Goal: Task Accomplishment & Management: Use online tool/utility

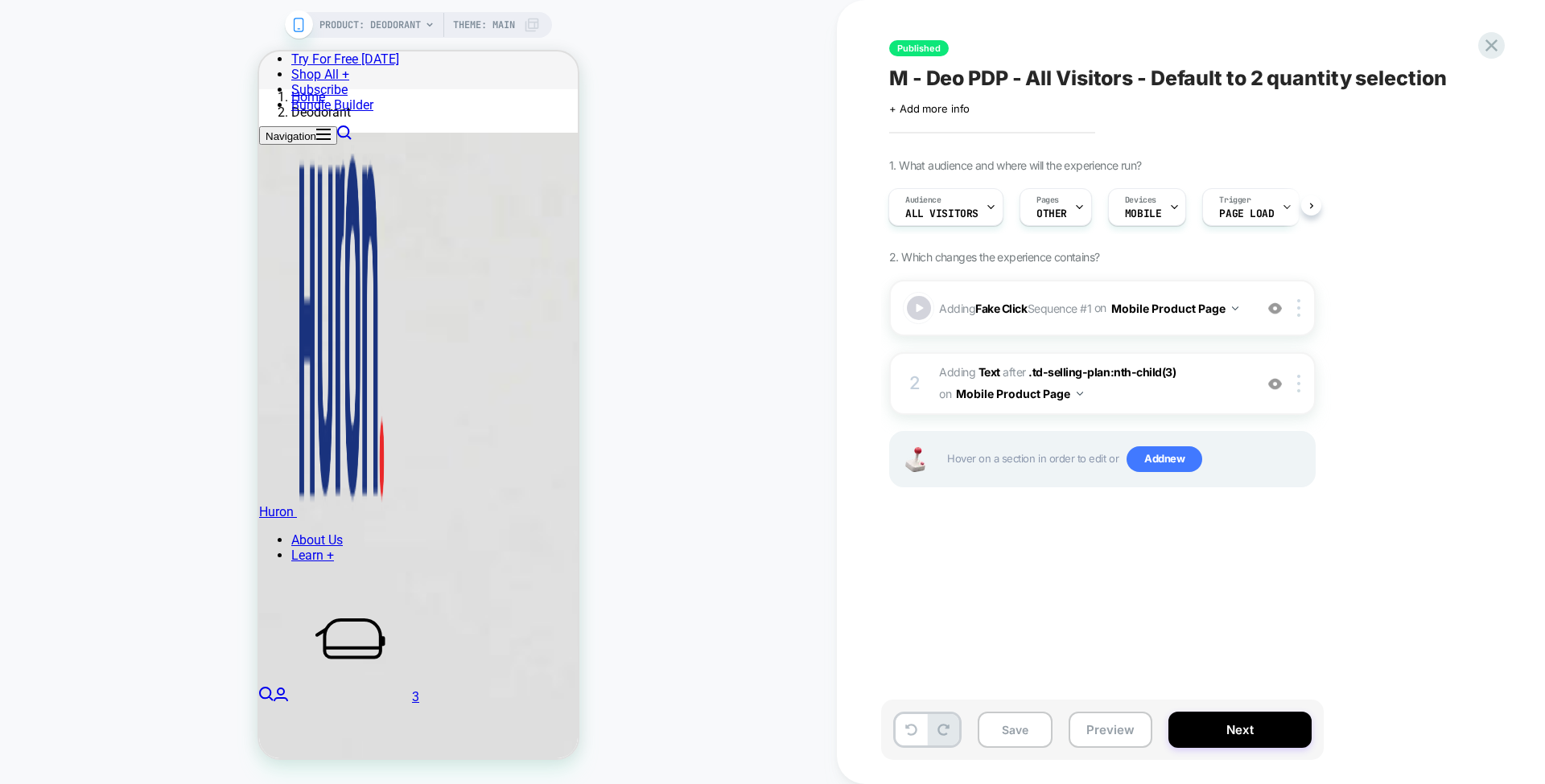
scroll to position [811, 0]
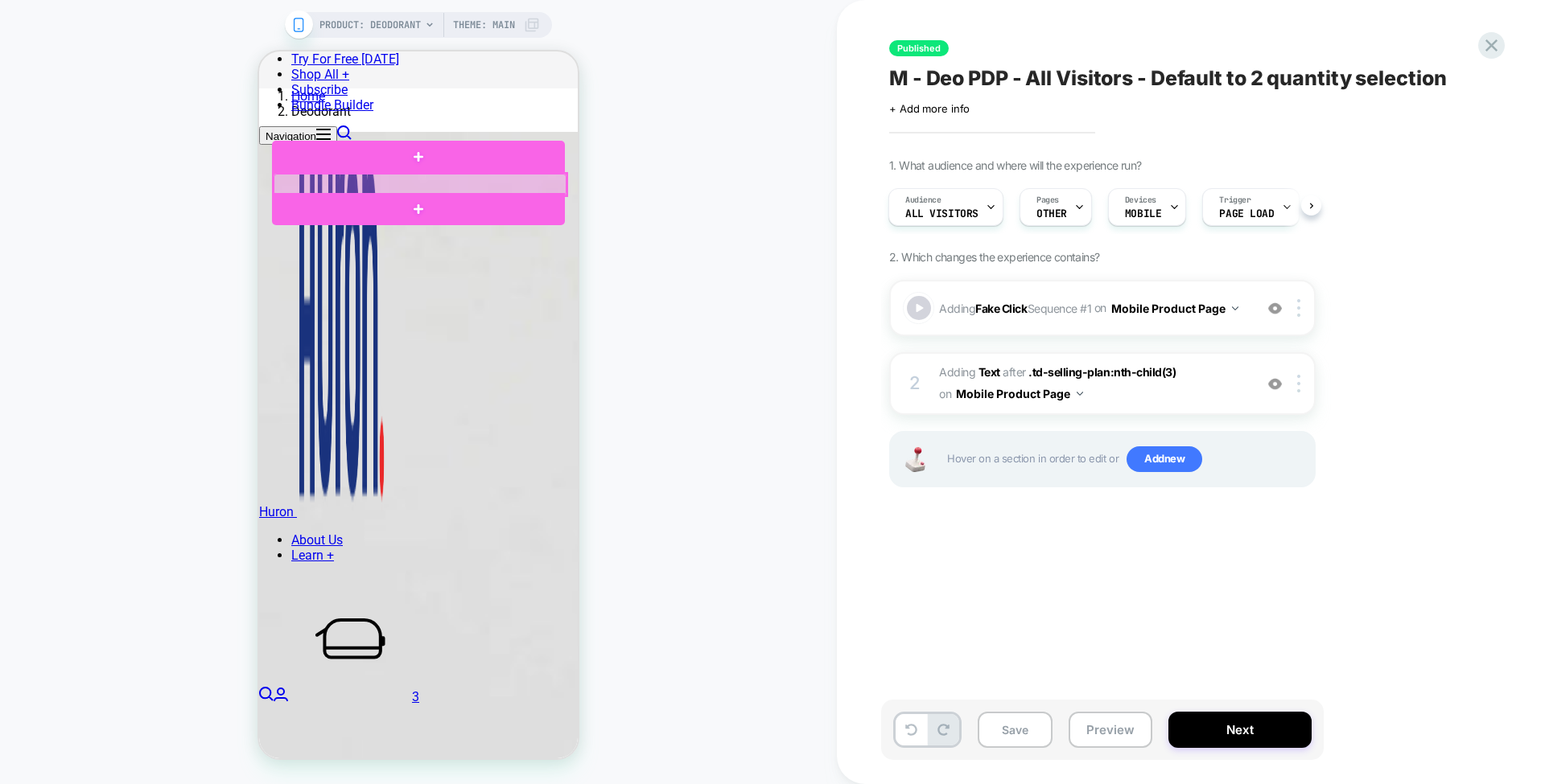
click at [522, 182] on div at bounding box center [420, 184] width 293 height 21
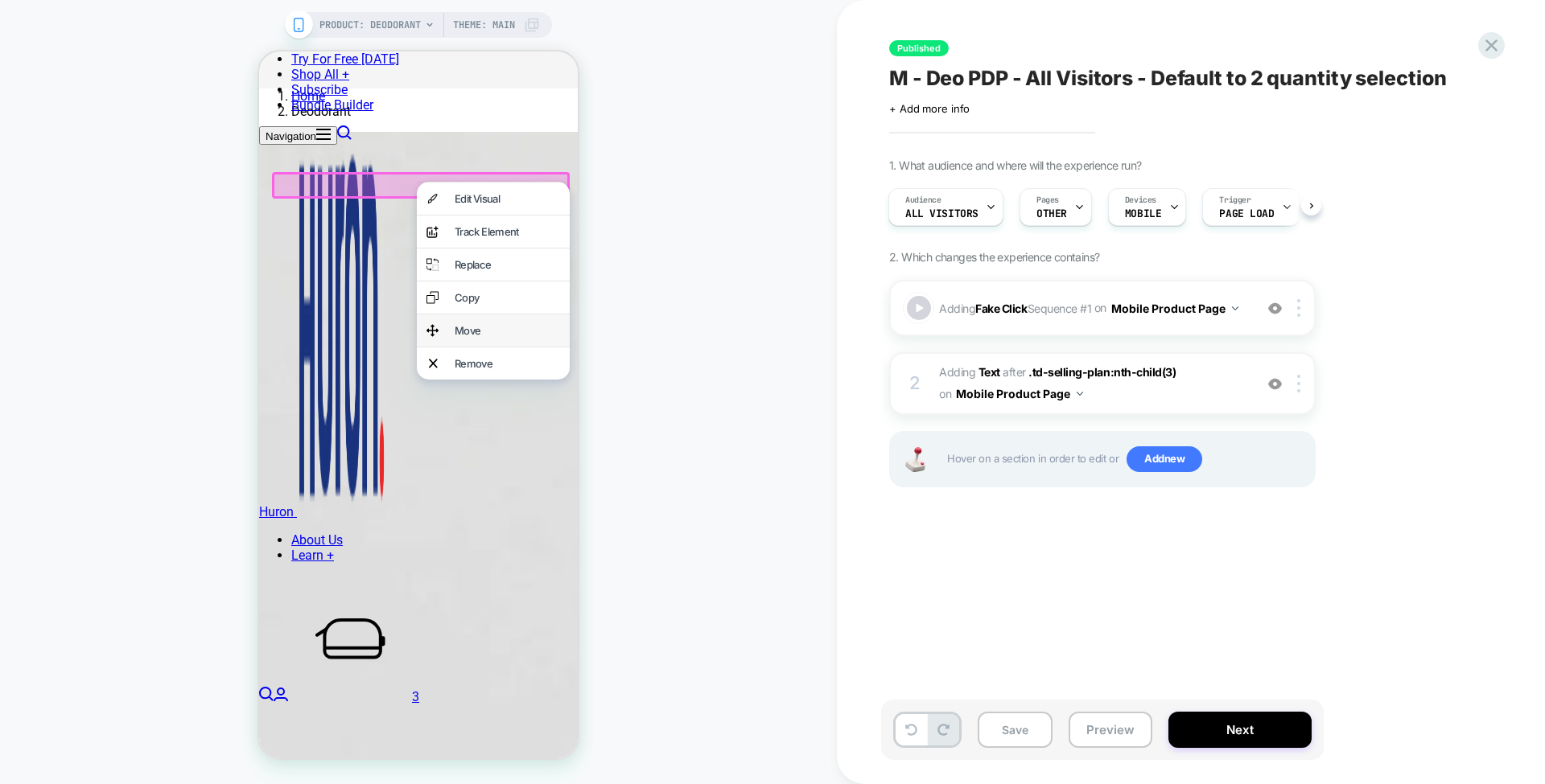
click at [500, 337] on div "Move" at bounding box center [507, 330] width 105 height 13
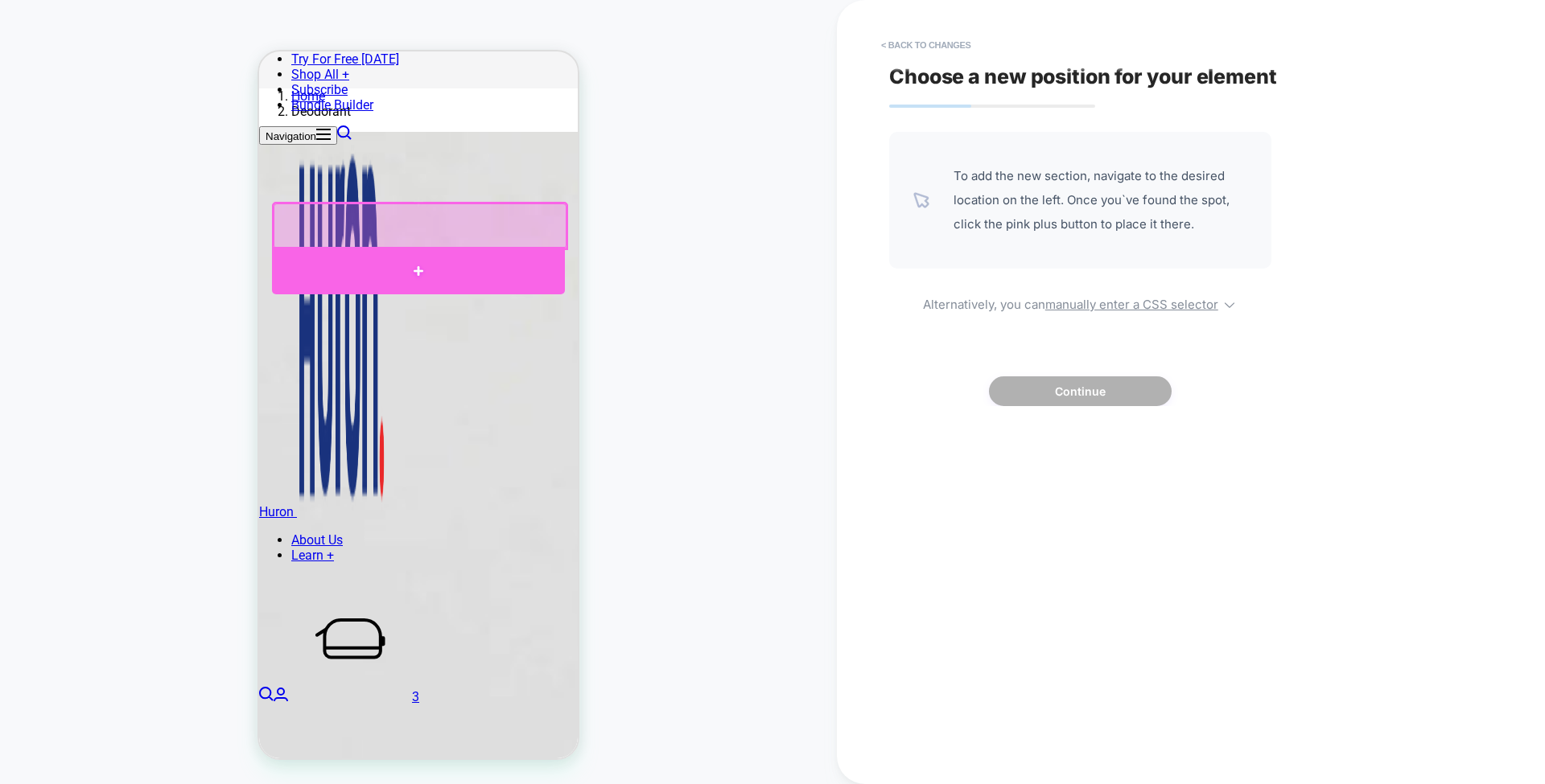
click at [489, 260] on div at bounding box center [418, 270] width 293 height 48
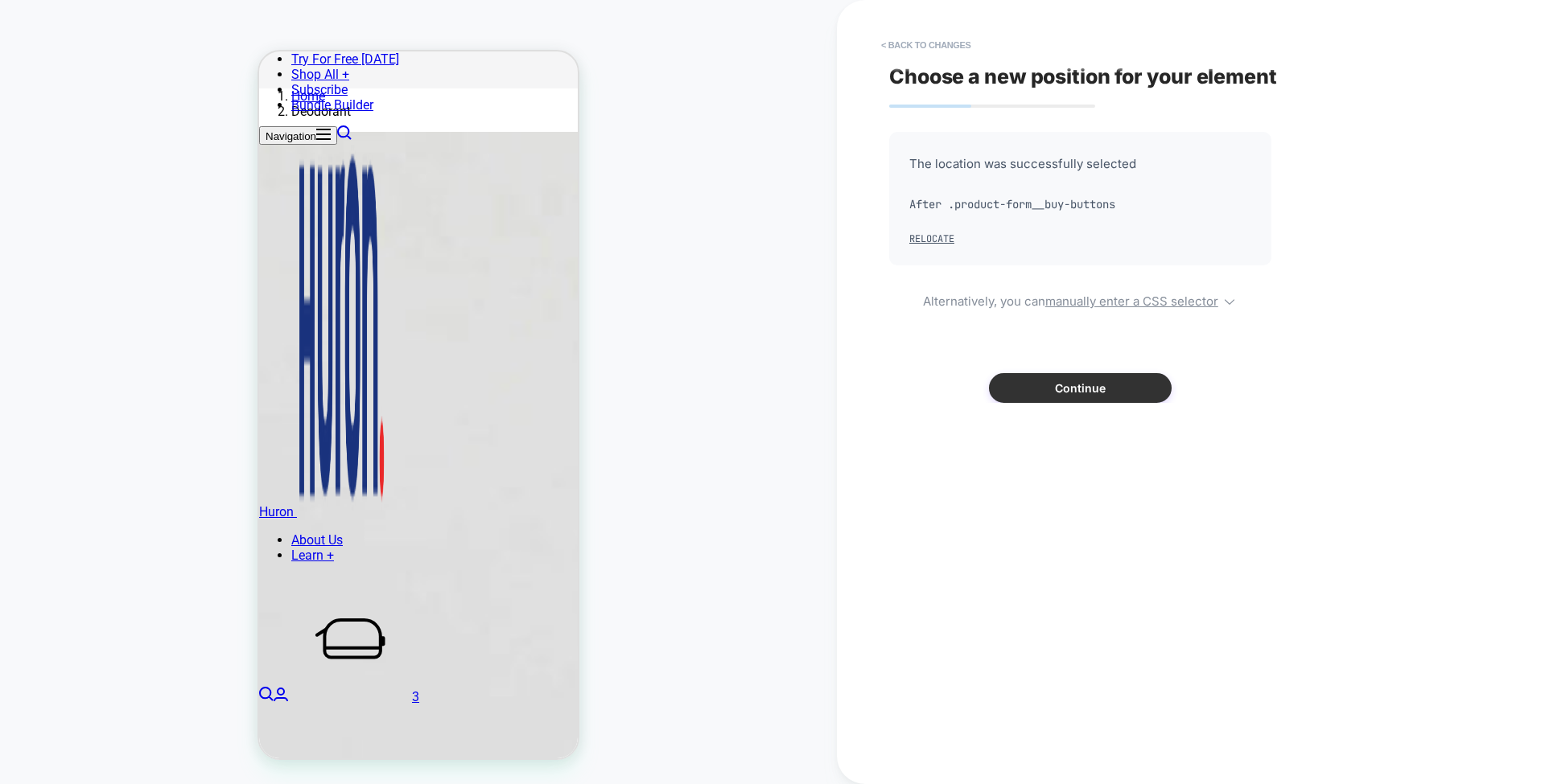
click at [1029, 380] on button "Continue" at bounding box center [1081, 387] width 183 height 30
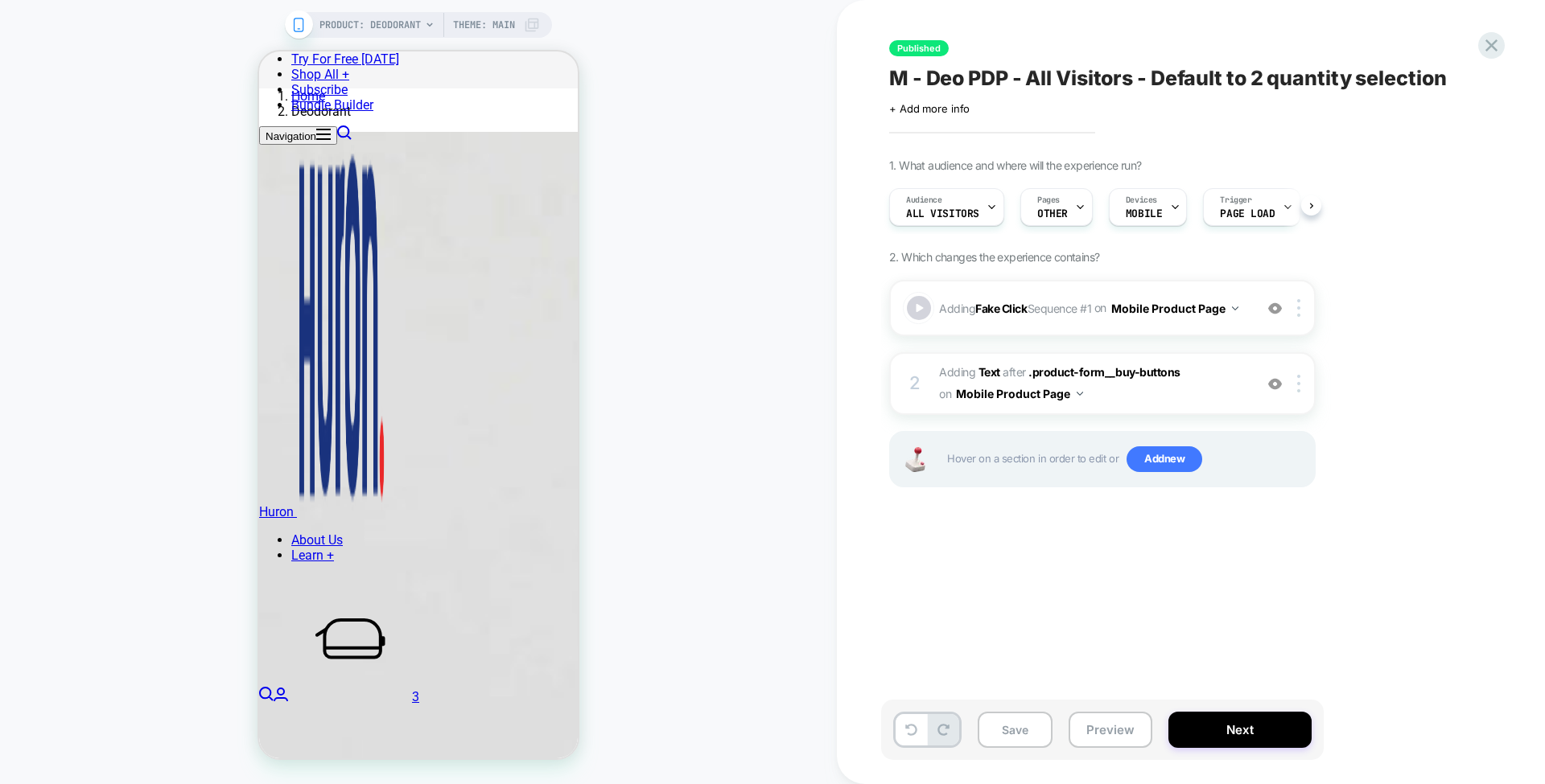
scroll to position [0, 1]
click at [991, 370] on b "Text" at bounding box center [988, 372] width 21 height 14
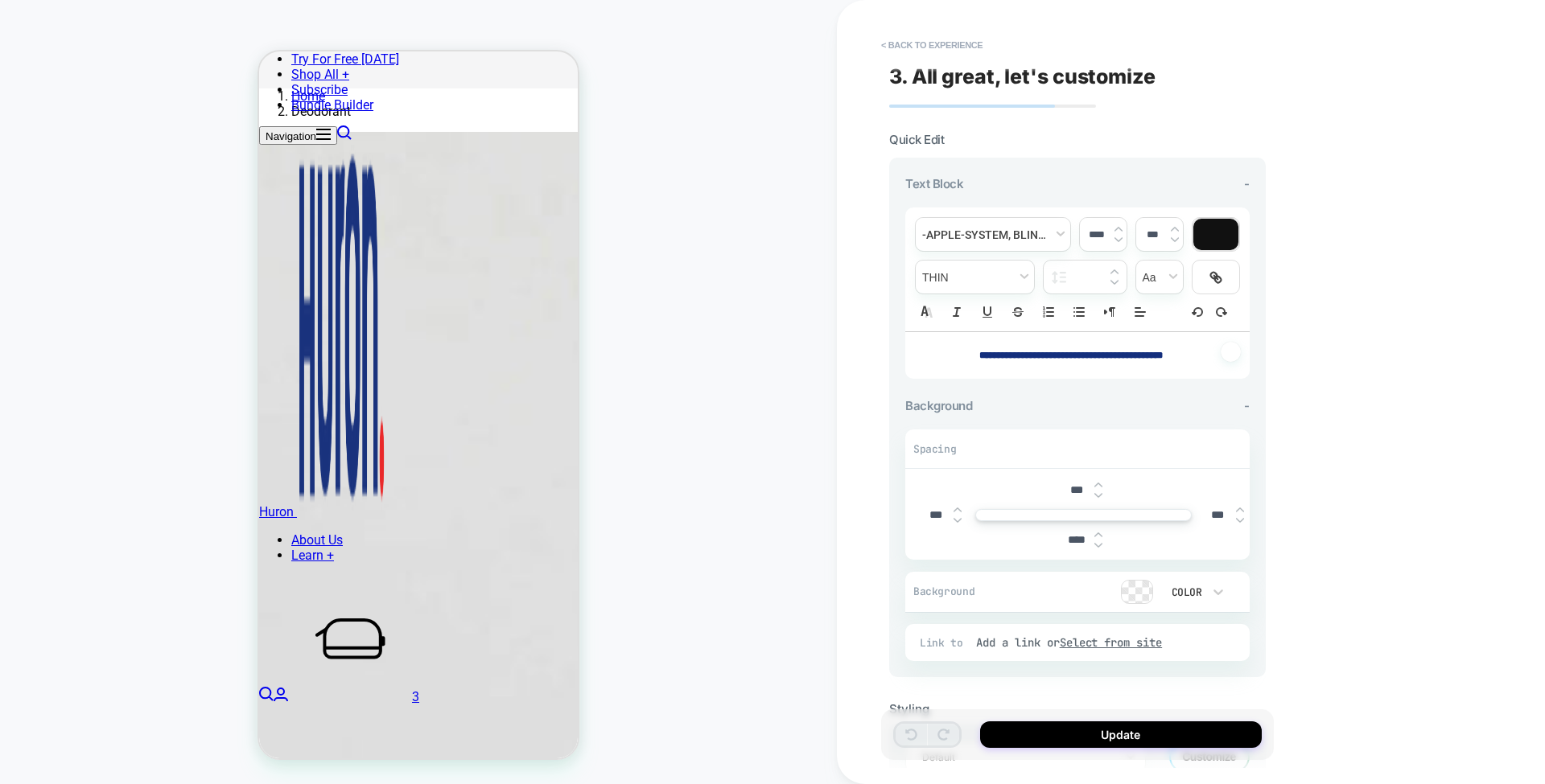
scroll to position [649, 0]
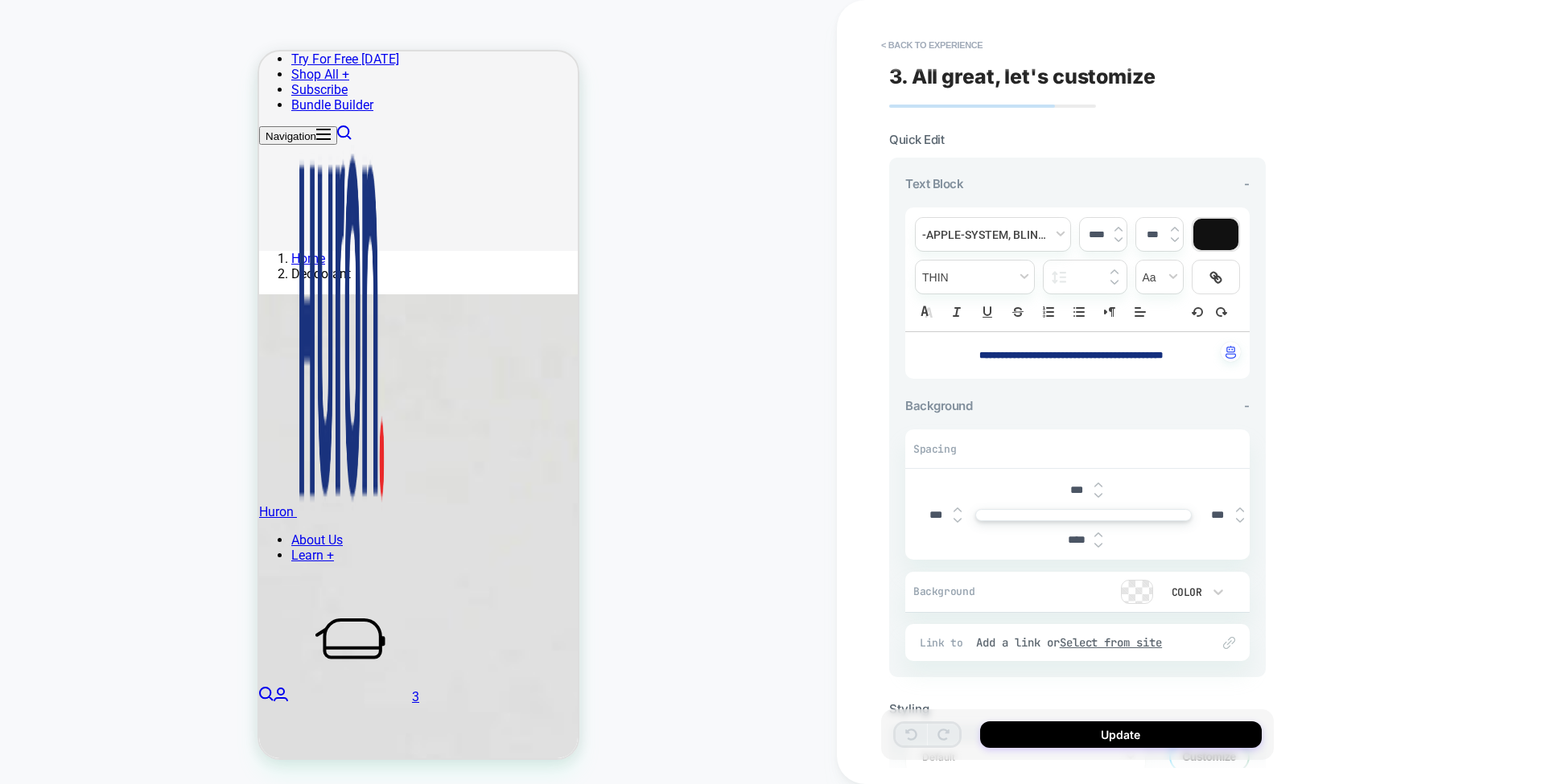
click at [1072, 536] on input "****" at bounding box center [1076, 540] width 36 height 14
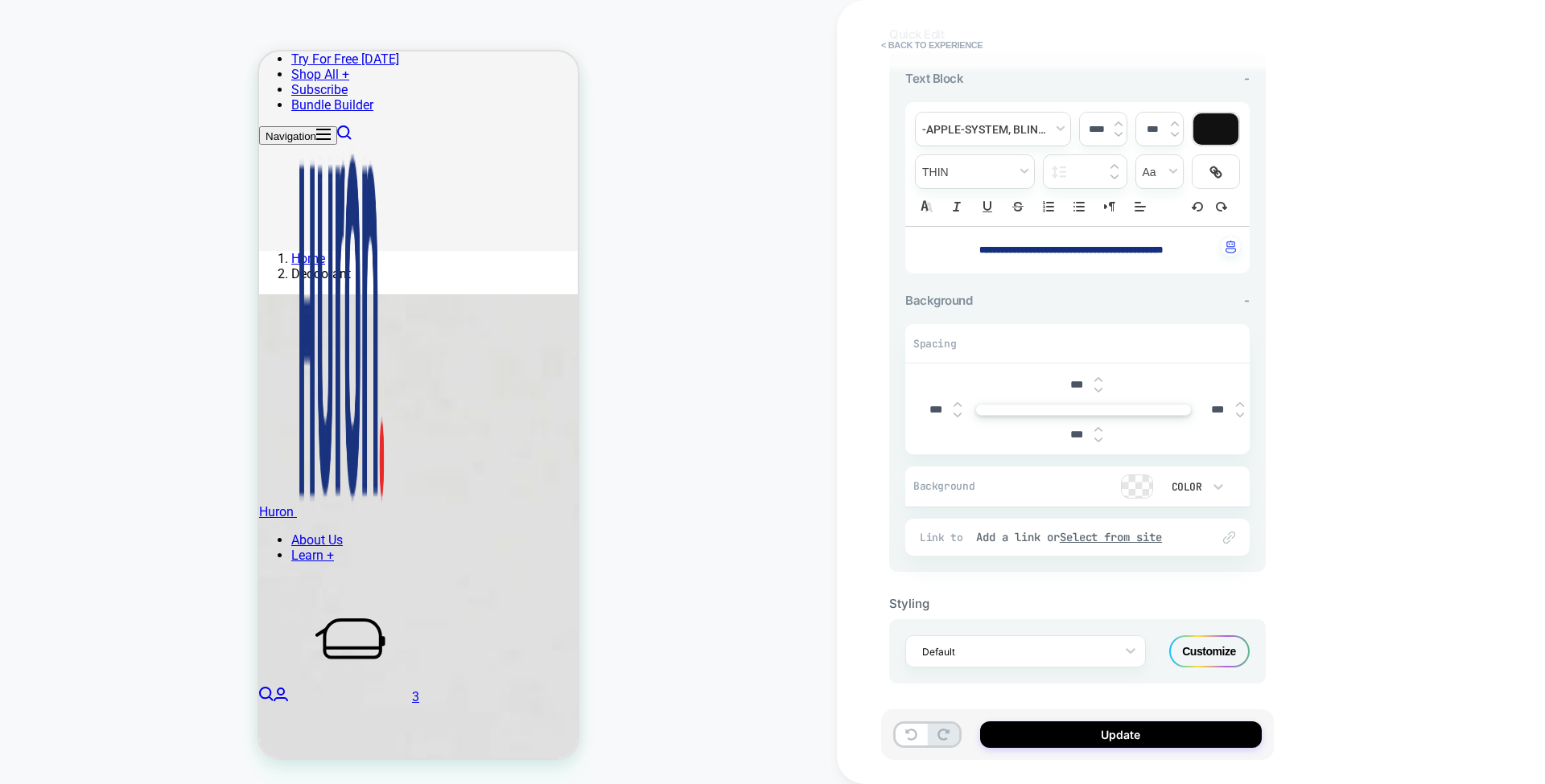
type input "***"
click at [1192, 648] on div "Customize" at bounding box center [1210, 652] width 80 height 32
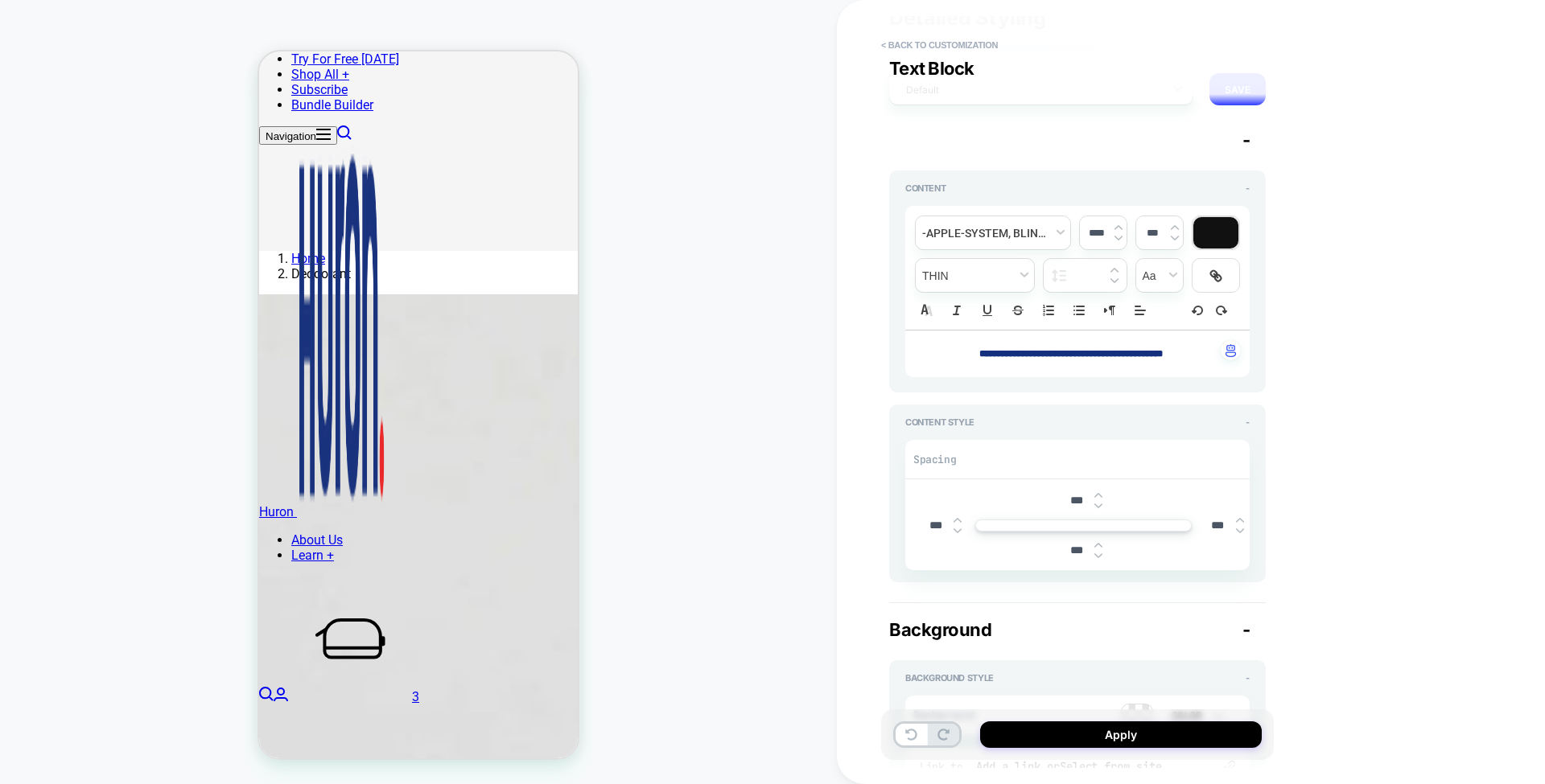
scroll to position [56, 0]
click at [1065, 497] on input "***" at bounding box center [1076, 503] width 36 height 14
type input "***"
click at [1065, 554] on input "***" at bounding box center [1076, 553] width 36 height 14
click at [924, 49] on button "< Back to customization" at bounding box center [940, 45] width 133 height 26
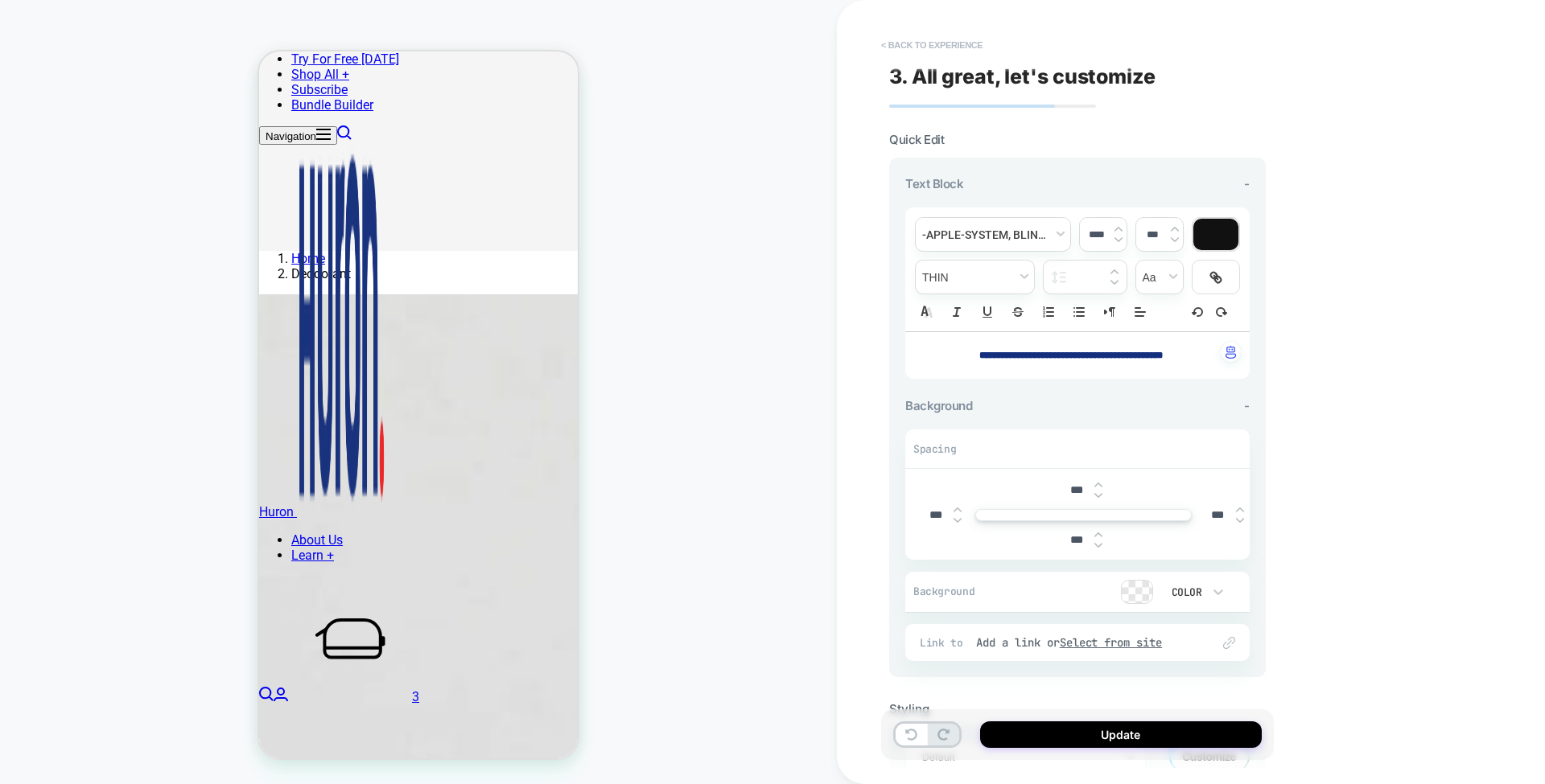
click at [940, 49] on button "< Back to experience" at bounding box center [932, 45] width 118 height 26
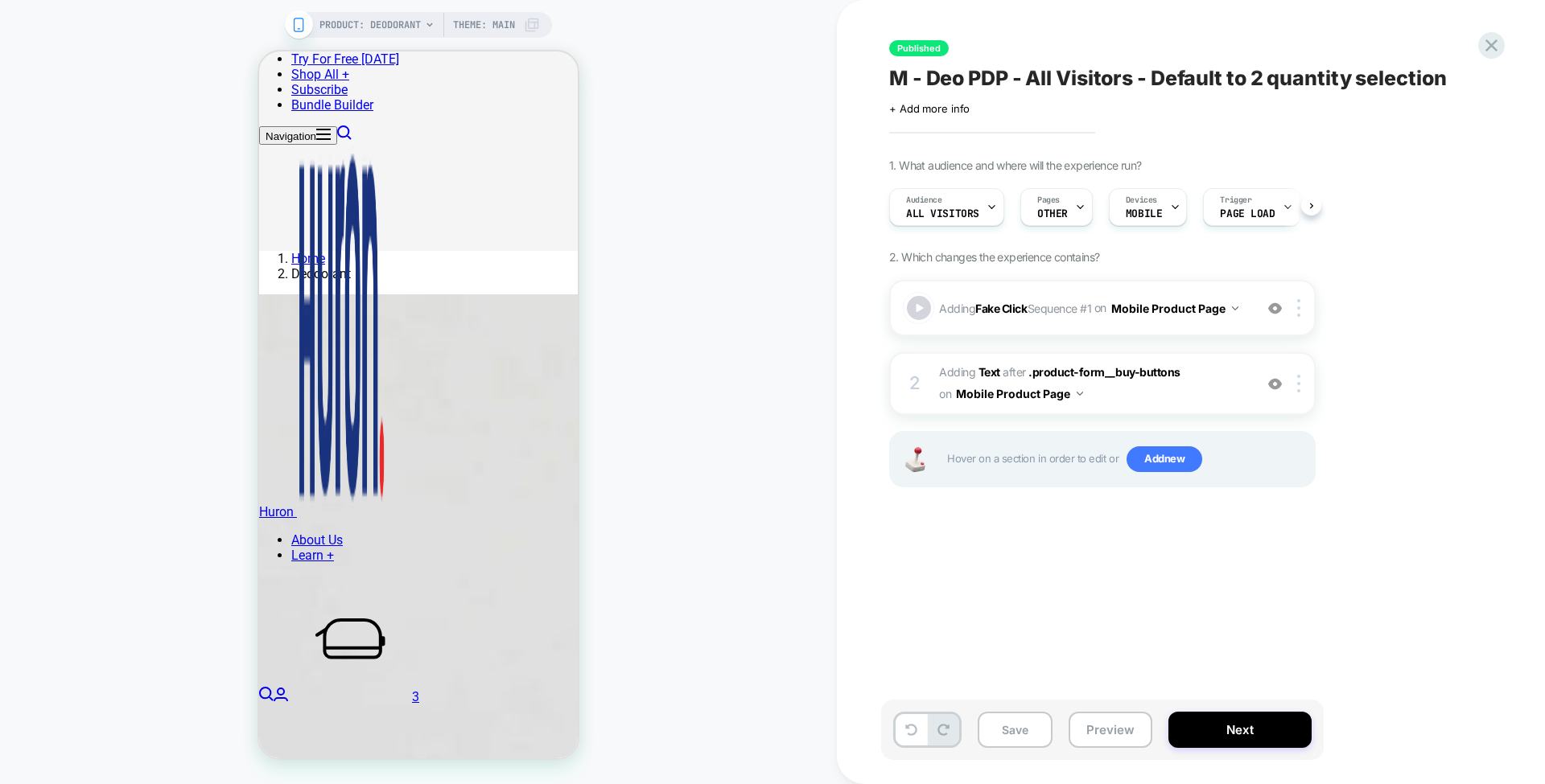
scroll to position [0, 1]
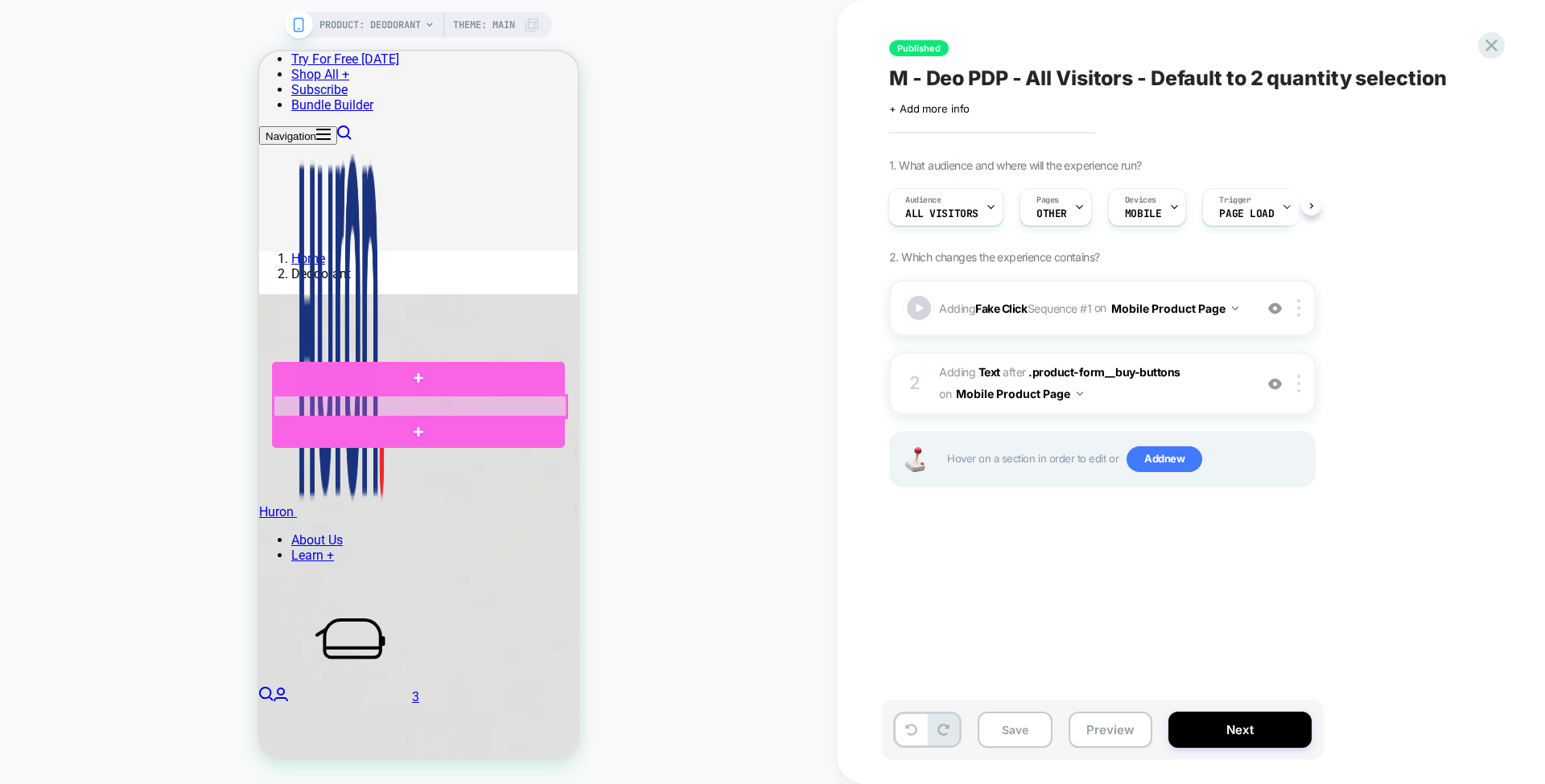
click at [510, 403] on div at bounding box center [420, 406] width 293 height 21
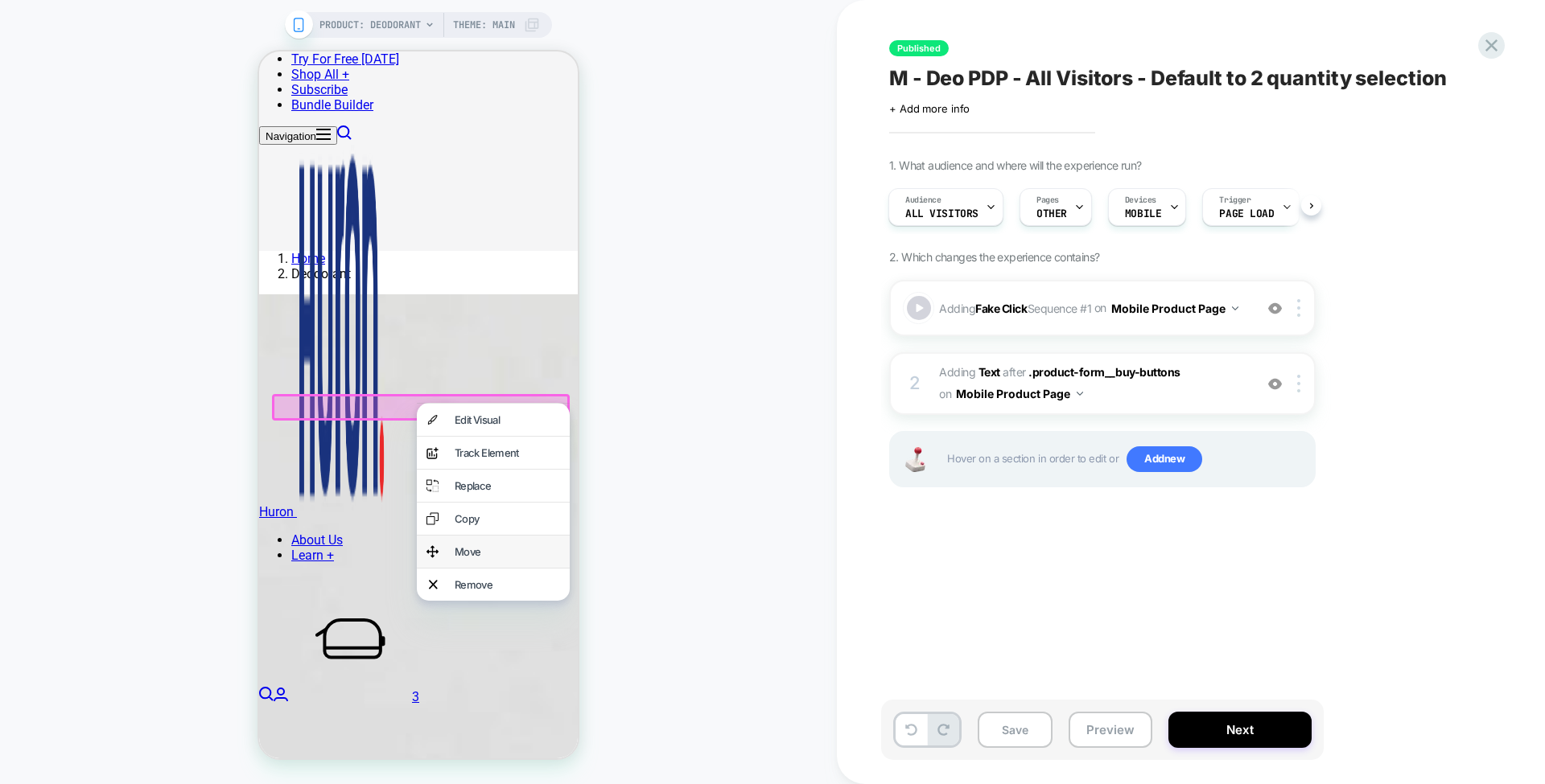
click at [487, 558] on div "Move" at bounding box center [507, 551] width 105 height 13
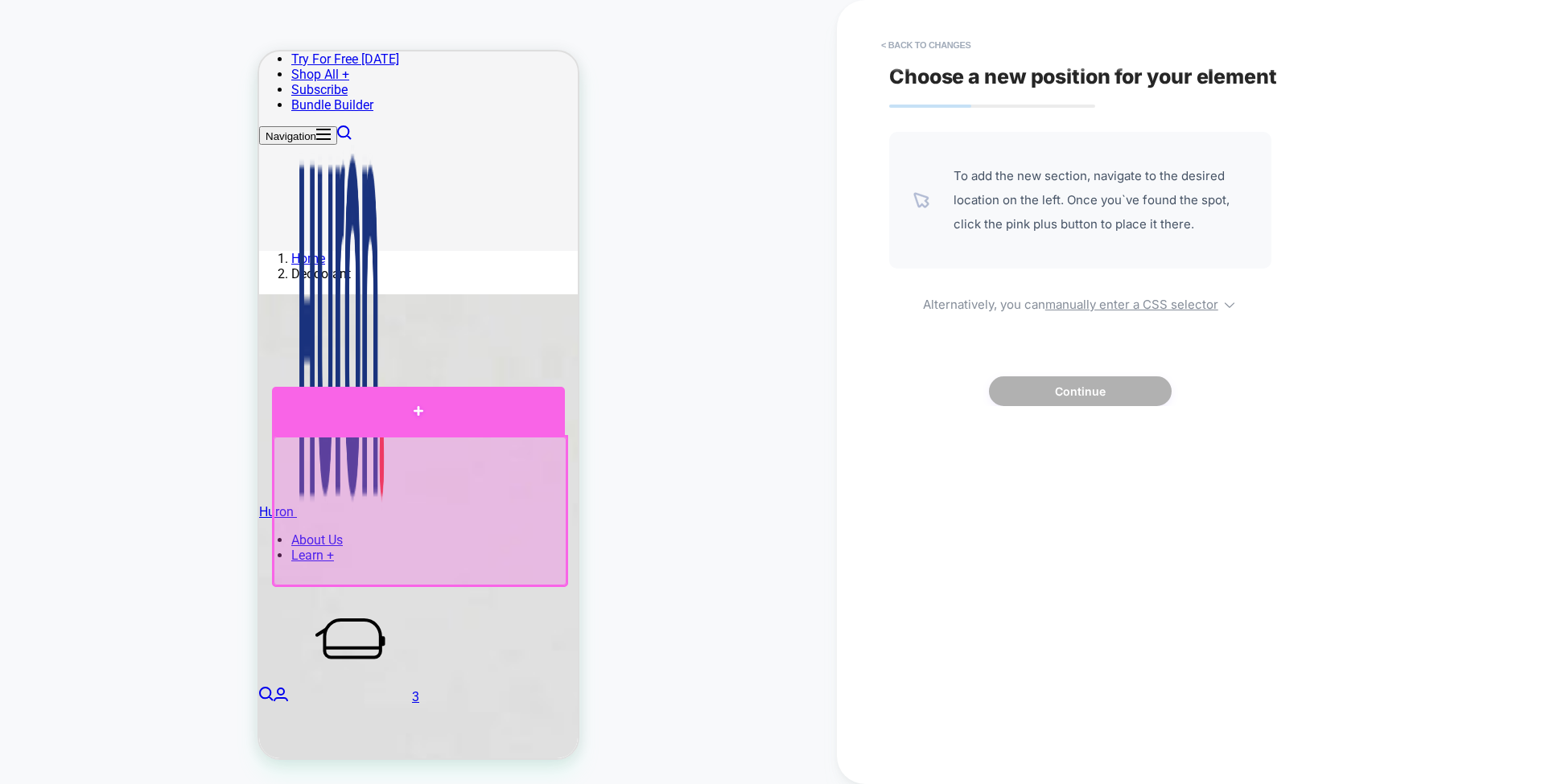
click at [518, 414] on div at bounding box center [418, 410] width 293 height 49
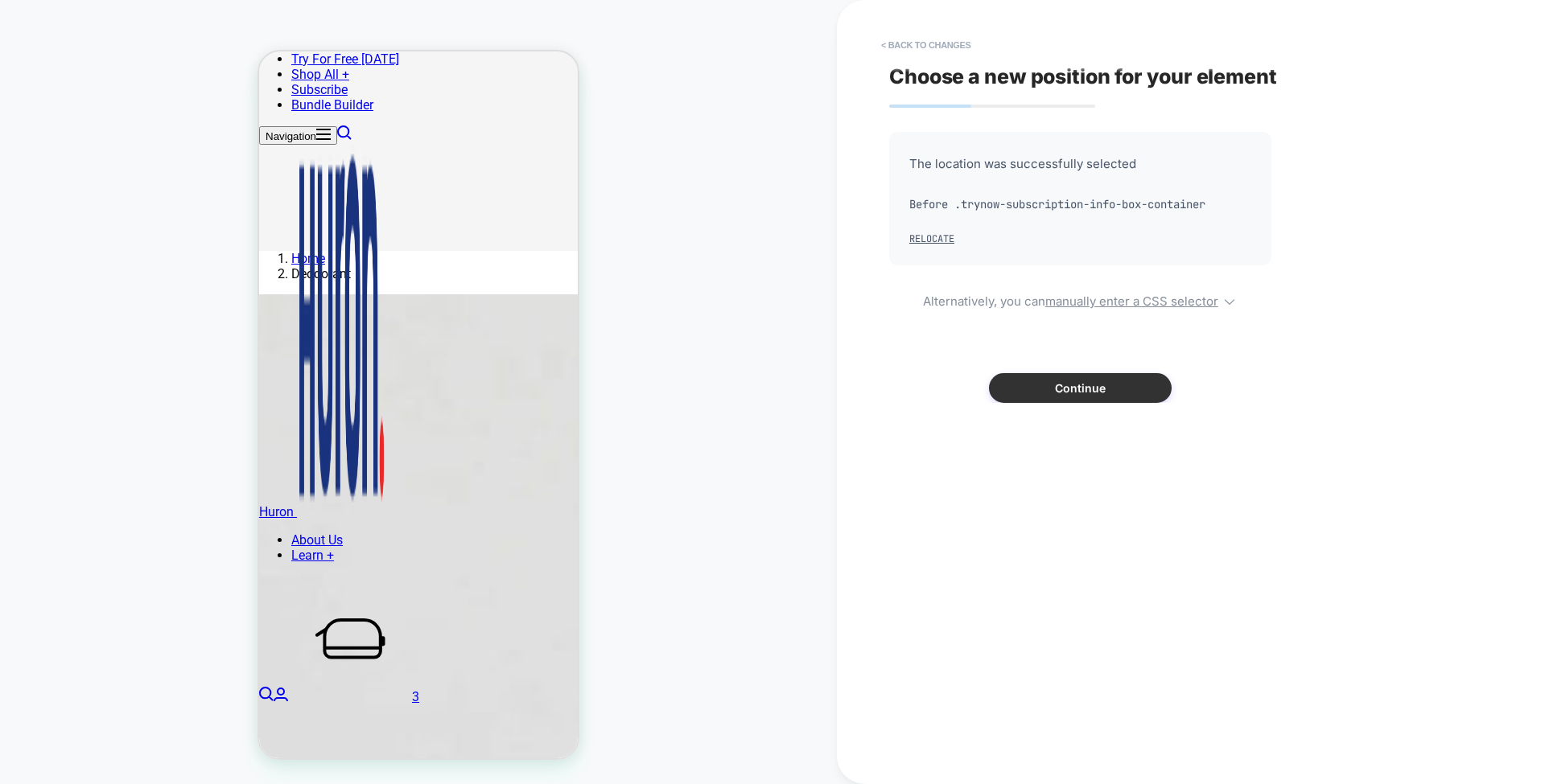
click at [1023, 376] on button "Continue" at bounding box center [1081, 387] width 183 height 30
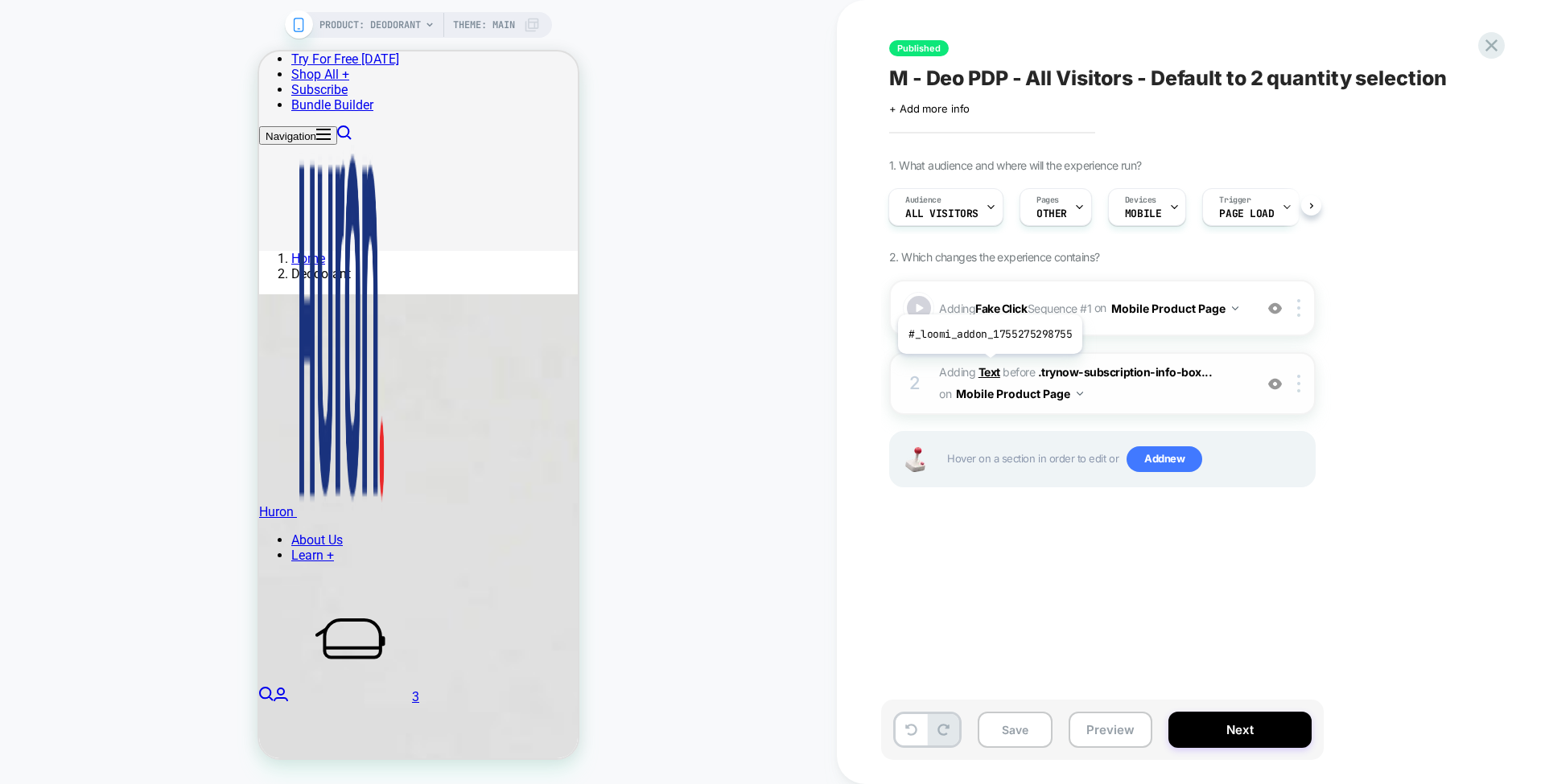
click at [988, 365] on b "Text" at bounding box center [988, 372] width 21 height 14
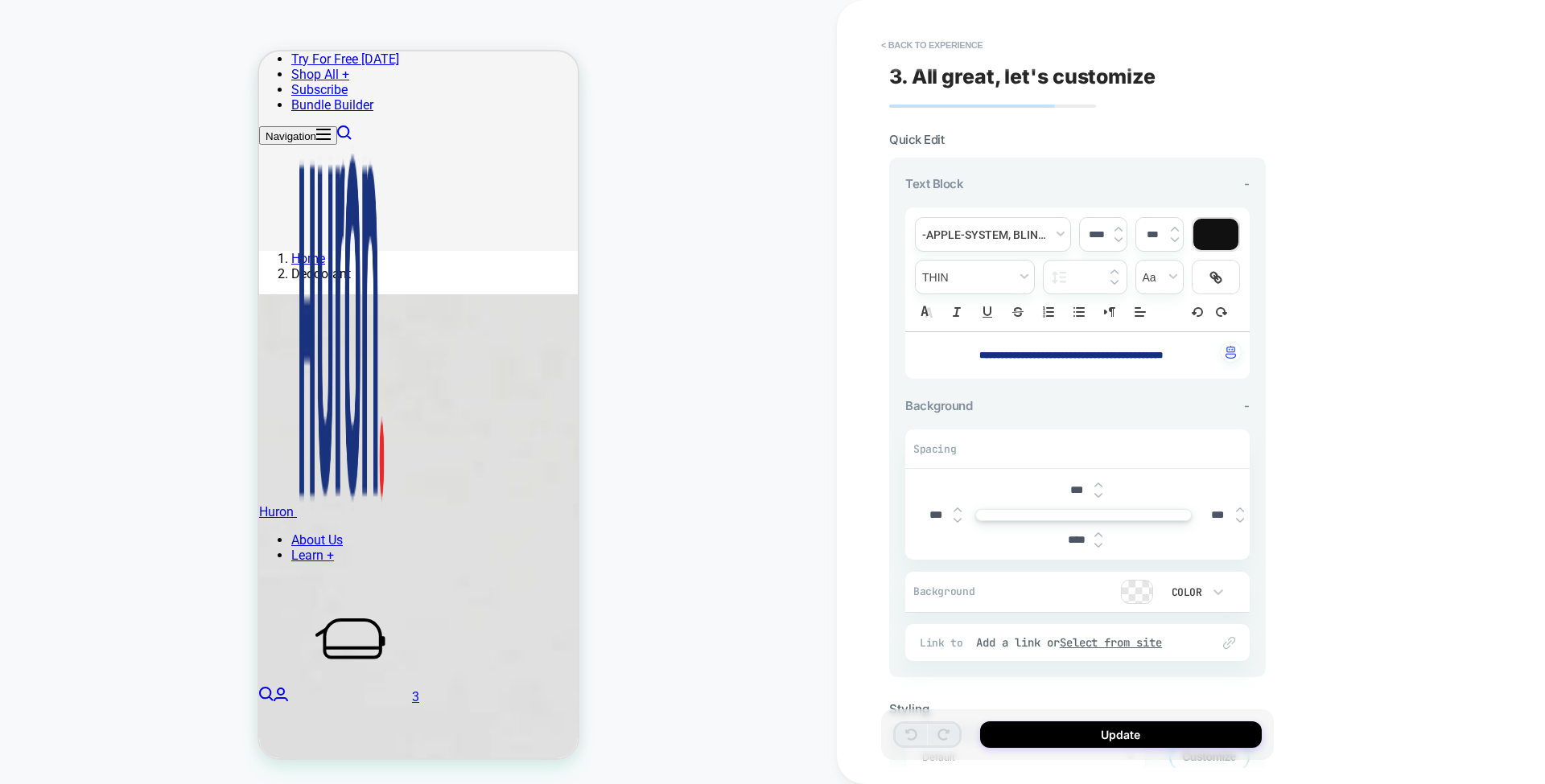
click at [1065, 533] on input "****" at bounding box center [1076, 540] width 36 height 14
type input "*****"
click at [1064, 484] on input "***" at bounding box center [1076, 491] width 36 height 14
click at [932, 513] on input "***" at bounding box center [936, 515] width 36 height 14
click at [1082, 485] on input "*****" at bounding box center [1076, 491] width 36 height 12
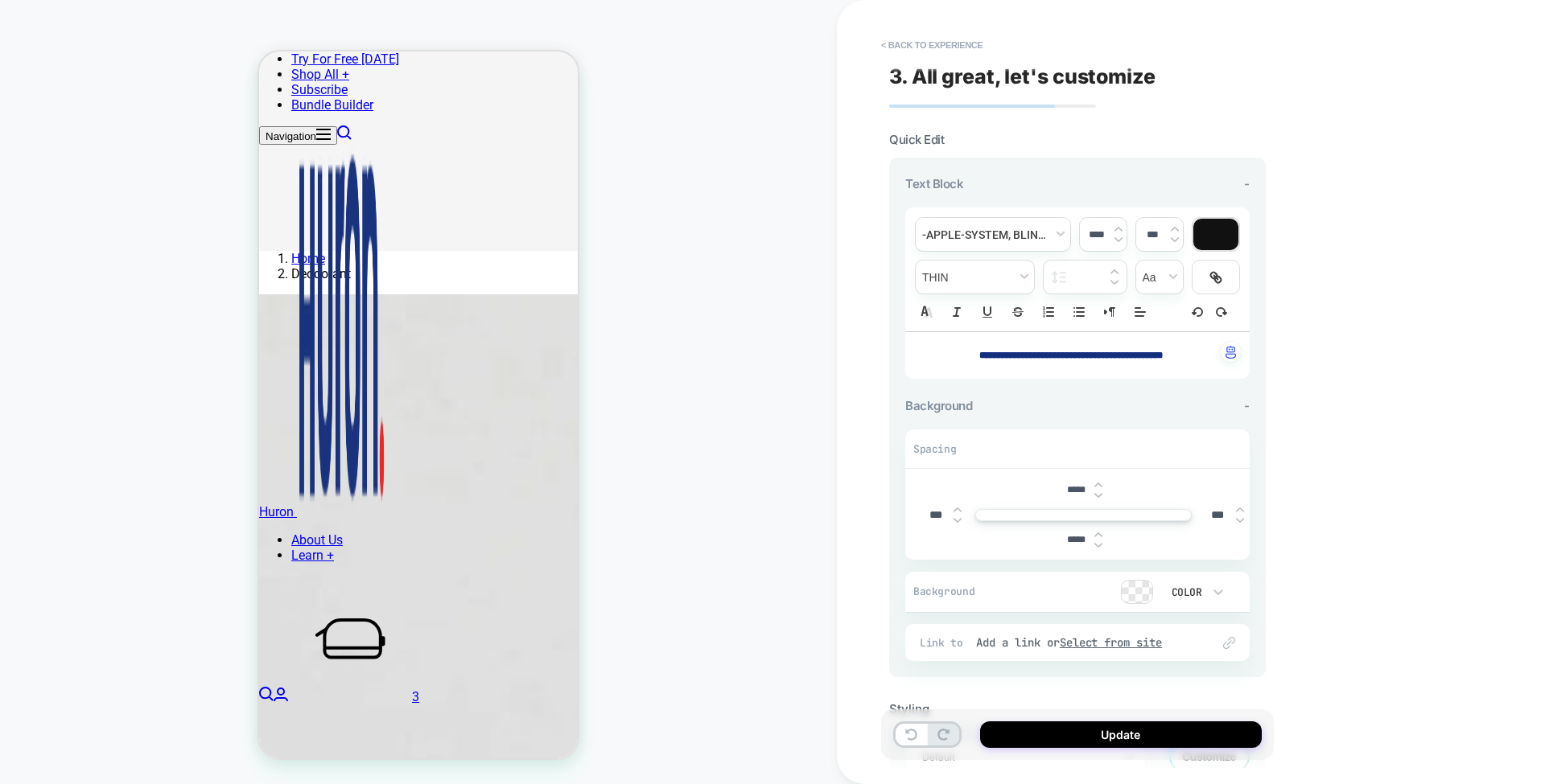
type input "*****"
click at [1074, 539] on input "*****" at bounding box center [1076, 540] width 36 height 12
type input "*****"
click at [930, 514] on input "***" at bounding box center [936, 515] width 36 height 14
type input "****"
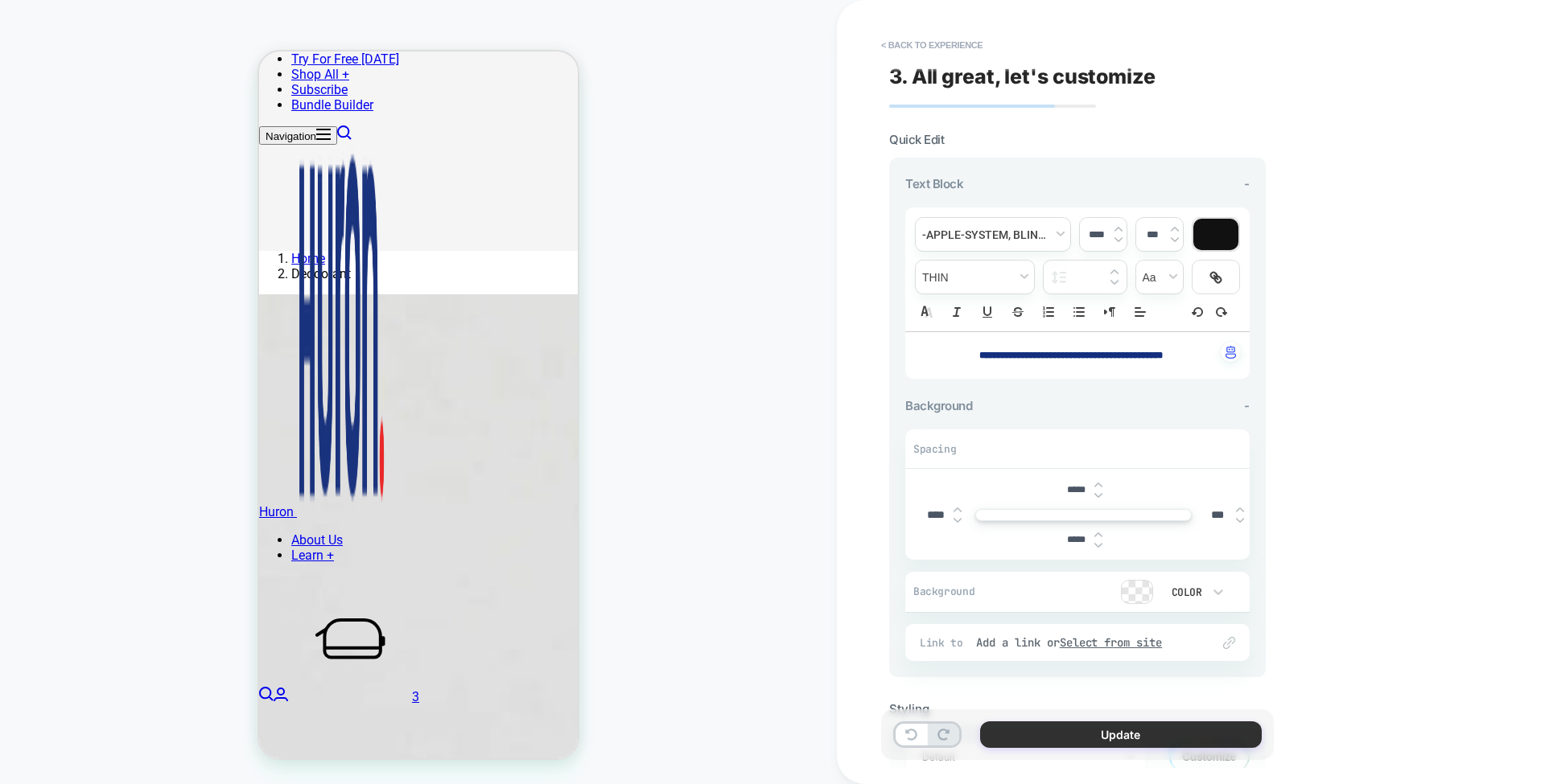
click at [1116, 729] on button "Update" at bounding box center [1121, 735] width 282 height 26
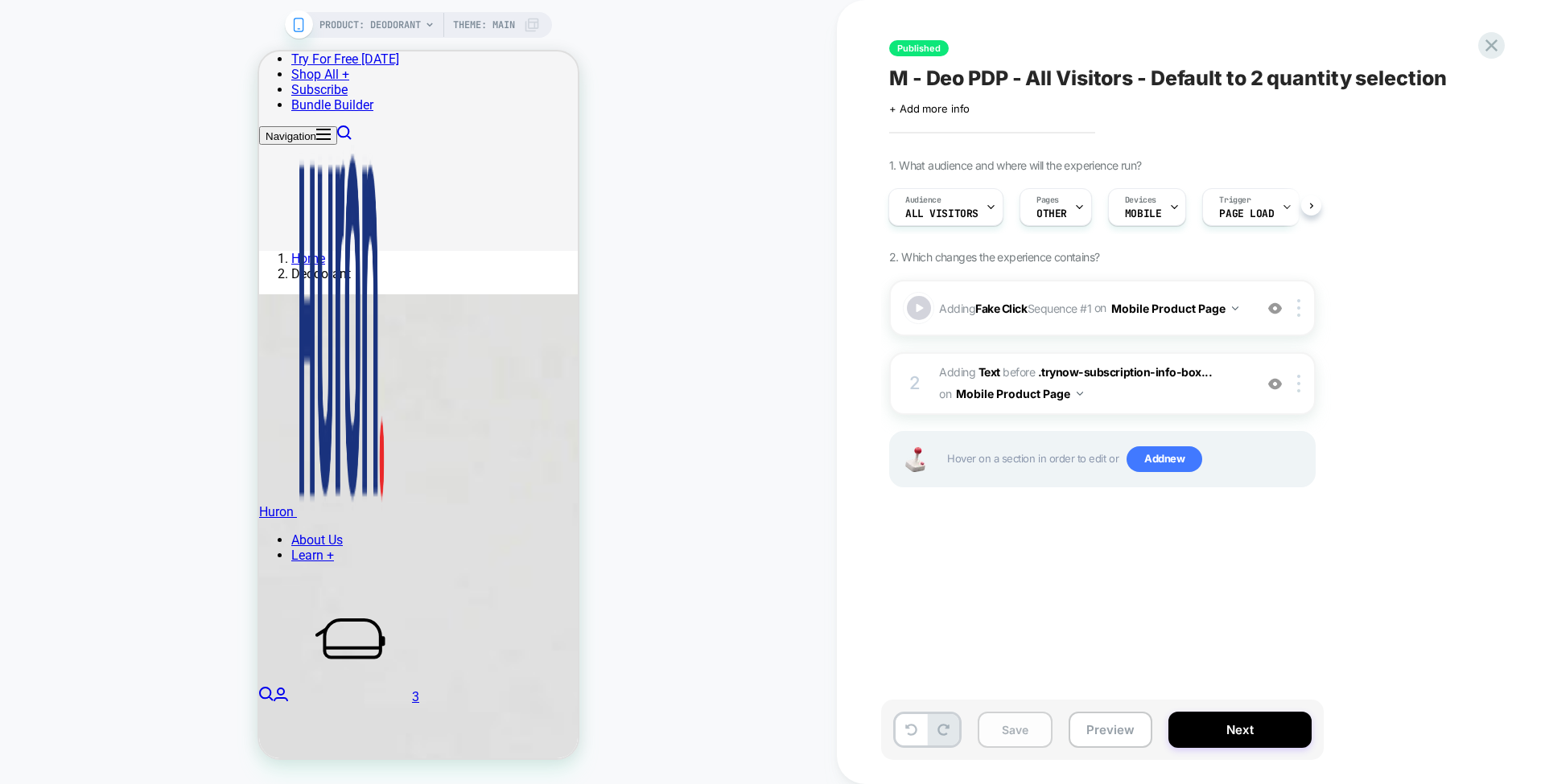
click at [1027, 723] on button "Save" at bounding box center [1015, 729] width 75 height 36
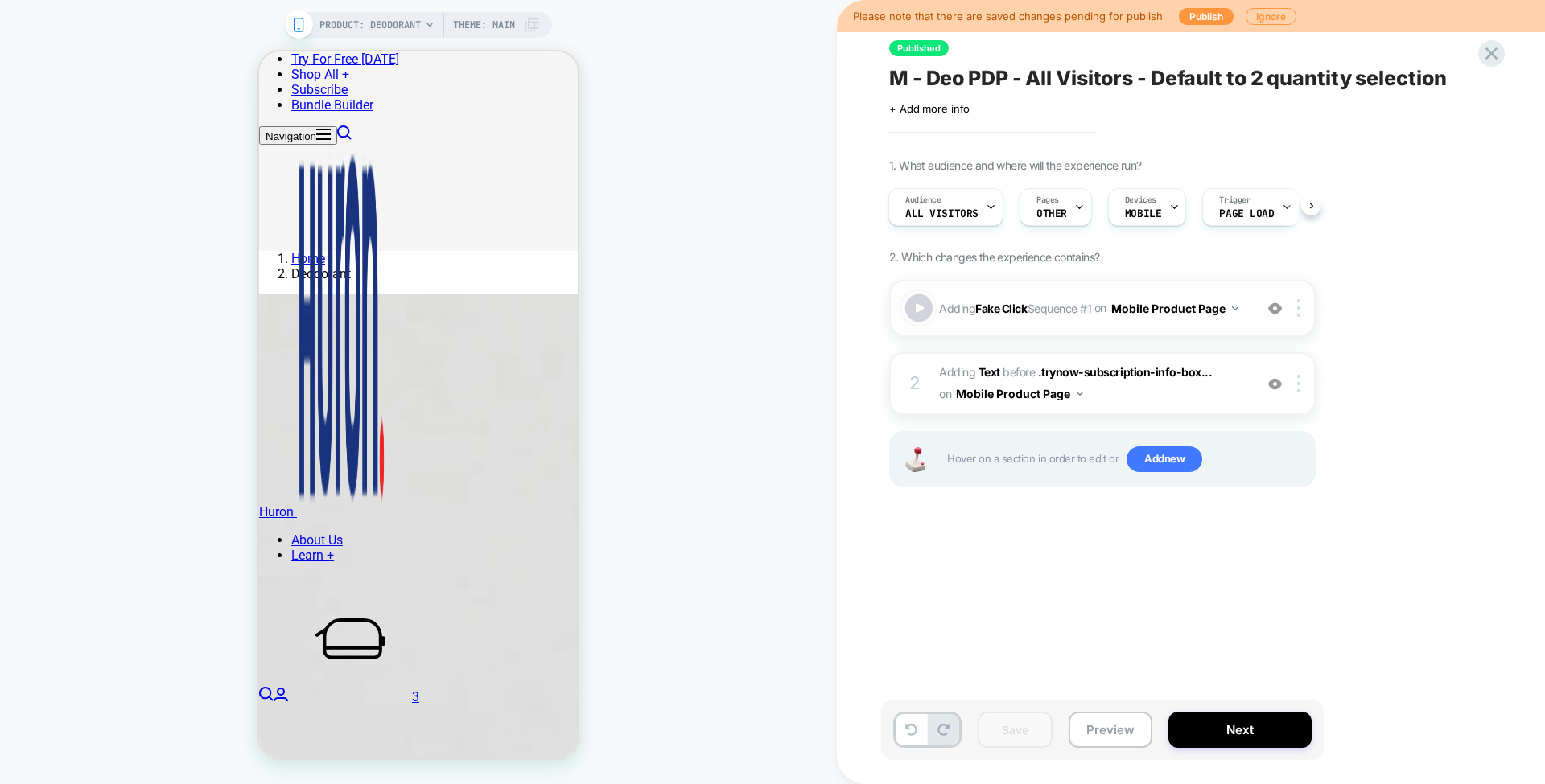
click at [917, 307] on div at bounding box center [919, 308] width 28 height 28
type input "*"
click at [1101, 732] on button "Preview" at bounding box center [1111, 729] width 84 height 36
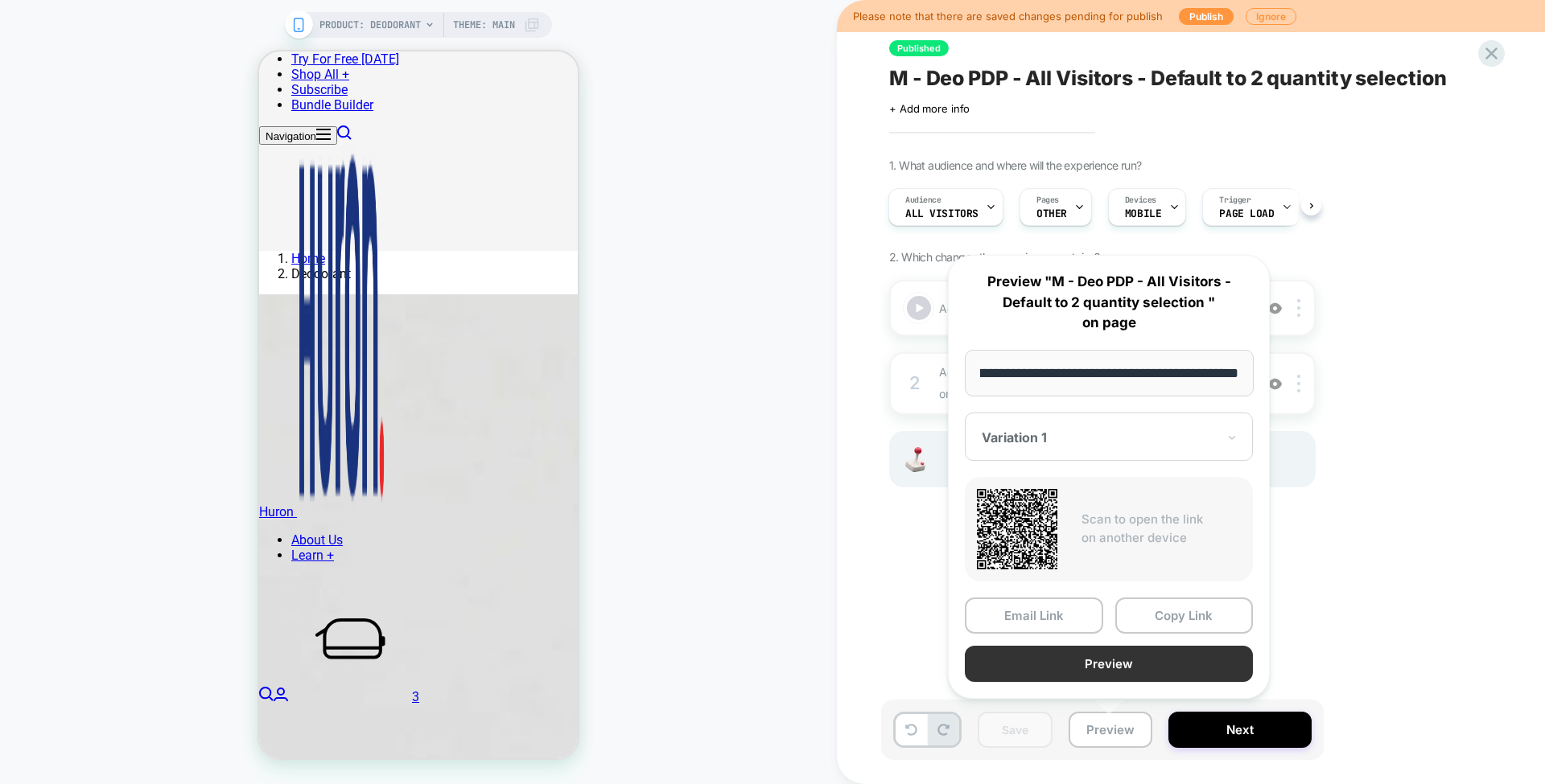
scroll to position [0, 0]
click at [1116, 661] on button "Preview" at bounding box center [1108, 664] width 288 height 36
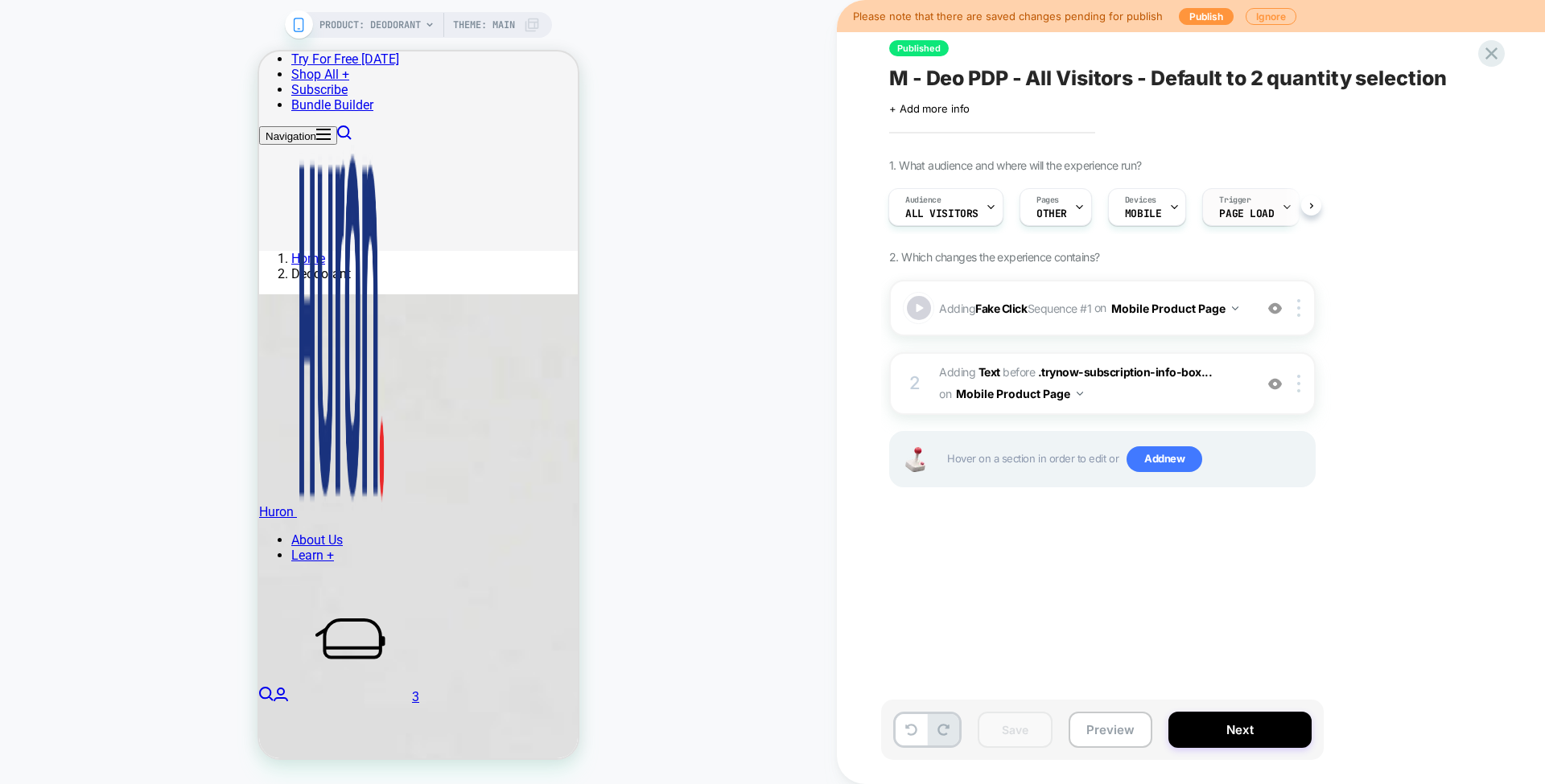
click at [1229, 218] on span "Page Load" at bounding box center [1246, 213] width 55 height 11
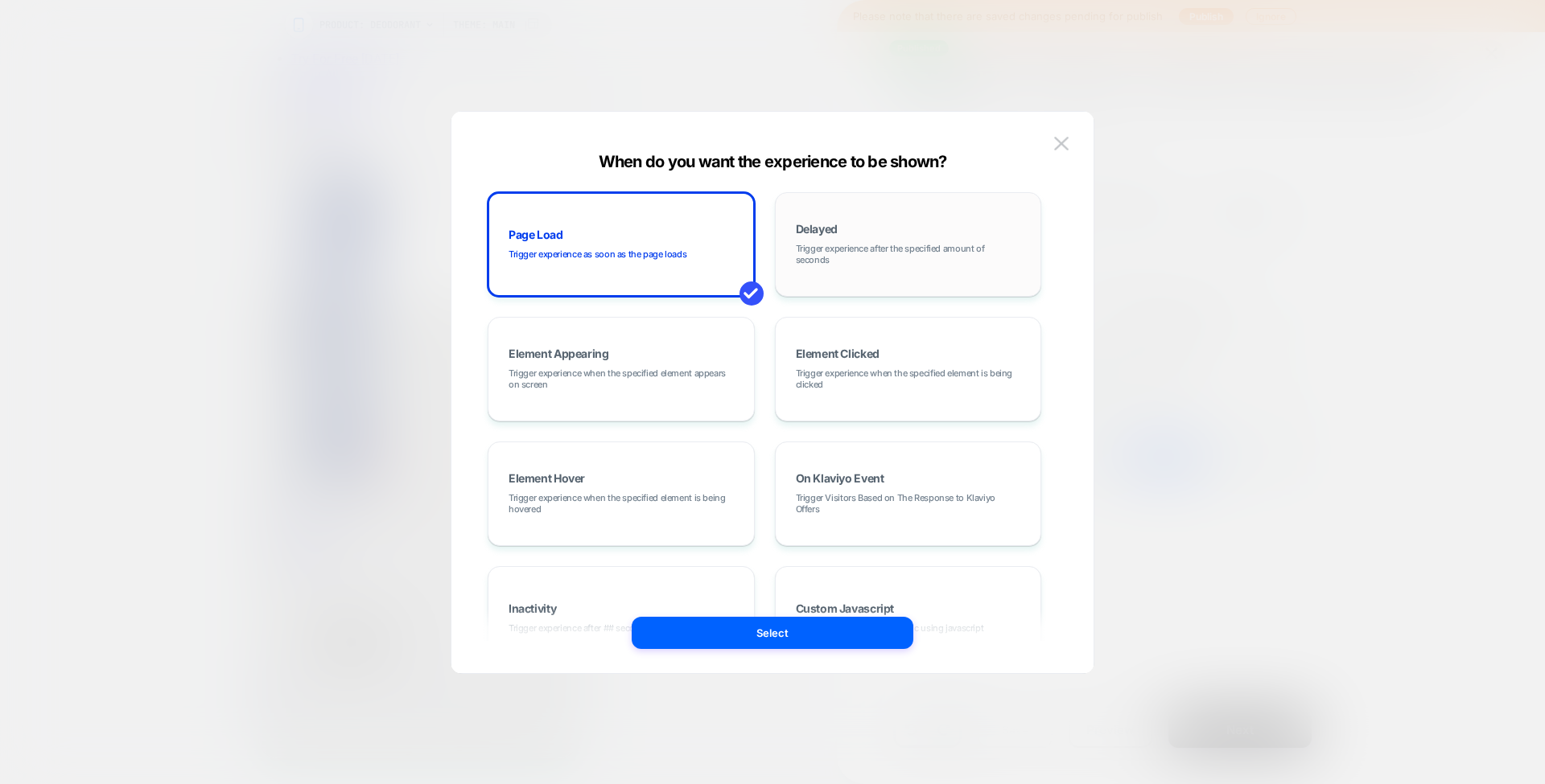
click at [909, 251] on span "Trigger experience after the specified amount of seconds" at bounding box center [908, 254] width 225 height 22
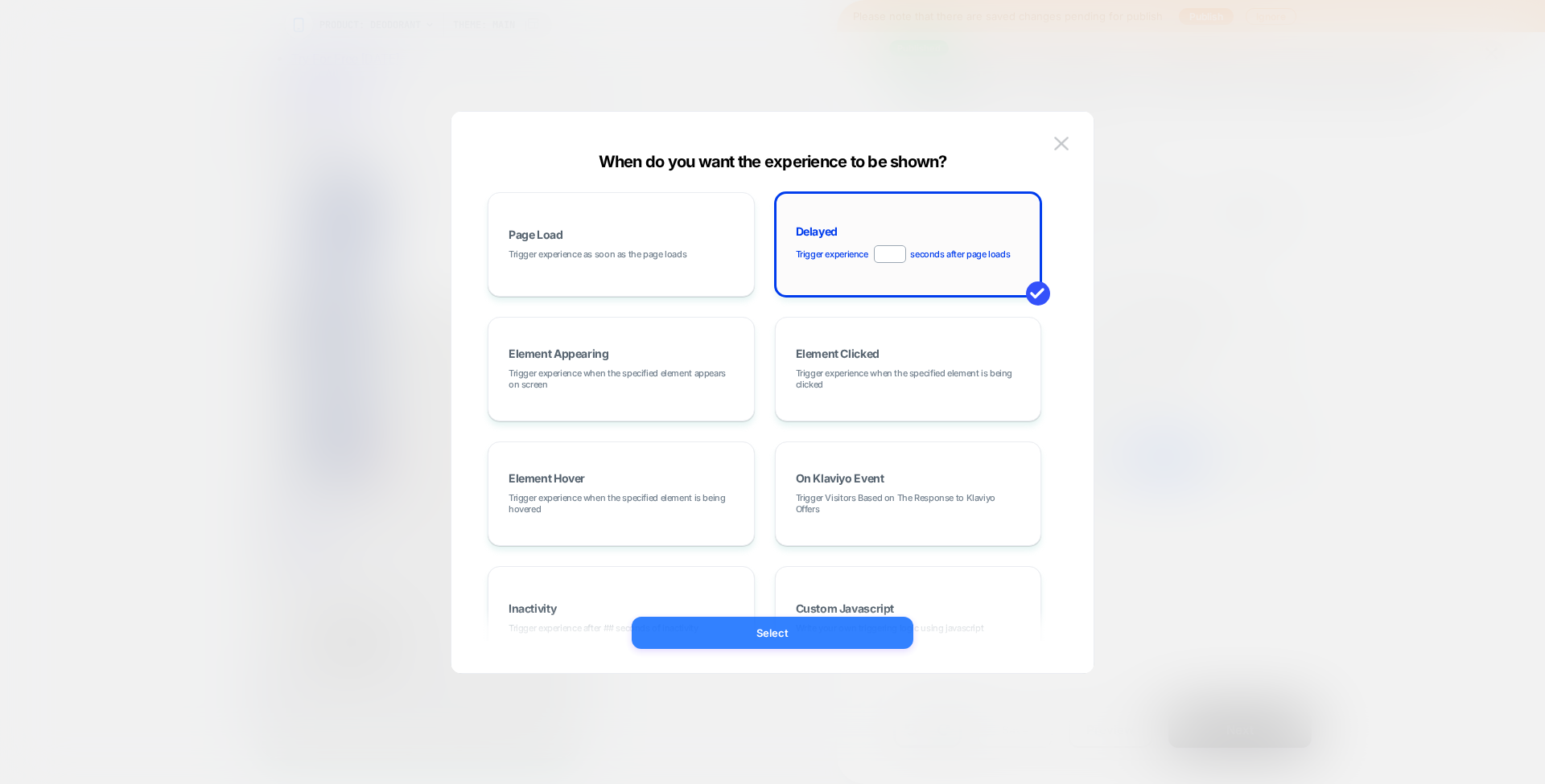
type input "**"
click at [758, 643] on button "Select" at bounding box center [772, 633] width 282 height 32
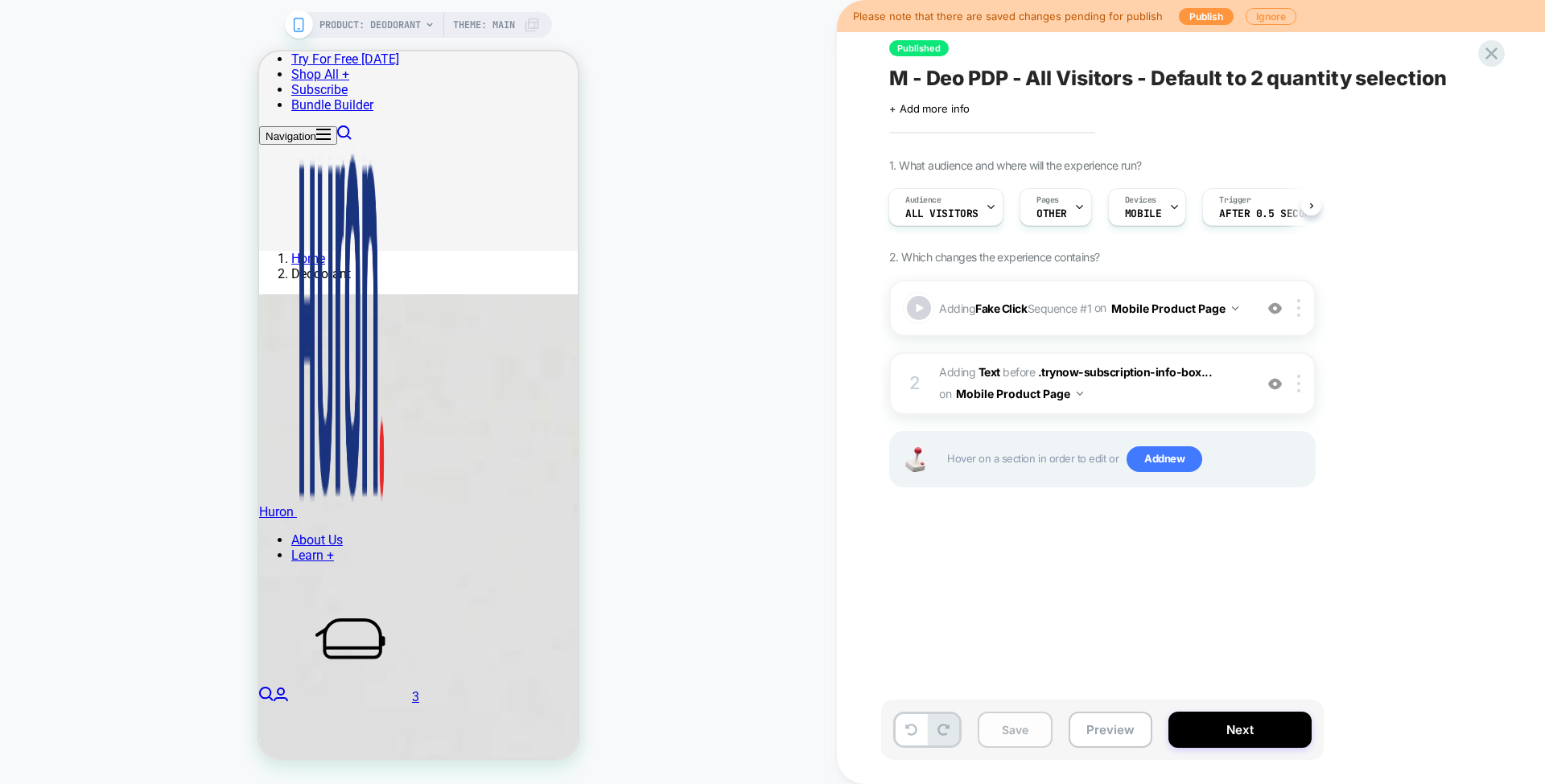
click at [1006, 717] on button "Save" at bounding box center [1015, 729] width 75 height 36
click at [1075, 218] on div at bounding box center [1080, 207] width 10 height 36
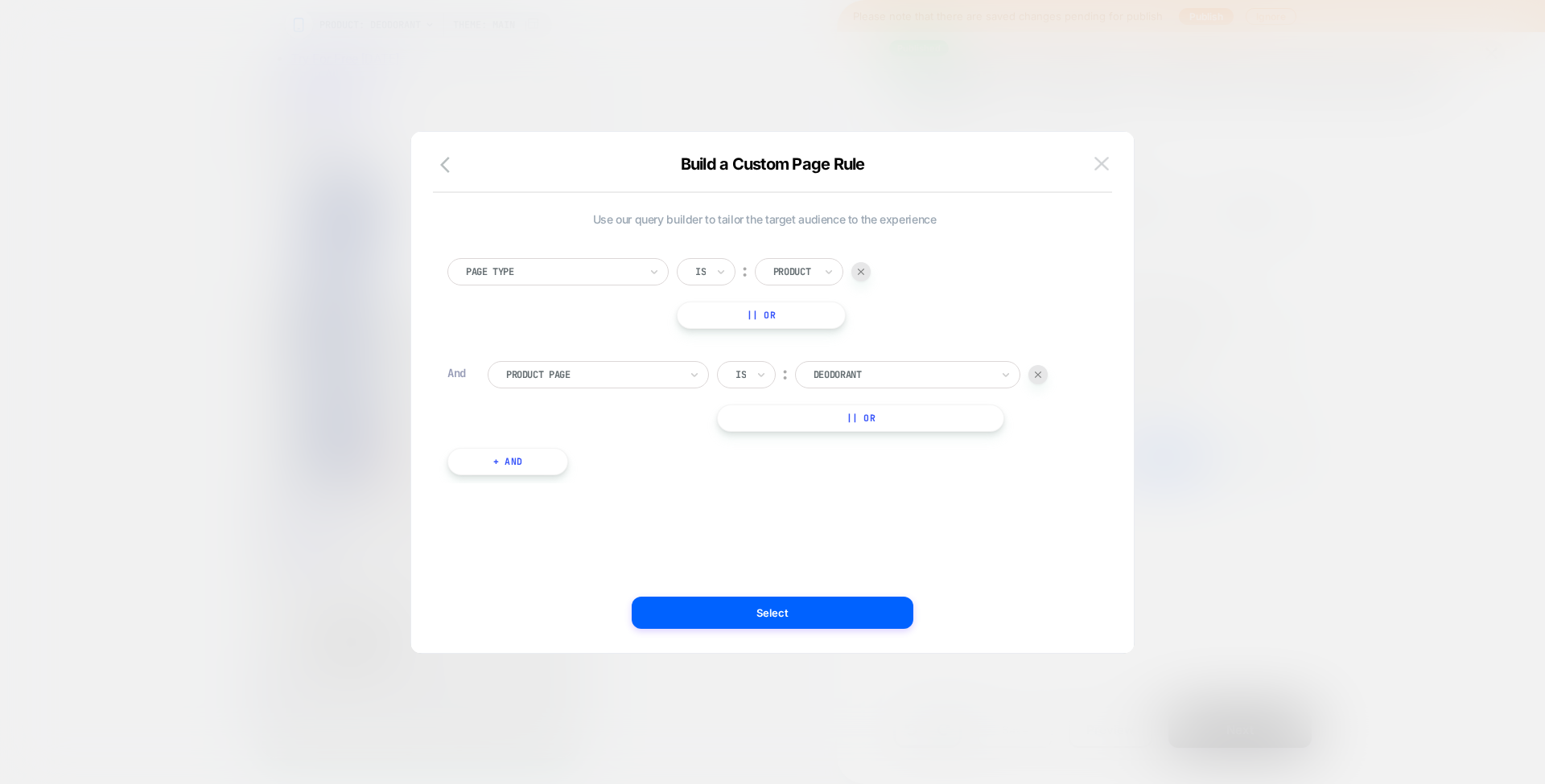
click at [1105, 168] on img at bounding box center [1101, 164] width 15 height 14
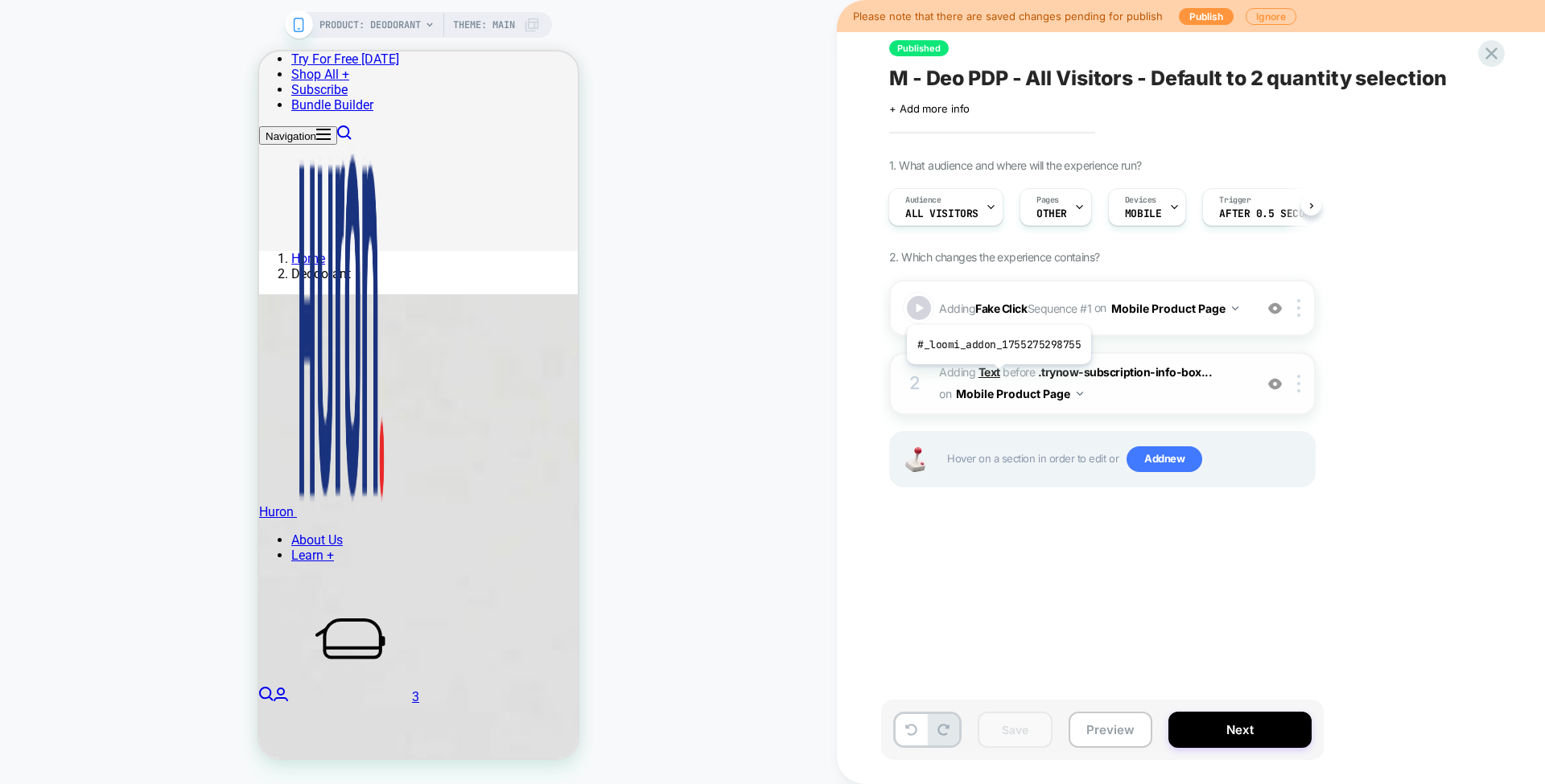
click at [997, 375] on b "Text" at bounding box center [988, 372] width 21 height 14
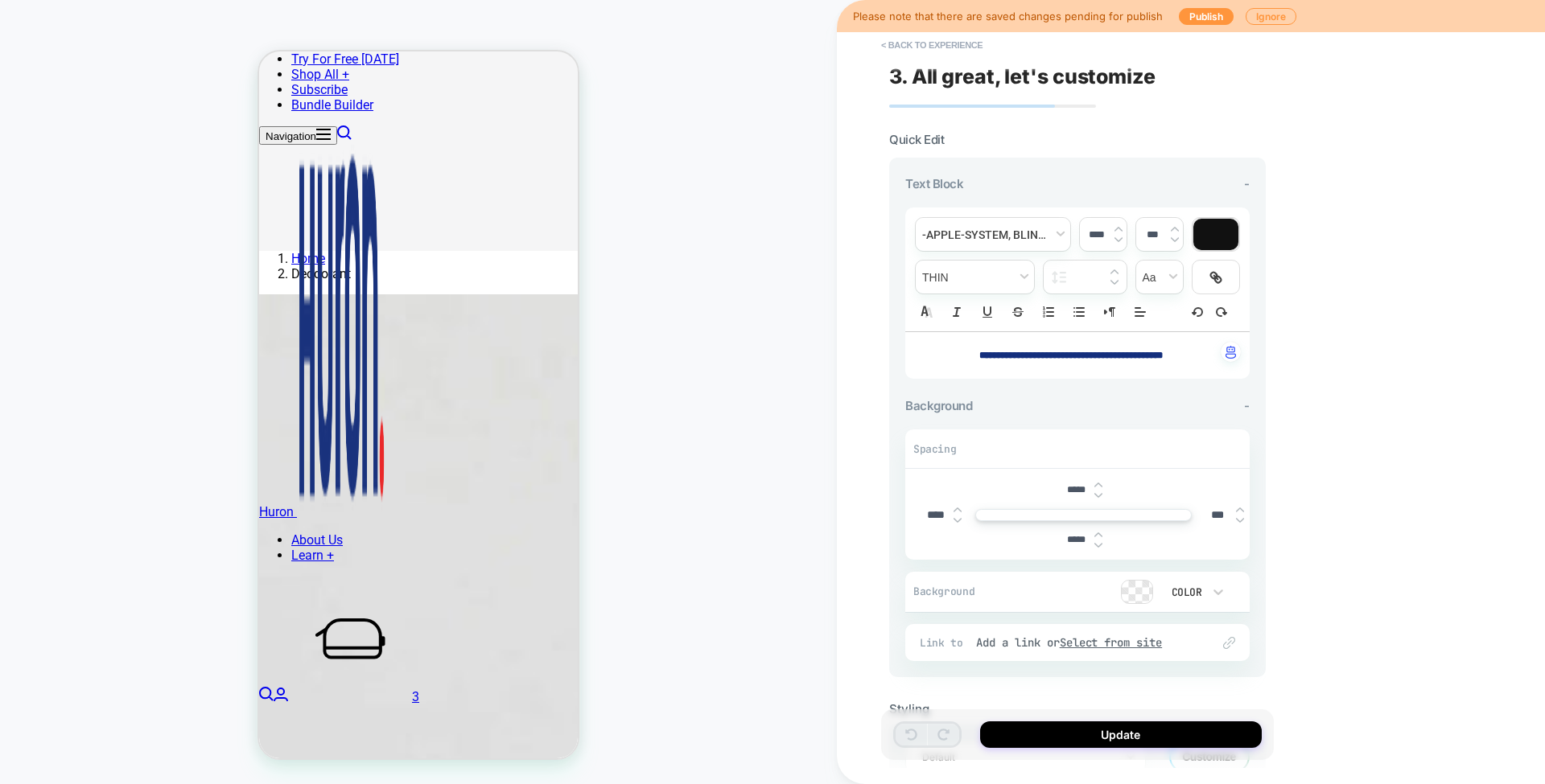
scroll to position [635, 0]
click at [936, 513] on input "****" at bounding box center [936, 515] width 36 height 14
type input "***"
click at [856, 506] on div "**********" at bounding box center [1191, 392] width 708 height 784
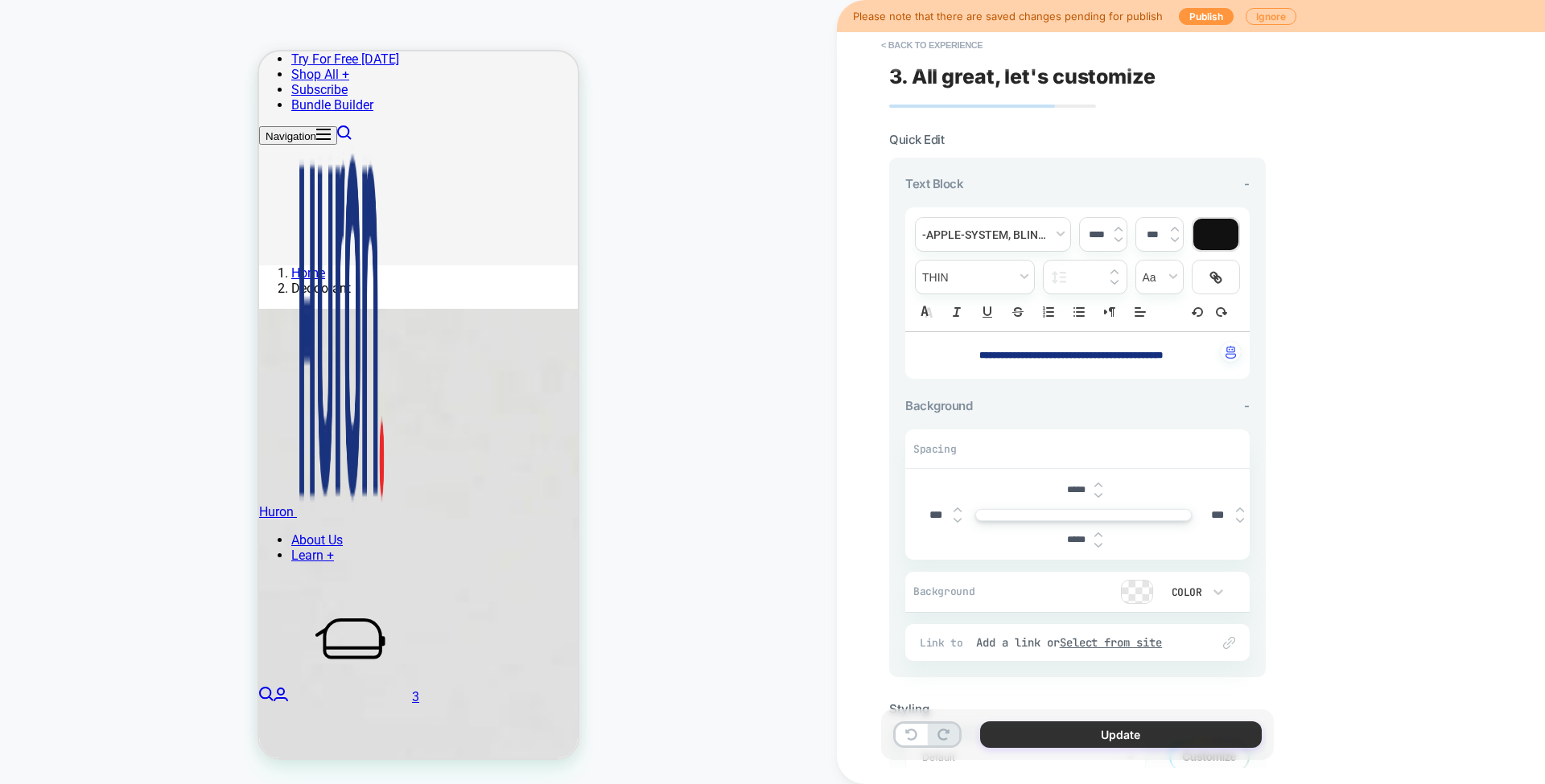
click at [1035, 727] on button "Update" at bounding box center [1121, 735] width 282 height 26
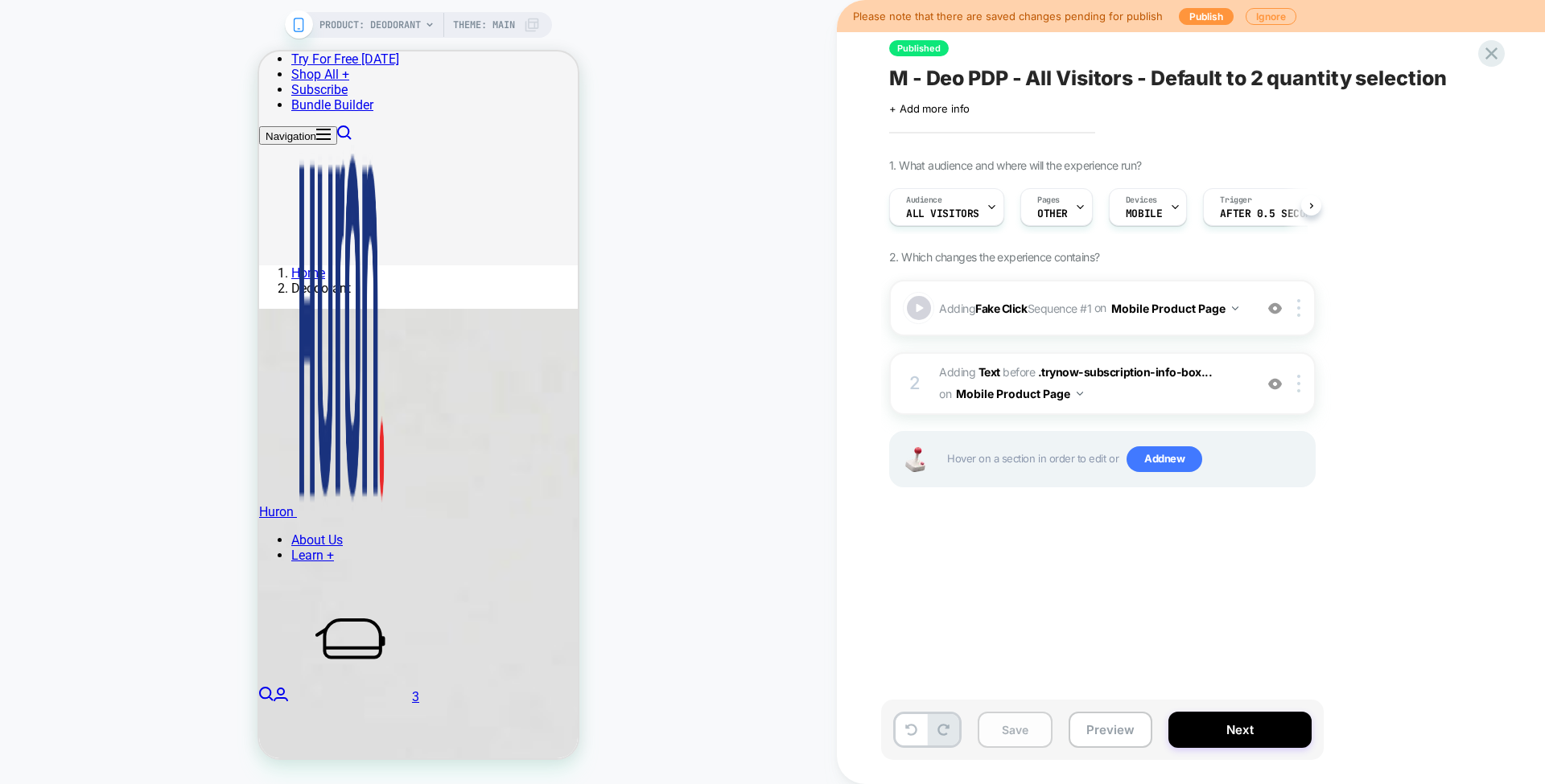
scroll to position [0, 1]
click at [989, 730] on button "Save" at bounding box center [1015, 729] width 75 height 36
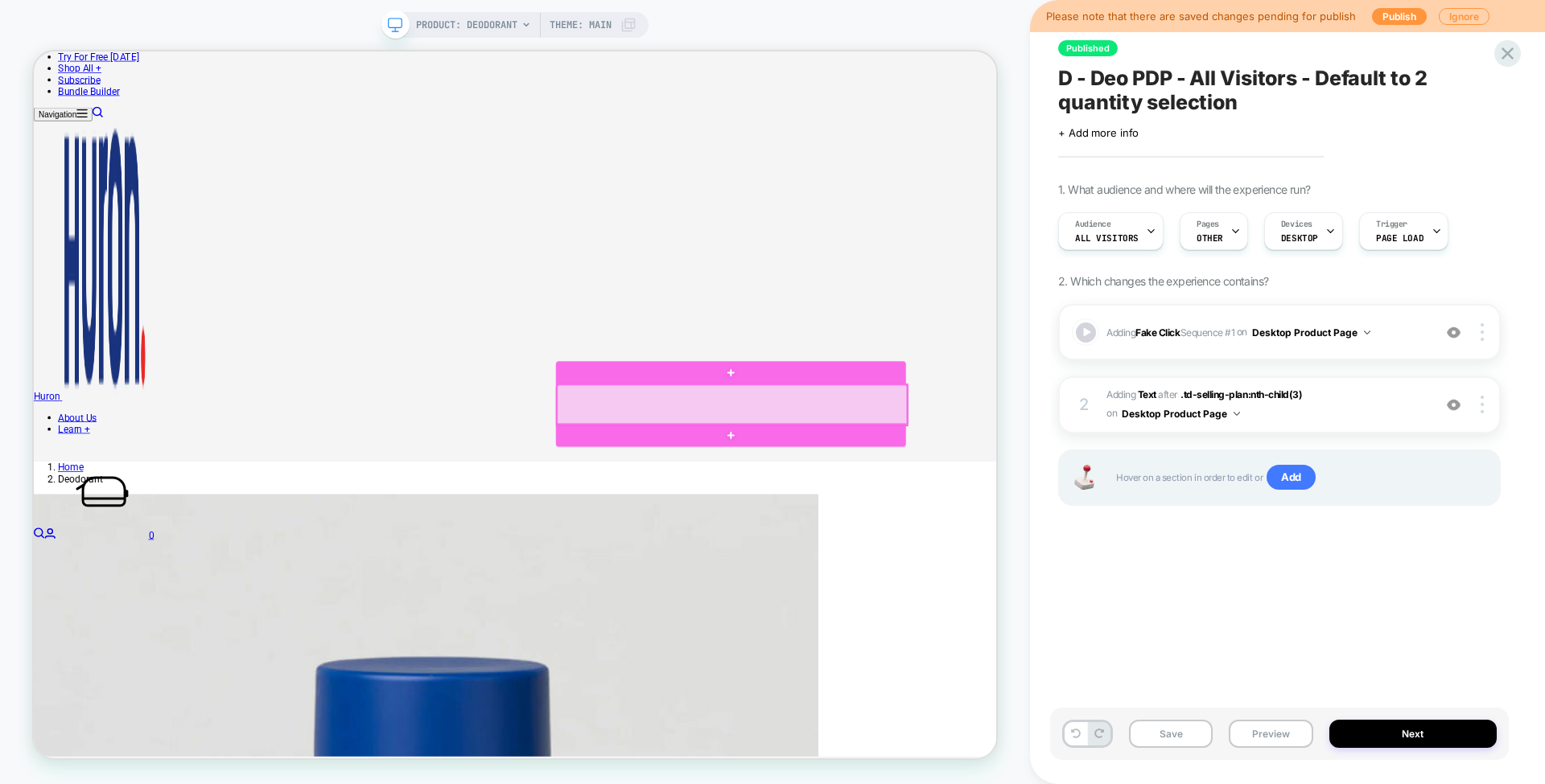
click at [1177, 502] on div at bounding box center [965, 523] width 467 height 54
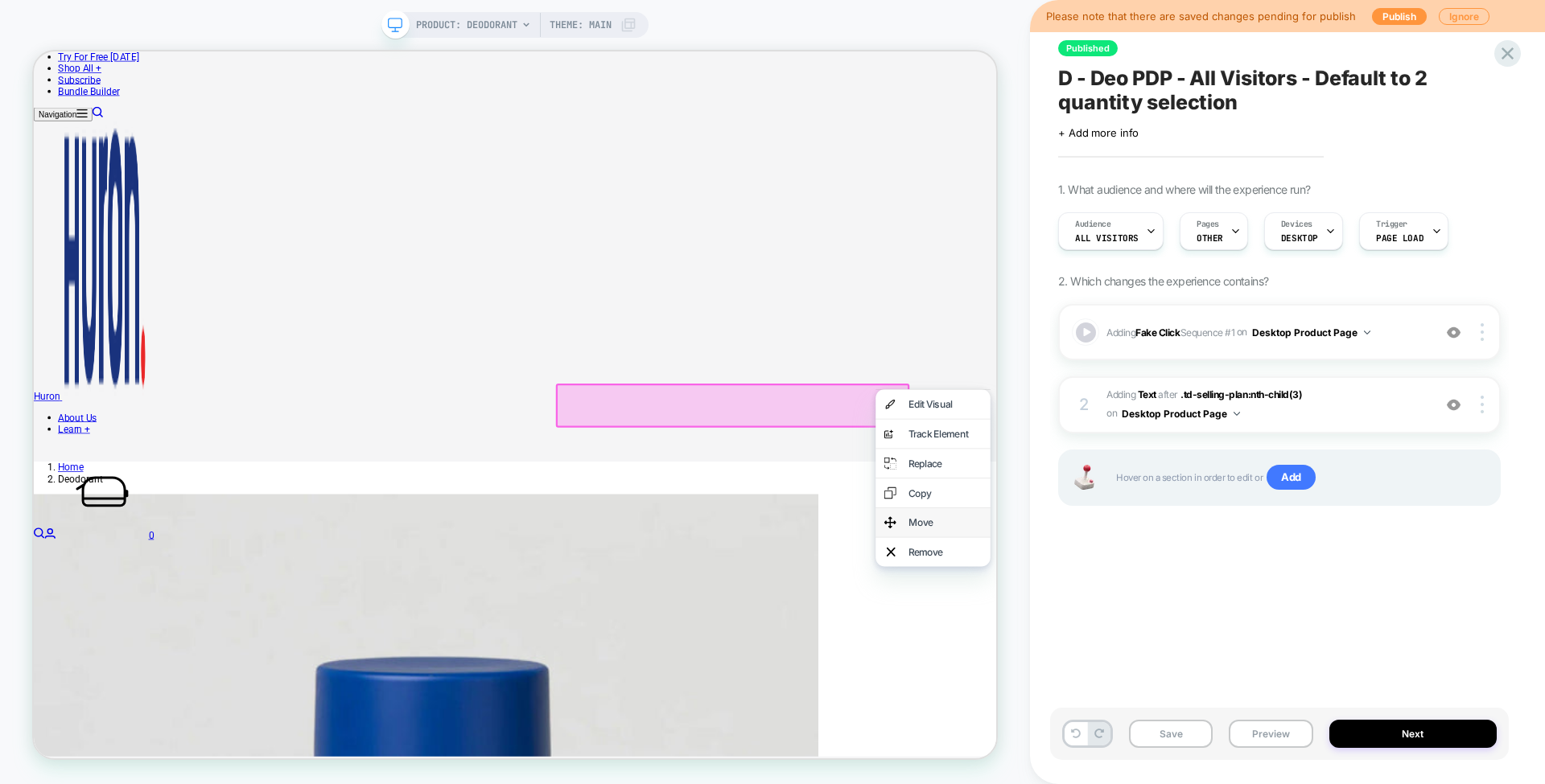
click at [1221, 694] on div "Move" at bounding box center [1233, 679] width 153 height 38
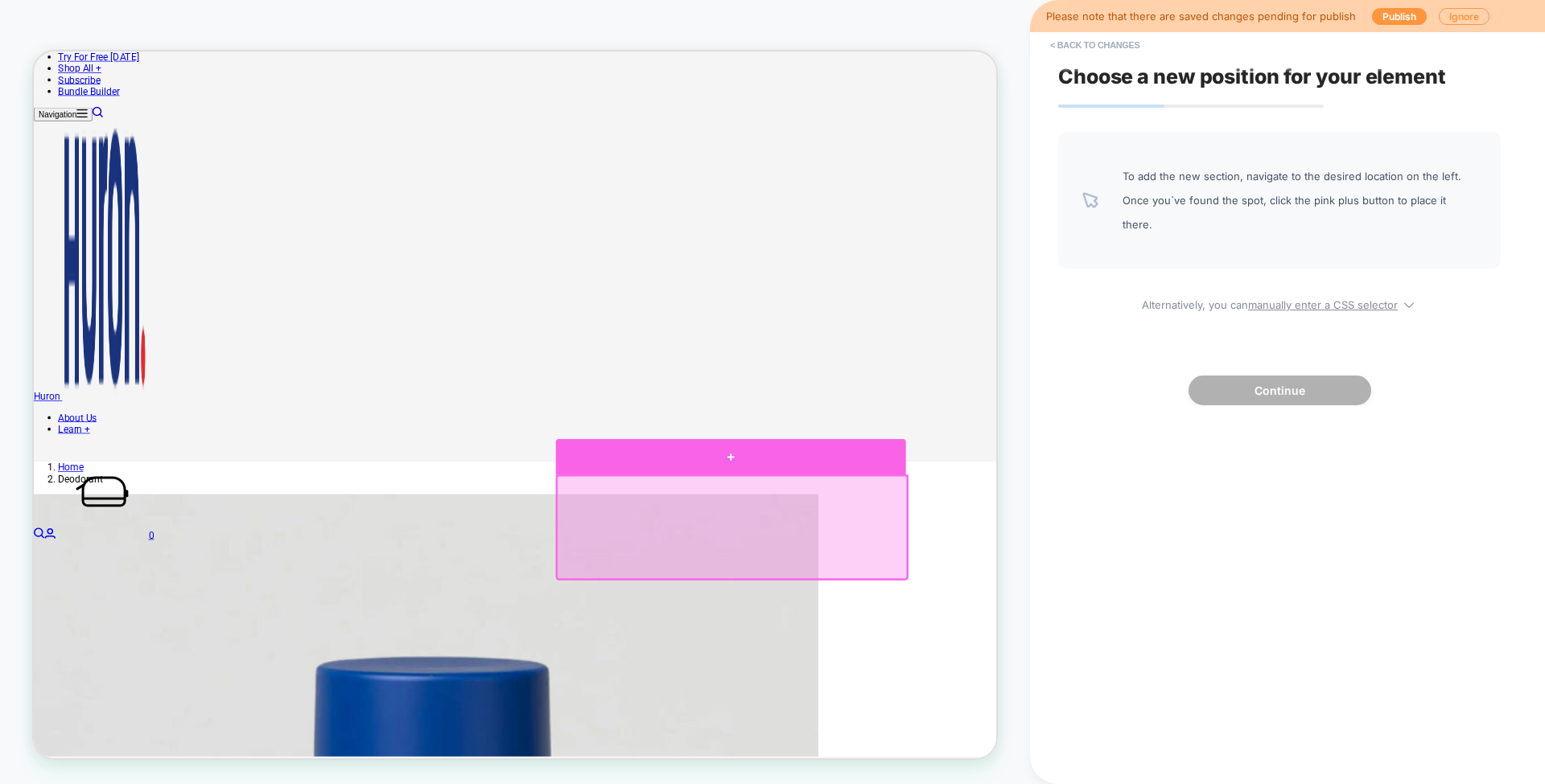
click at [1132, 606] on div at bounding box center [963, 592] width 467 height 48
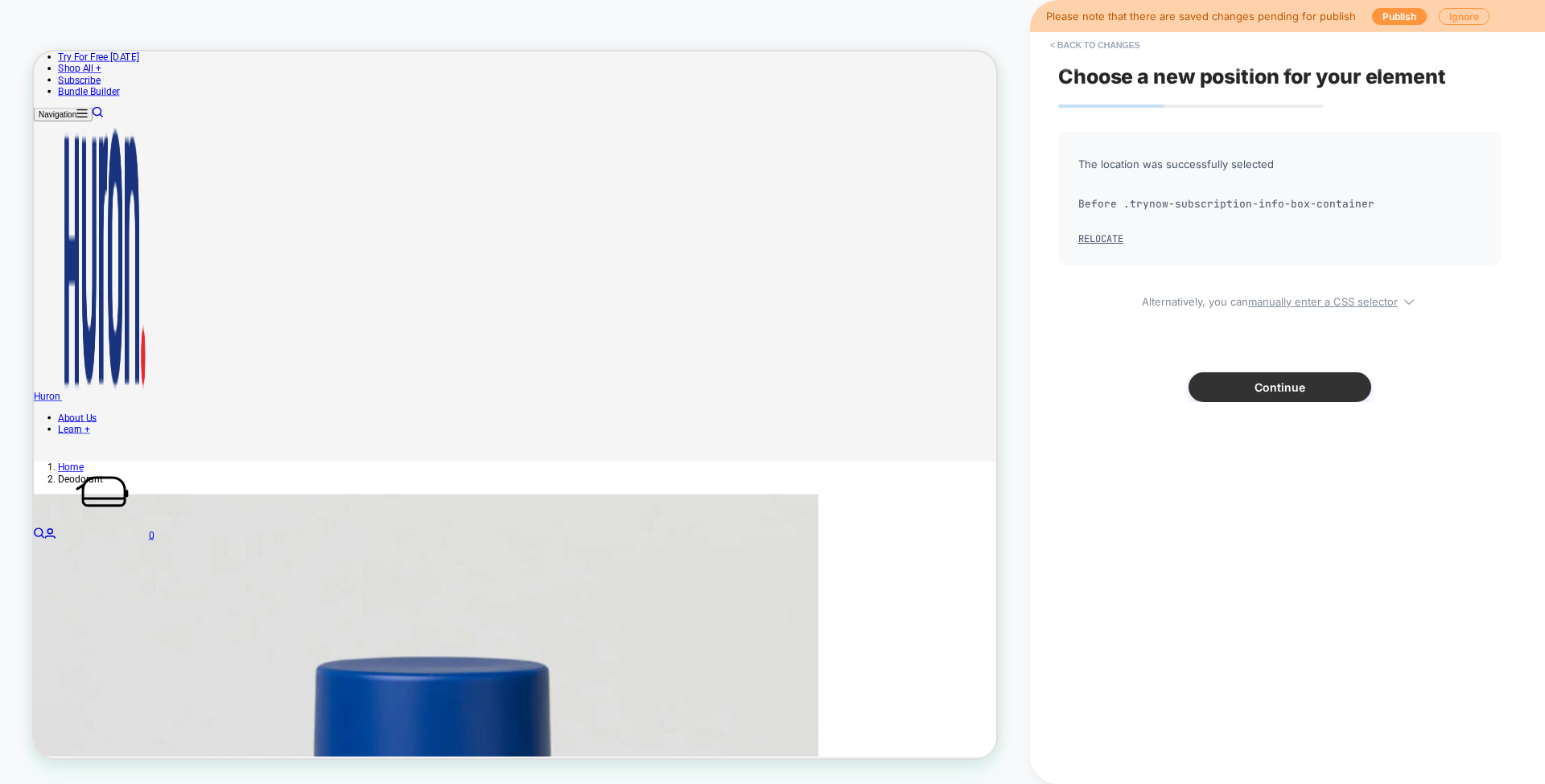
click at [1239, 381] on button "Continue" at bounding box center [1280, 386] width 183 height 30
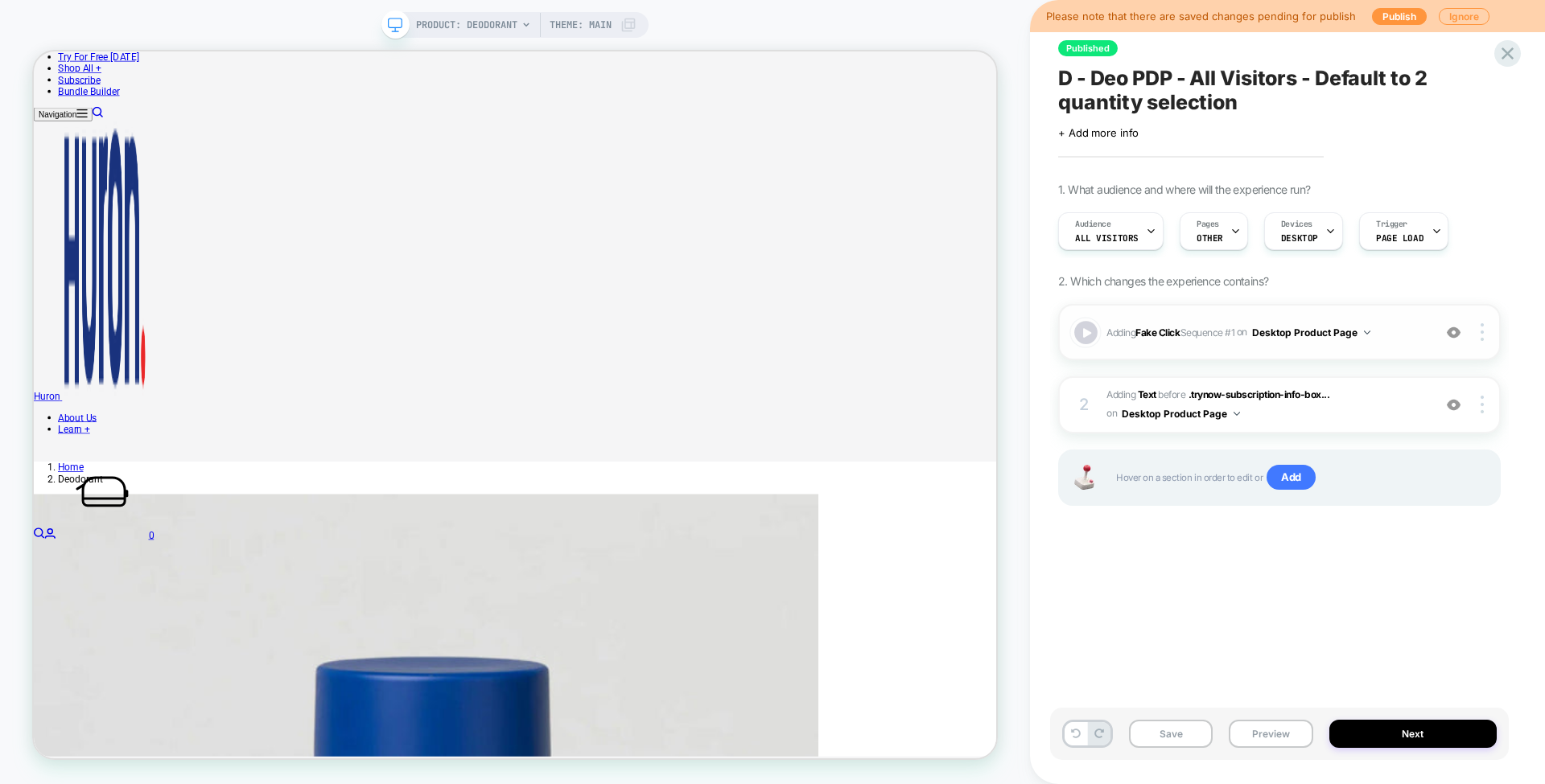
click at [1089, 333] on div at bounding box center [1086, 332] width 23 height 23
type input "*"
click at [1151, 394] on b "Text" at bounding box center [1147, 394] width 19 height 12
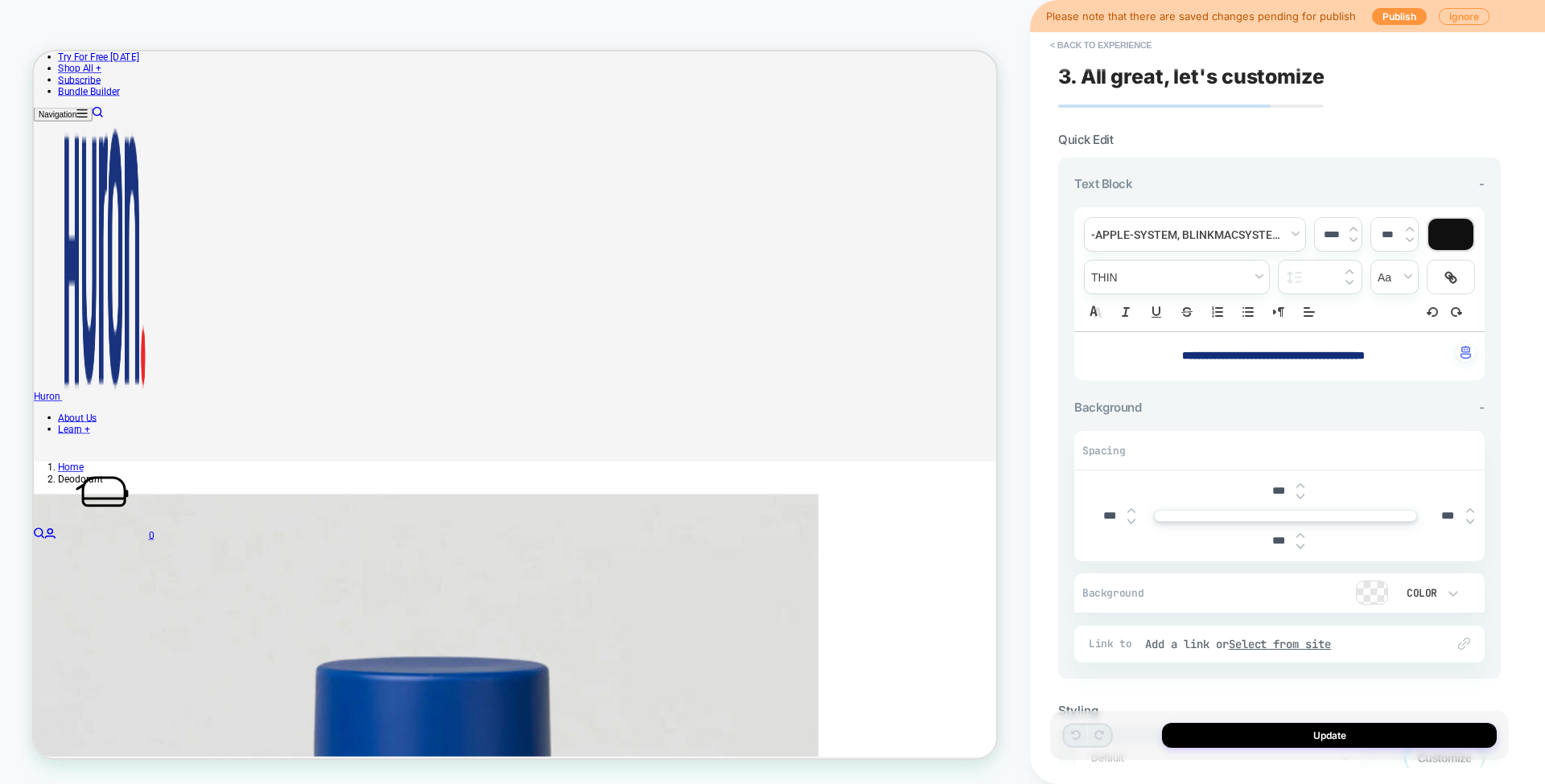
scroll to position [334, 0]
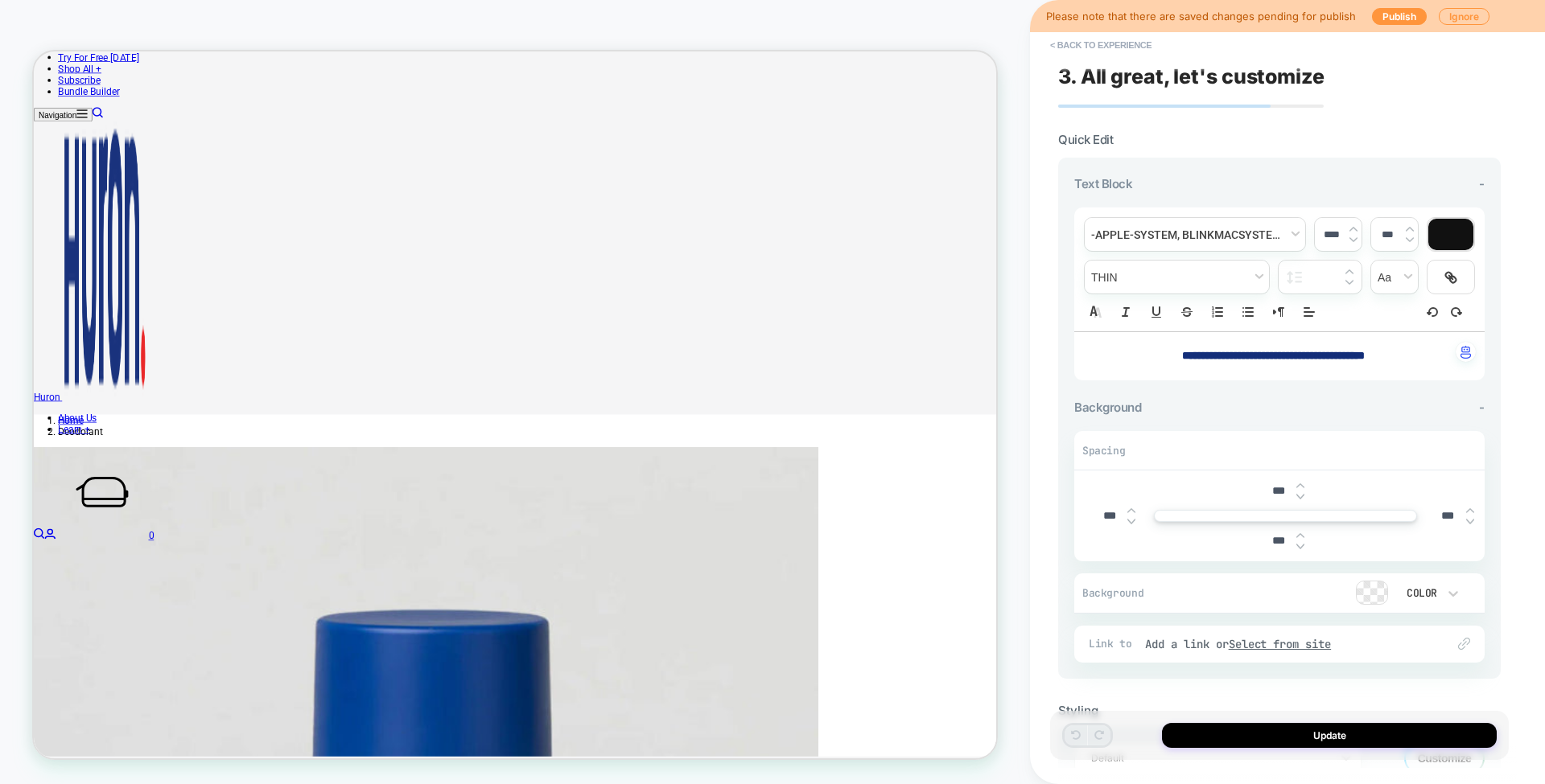
click at [1274, 541] on input "***" at bounding box center [1278, 541] width 36 height 14
type input "*****"
click at [1267, 485] on input "***" at bounding box center [1278, 491] width 36 height 14
type input "*****"
click at [1414, 453] on div "Spacing" at bounding box center [1280, 450] width 411 height 38
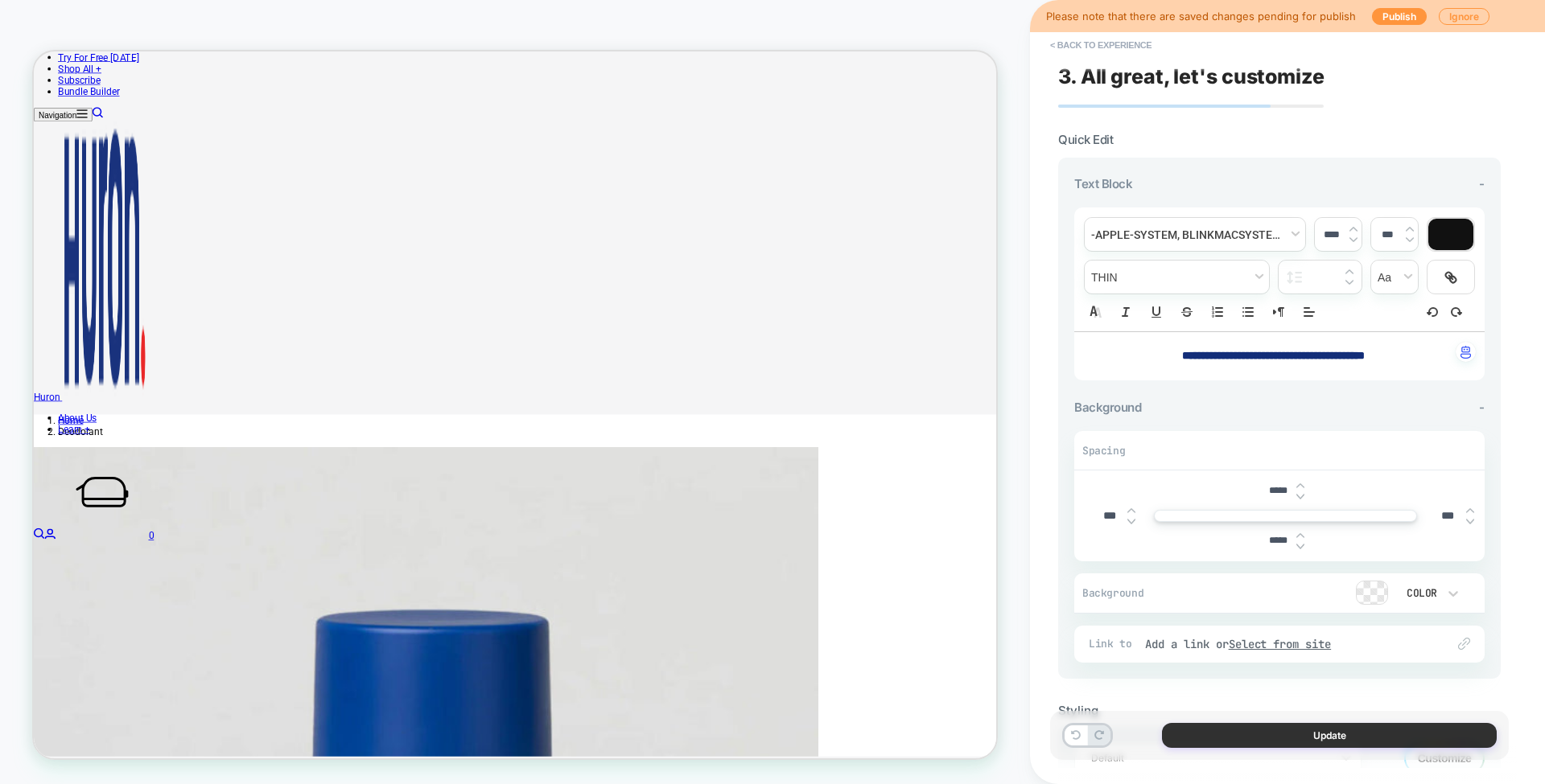
click at [1296, 725] on button "Update" at bounding box center [1329, 735] width 335 height 25
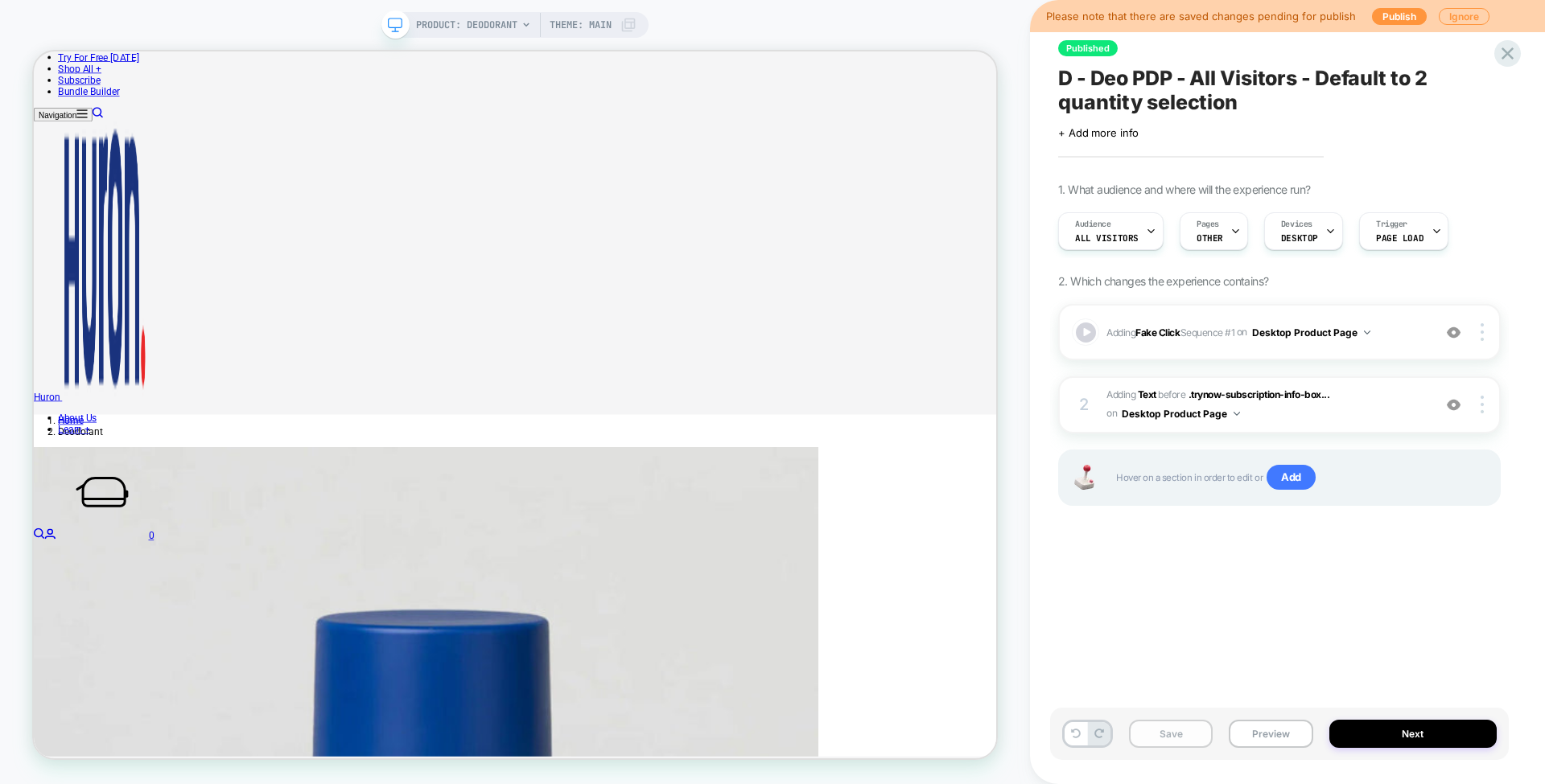
click at [1176, 734] on button "Save" at bounding box center [1171, 734] width 84 height 28
click at [1270, 737] on button "Preview" at bounding box center [1270, 734] width 84 height 28
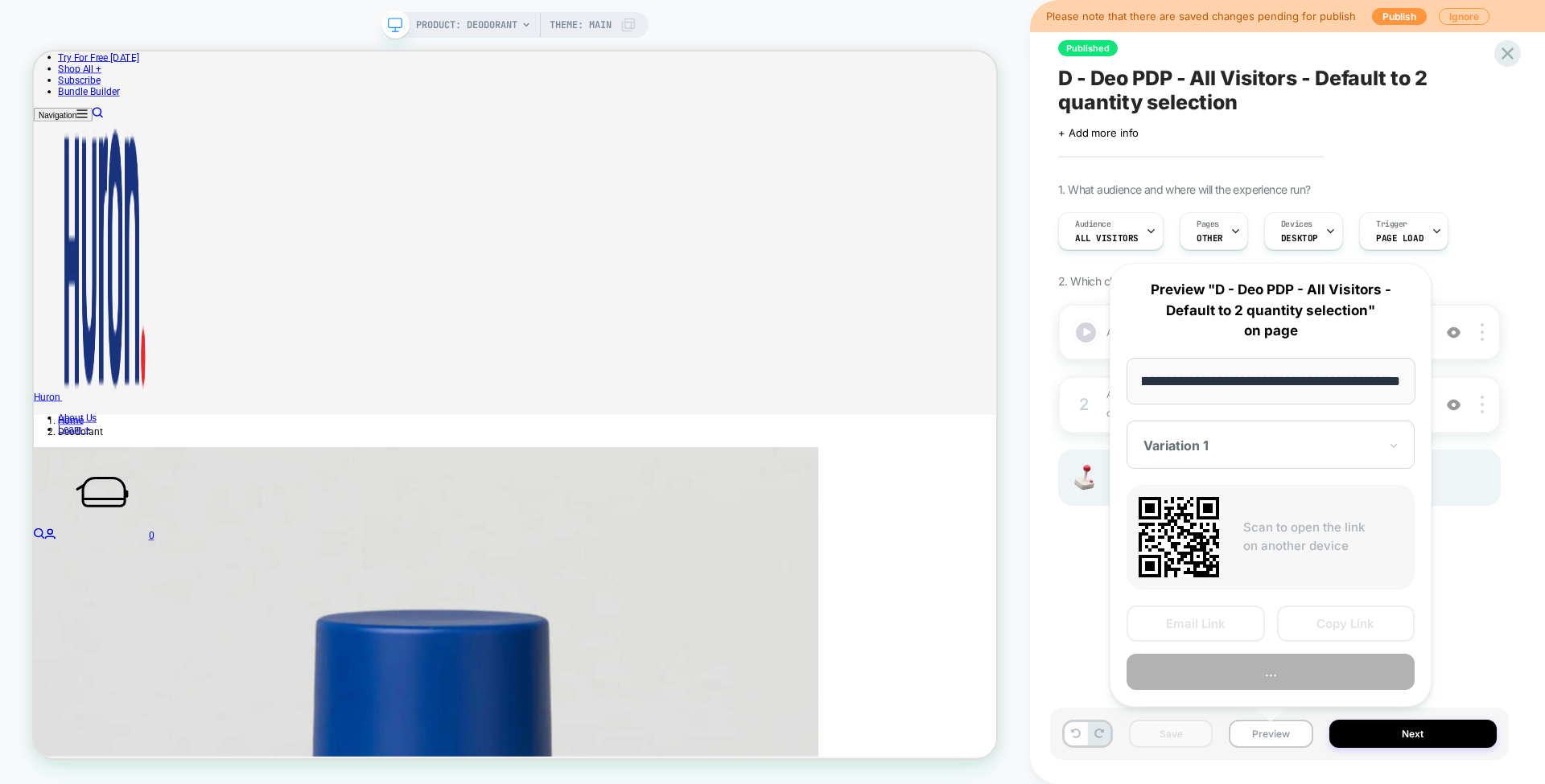
scroll to position [0, 0]
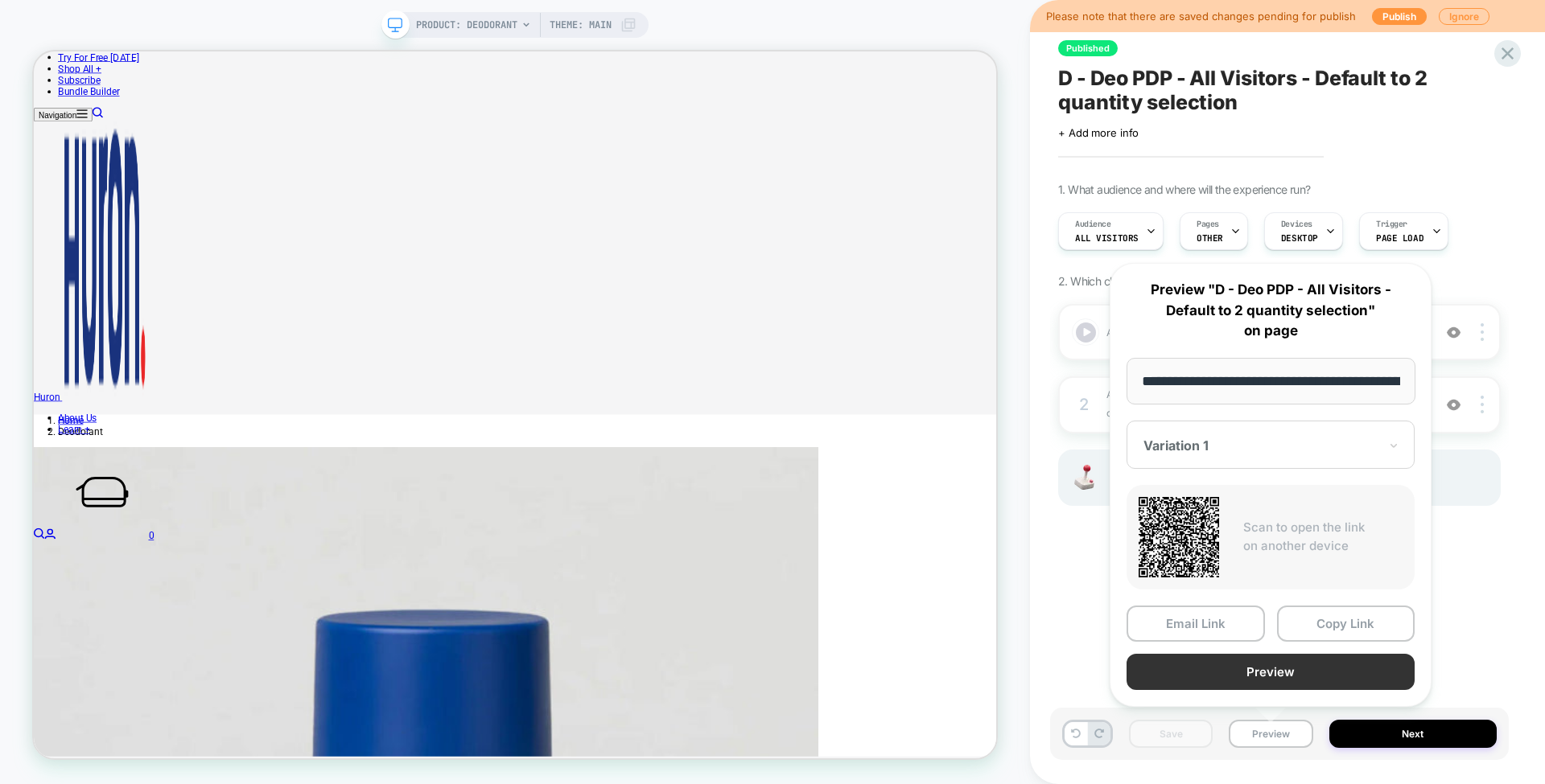
click at [1268, 678] on button "Preview" at bounding box center [1270, 671] width 288 height 36
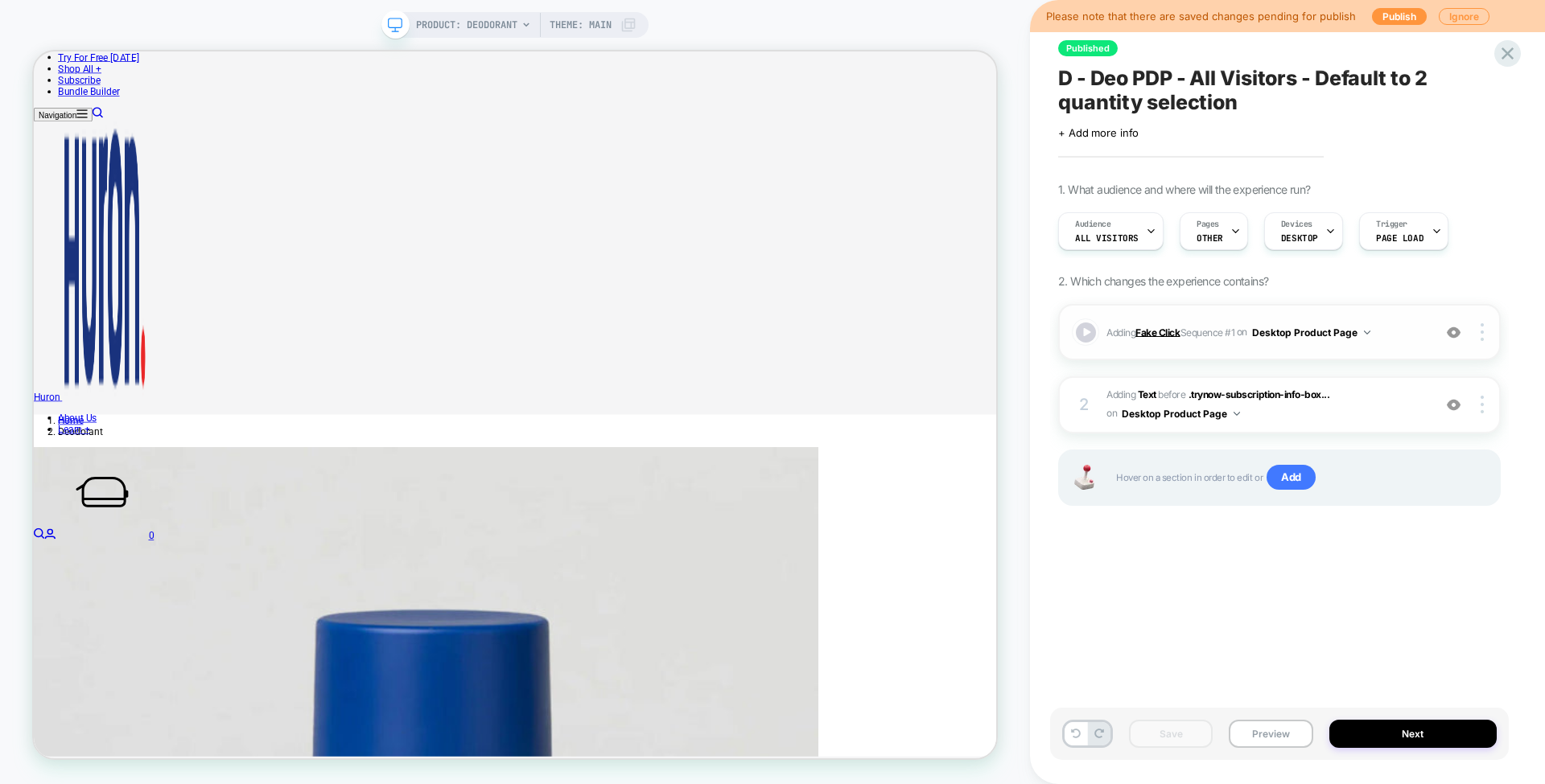
click at [1167, 328] on b "Fake Click" at bounding box center [1157, 332] width 44 height 12
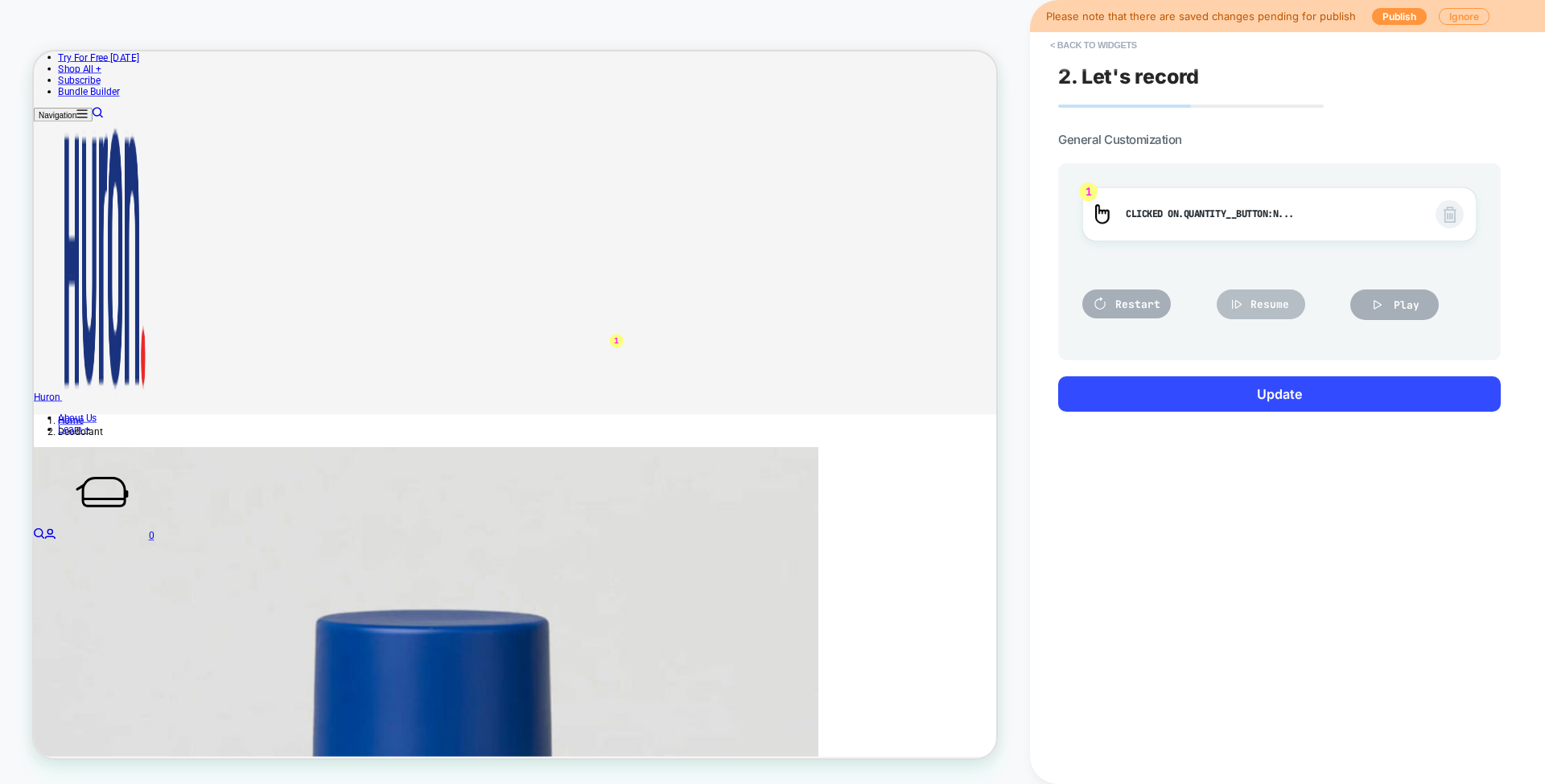
click at [1273, 305] on span "Resume" at bounding box center [1269, 305] width 38 height 14
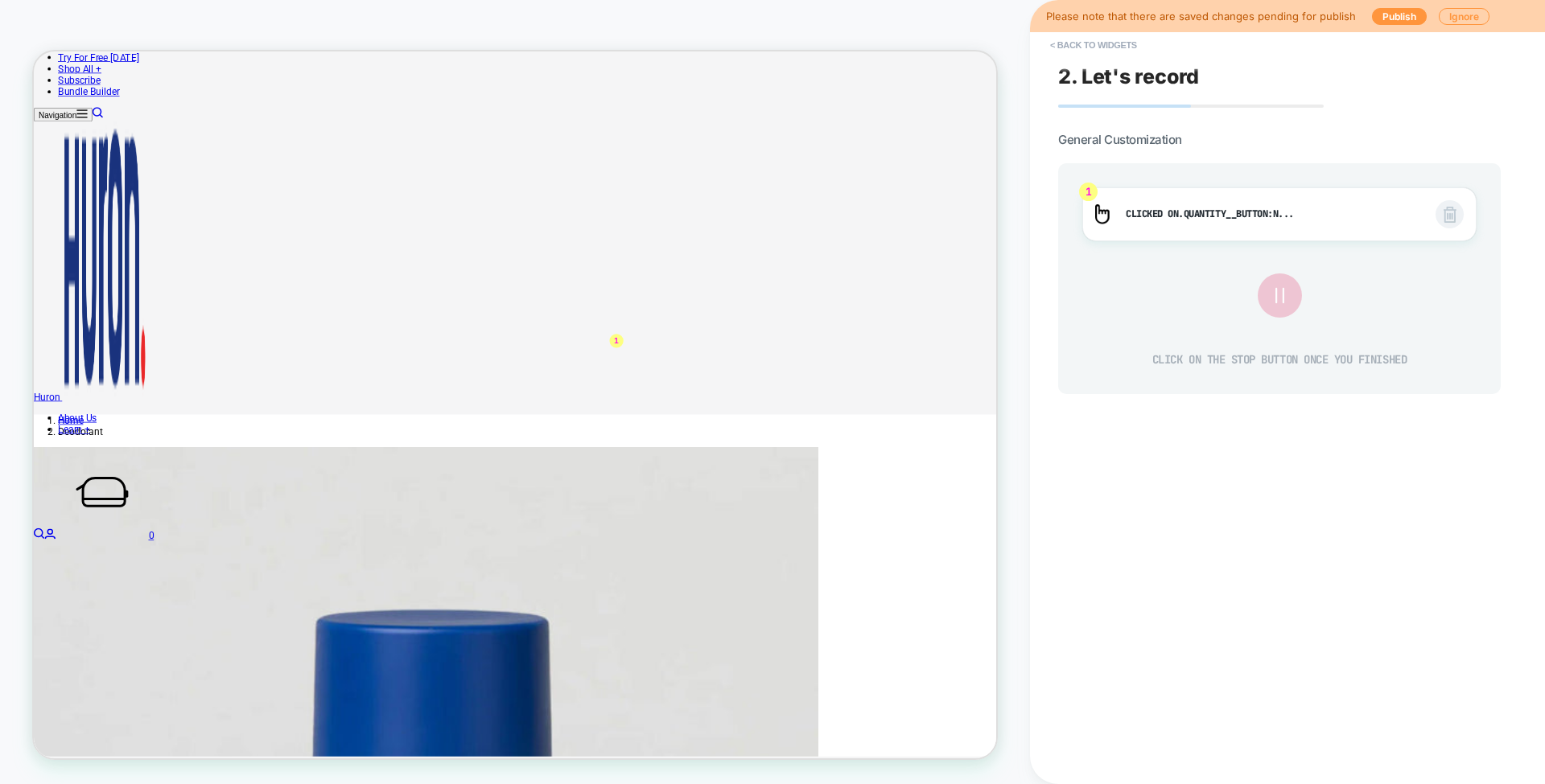
click at [1285, 300] on icon at bounding box center [1279, 295] width 26 height 26
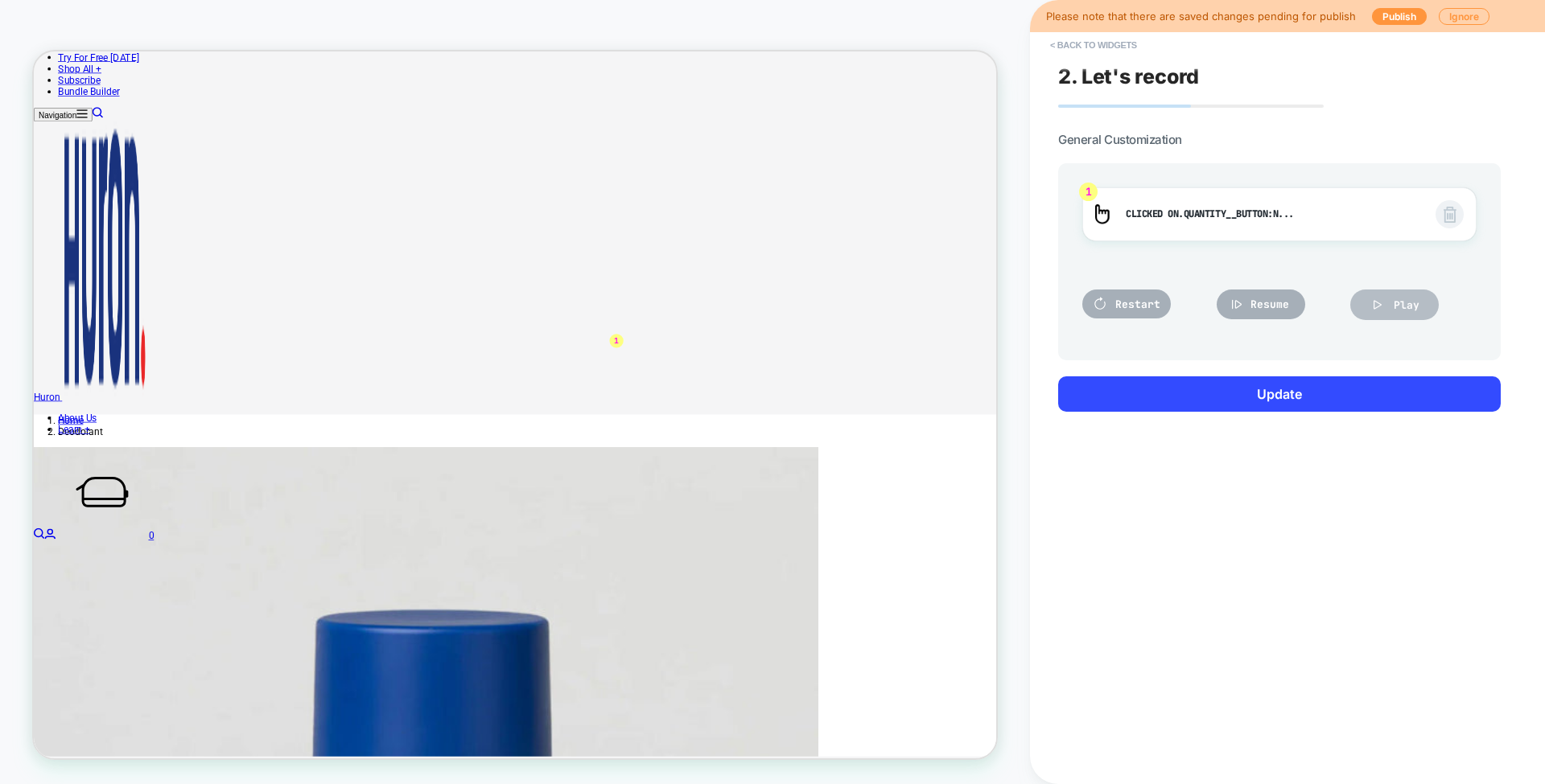
click at [1381, 305] on icon at bounding box center [1377, 305] width 16 height 16
click at [1149, 306] on span "Restart" at bounding box center [1138, 305] width 45 height 14
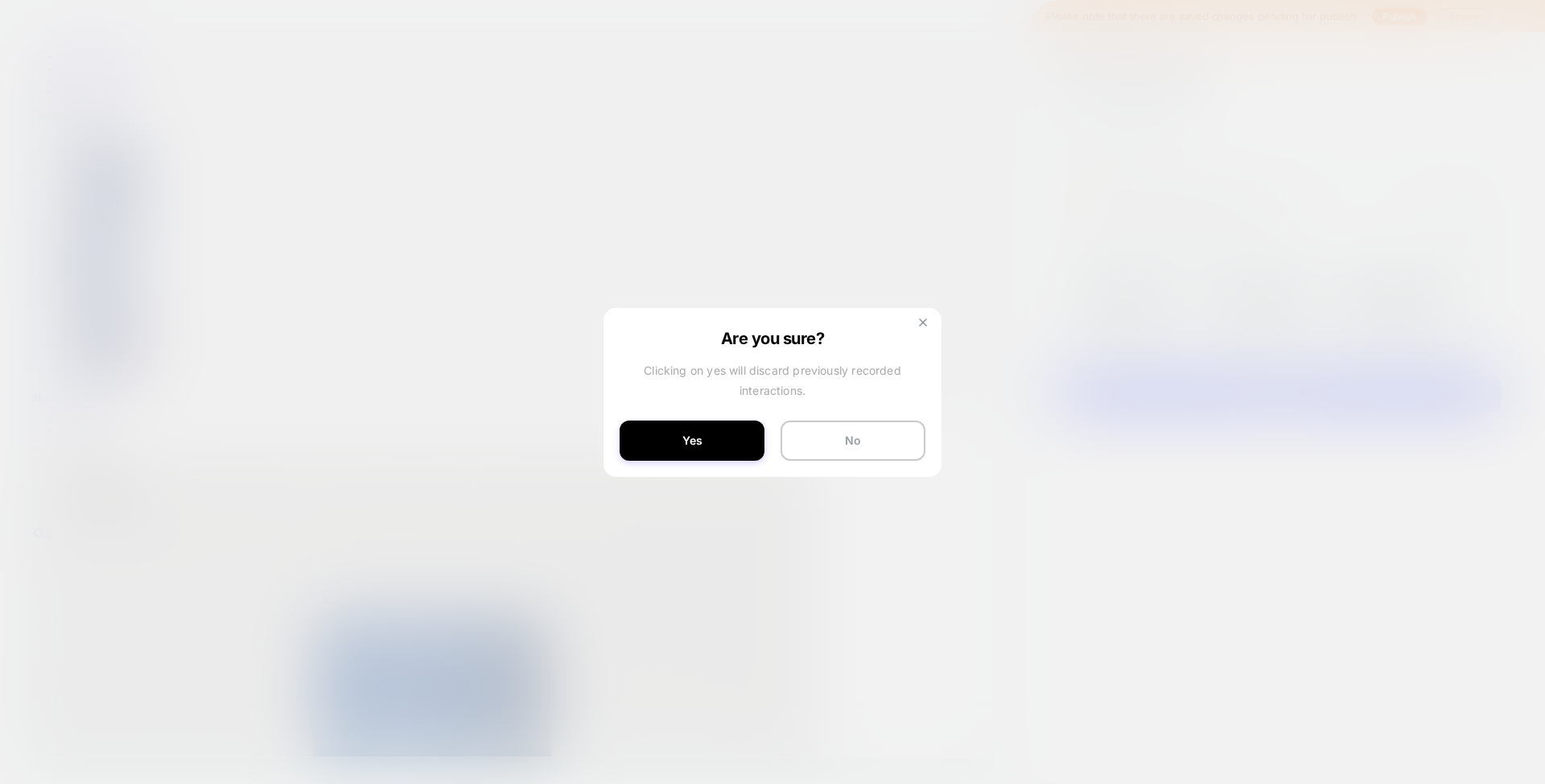
click at [920, 322] on img at bounding box center [923, 322] width 8 height 8
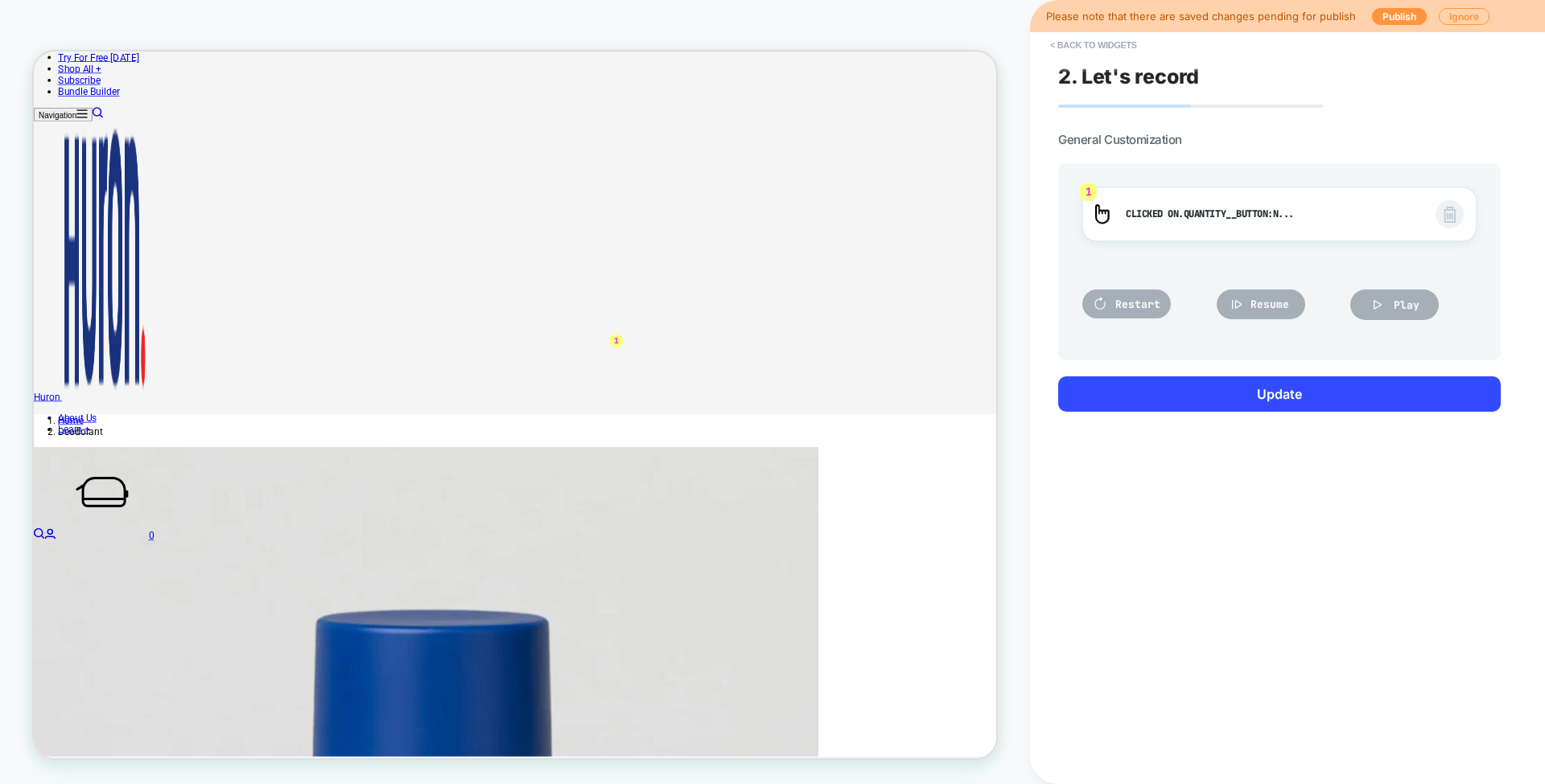
click at [1456, 210] on span at bounding box center [1449, 214] width 28 height 28
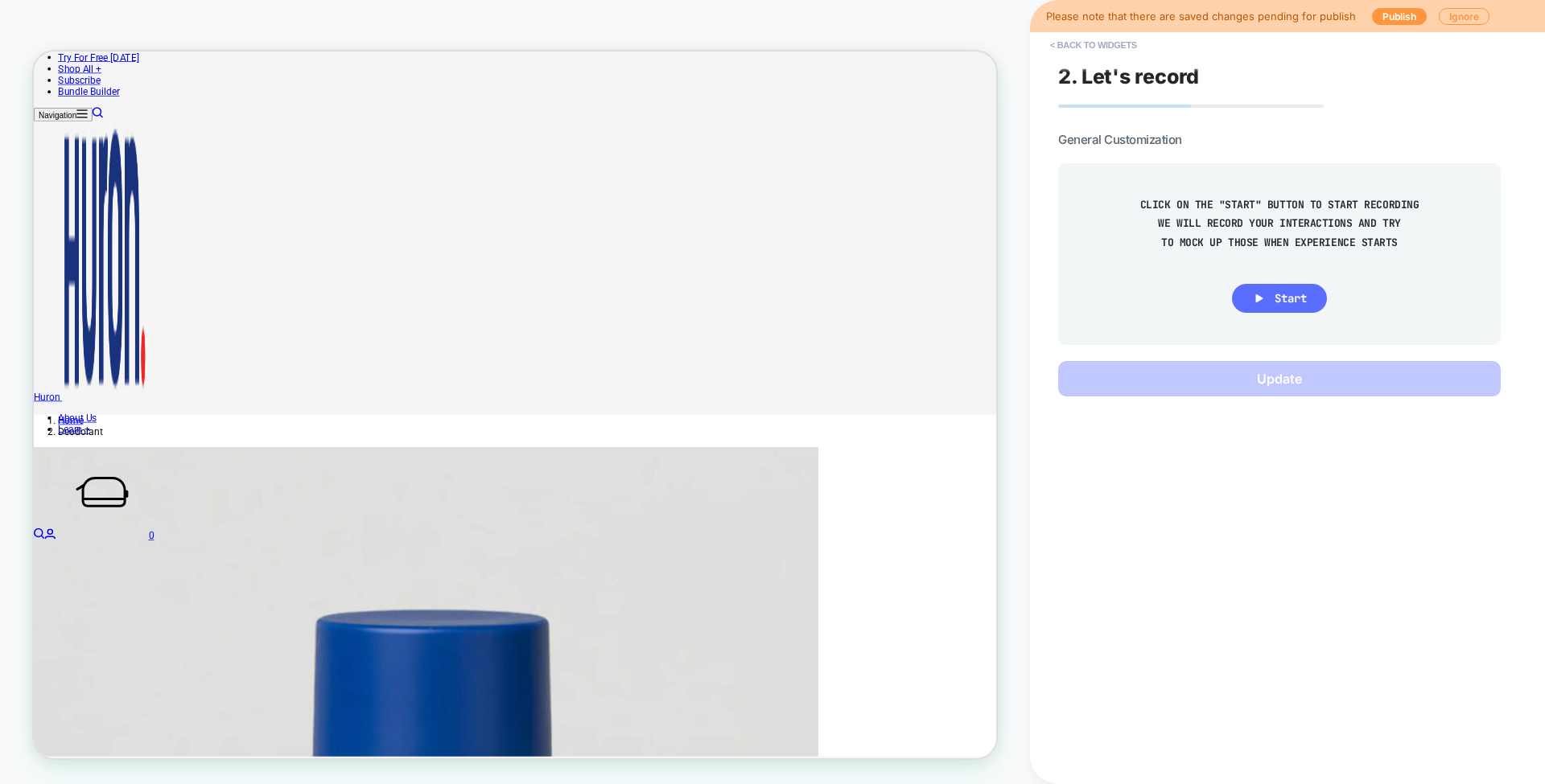
click at [1276, 296] on span "Start" at bounding box center [1291, 298] width 32 height 15
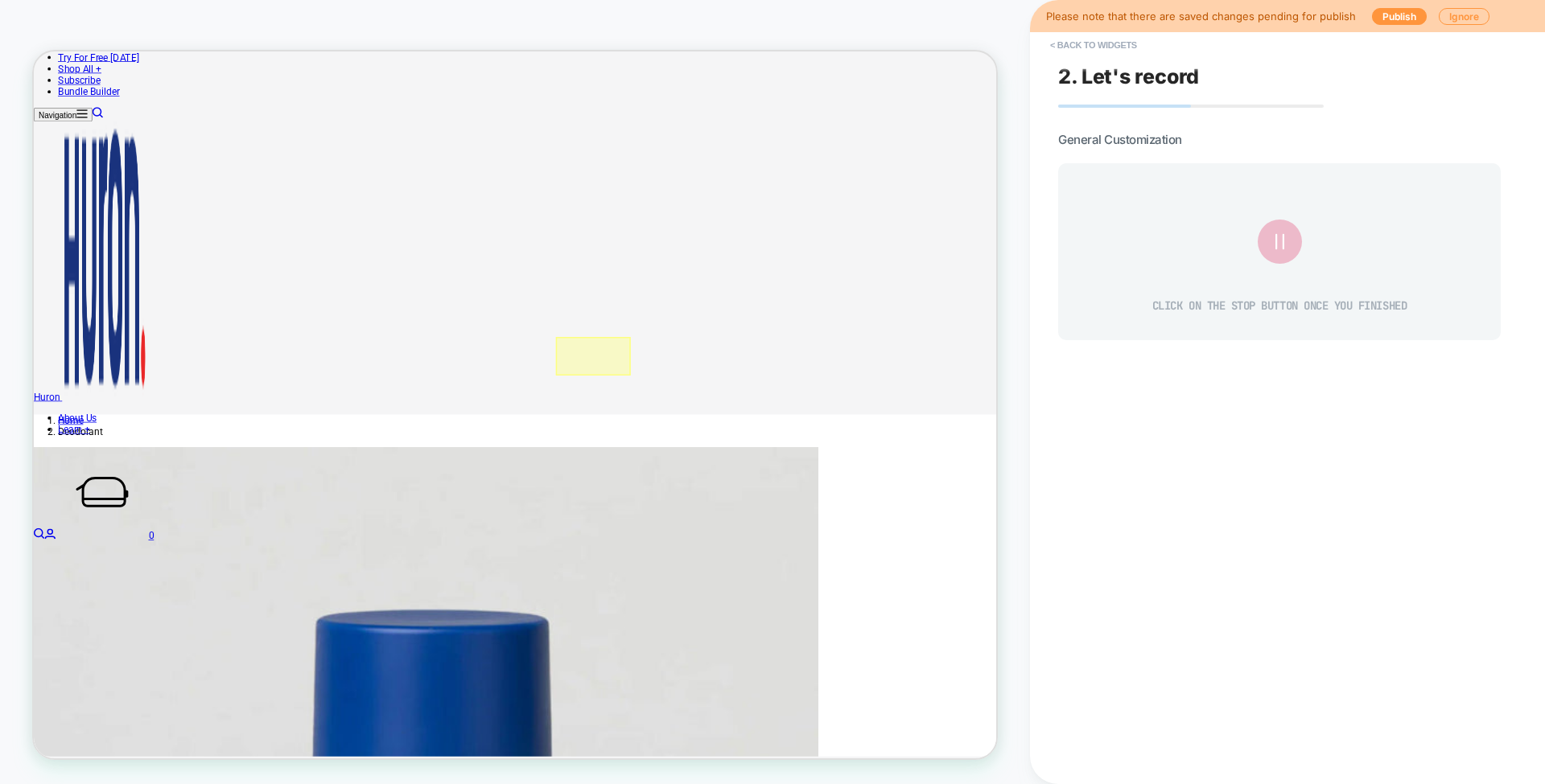
click at [813, 454] on div at bounding box center [779, 457] width 100 height 51
click at [813, 456] on div at bounding box center [817, 457] width 22 height 49
click at [847, 470] on div "Fake Click" at bounding box center [889, 479] width 153 height 45
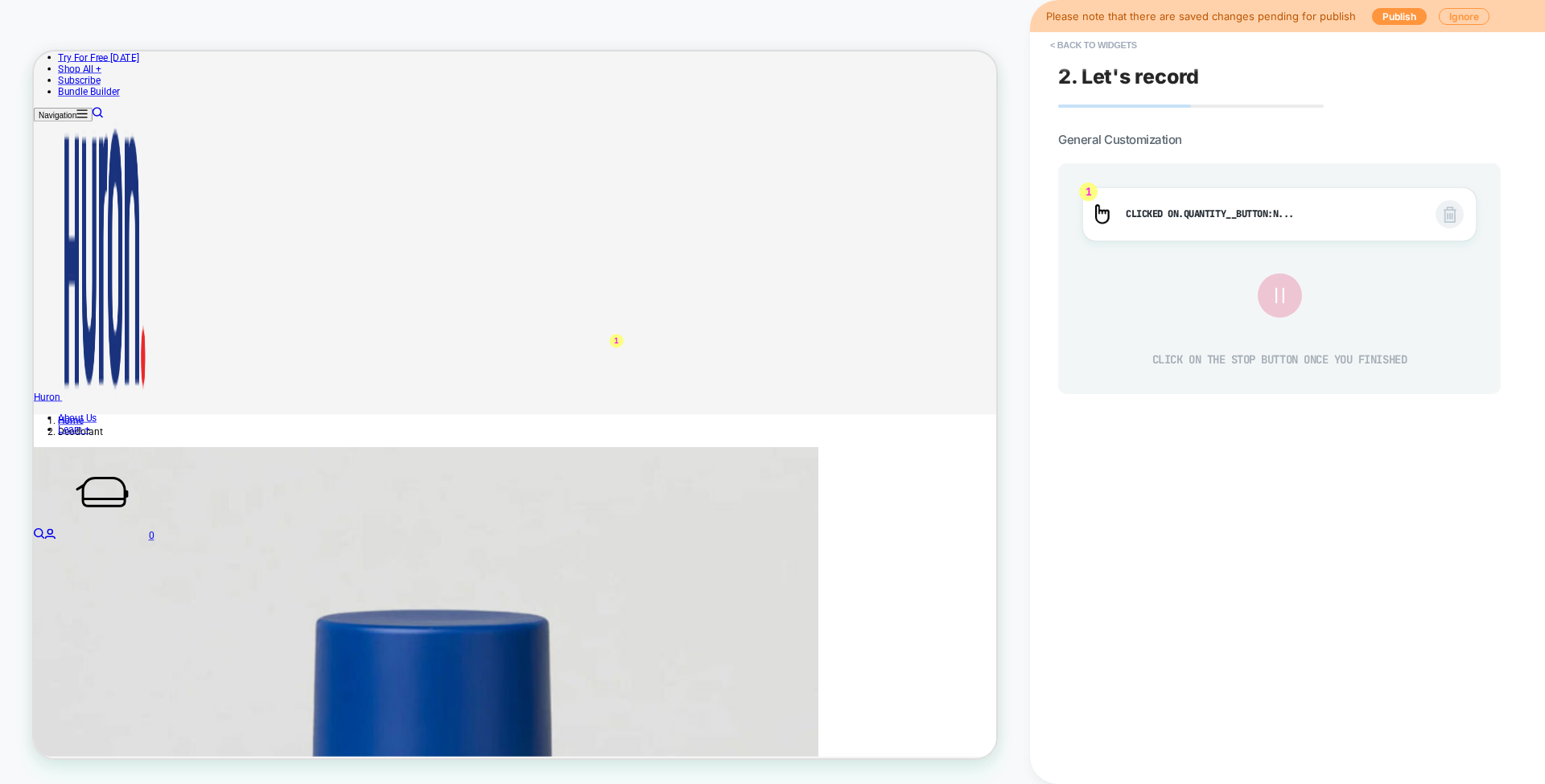
click at [1275, 294] on icon at bounding box center [1279, 295] width 8 height 15
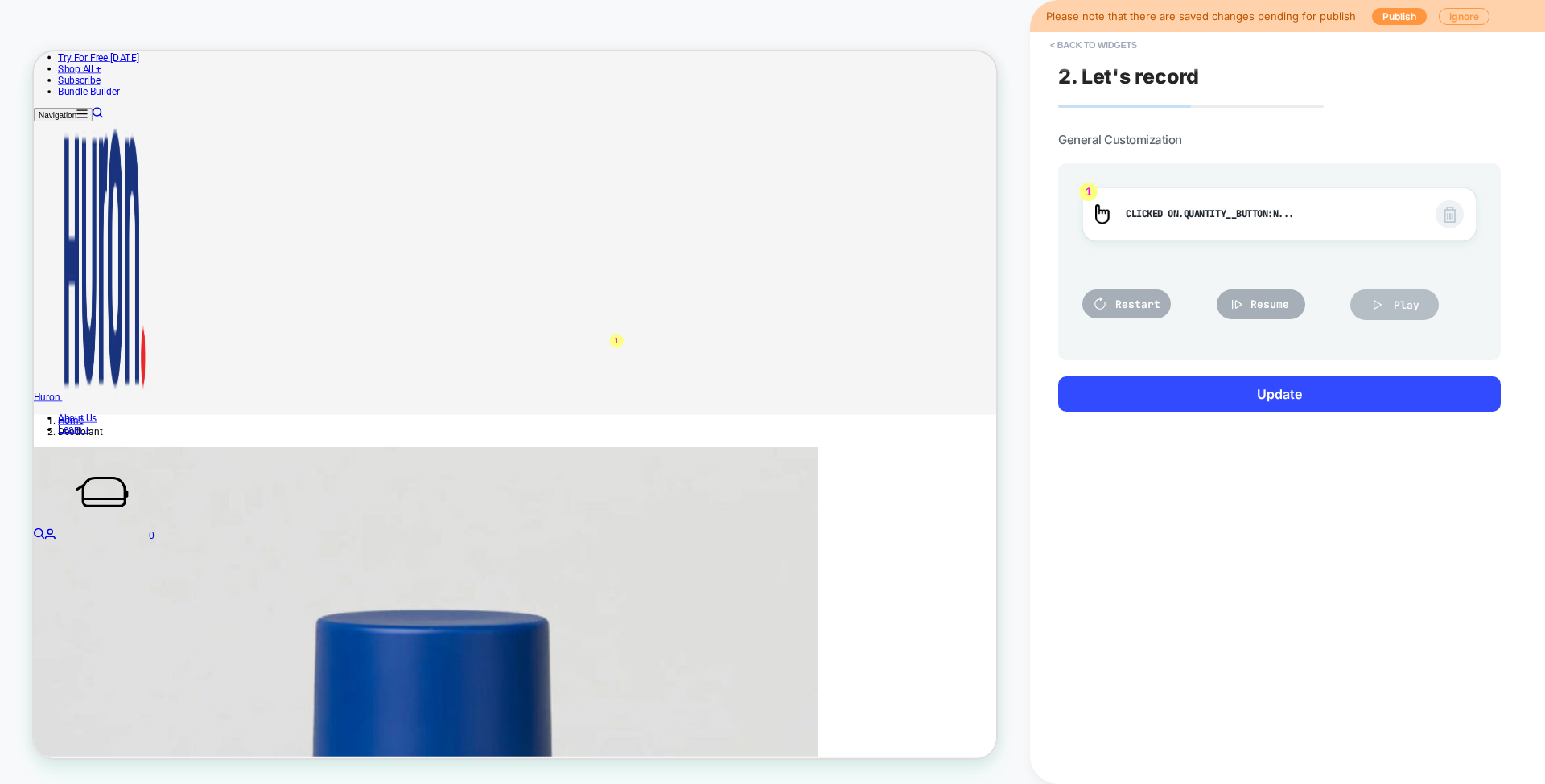
click at [1385, 300] on icon at bounding box center [1377, 305] width 16 height 16
type input "*"
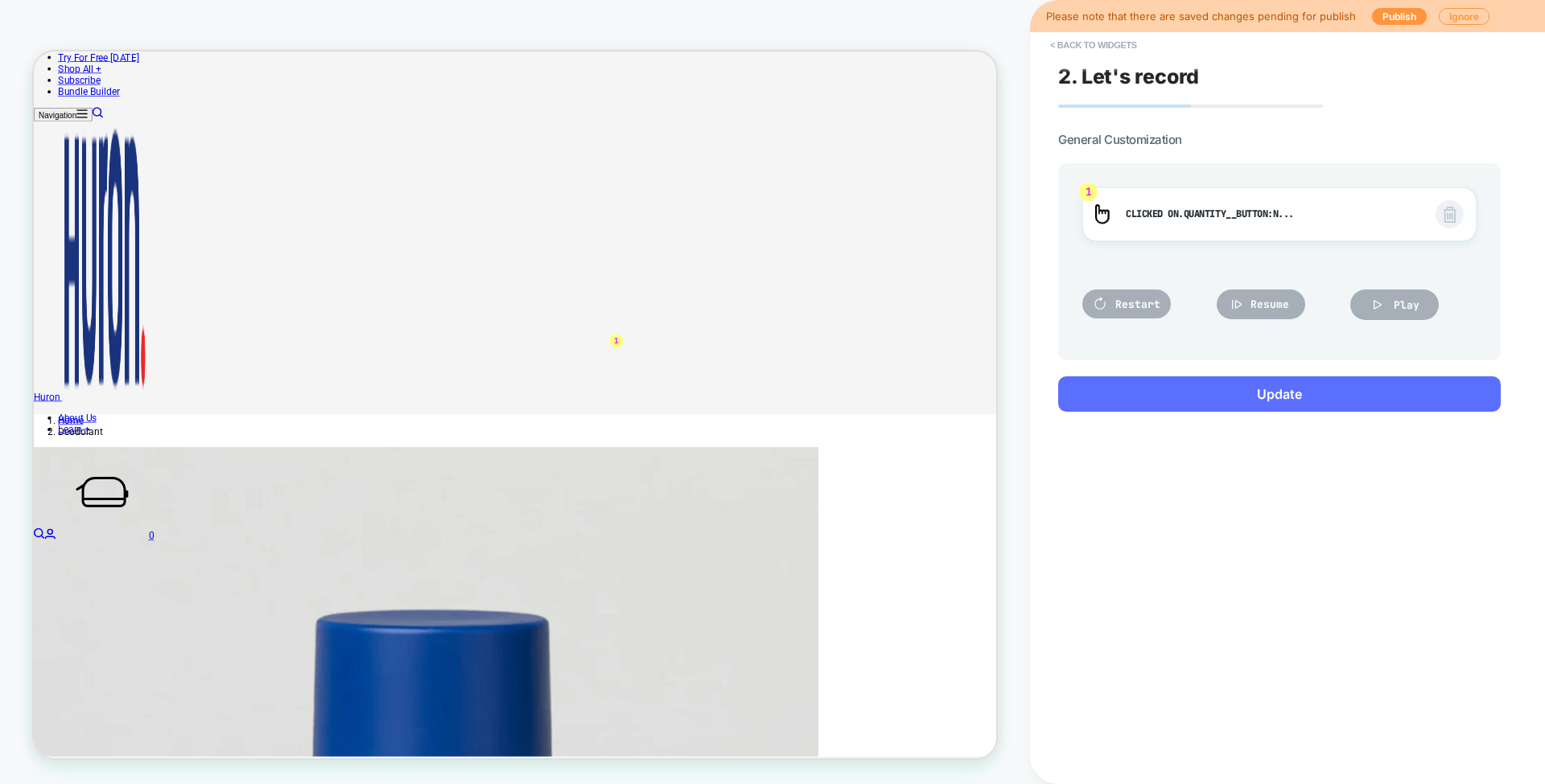
click at [1289, 398] on button "Update" at bounding box center [1280, 393] width 442 height 35
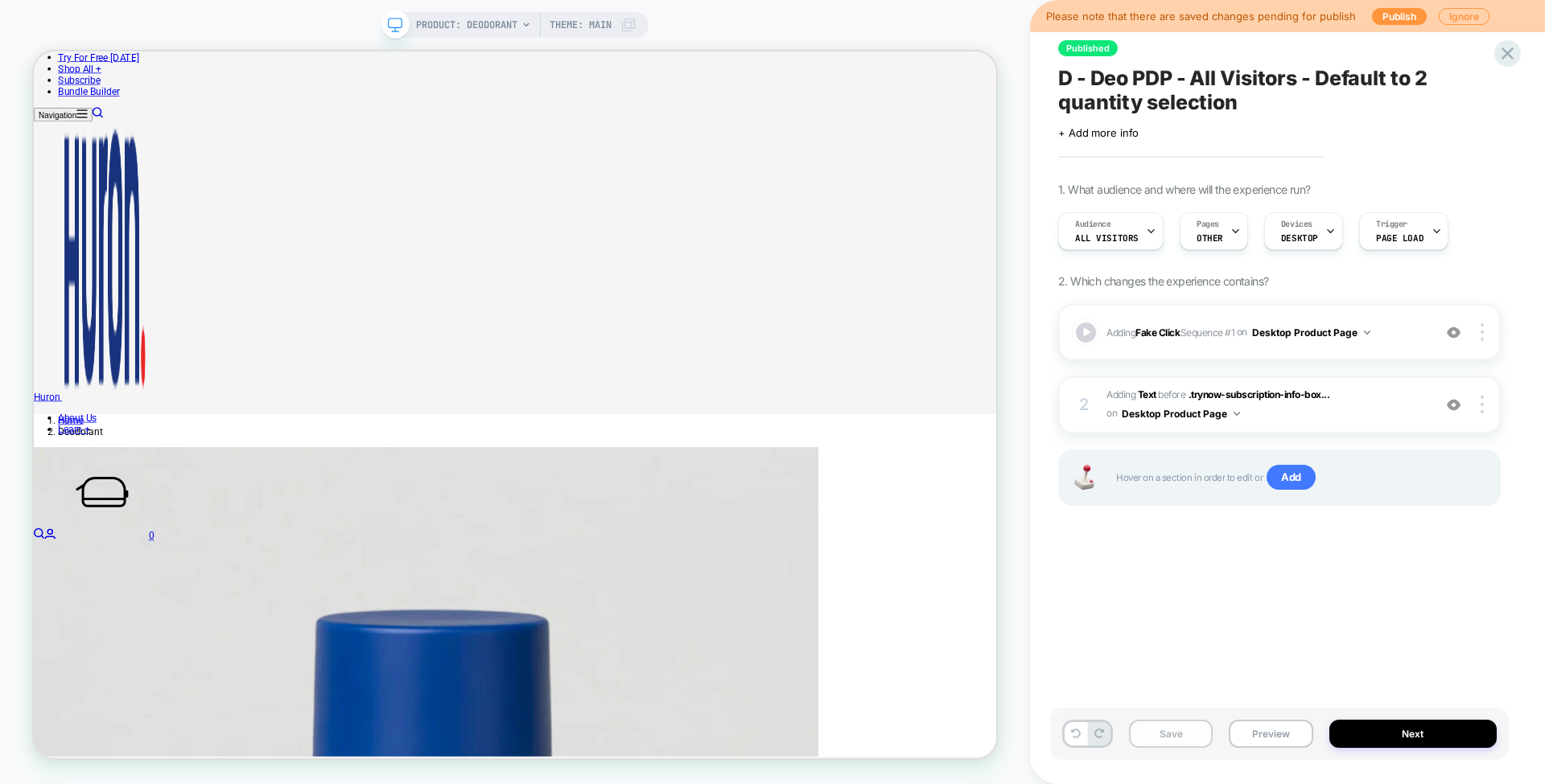
click at [1183, 738] on button "Save" at bounding box center [1171, 734] width 84 height 28
click at [1250, 728] on button "Preview" at bounding box center [1270, 734] width 84 height 28
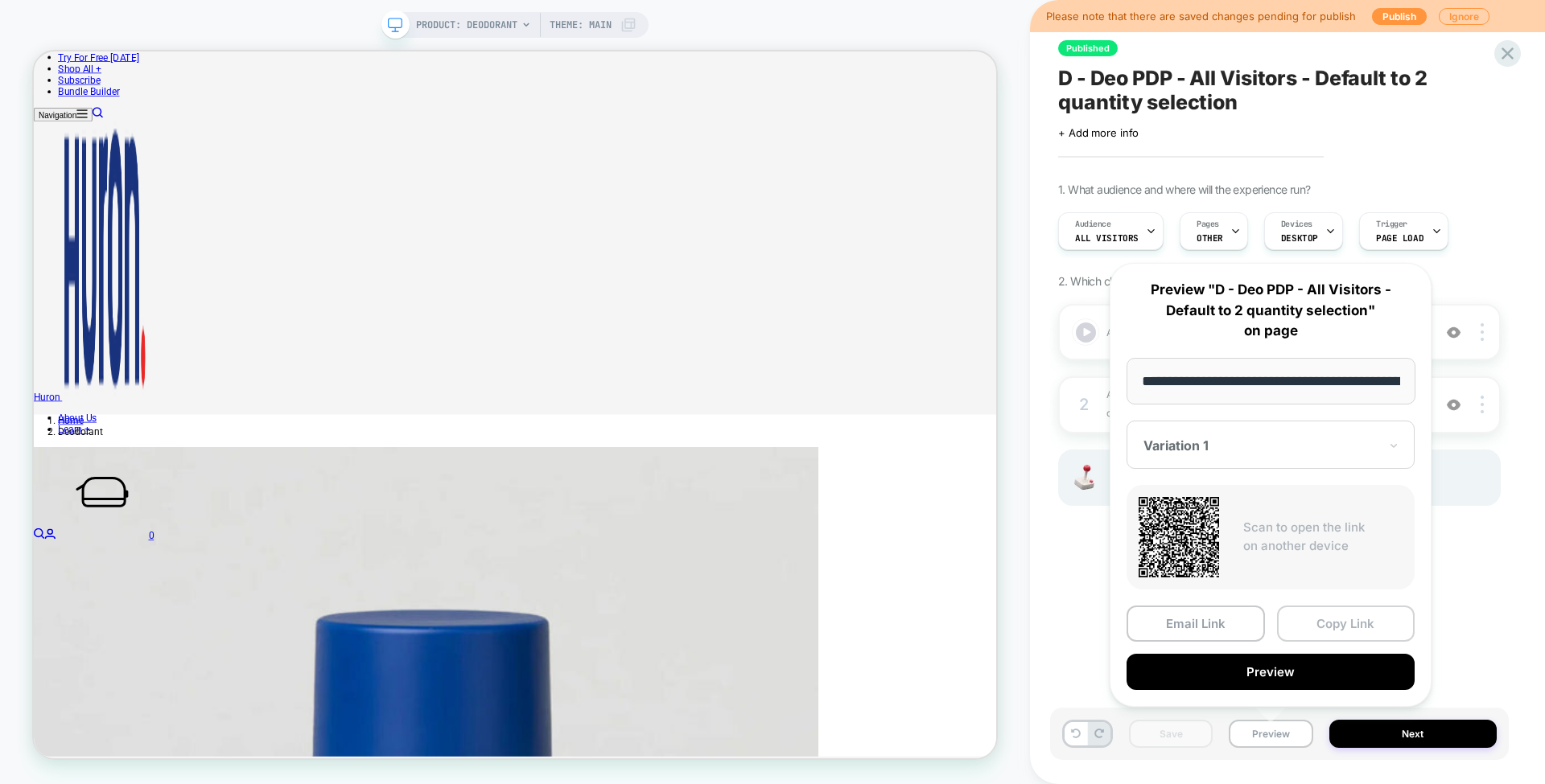
click at [1344, 636] on button "Copy Link" at bounding box center [1346, 624] width 138 height 36
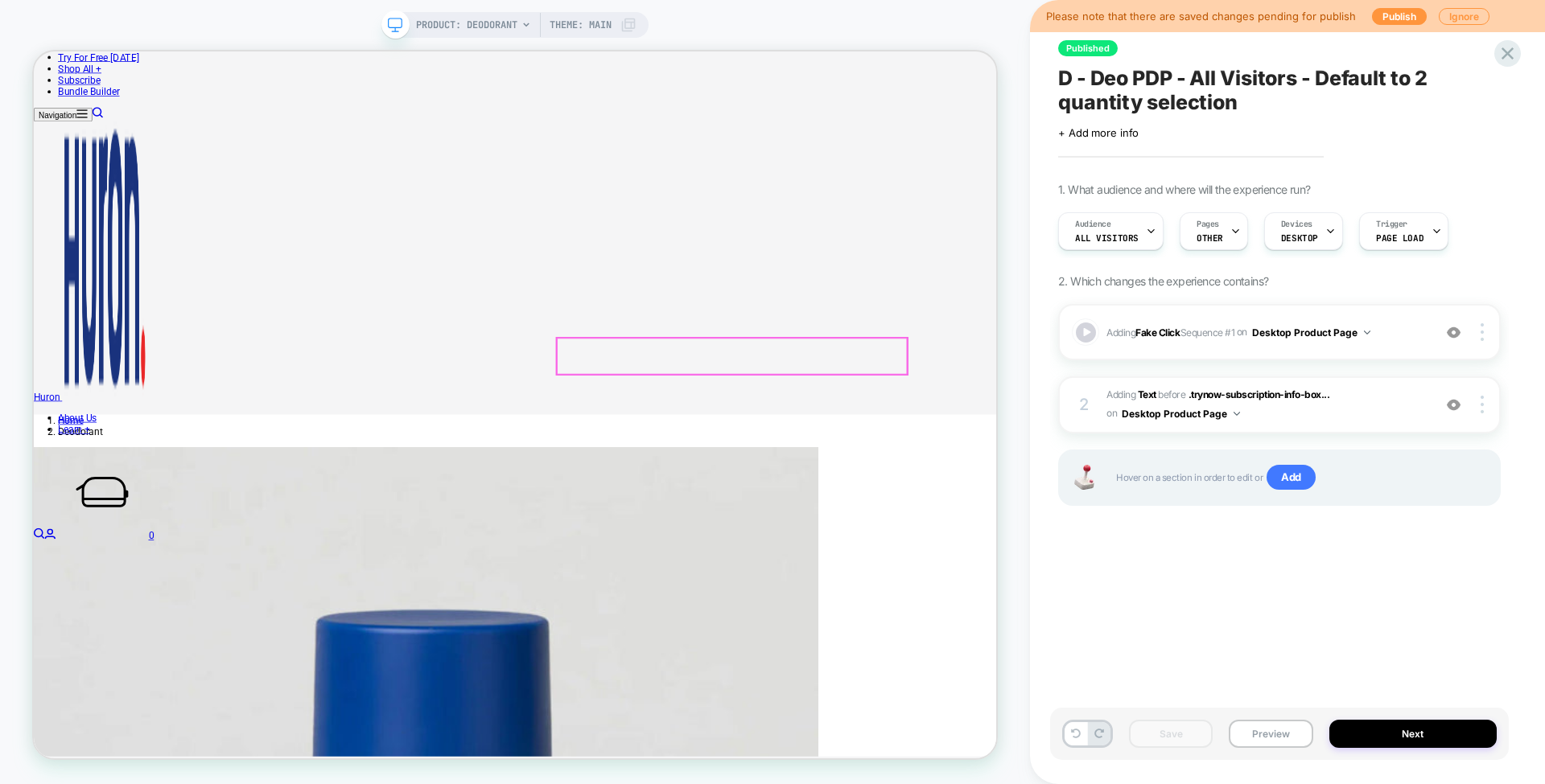
type input "*"
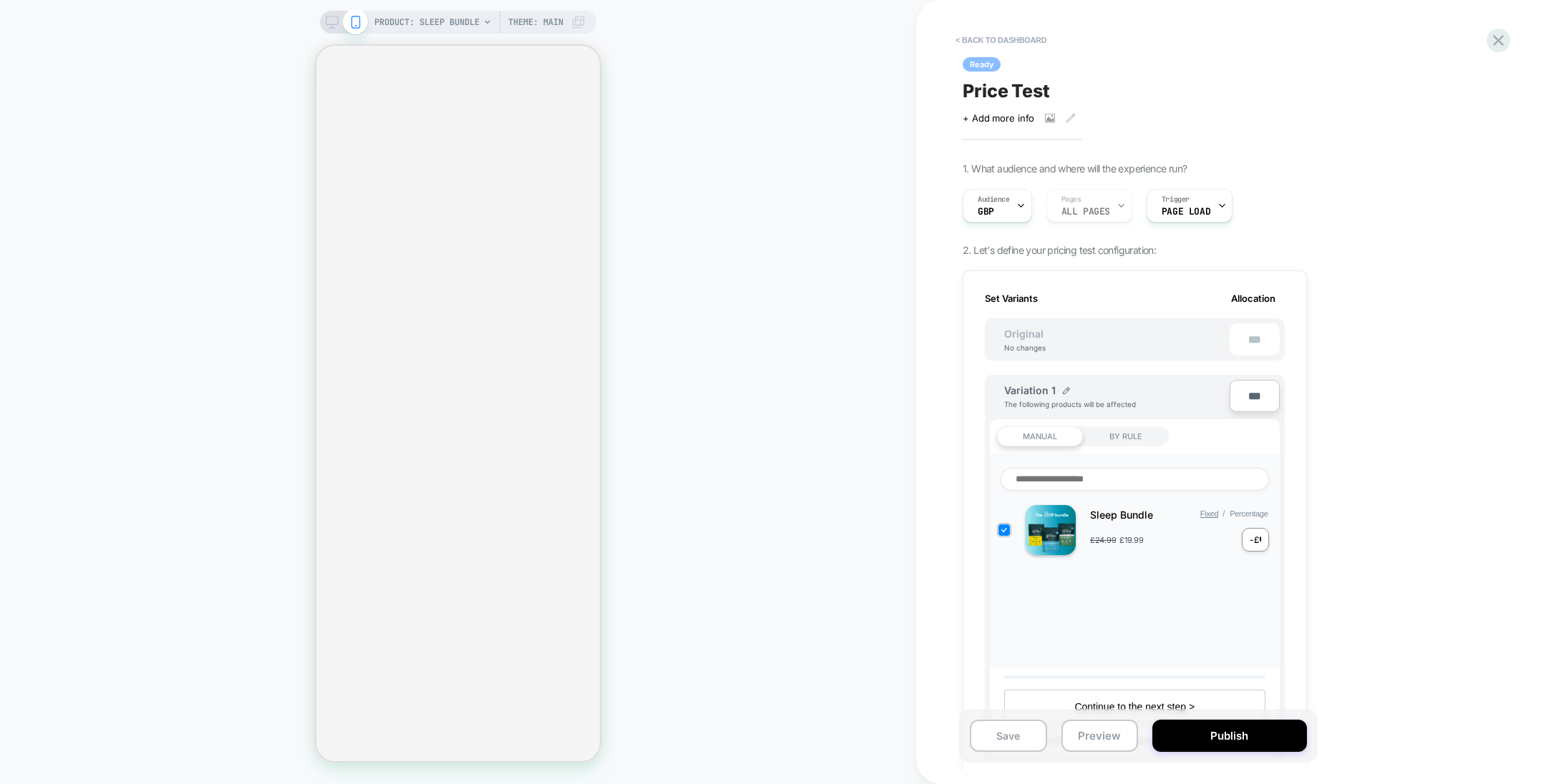
scroll to position [0, 1]
select select "**********"
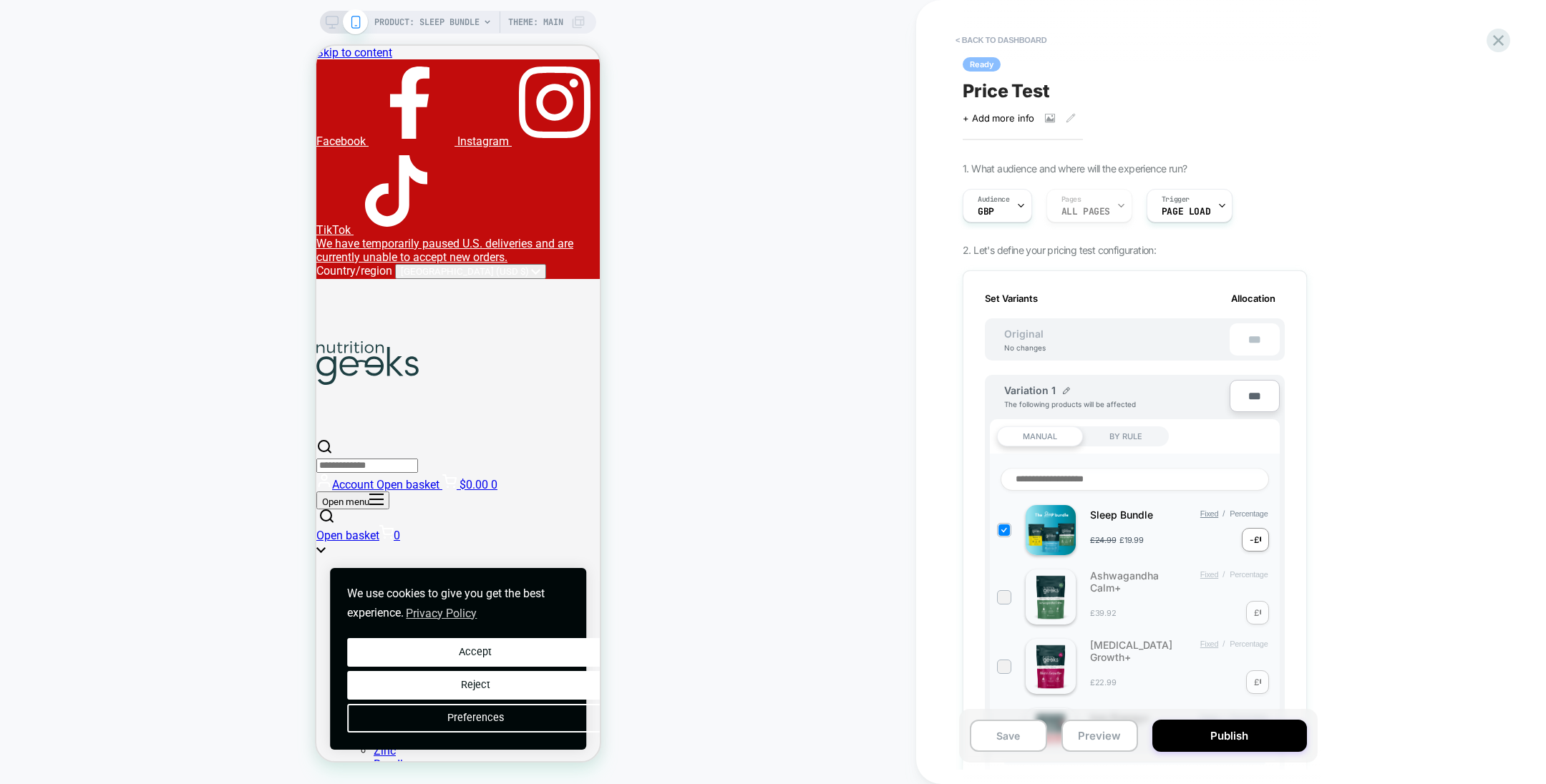
scroll to position [0, 0]
click at [1200, 744] on button "Publish" at bounding box center [1229, 735] width 154 height 32
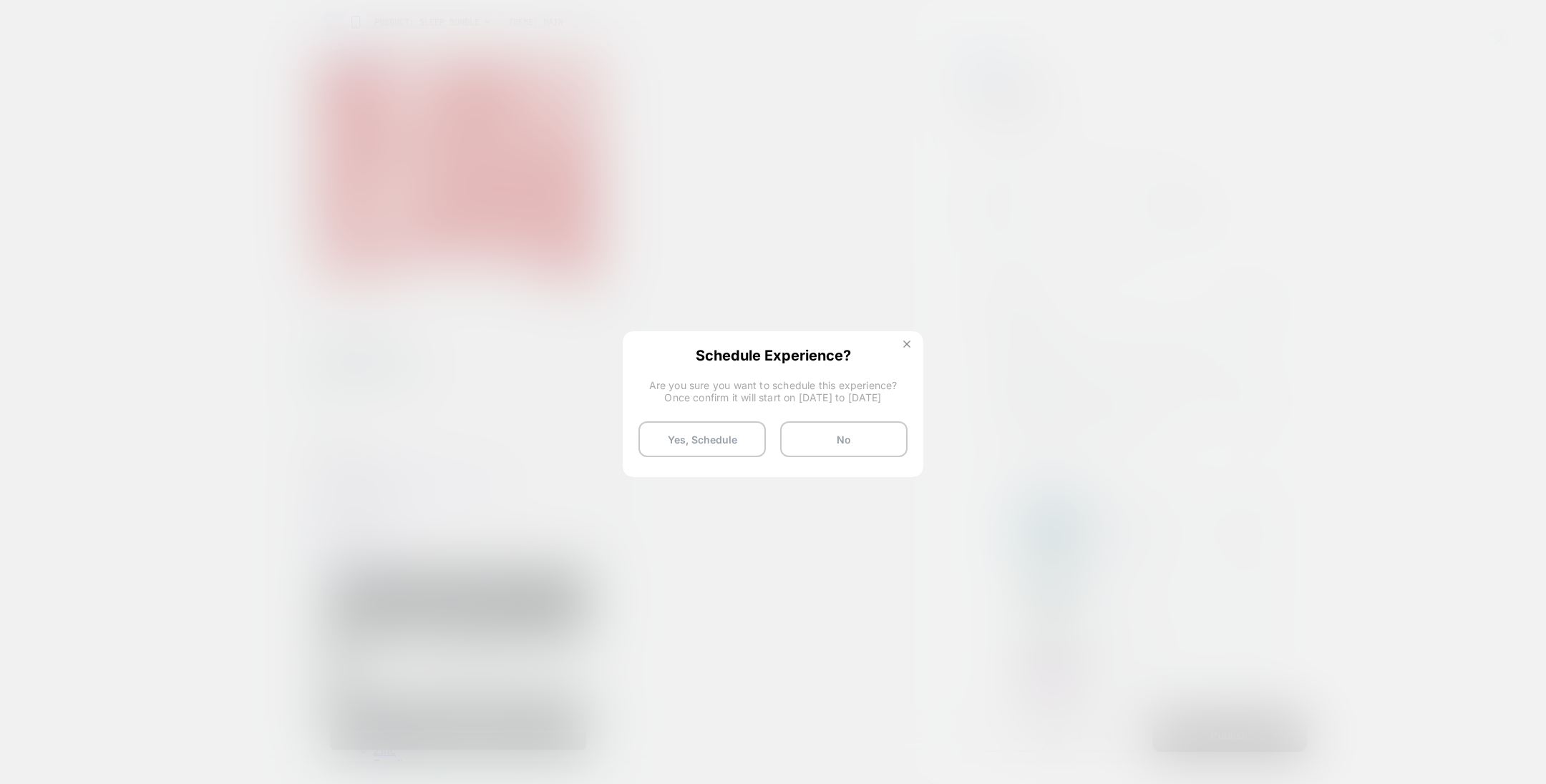
click at [909, 343] on img at bounding box center [907, 344] width 7 height 7
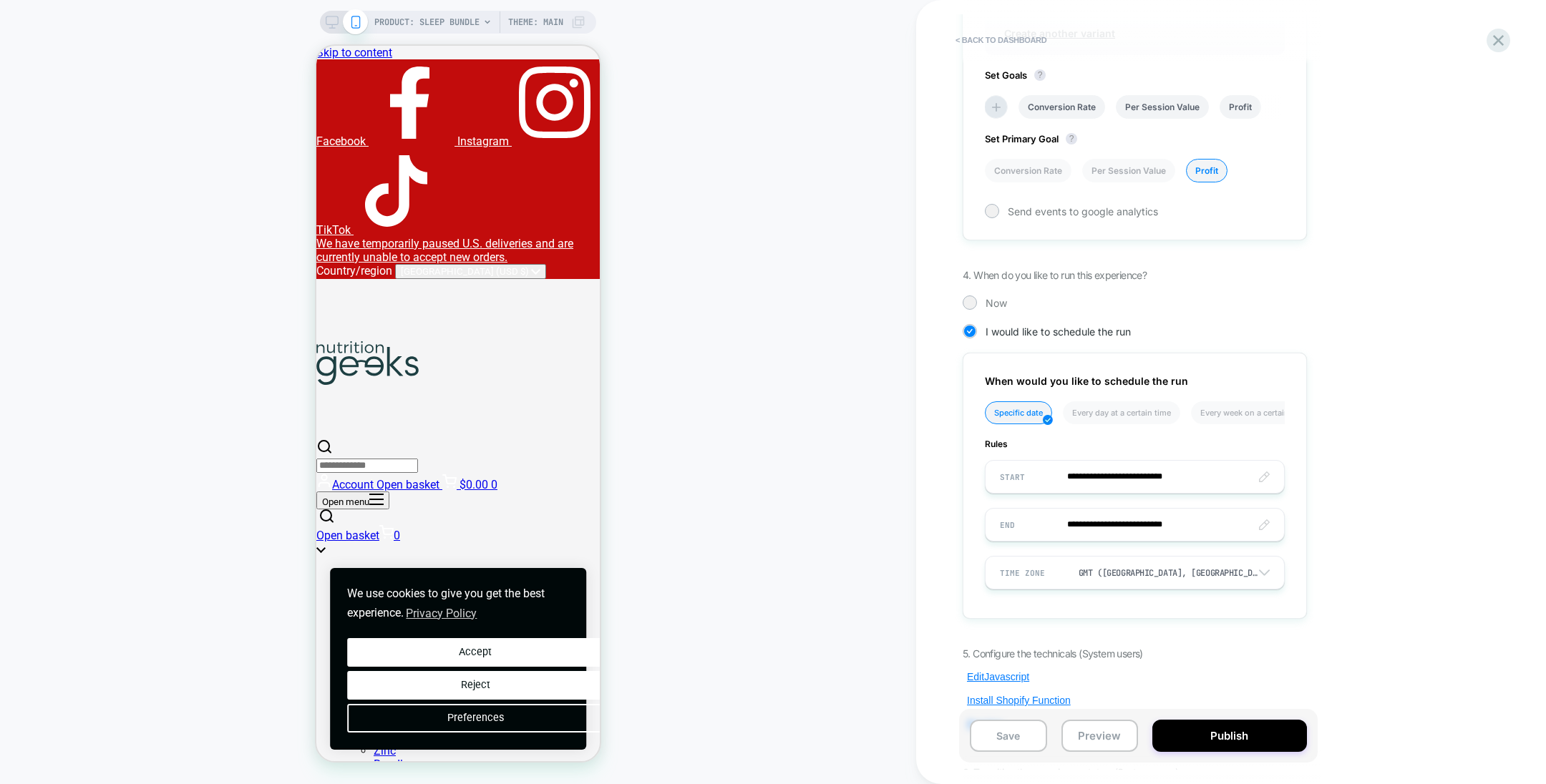
scroll to position [961, 0]
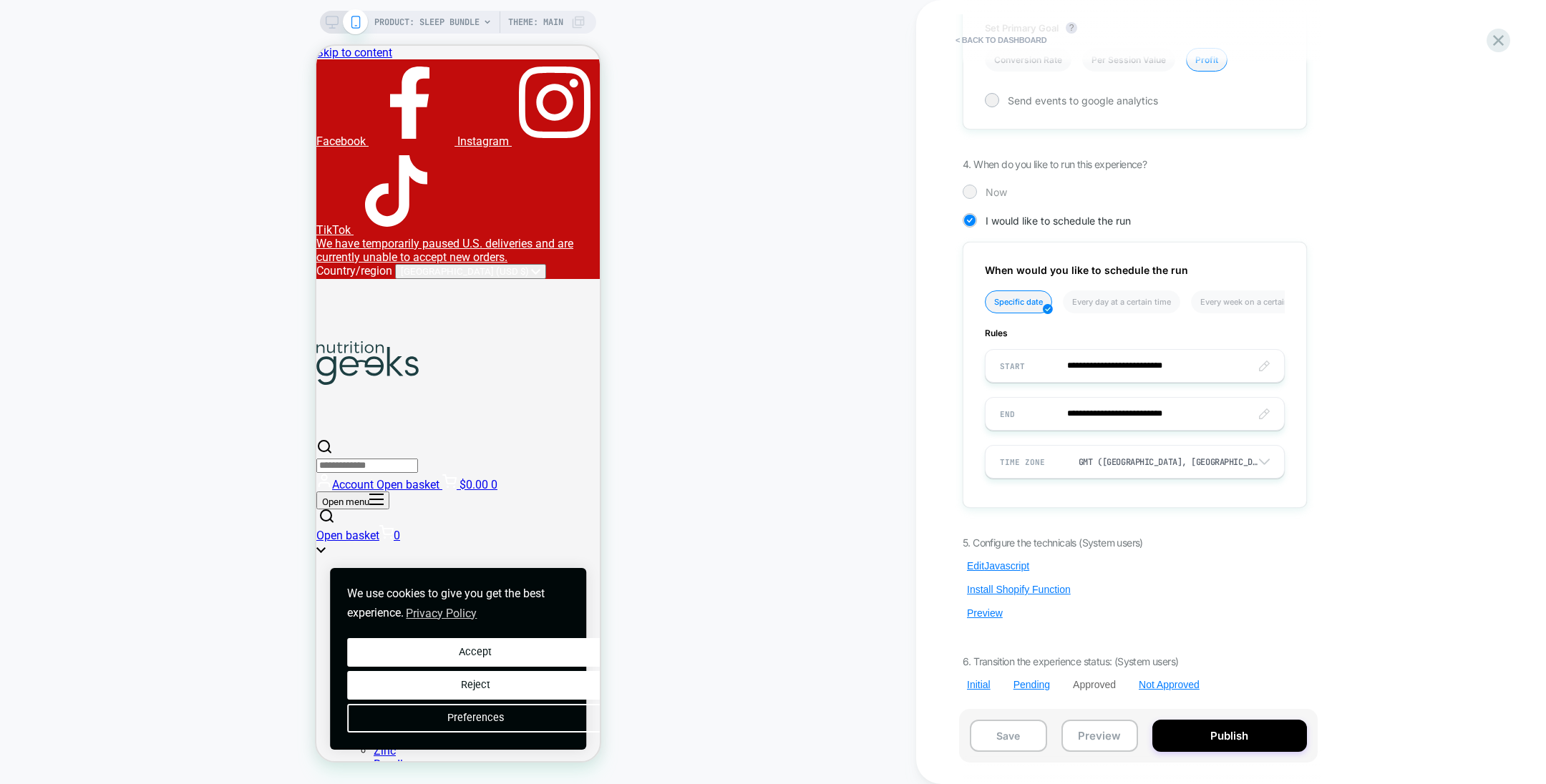
click at [996, 184] on div "Now" at bounding box center [1134, 191] width 344 height 14
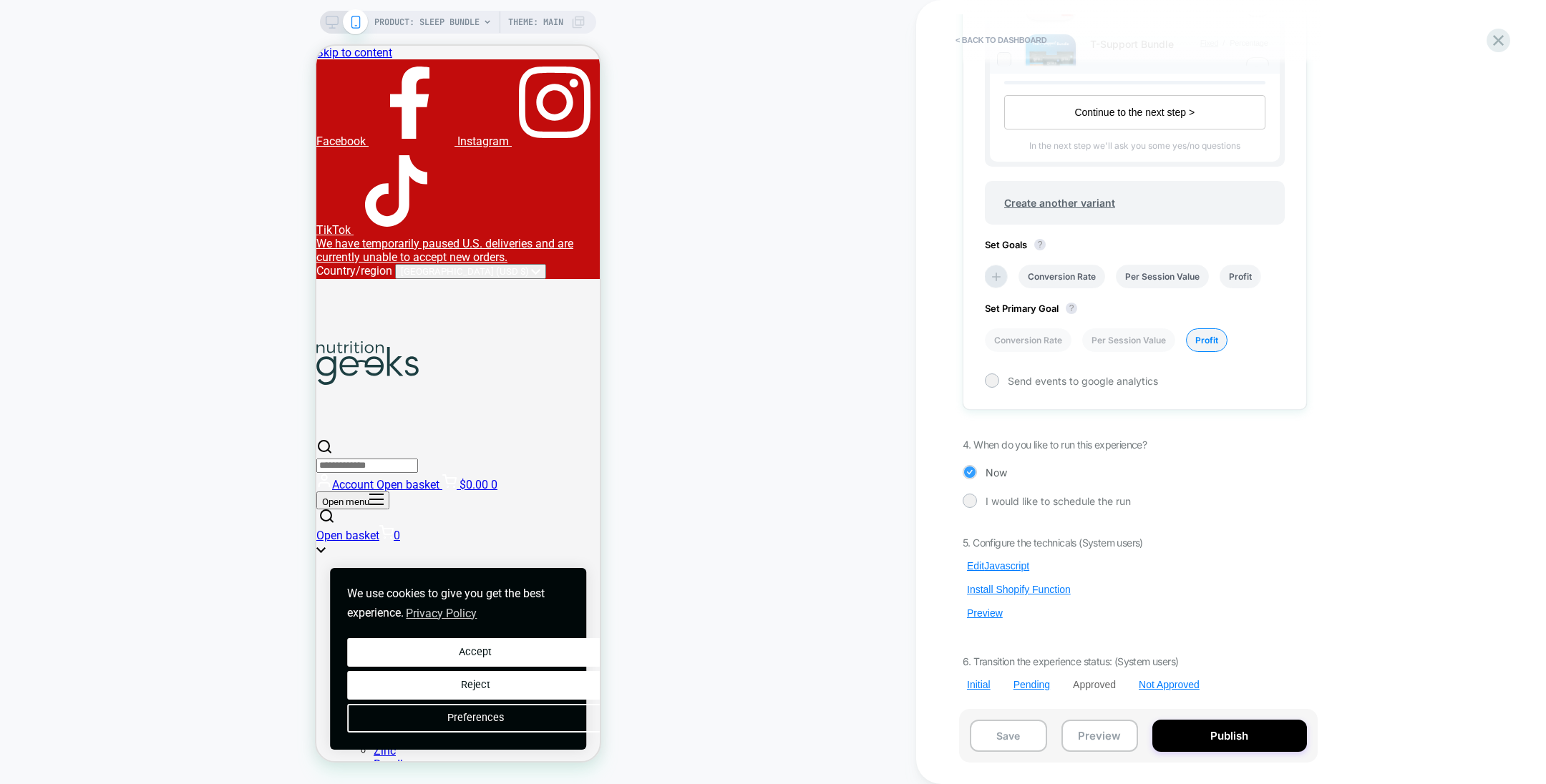
scroll to position [681, 0]
click at [1207, 734] on button "Publish" at bounding box center [1229, 735] width 154 height 32
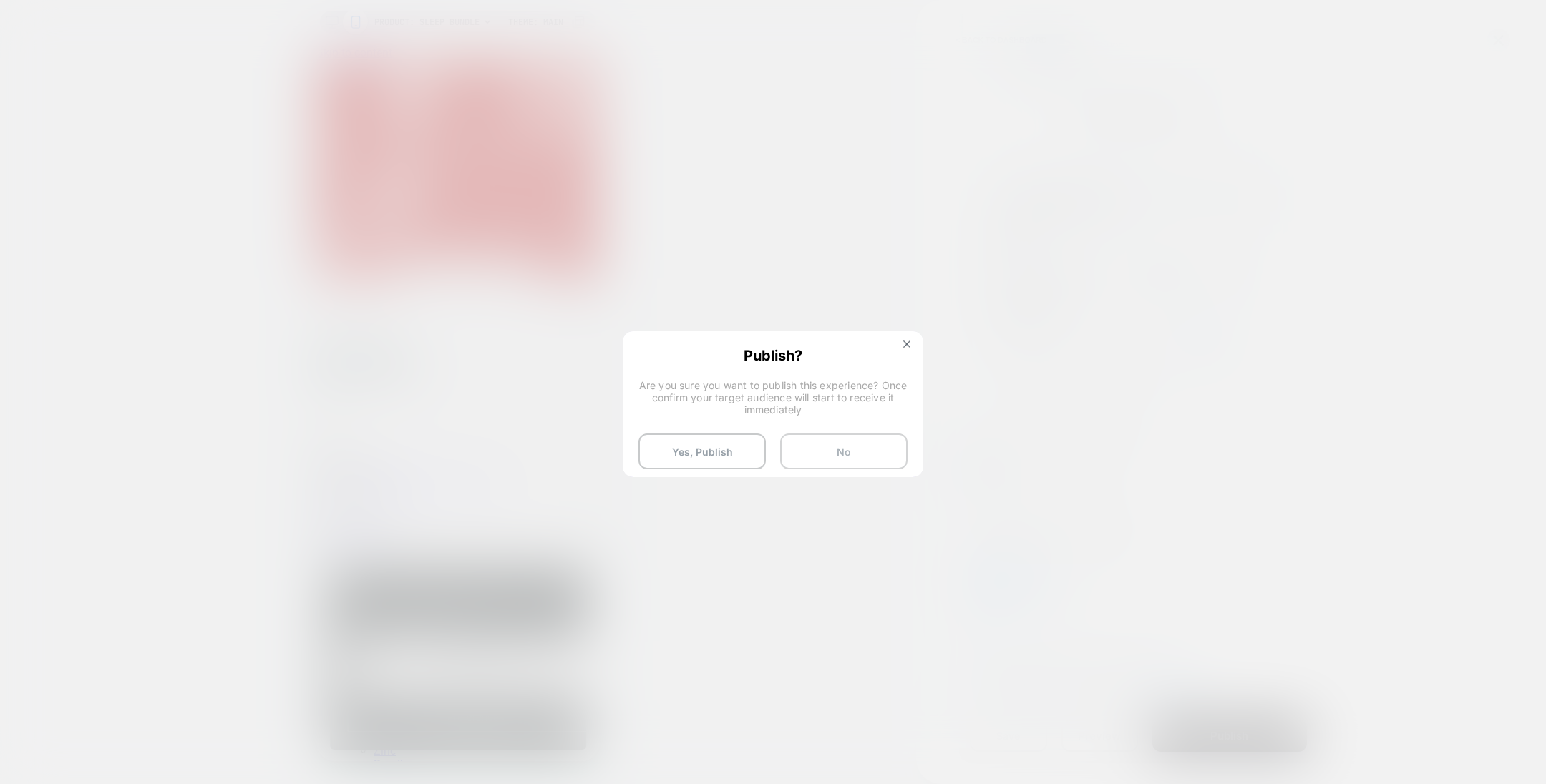
click at [840, 452] on button "No" at bounding box center [844, 451] width 128 height 36
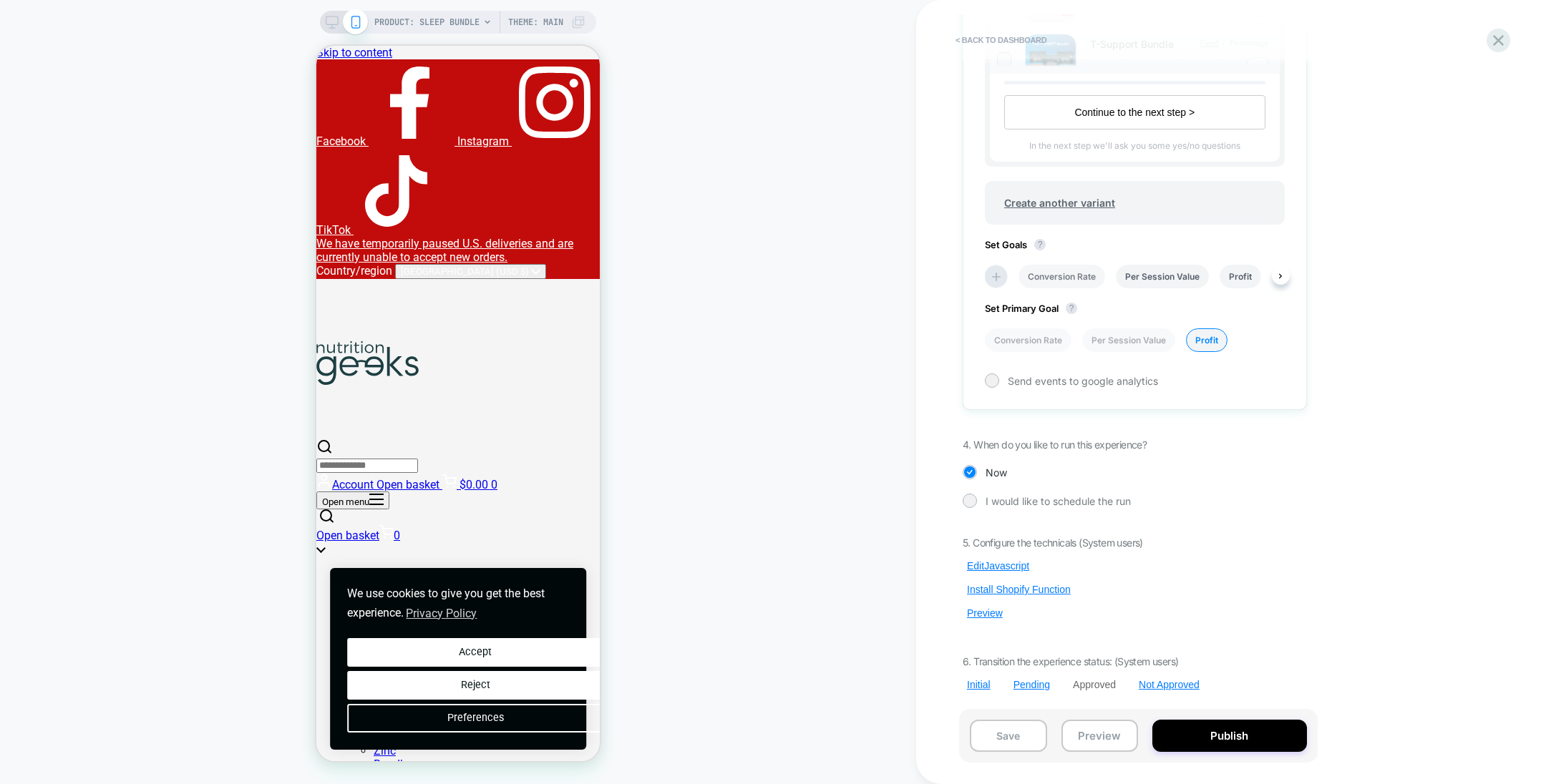
click at [1067, 281] on li "Conversion Rate" at bounding box center [1062, 276] width 87 height 24
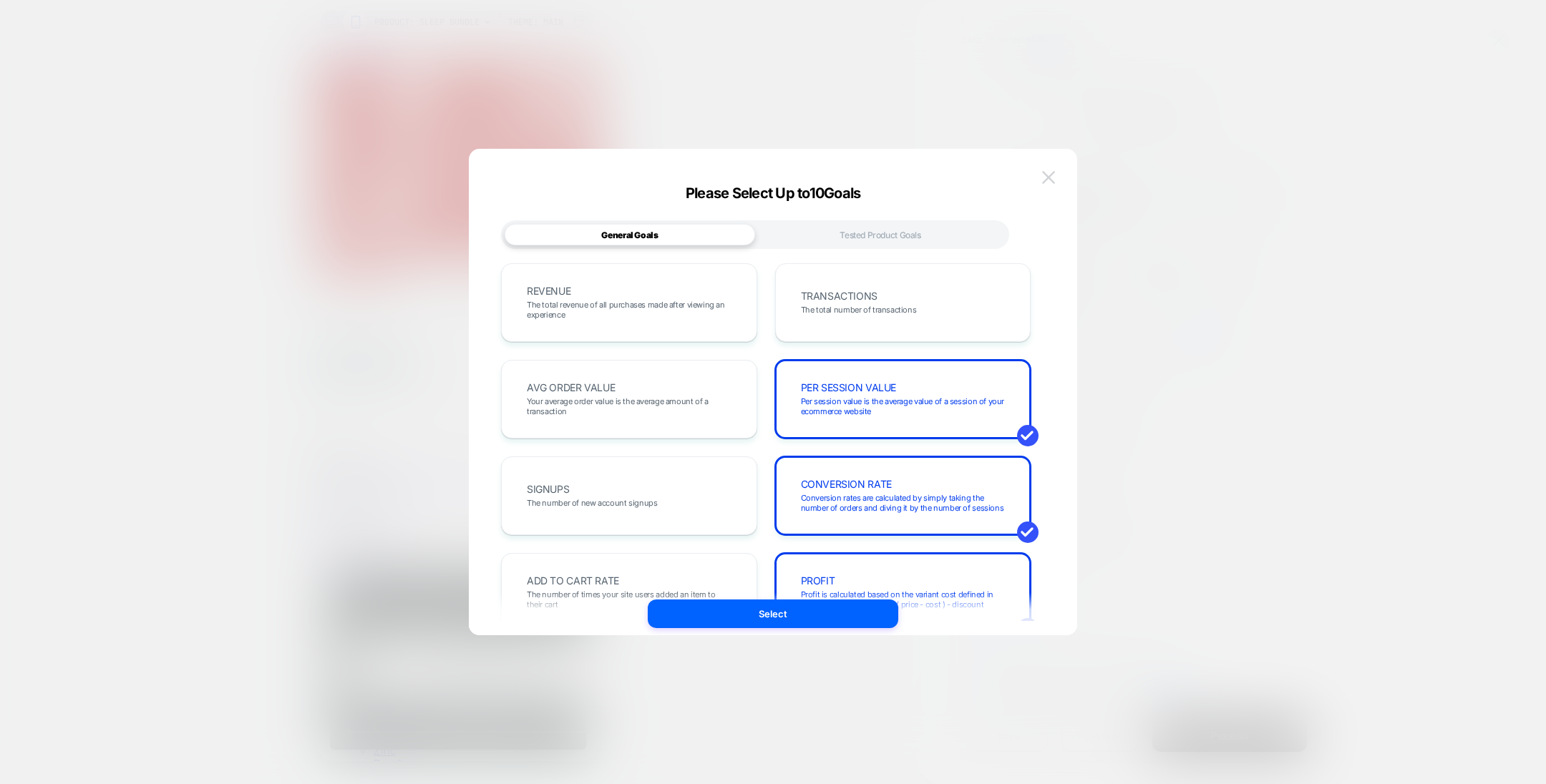
click at [1055, 174] on img at bounding box center [1049, 177] width 13 height 12
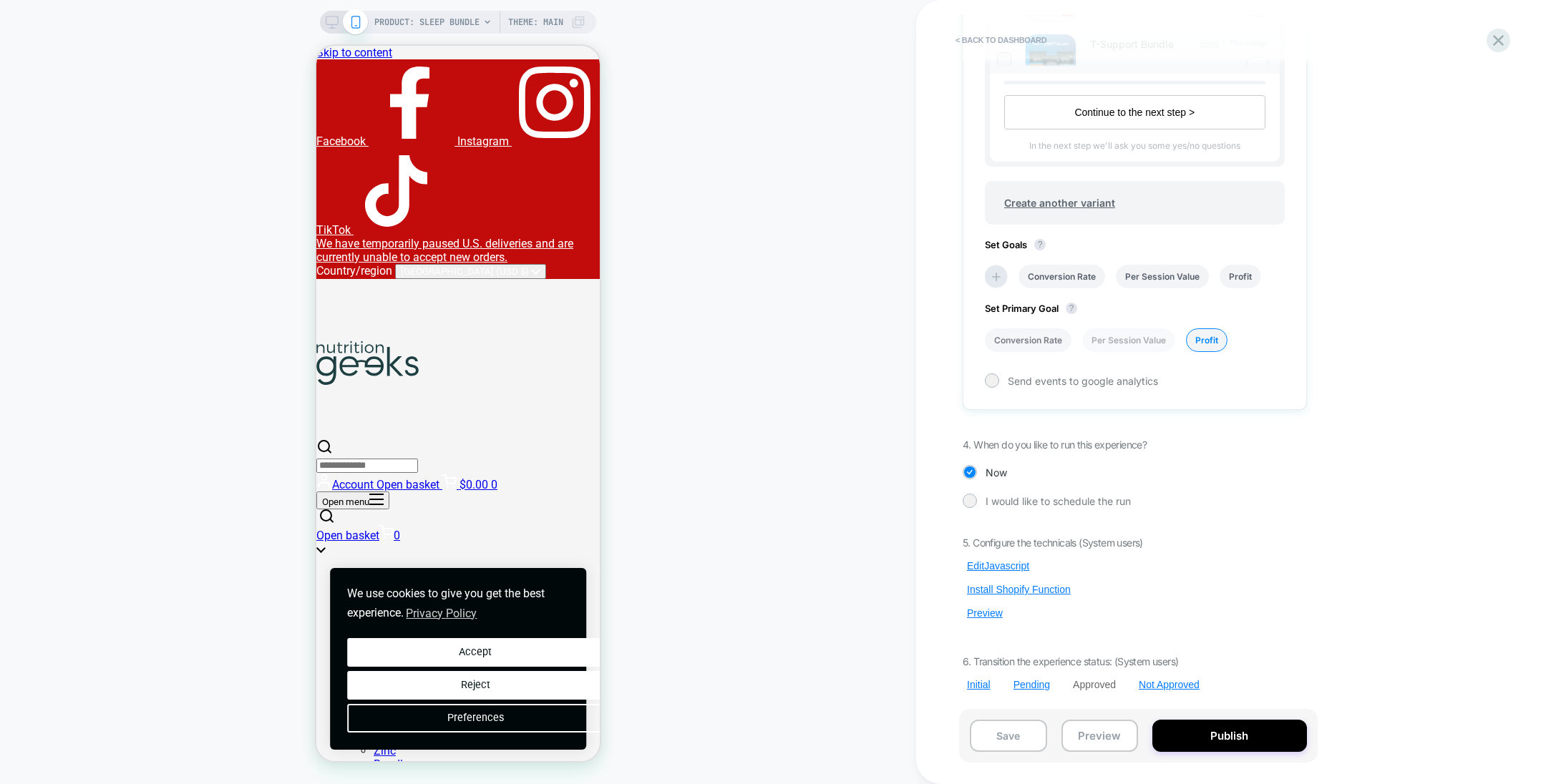
click at [1033, 342] on li "Conversion Rate" at bounding box center [1028, 340] width 87 height 24
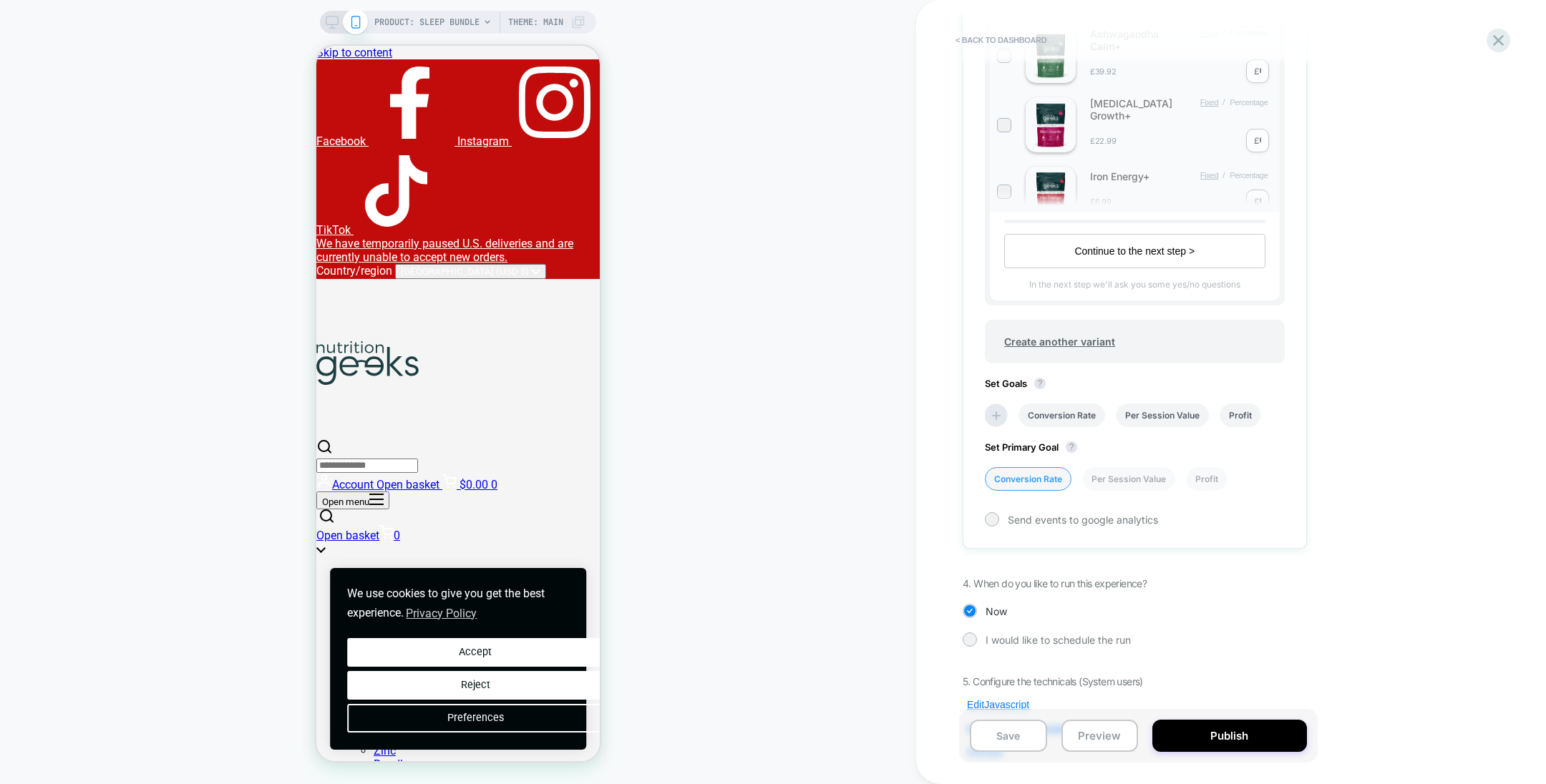
scroll to position [545, 0]
click at [1157, 470] on li "Per Session Value" at bounding box center [1128, 475] width 93 height 24
click at [1204, 472] on li "Profit" at bounding box center [1207, 475] width 42 height 24
click at [1040, 482] on li "Conversion Rate" at bounding box center [1028, 475] width 87 height 24
click at [1217, 479] on li "Profit" at bounding box center [1207, 475] width 42 height 24
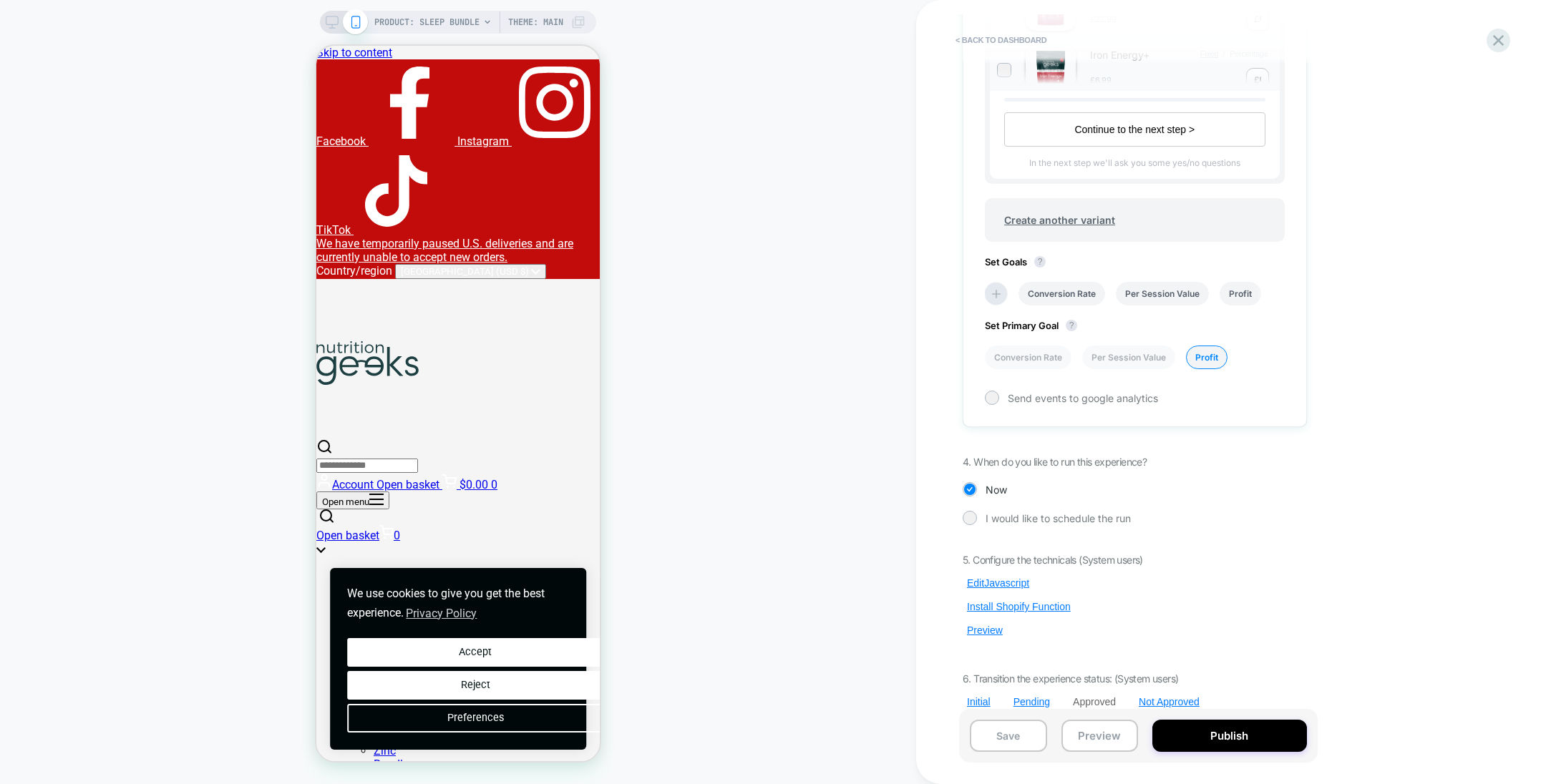
scroll to position [681, 0]
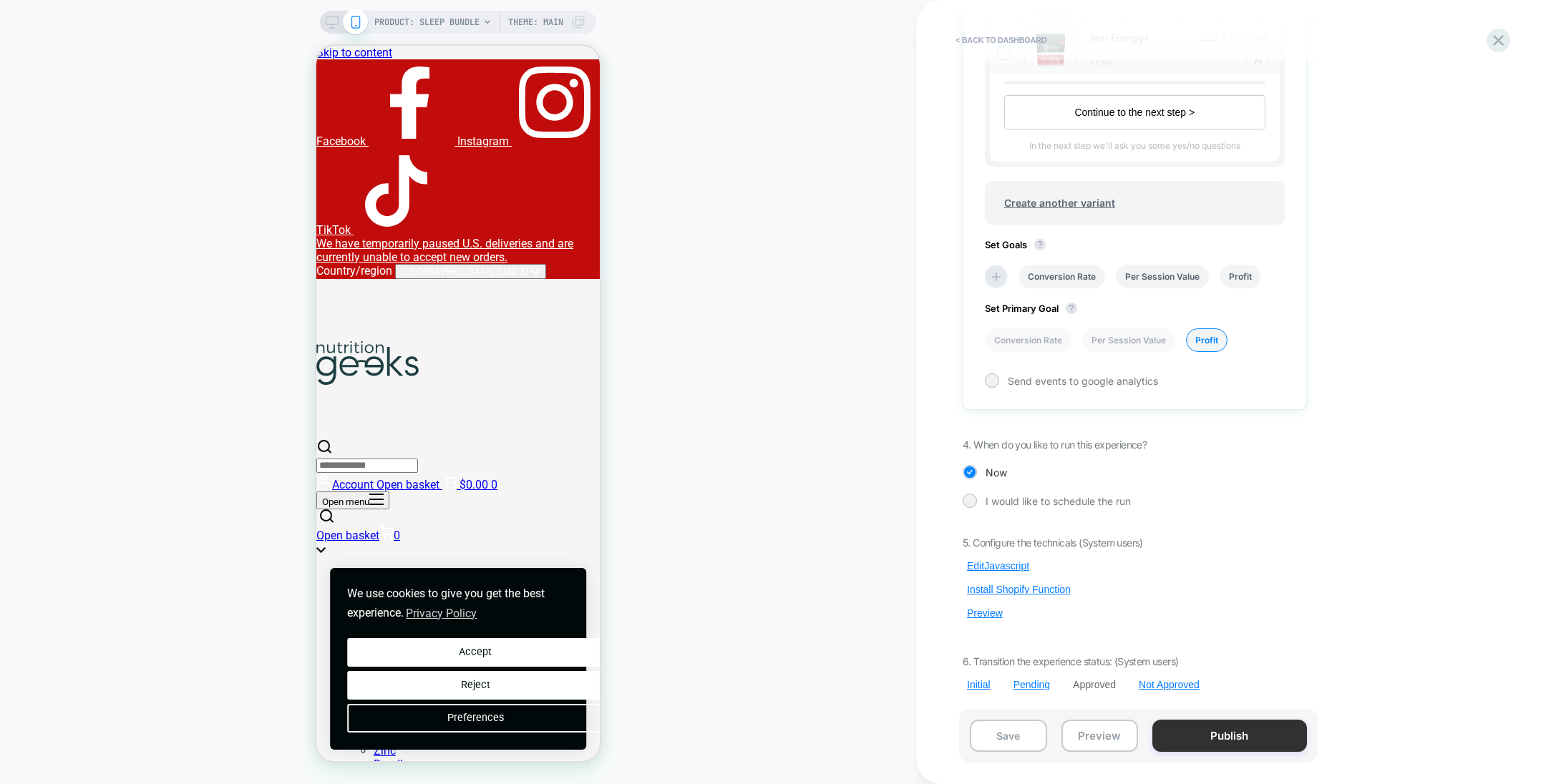
click at [1203, 728] on button "Publish" at bounding box center [1229, 735] width 154 height 32
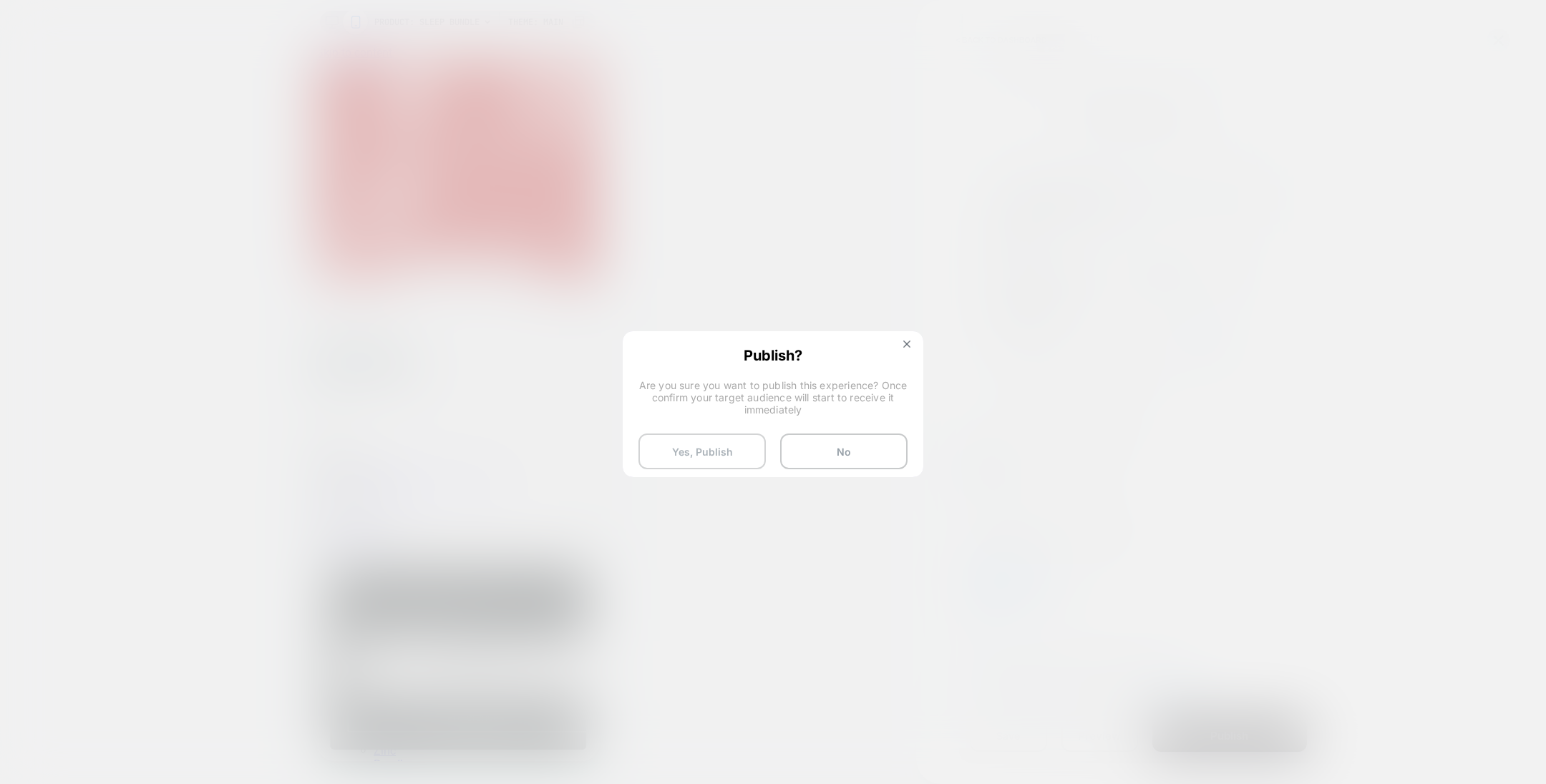
click at [711, 450] on button "Yes, Publish" at bounding box center [702, 451] width 128 height 36
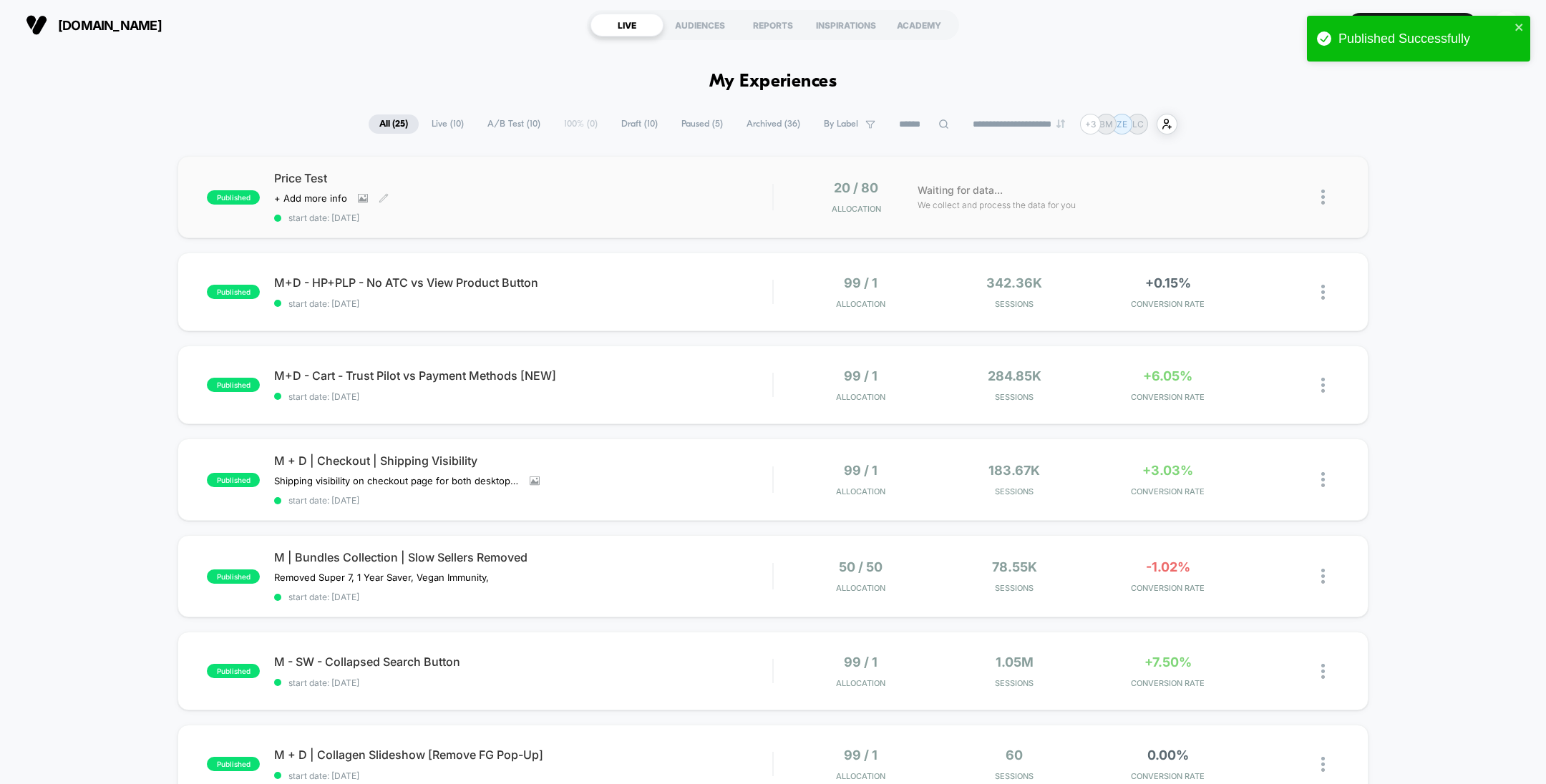
click at [639, 213] on span "start date: 9/19/2025" at bounding box center [523, 218] width 498 height 11
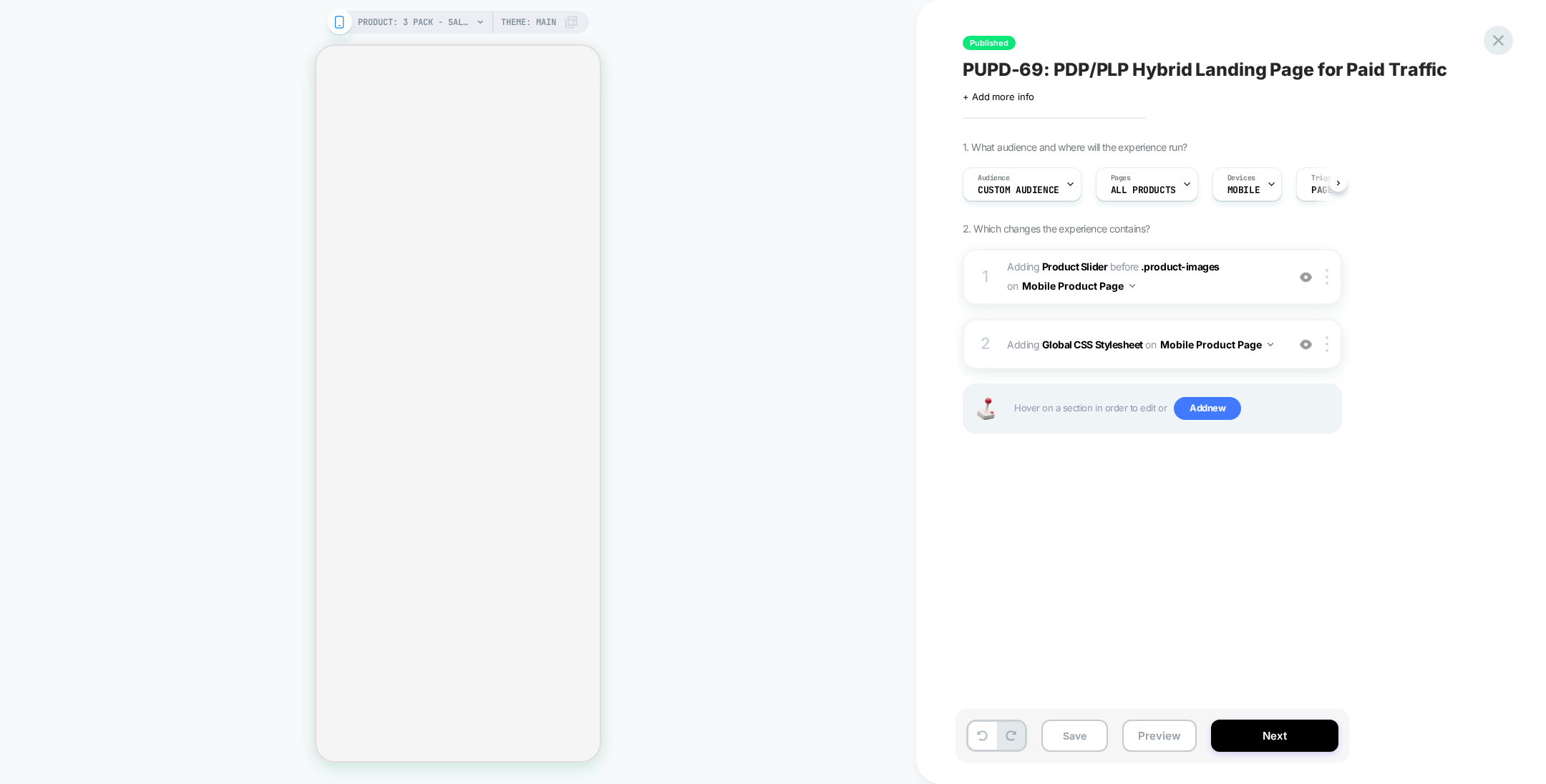
scroll to position [0, 1]
click at [1500, 42] on icon at bounding box center [1498, 40] width 11 height 11
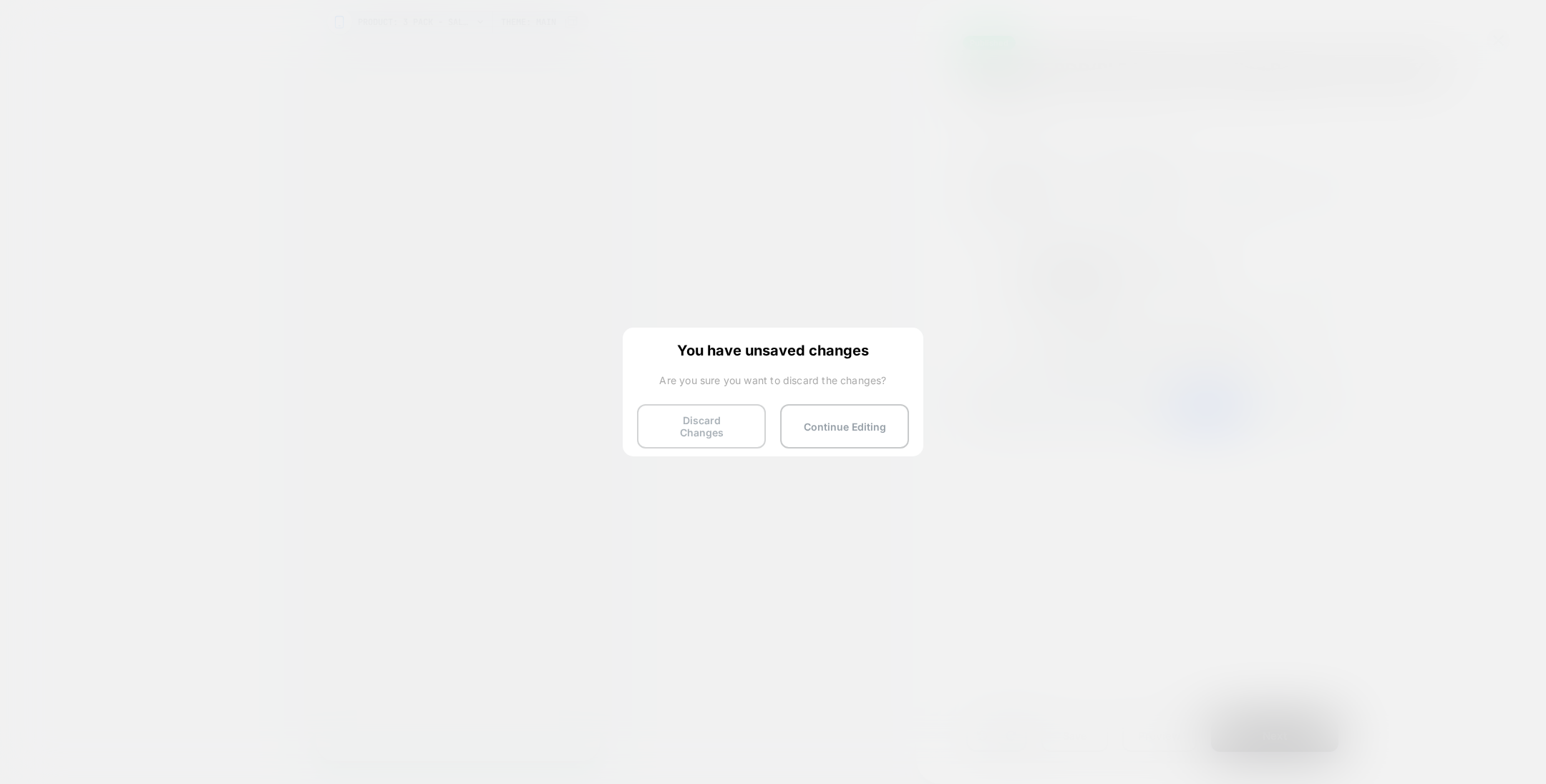
click at [720, 416] on button "Discard Changes" at bounding box center [702, 427] width 129 height 44
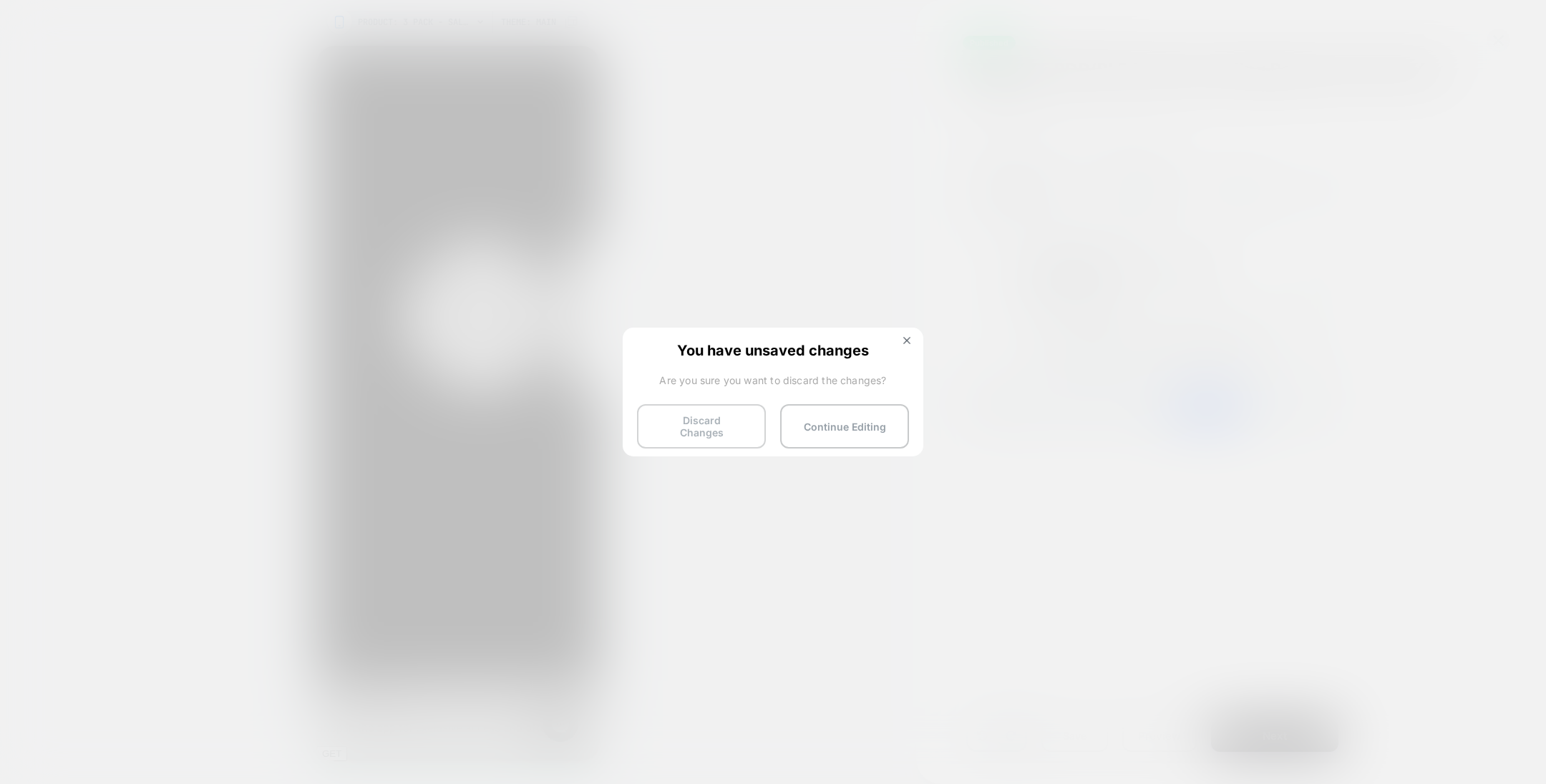
scroll to position [0, 0]
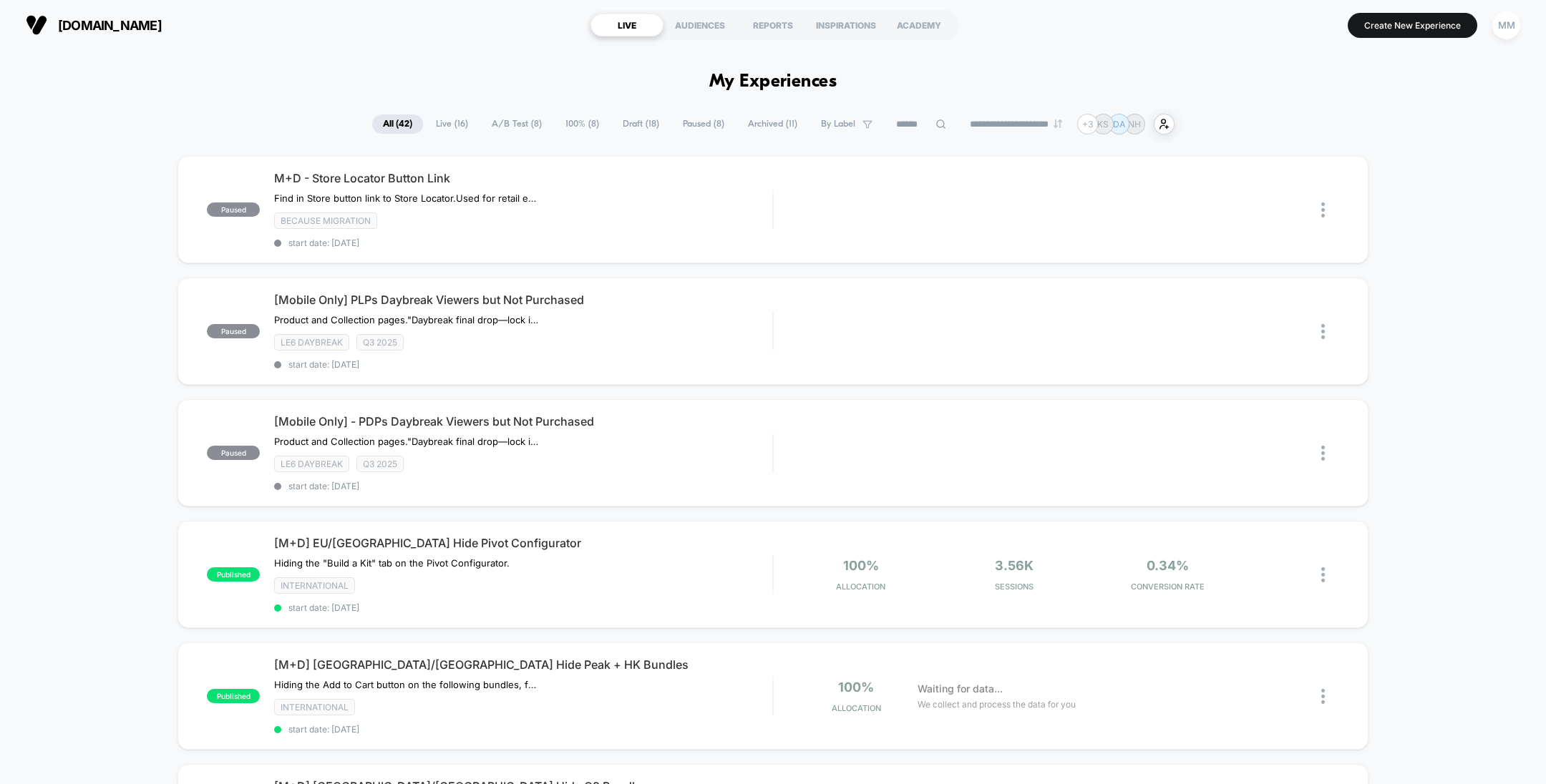
click at [634, 120] on span "Draft ( 18 )" at bounding box center [641, 124] width 58 height 19
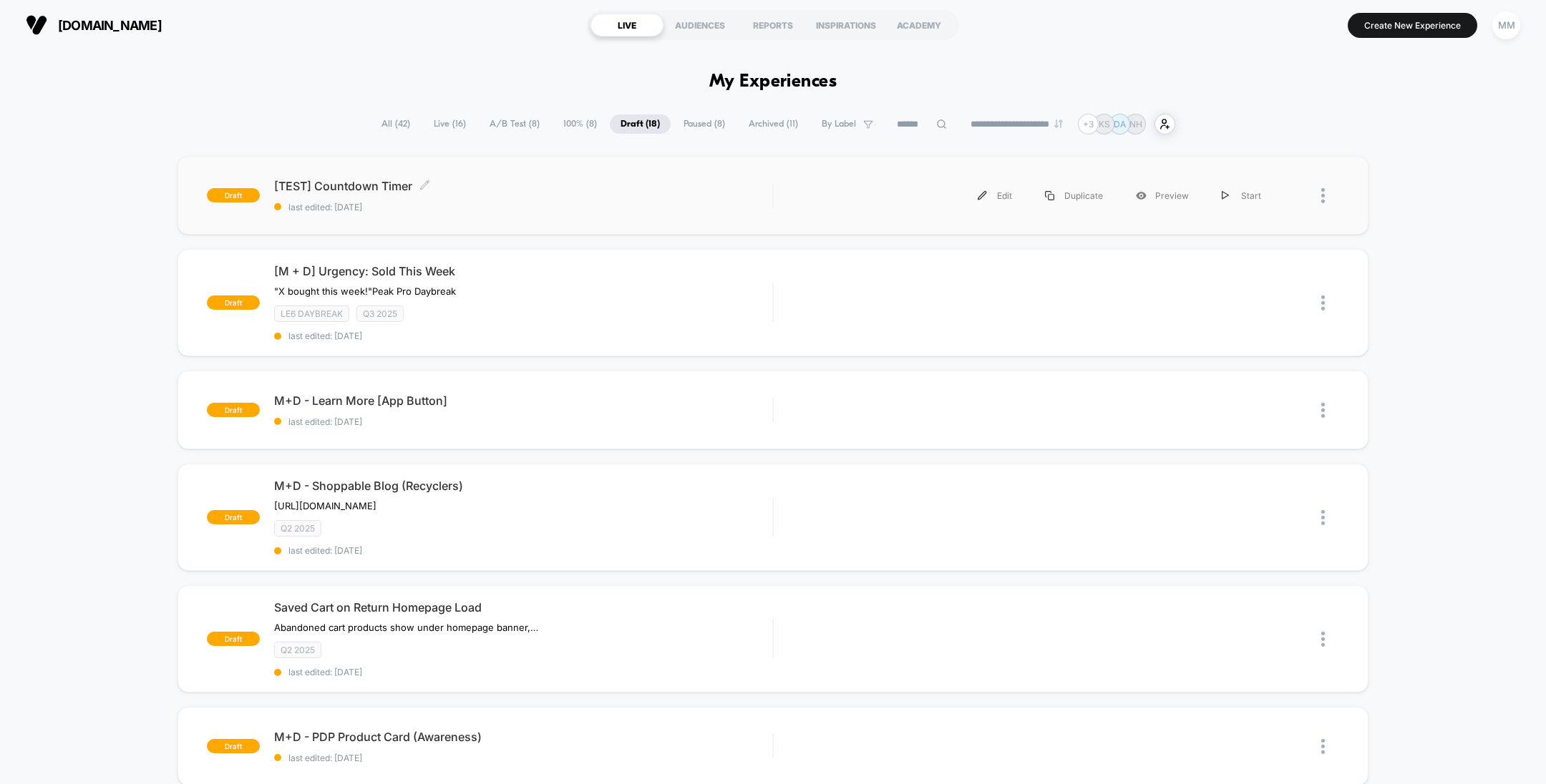
click at [644, 184] on span "[TEST] Countdown Timer Click to edit experience details" at bounding box center [523, 186] width 498 height 14
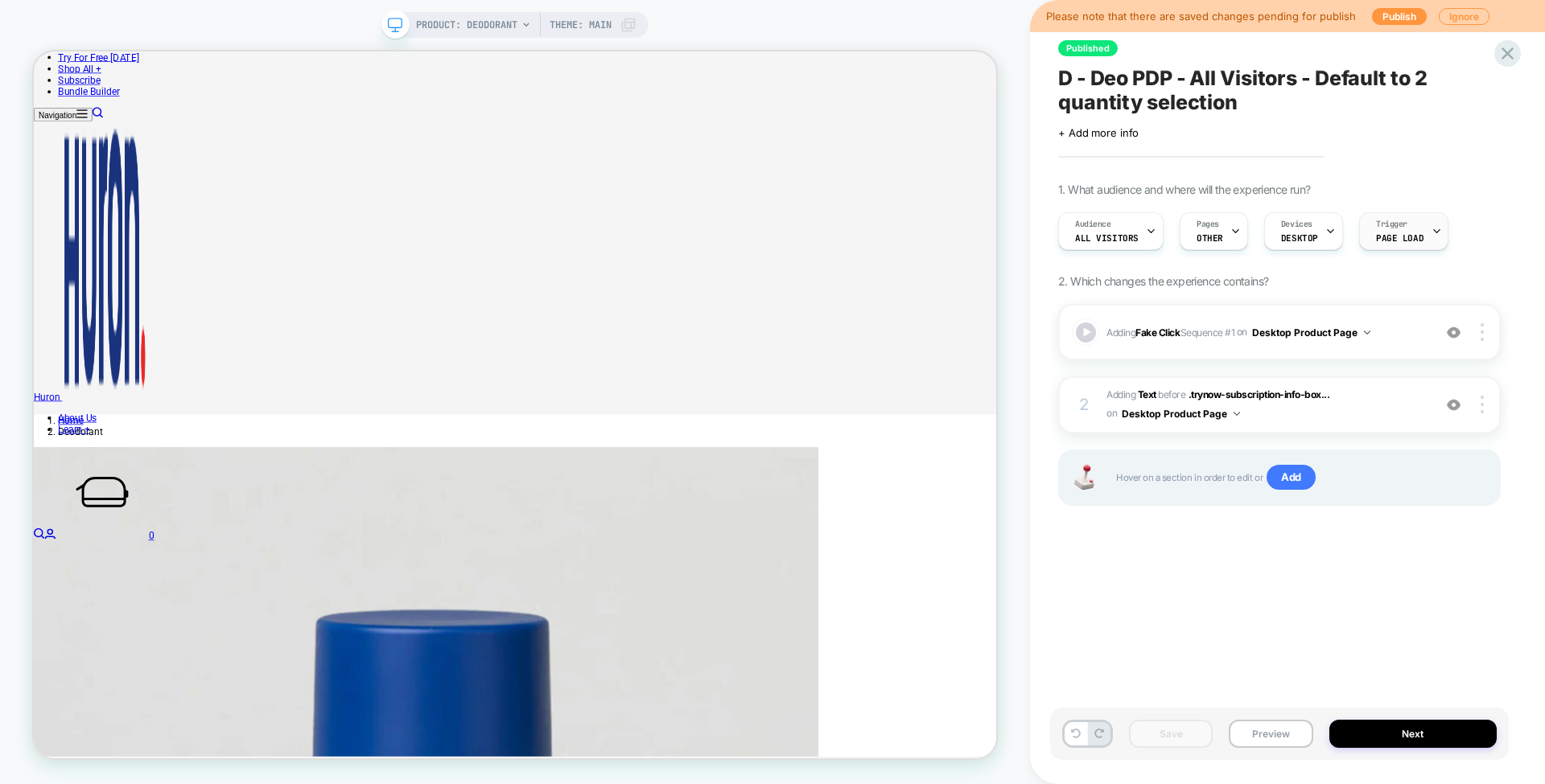
click at [1402, 239] on span "Page Load" at bounding box center [1400, 237] width 48 height 11
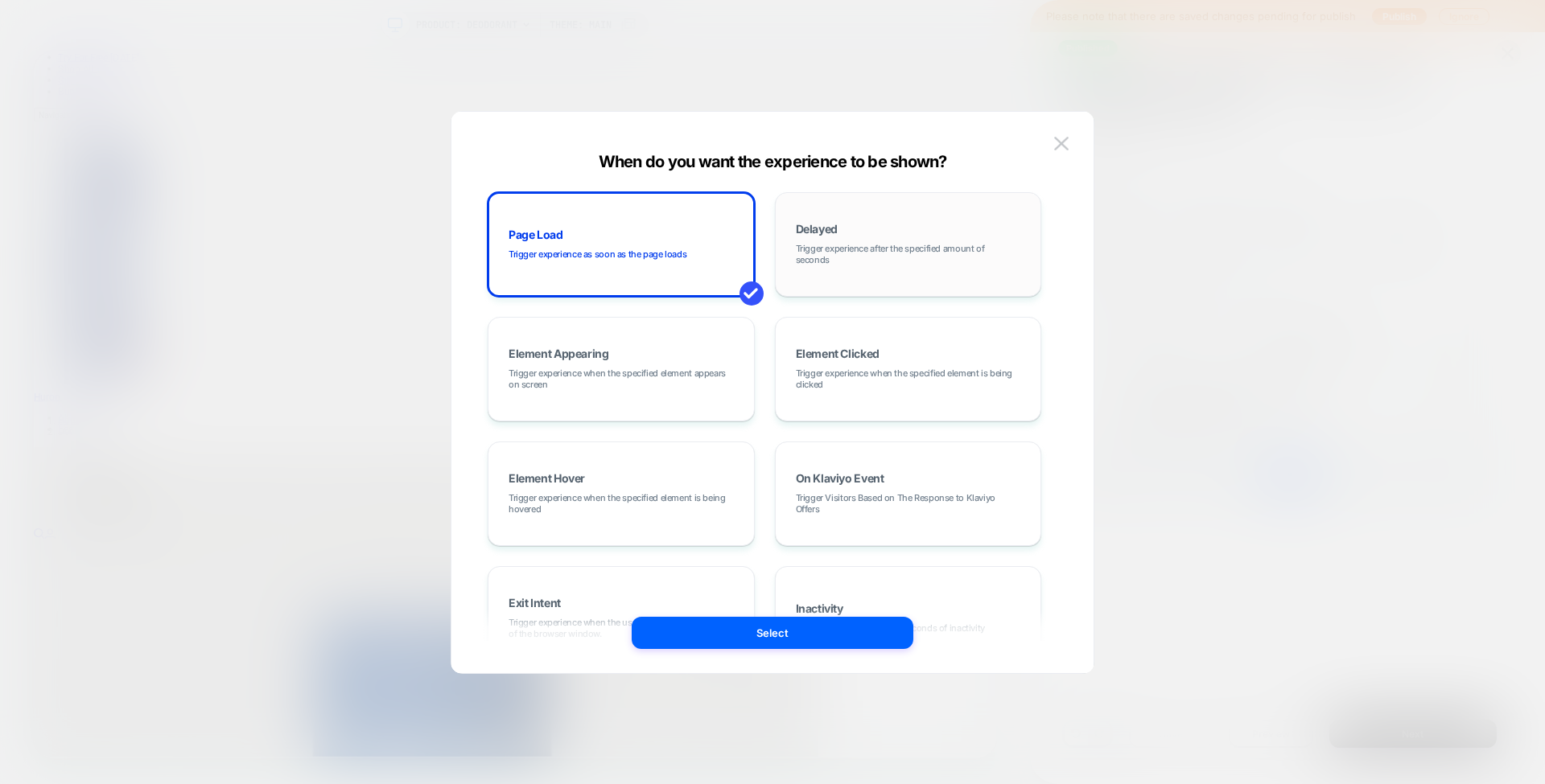
click at [830, 262] on span "Trigger experience after the specified amount of seconds" at bounding box center [908, 254] width 225 height 22
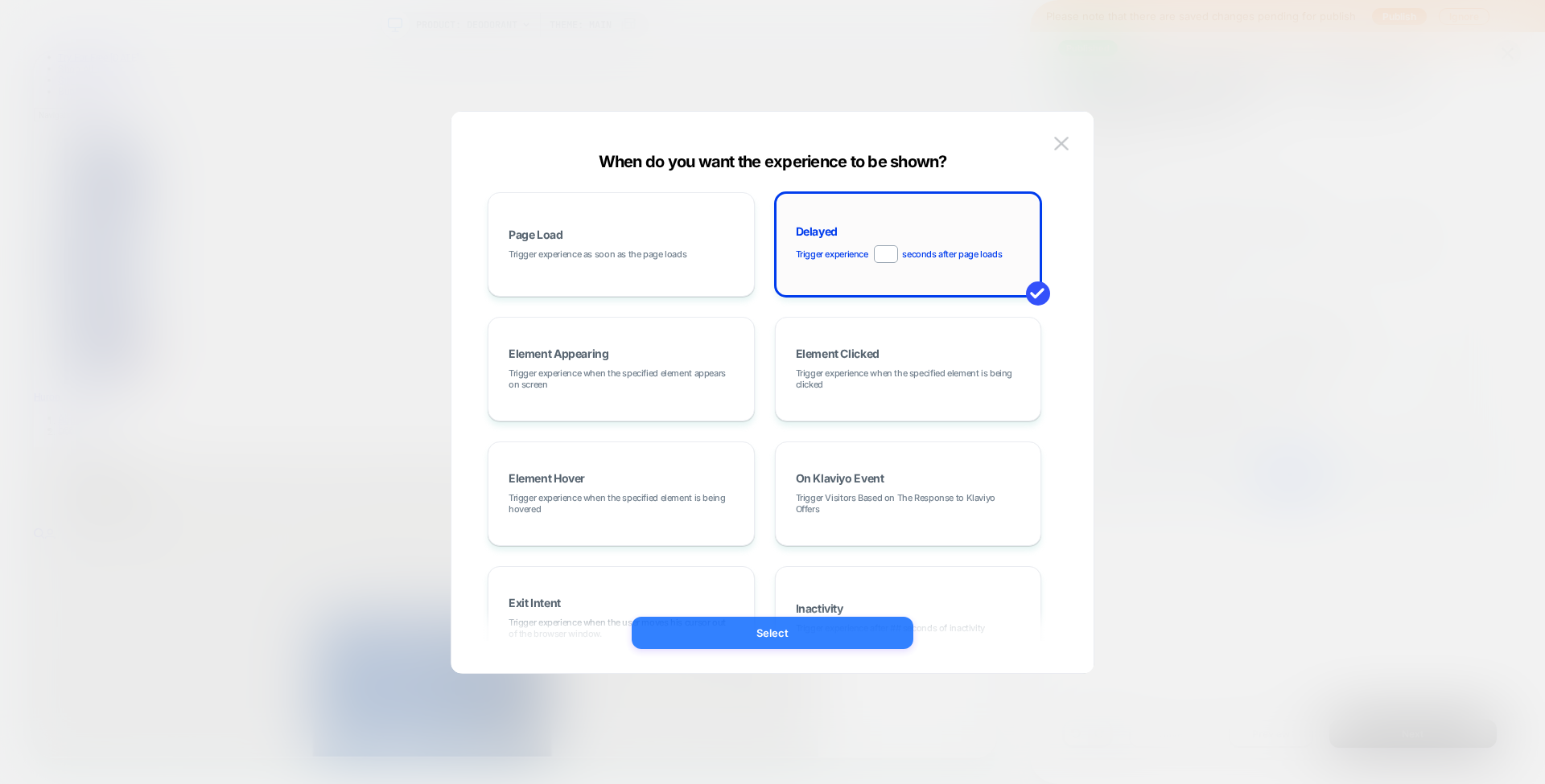
type input "*"
click at [743, 639] on button "Select" at bounding box center [772, 633] width 282 height 32
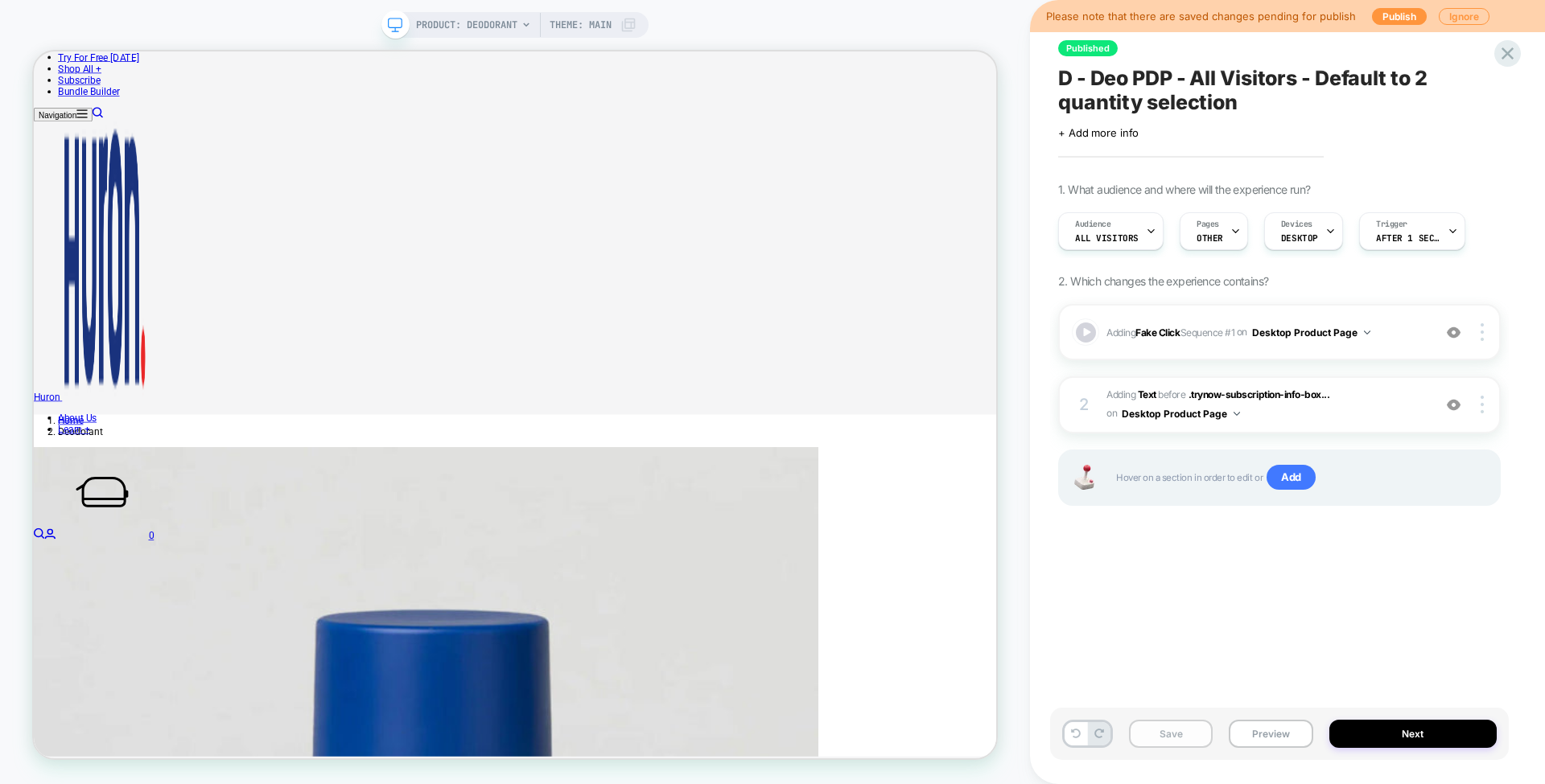
click at [1163, 724] on button "Save" at bounding box center [1171, 734] width 84 height 28
drag, startPoint x: 1252, startPoint y: 102, endPoint x: 1088, endPoint y: 72, distance: 166.7
click at [1088, 72] on span "D - Deo PDP - All Visitors - Default to 2 quantity selection" at bounding box center [1280, 90] width 442 height 49
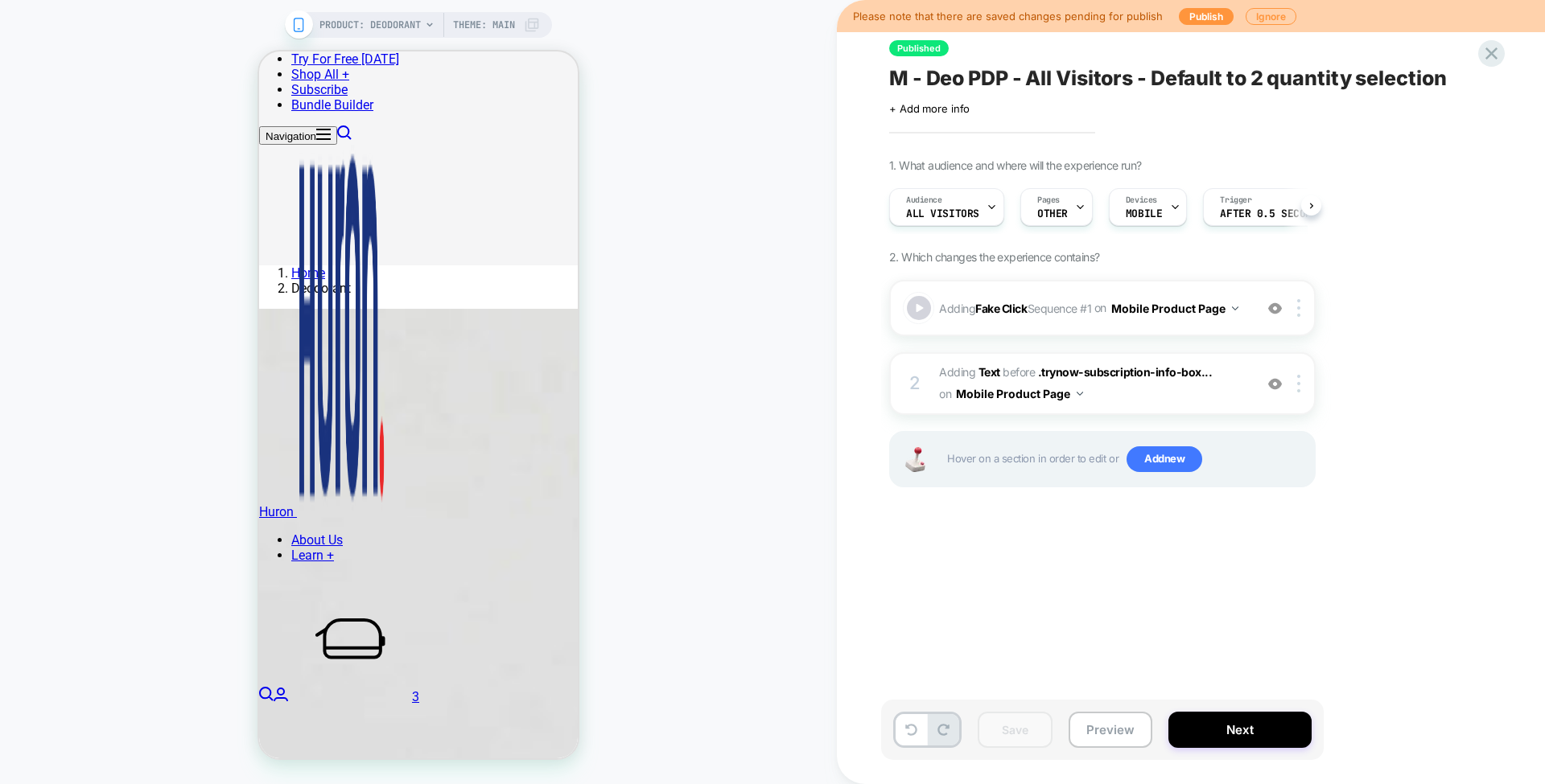
scroll to position [0, 1]
click at [960, 87] on span "M - Deo PDP - All Visitors - Default to 2 quantity selection" at bounding box center [1168, 78] width 557 height 24
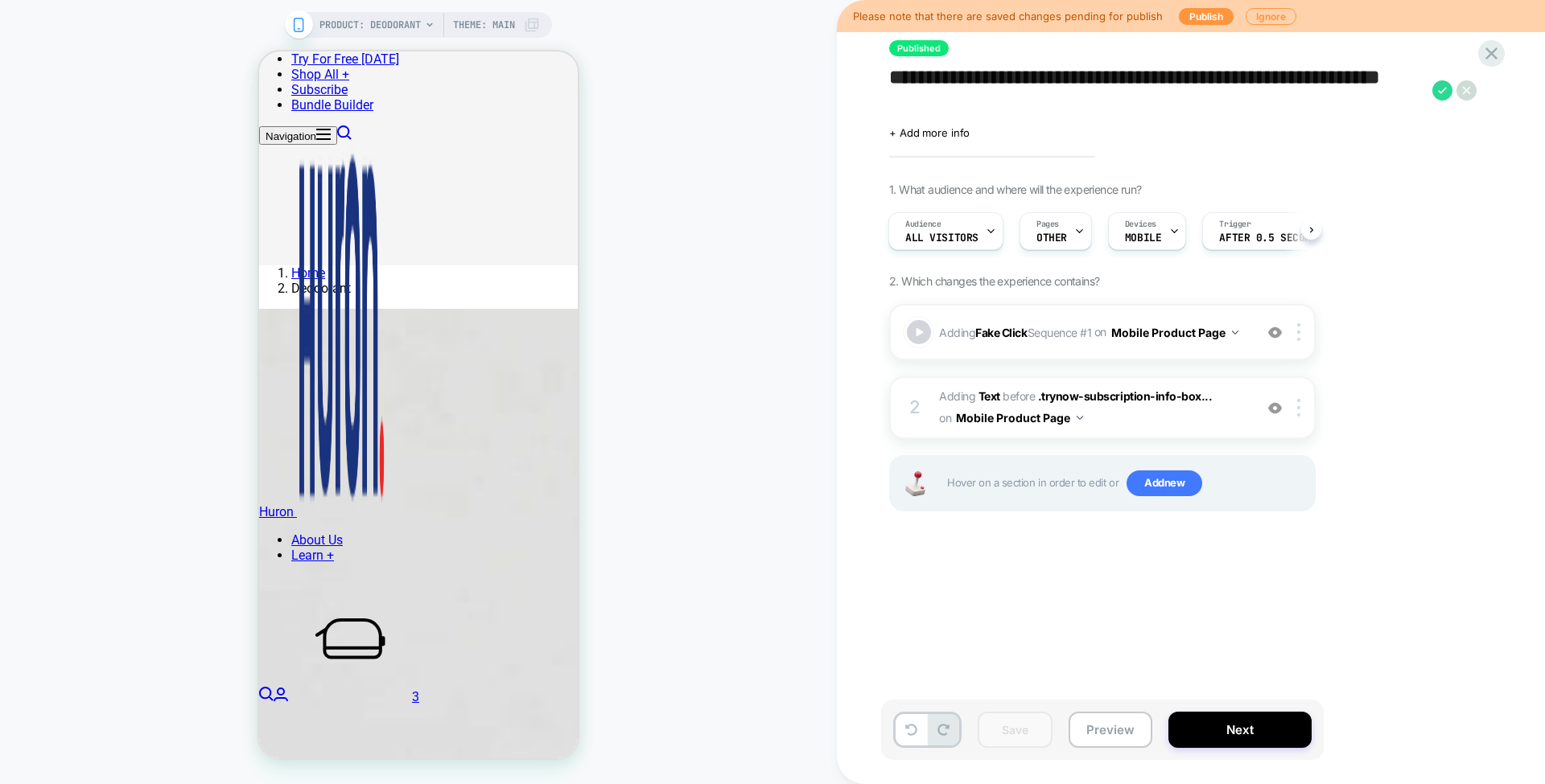
click at [960, 87] on textarea "**********" at bounding box center [1157, 90] width 535 height 49
click at [1374, 148] on div "**********" at bounding box center [1182, 392] width 603 height 752
click at [1004, 331] on b "Fake Click" at bounding box center [1001, 332] width 51 height 14
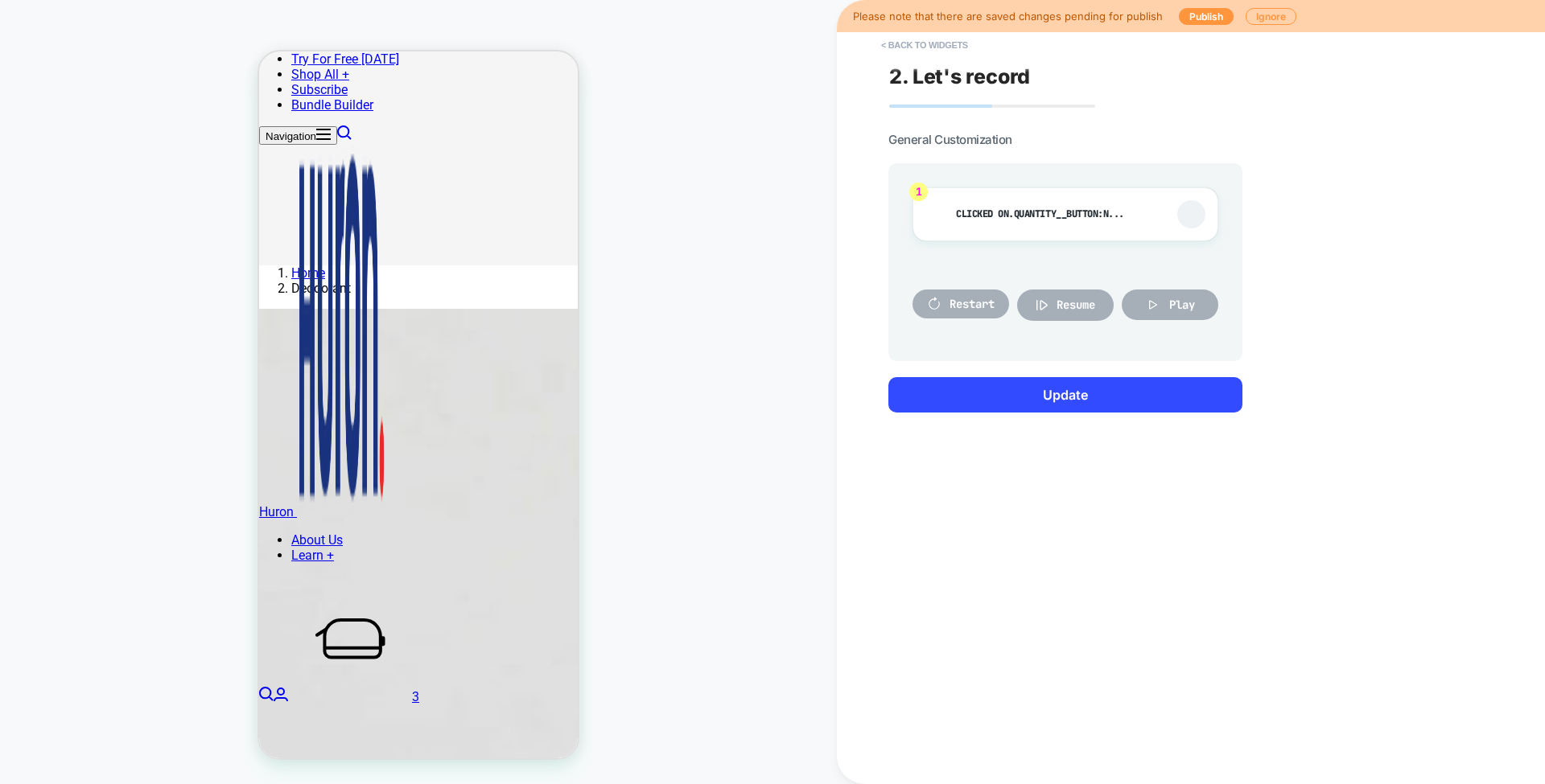
click at [1004, 331] on div "Restart" at bounding box center [960, 305] width 96 height 63
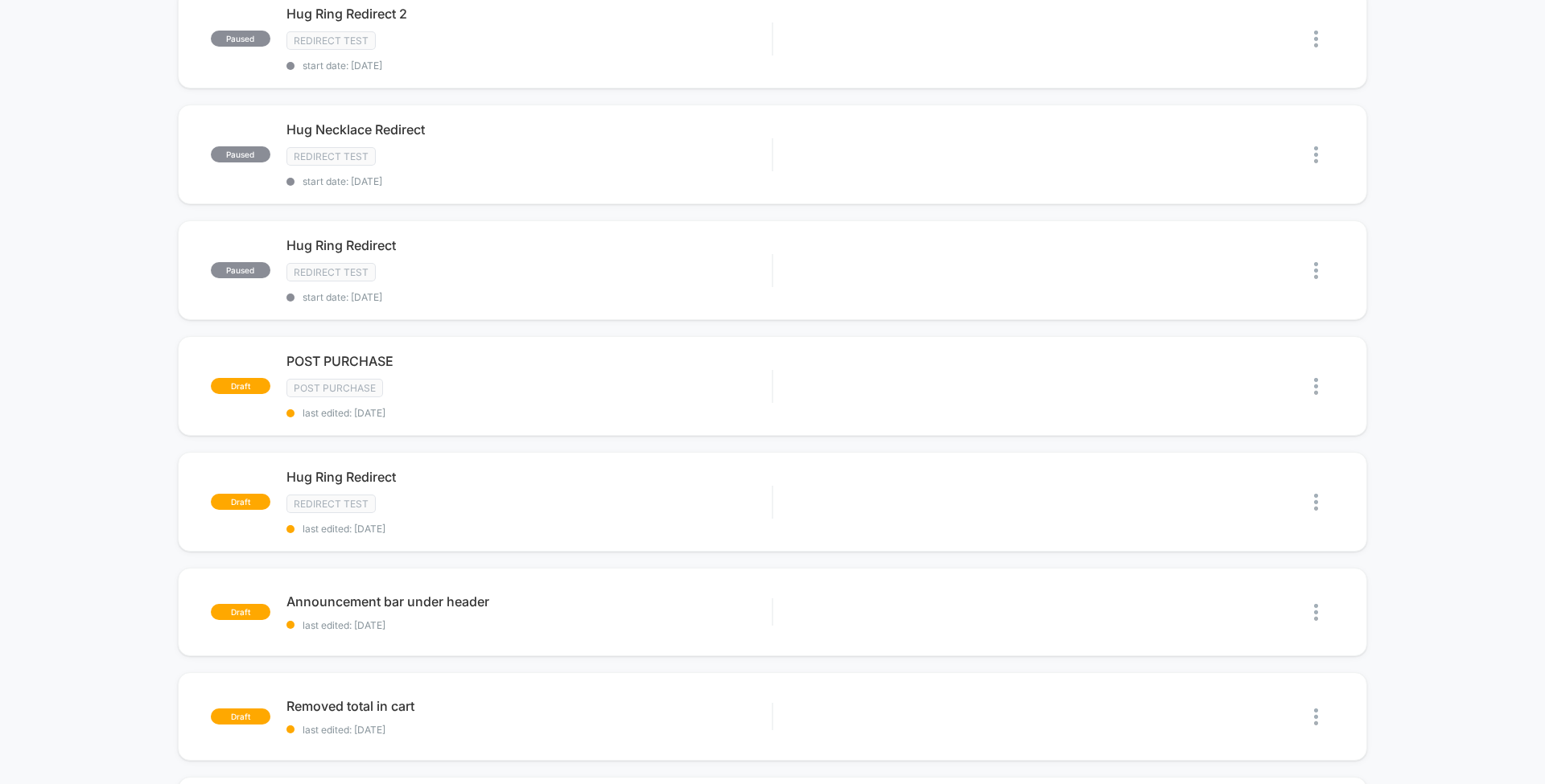
scroll to position [303, 0]
click at [827, 485] on div "Edit Duplicate Preview Start" at bounding box center [1032, 502] width 485 height 36
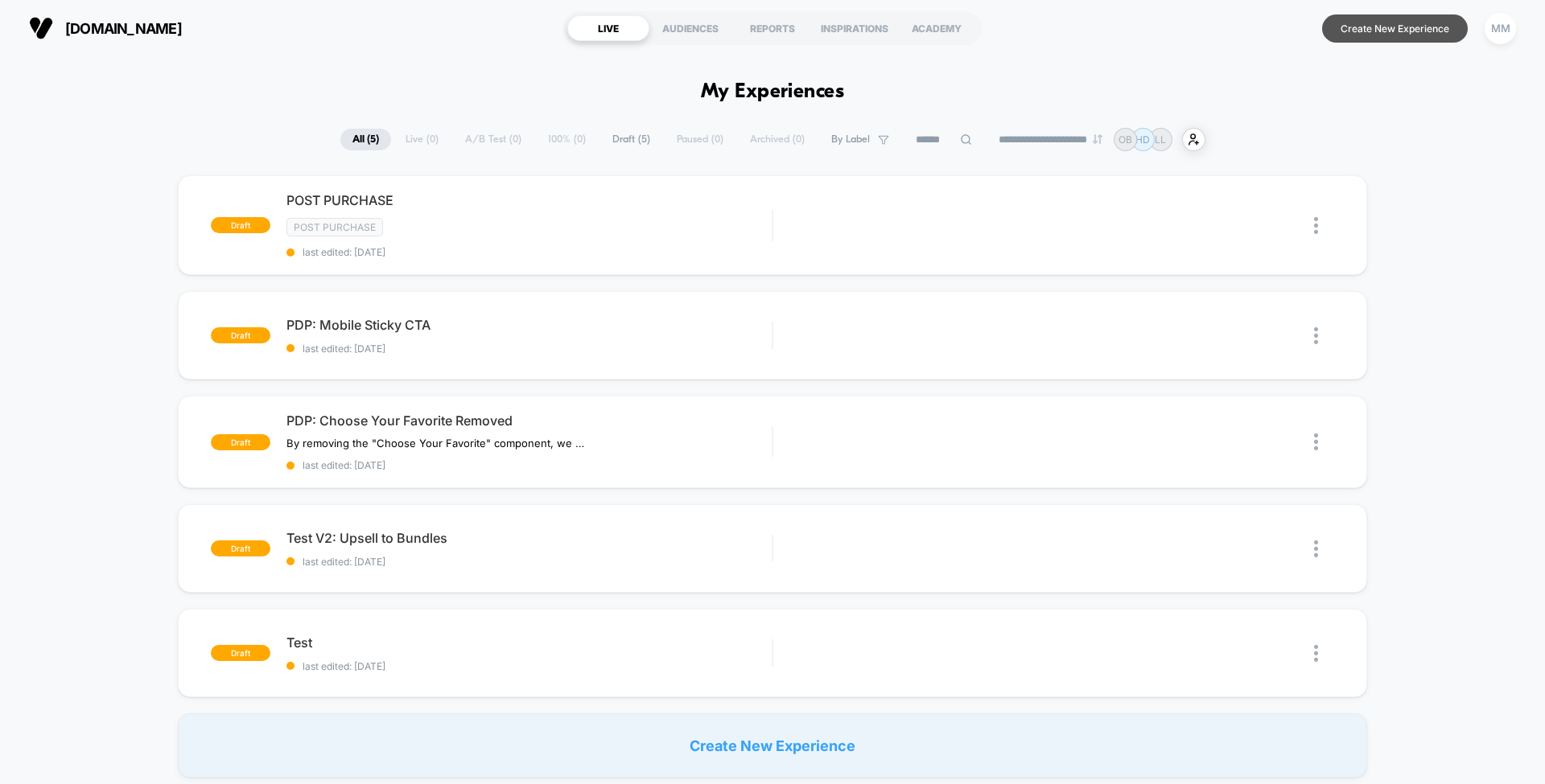
click at [1363, 27] on button "Create New Experience" at bounding box center [1395, 28] width 146 height 28
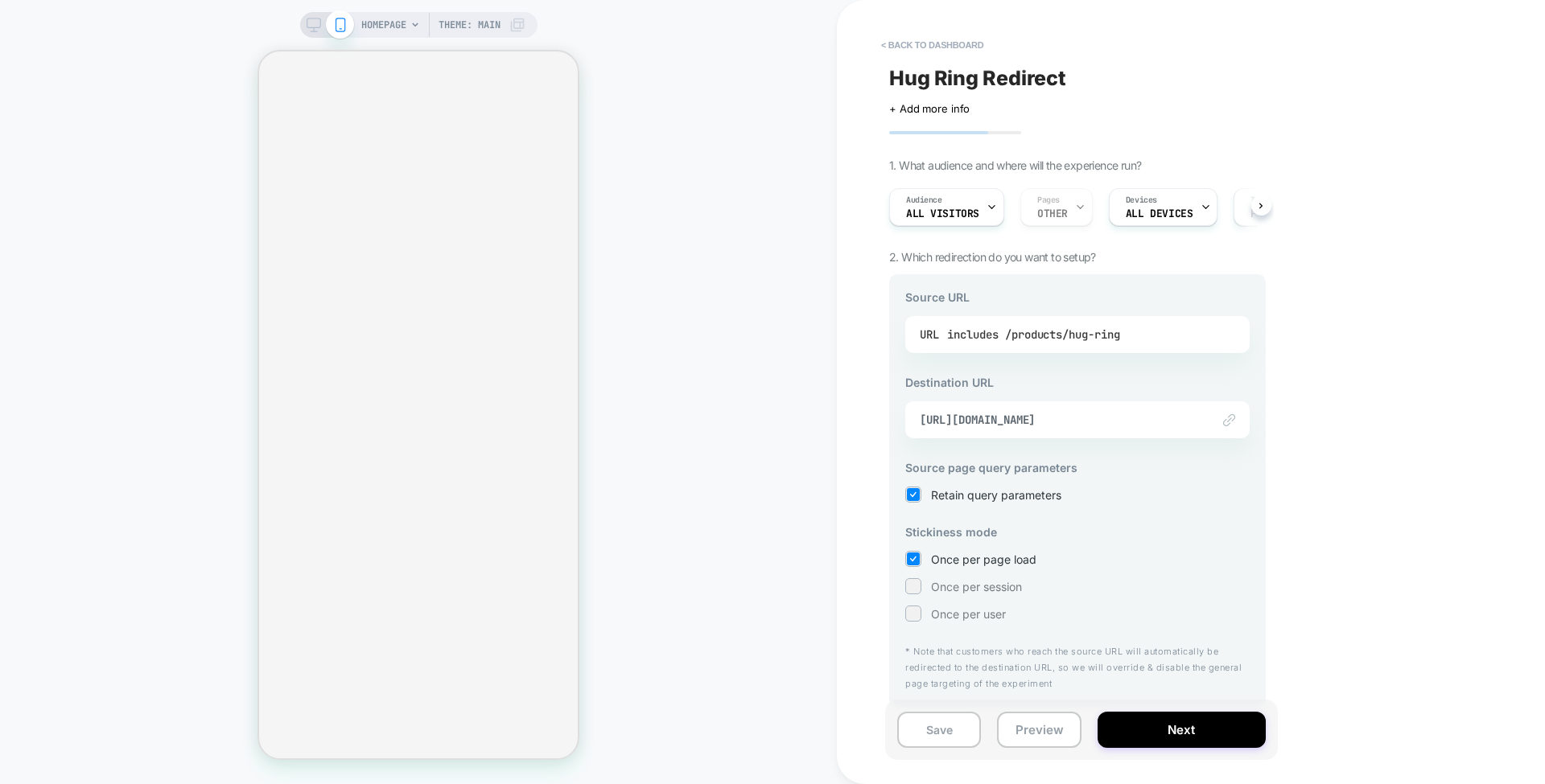
click at [1151, 344] on div "URL includes /products/hug-ring" at bounding box center [1078, 334] width 316 height 24
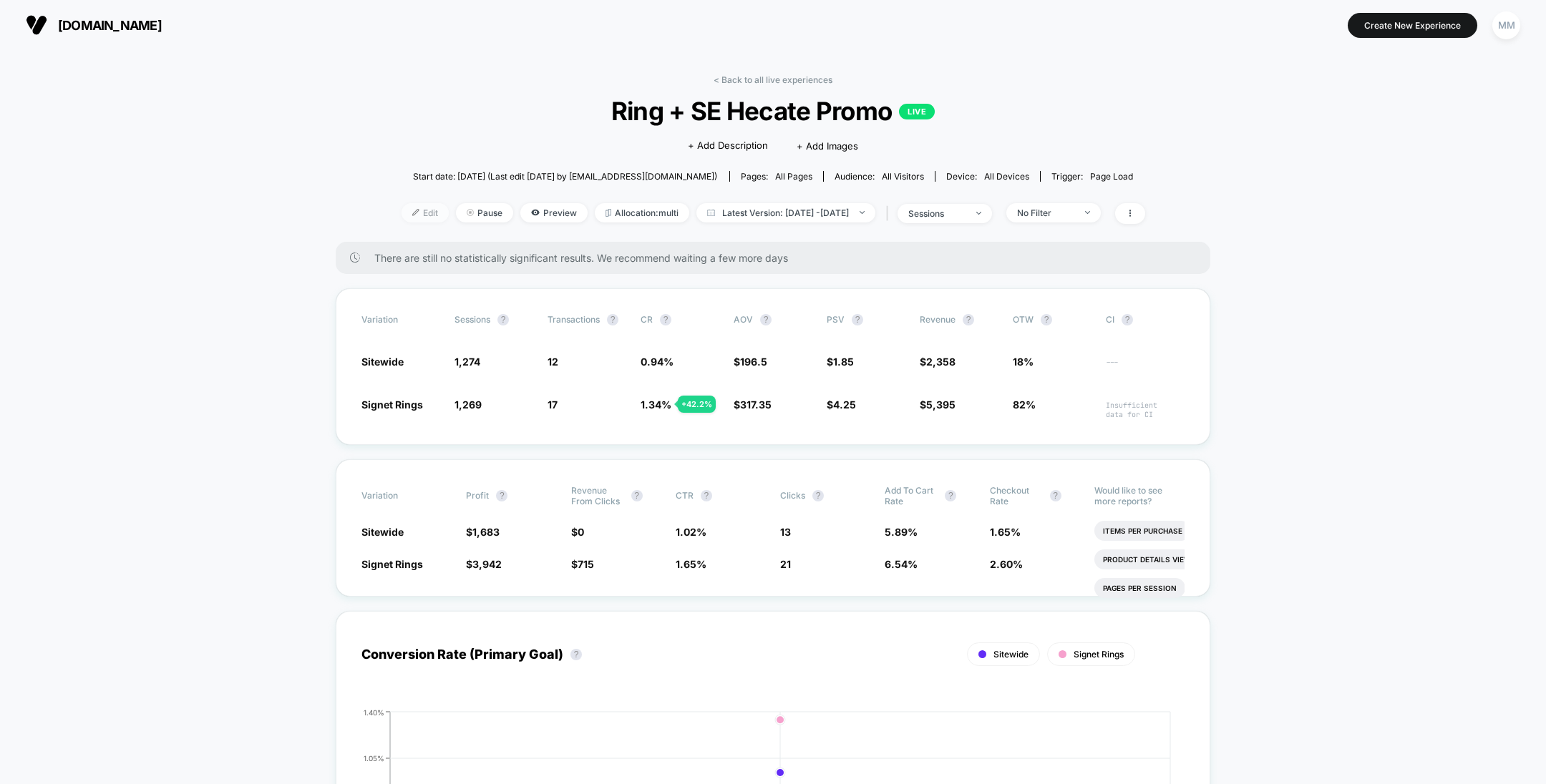
click at [408, 211] on span "Edit" at bounding box center [425, 213] width 47 height 19
click at [402, 215] on span "Edit" at bounding box center [425, 213] width 47 height 19
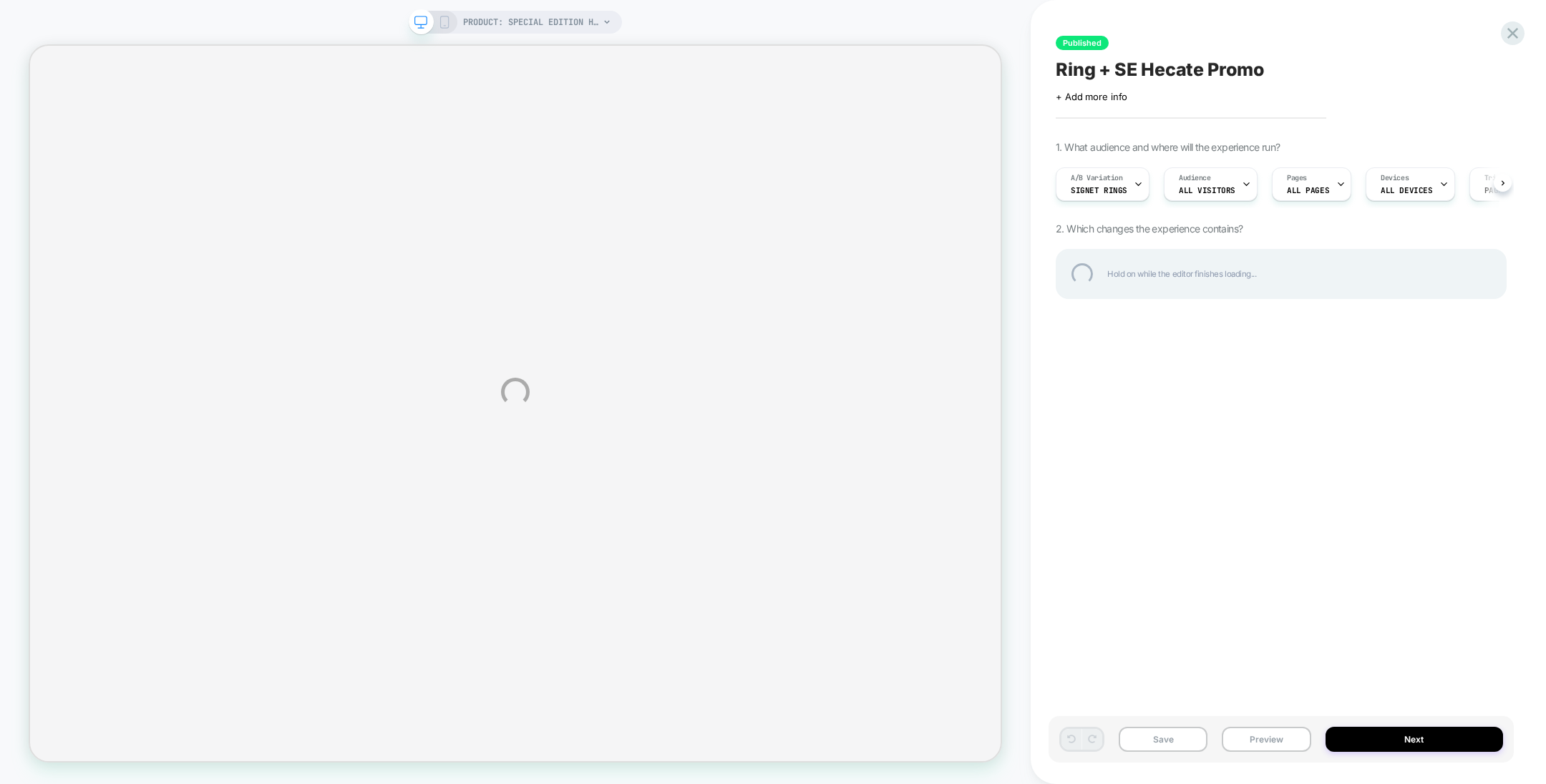
click at [1112, 347] on div "PRODUCT: Special Edition Hecate Pendant [necklace] PRODUCT: Special Edition Hec…" at bounding box center [773, 392] width 1546 height 784
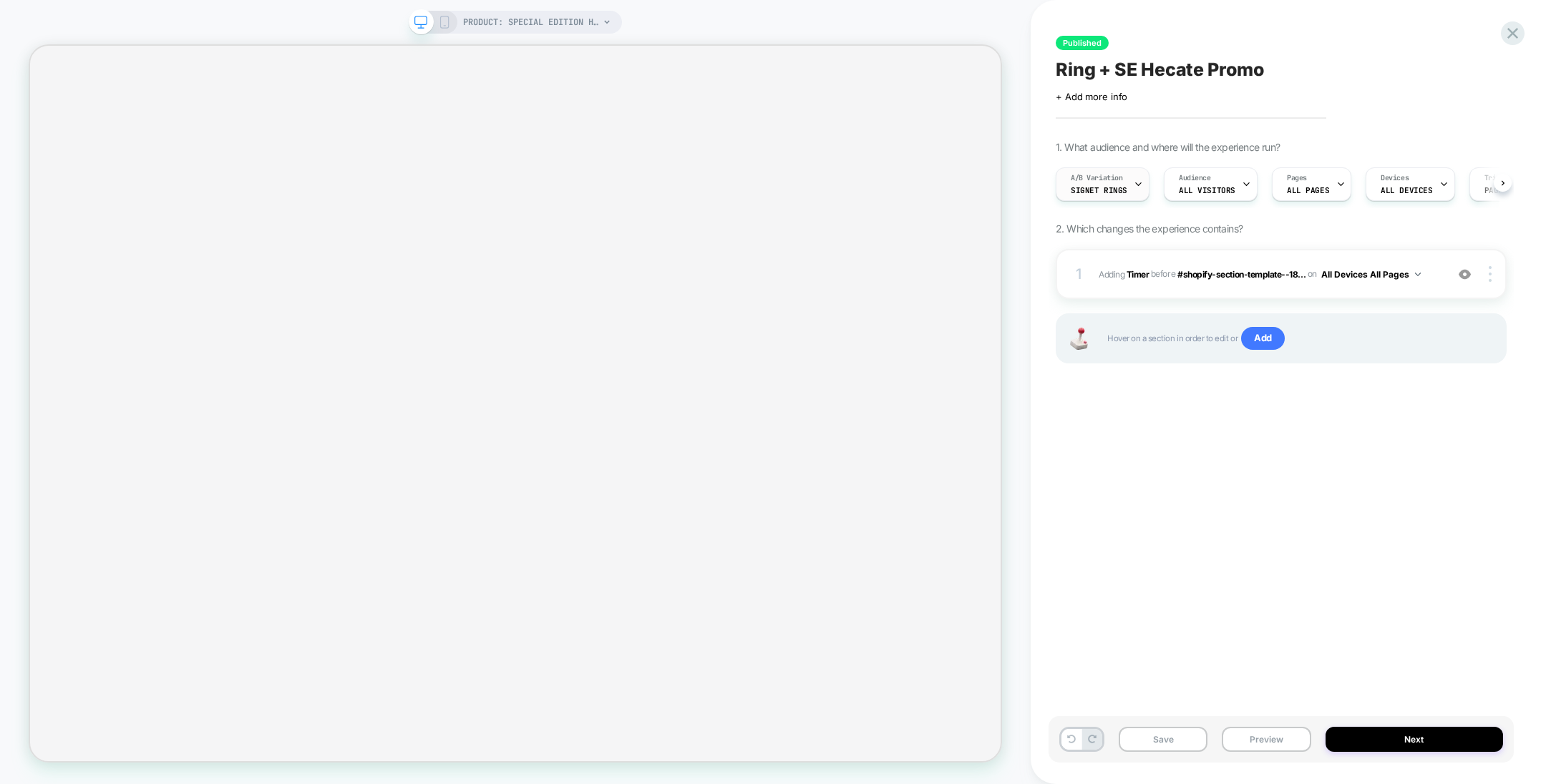
click at [1126, 182] on div "A/B Variation Signet Rings" at bounding box center [1099, 184] width 85 height 32
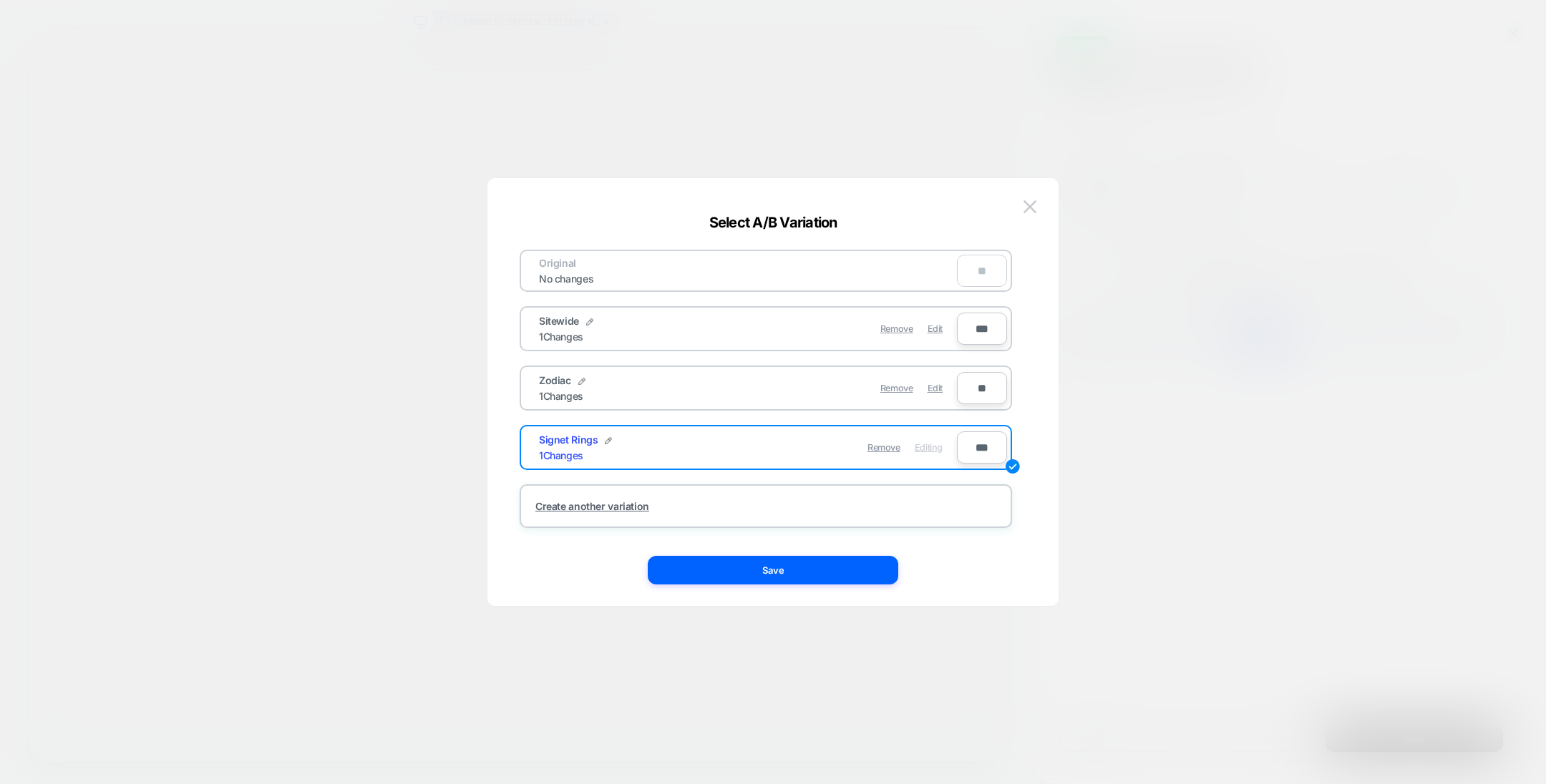
click at [1182, 272] on div at bounding box center [773, 392] width 1546 height 784
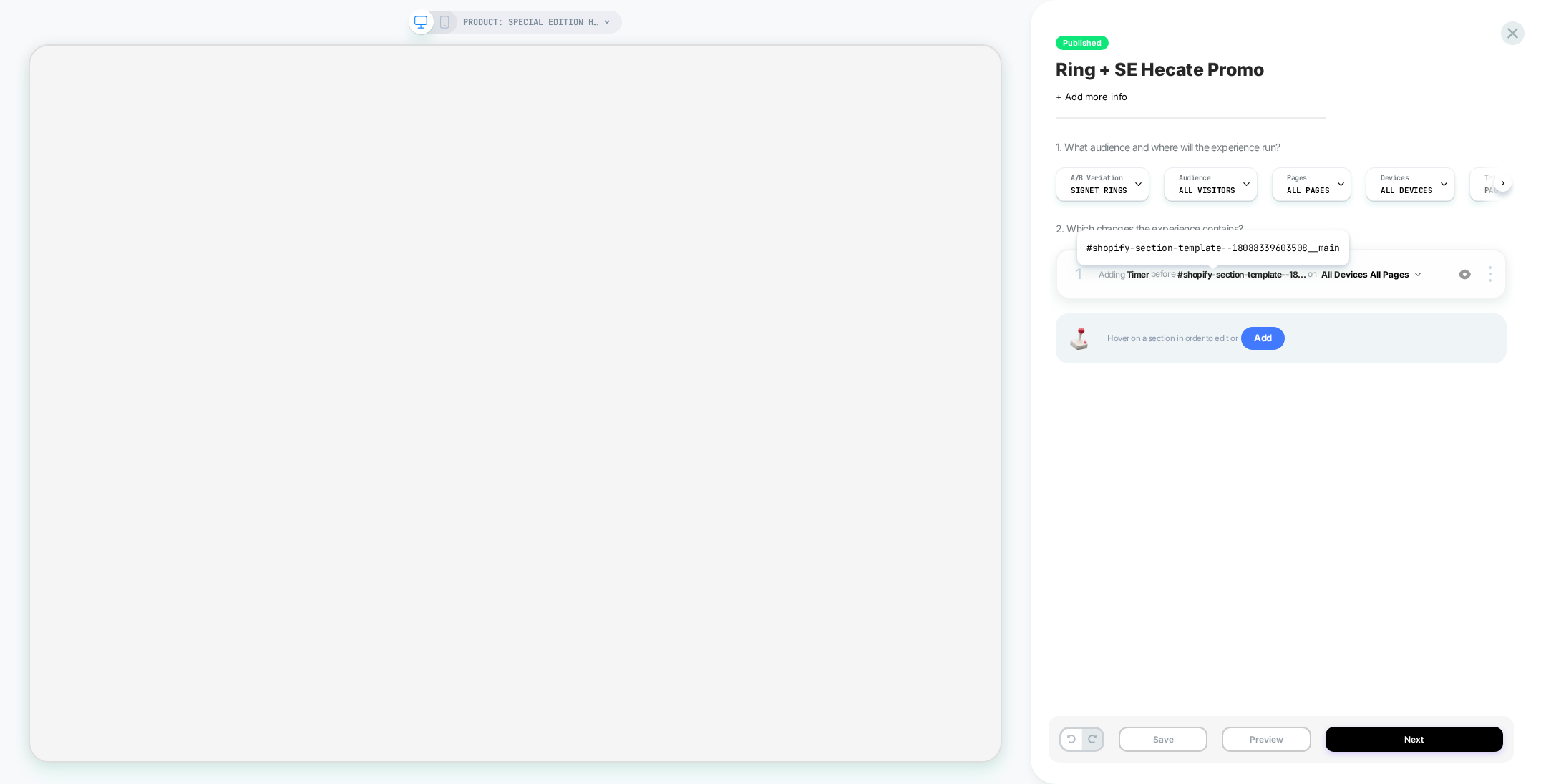
click at [1210, 276] on span "#shopify-section-template--18..." at bounding box center [1242, 274] width 128 height 11
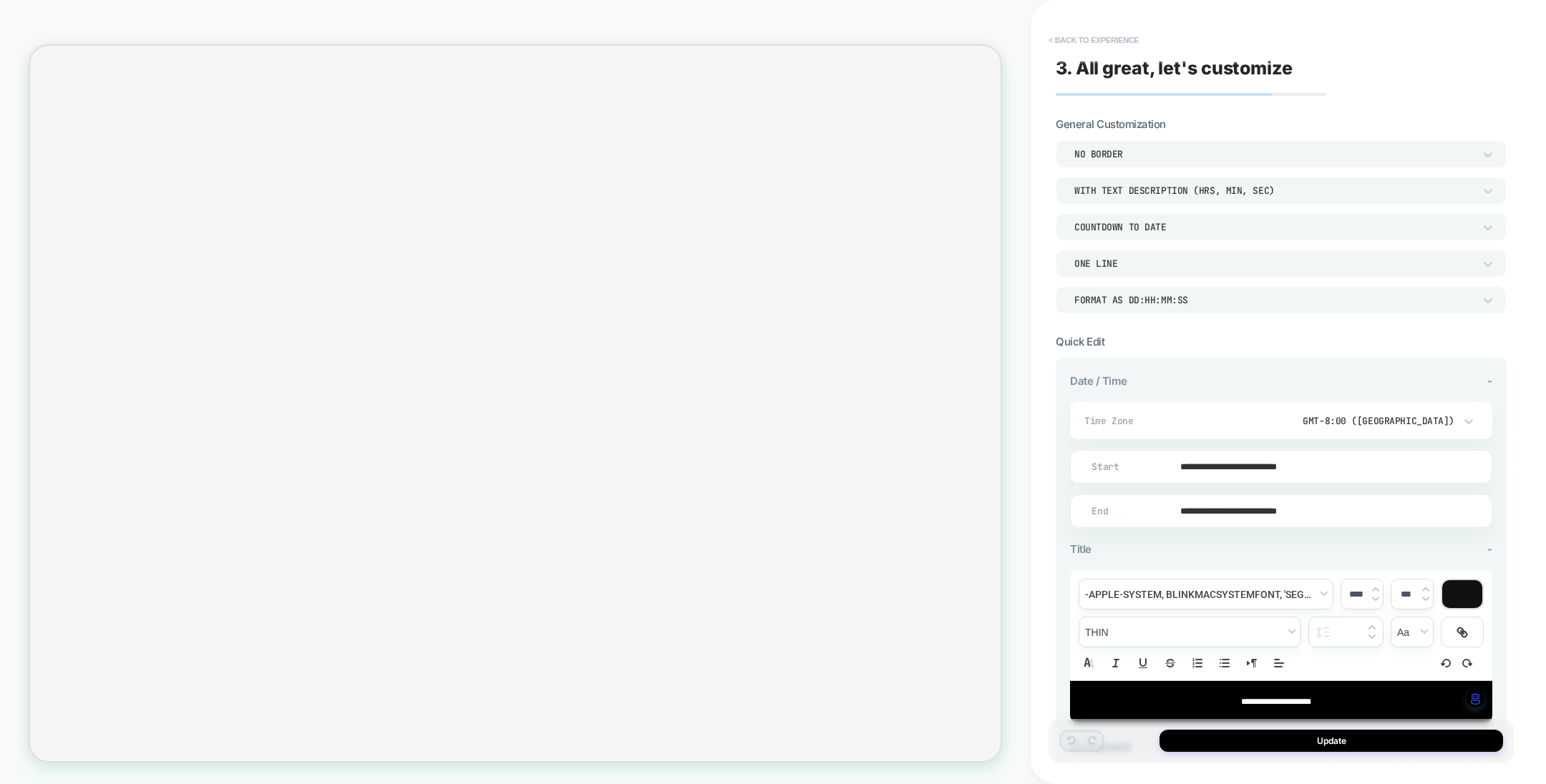
click at [1072, 41] on button "< Back to experience" at bounding box center [1094, 40] width 105 height 23
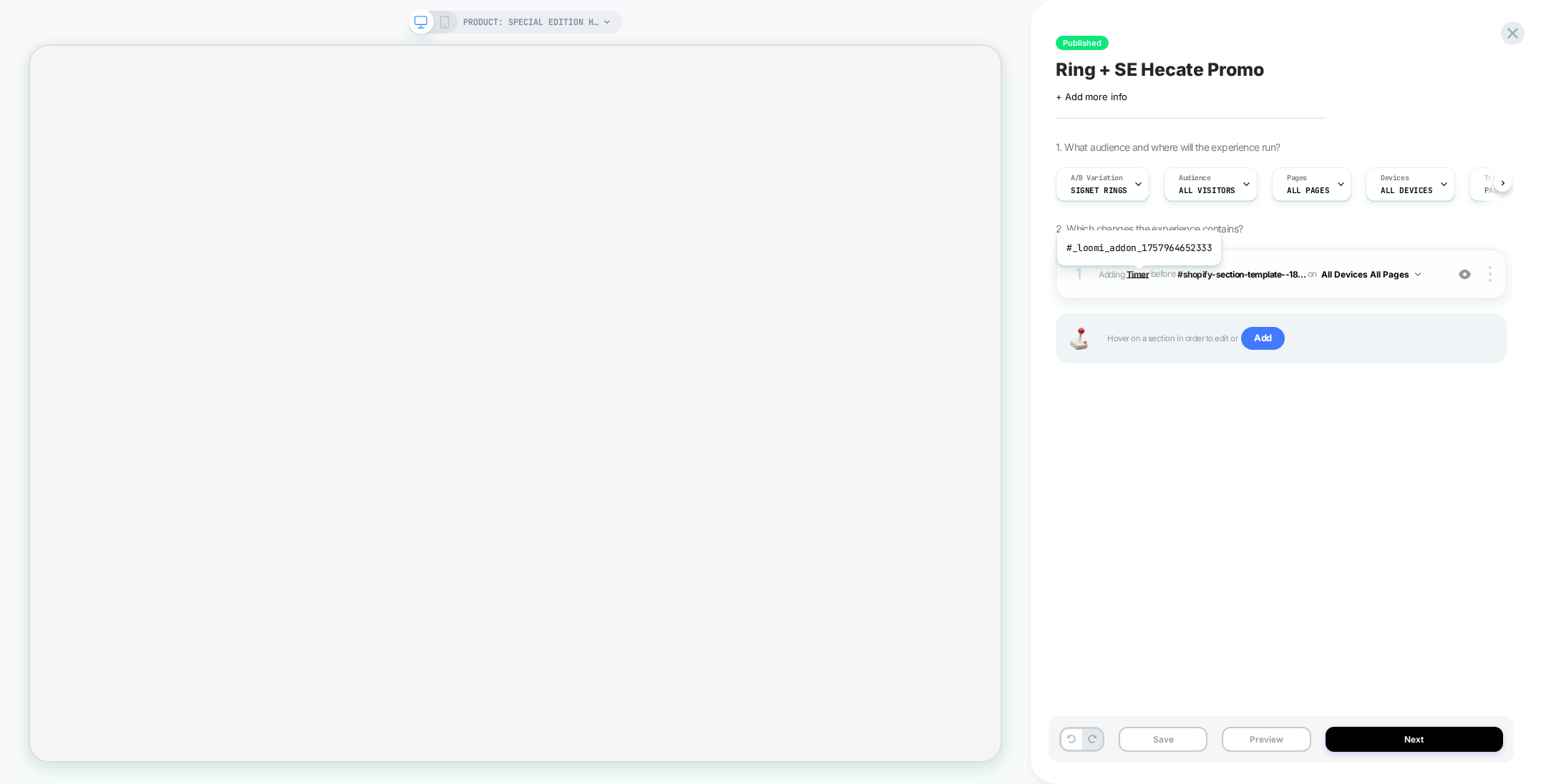
click at [1137, 276] on b "Timer" at bounding box center [1138, 274] width 23 height 11
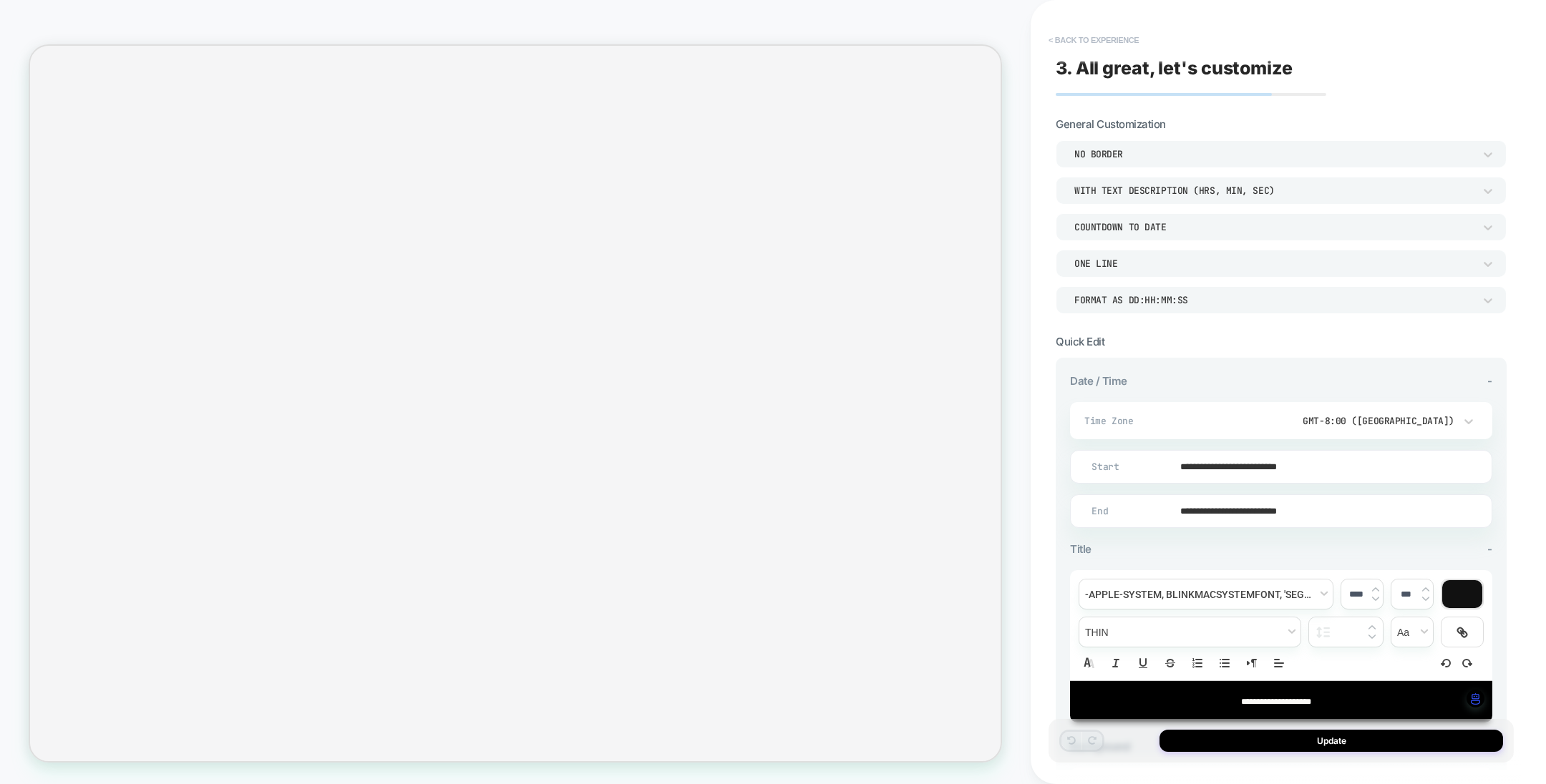
click at [1097, 37] on button "< Back to experience" at bounding box center [1094, 40] width 105 height 23
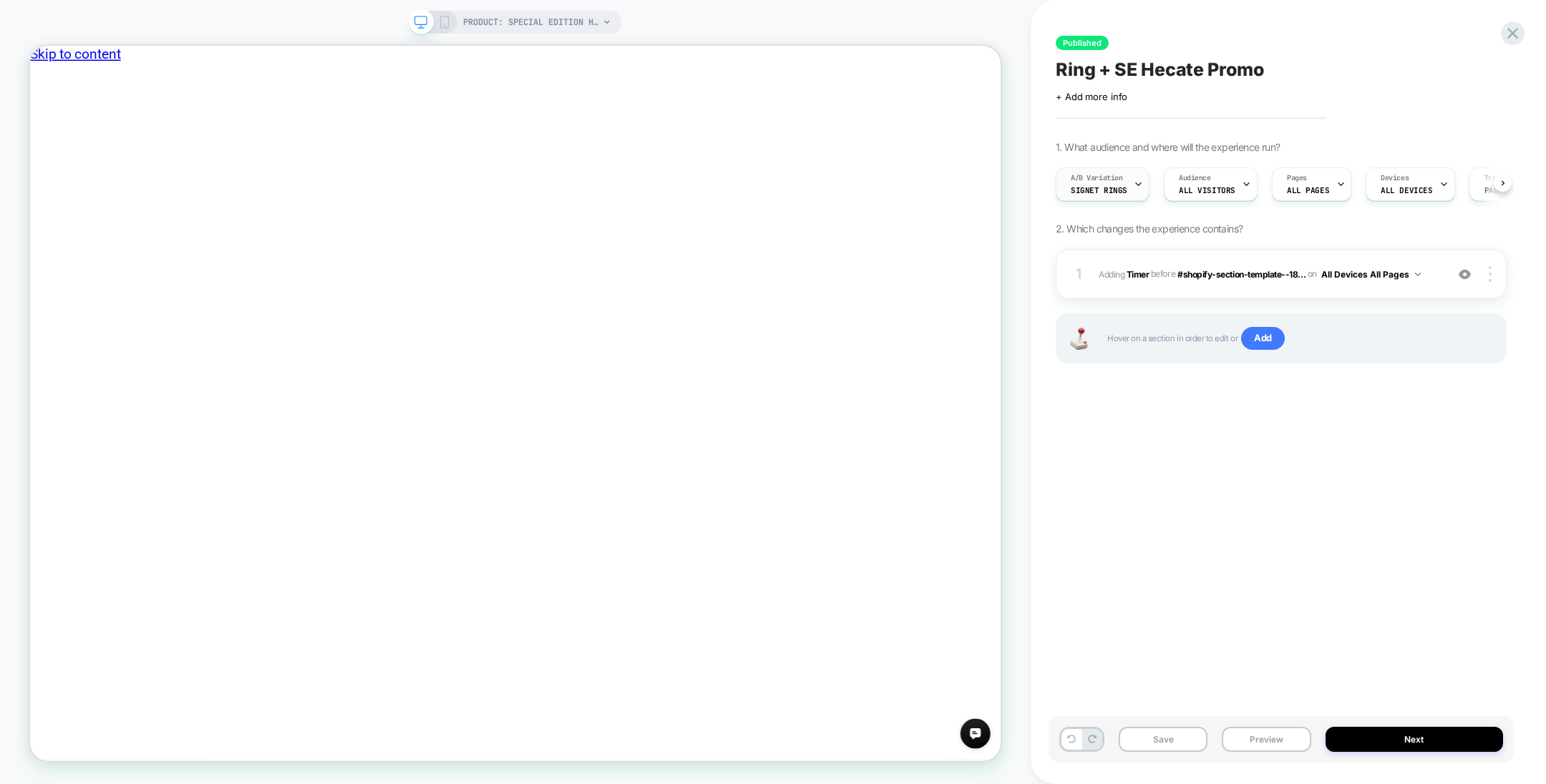
click at [1118, 191] on span "Signet Rings" at bounding box center [1099, 190] width 56 height 10
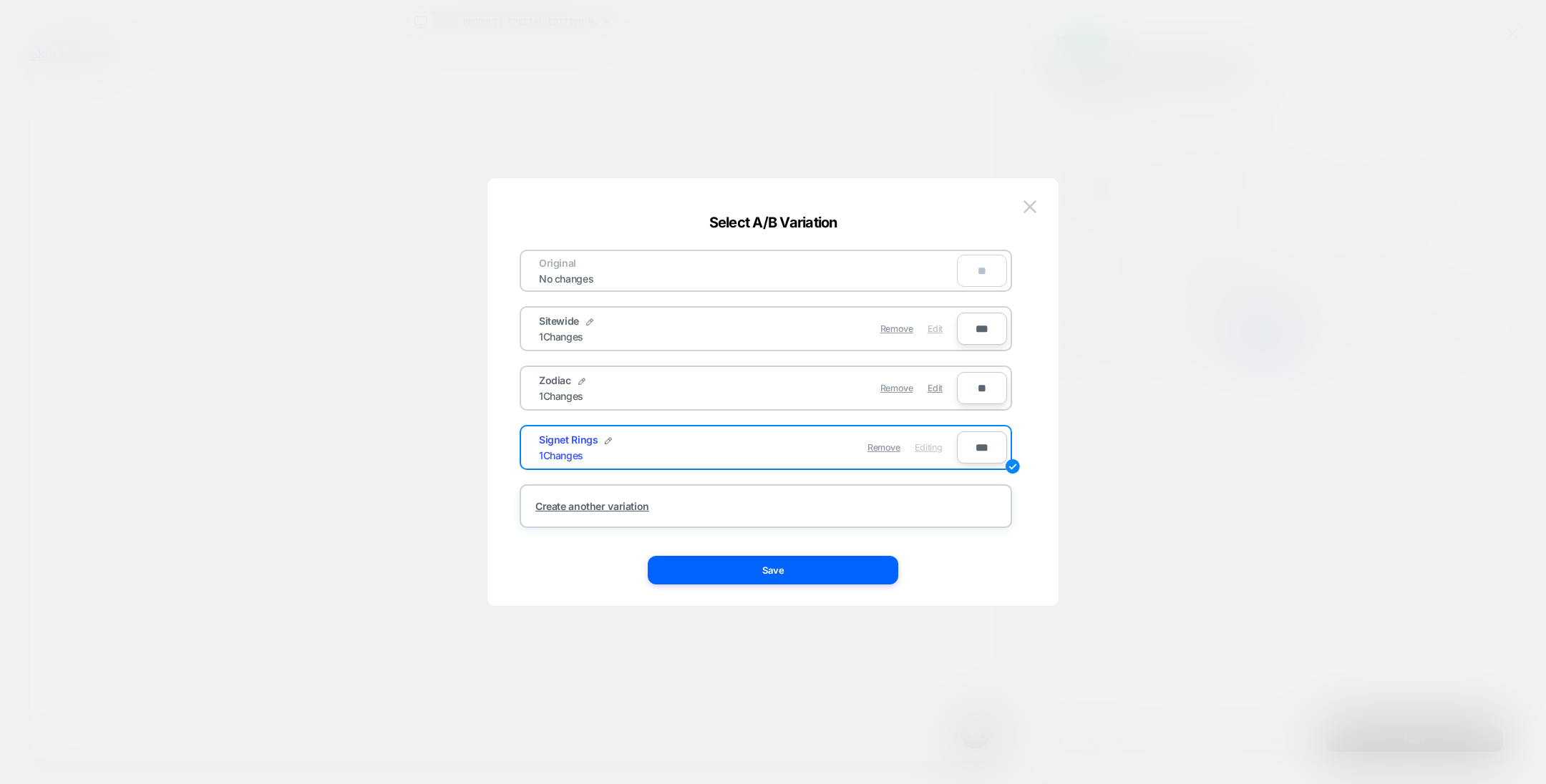
click at [933, 328] on span "Edit" at bounding box center [935, 329] width 15 height 11
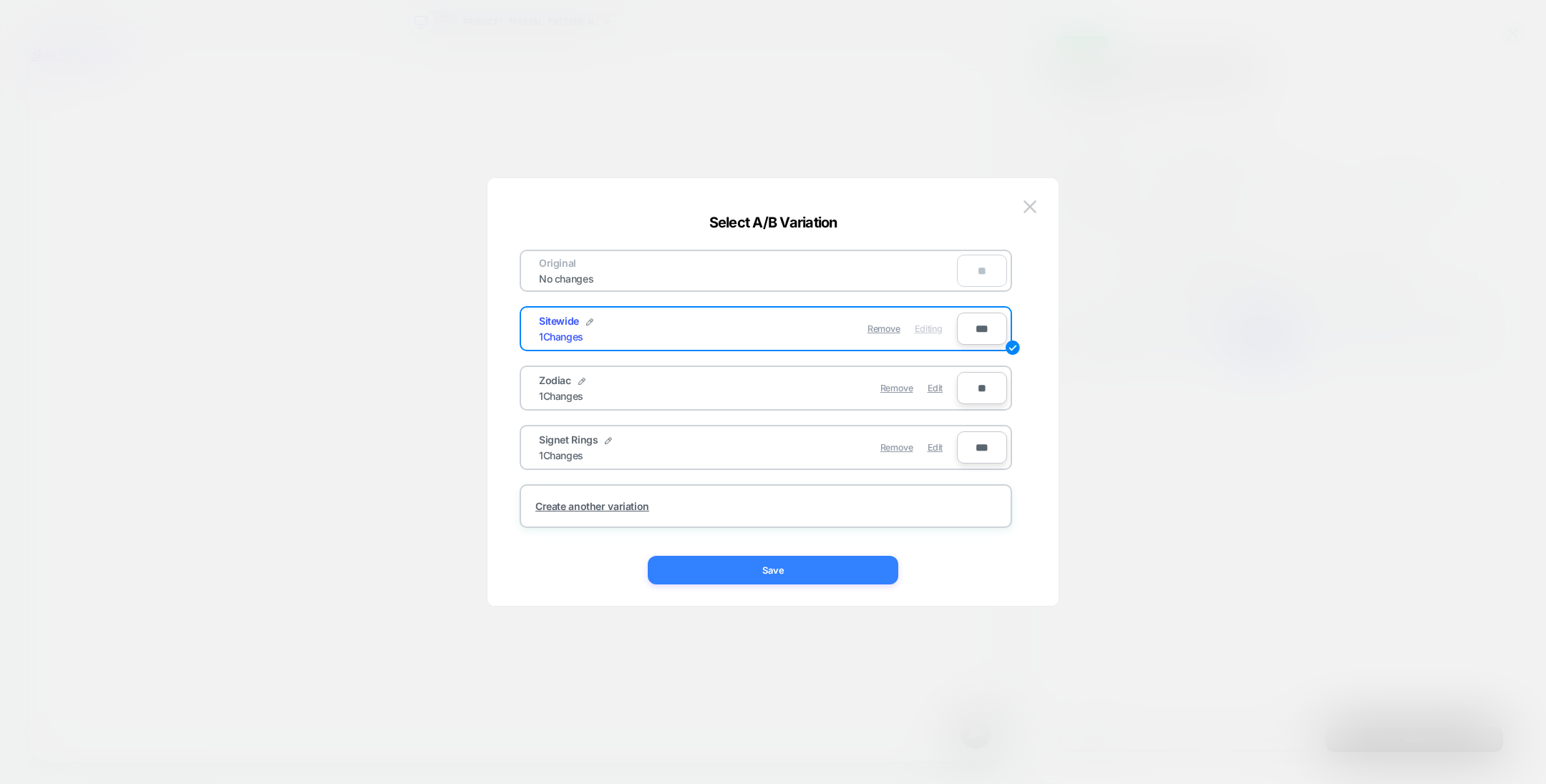
click at [781, 565] on button "Save" at bounding box center [773, 570] width 251 height 29
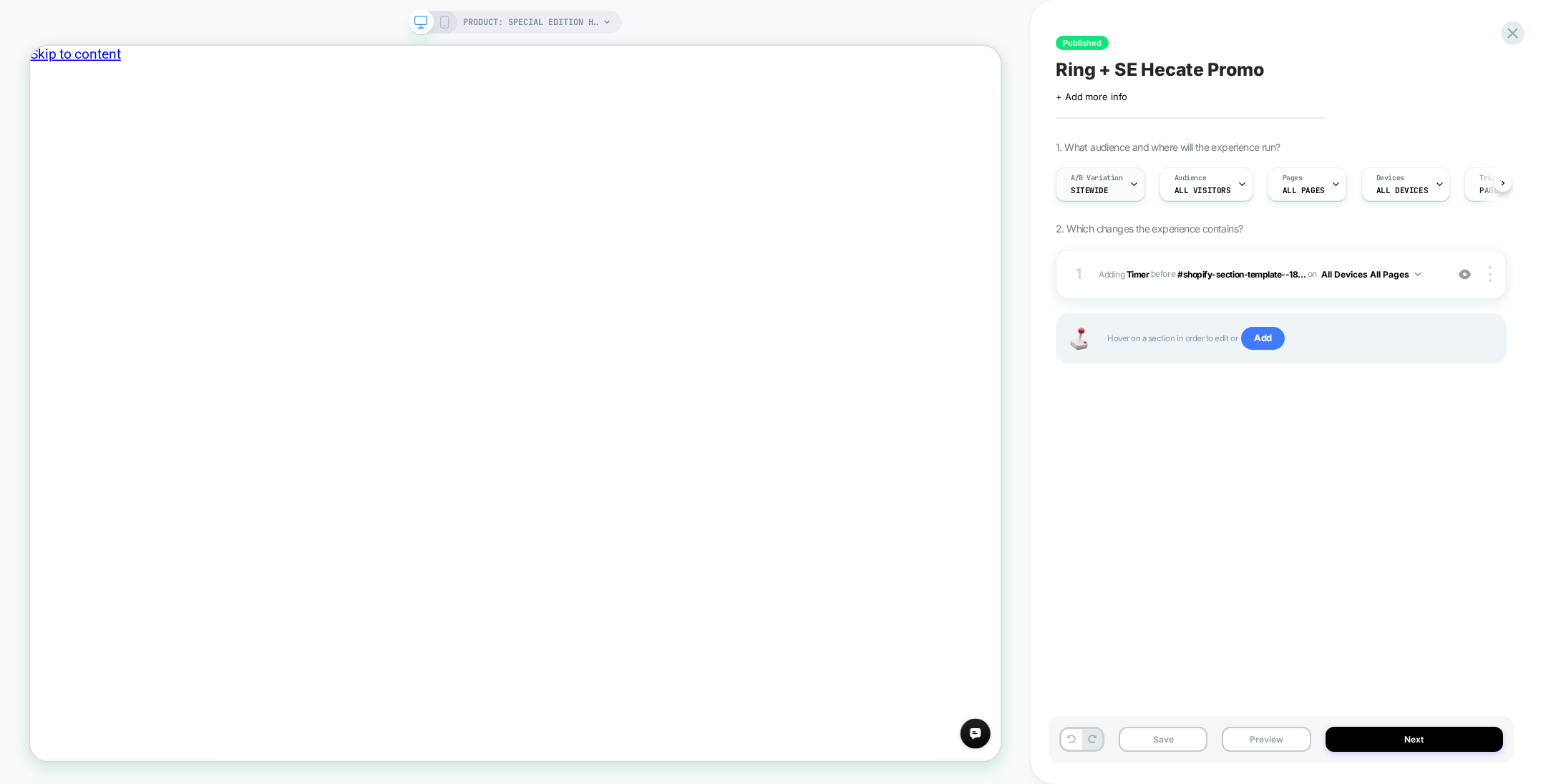
click at [1131, 187] on icon at bounding box center [1134, 184] width 9 height 9
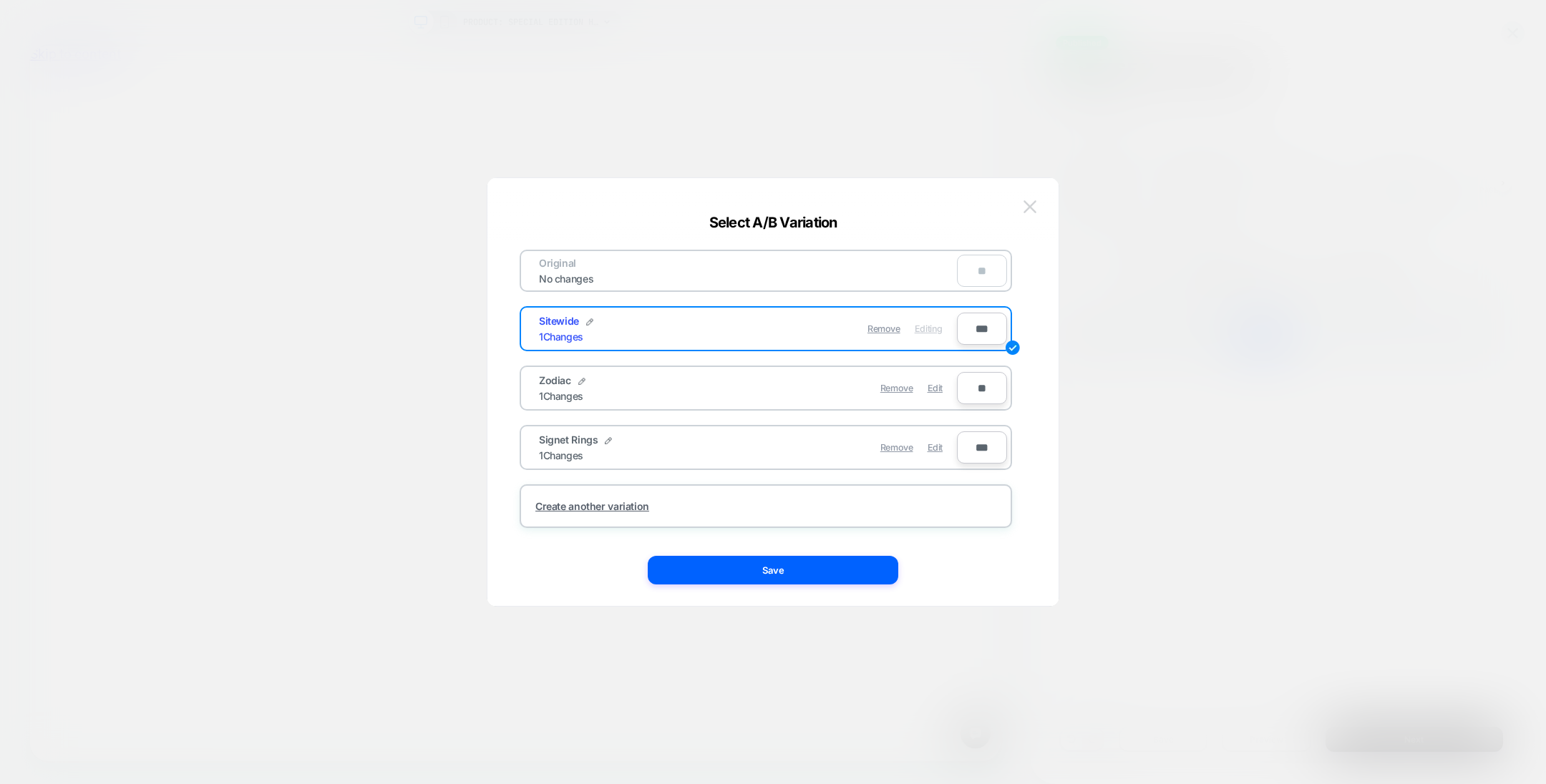
click at [1030, 205] on img at bounding box center [1030, 206] width 13 height 12
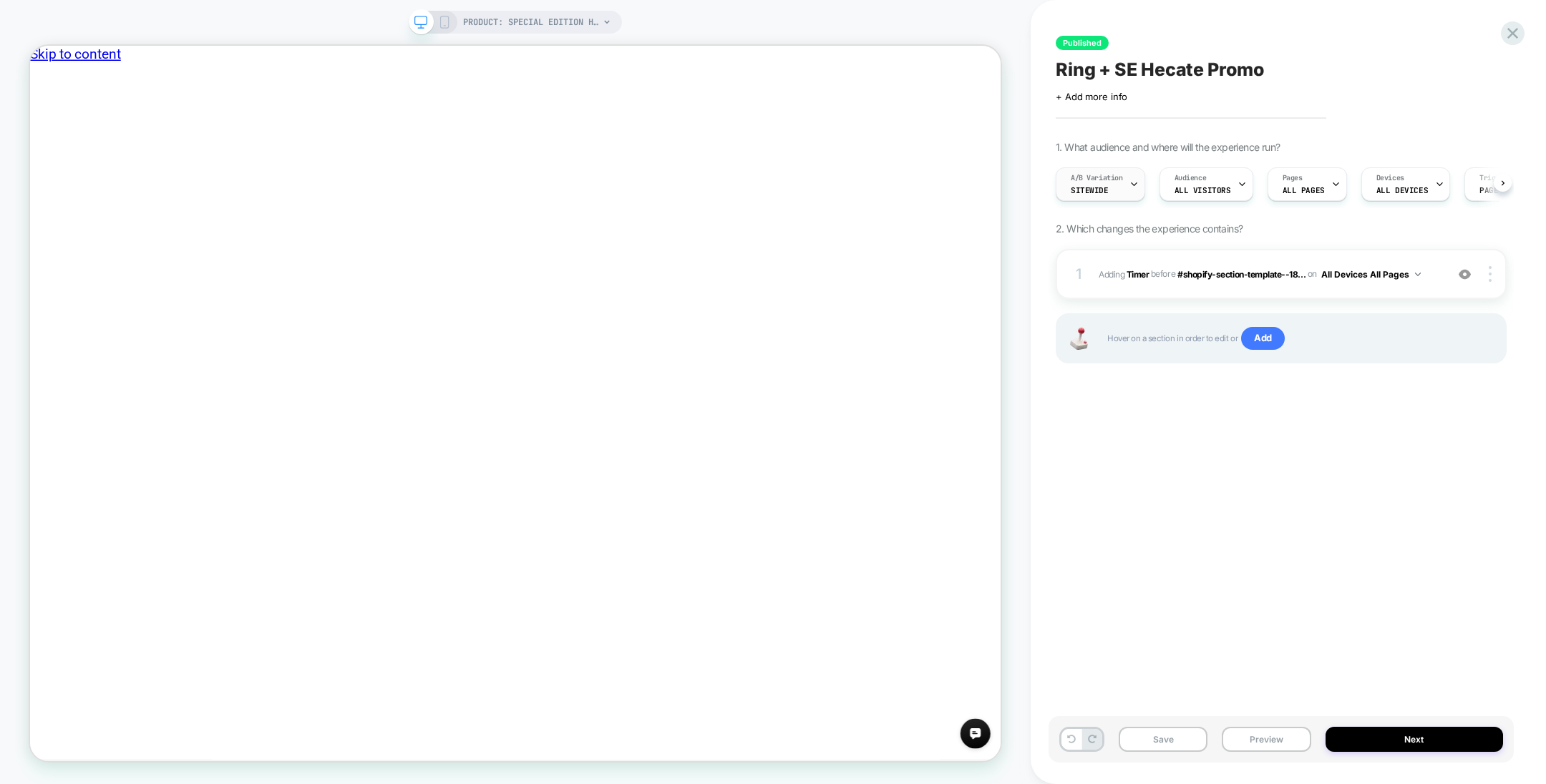
click at [1136, 185] on icon at bounding box center [1134, 184] width 9 height 9
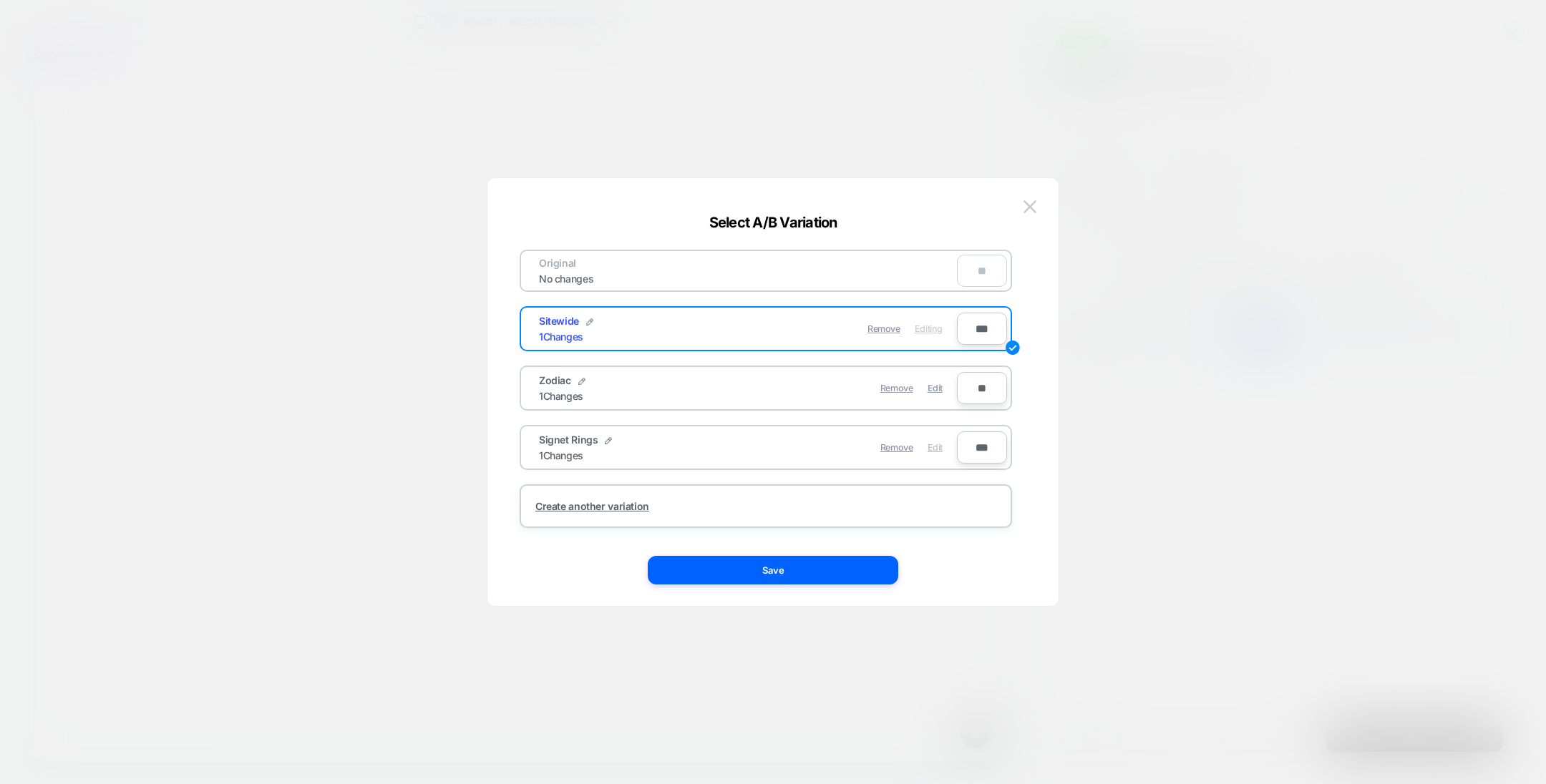
click at [931, 442] on span "Edit" at bounding box center [935, 448] width 15 height 11
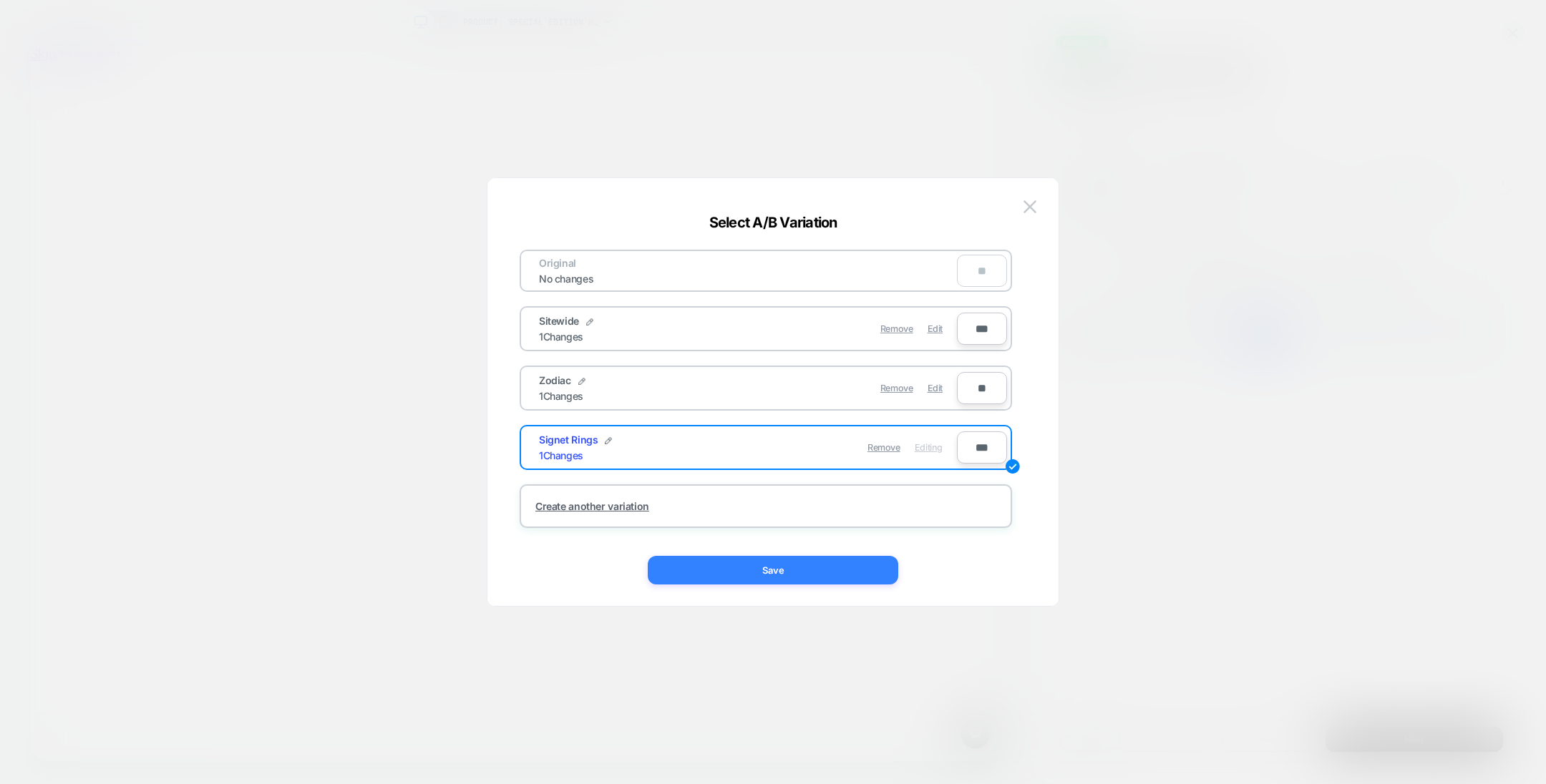
click at [859, 561] on button "Save" at bounding box center [773, 570] width 251 height 29
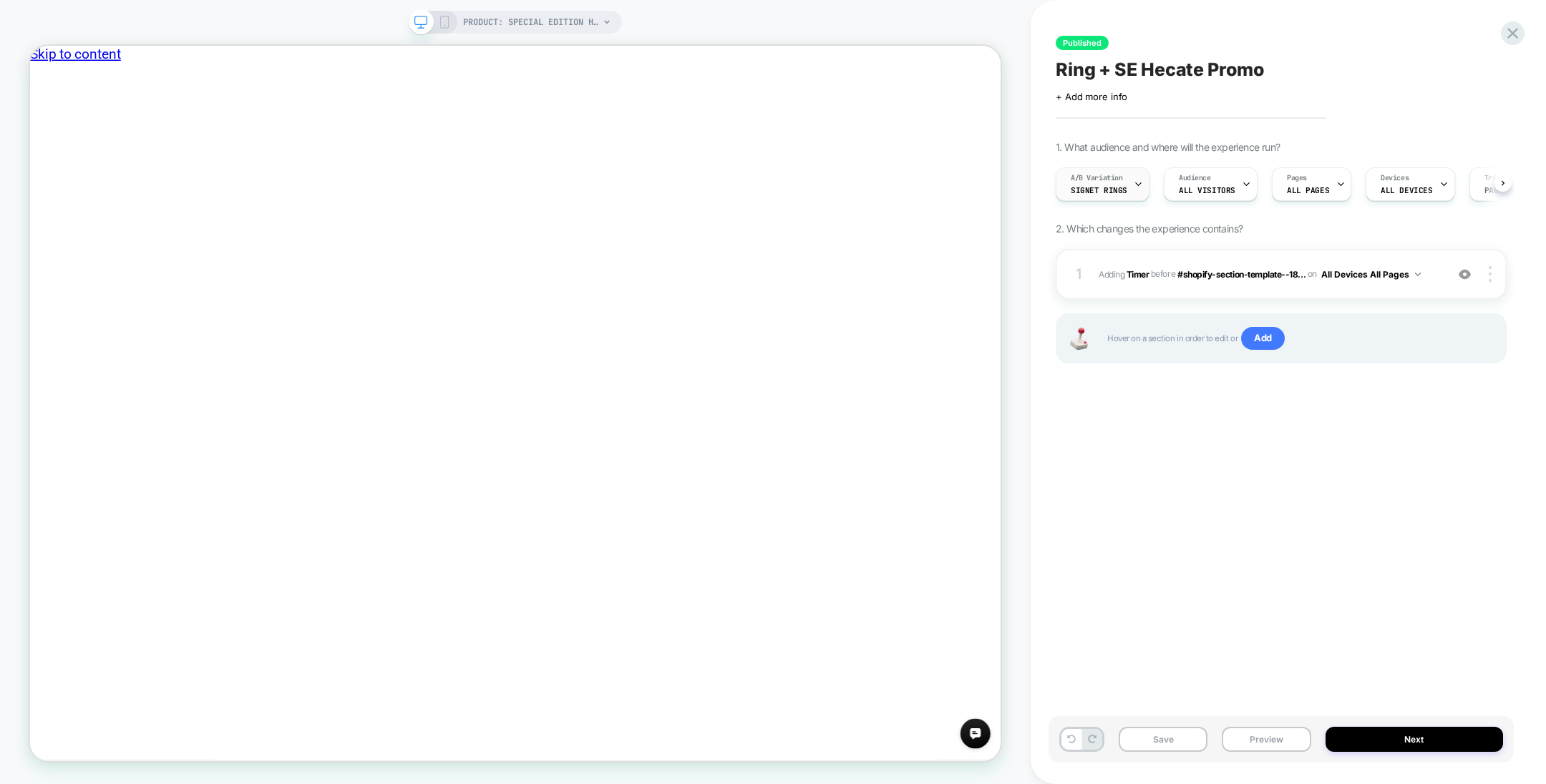
click at [1121, 191] on span "Signet Rings" at bounding box center [1099, 190] width 56 height 10
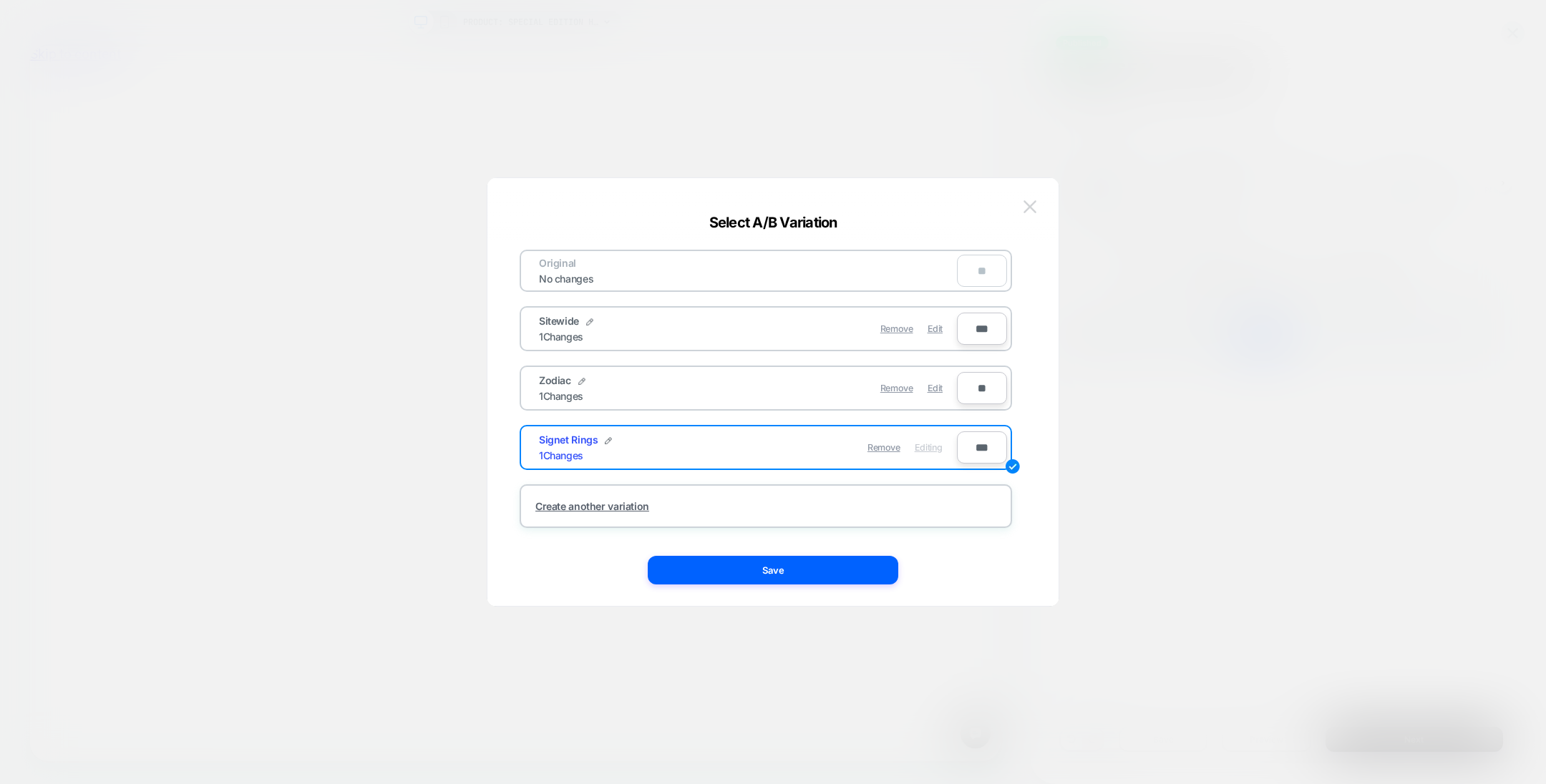
click at [1033, 200] on img at bounding box center [1030, 206] width 13 height 12
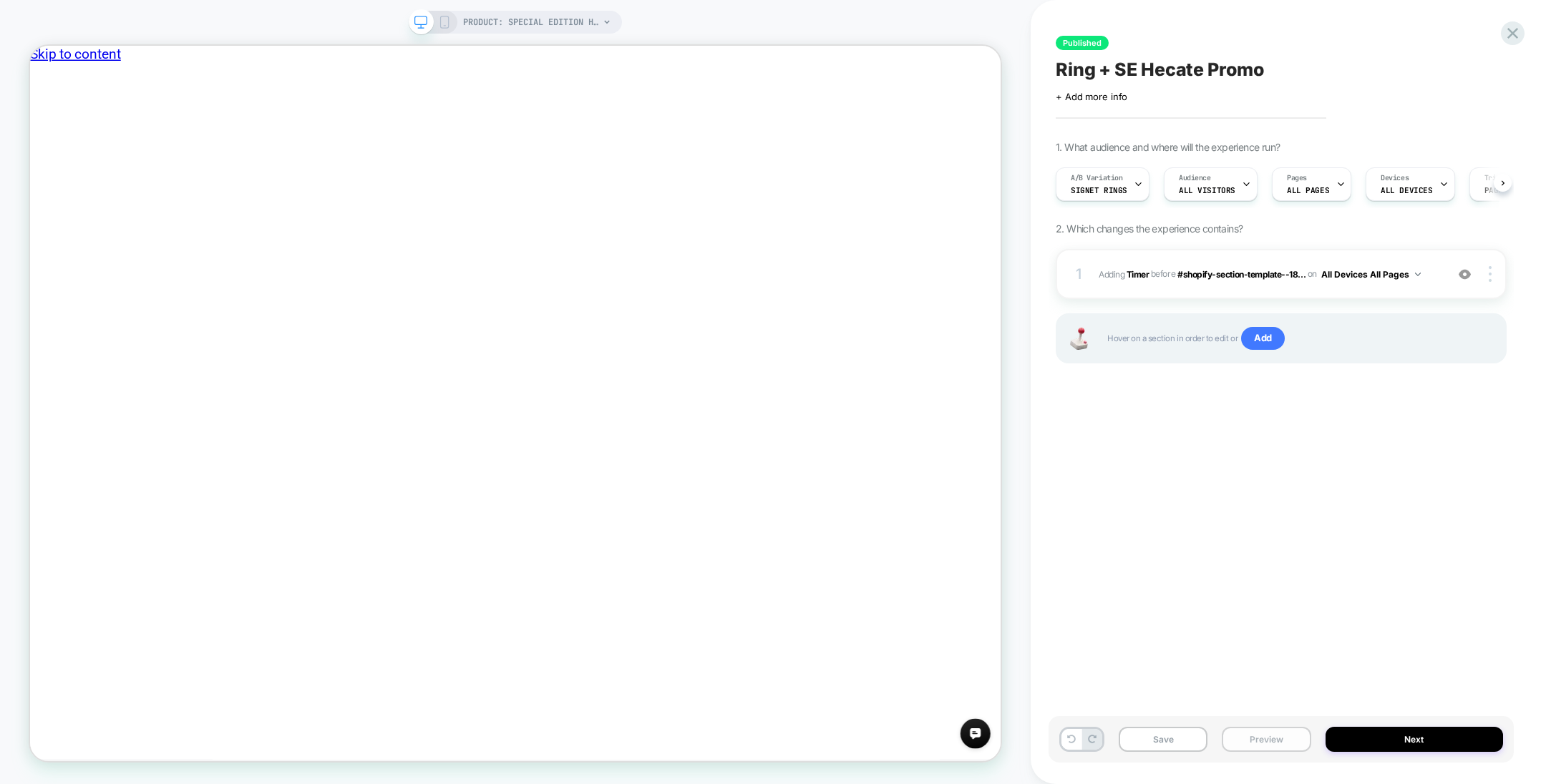
click at [1273, 732] on button "Preview" at bounding box center [1266, 739] width 89 height 25
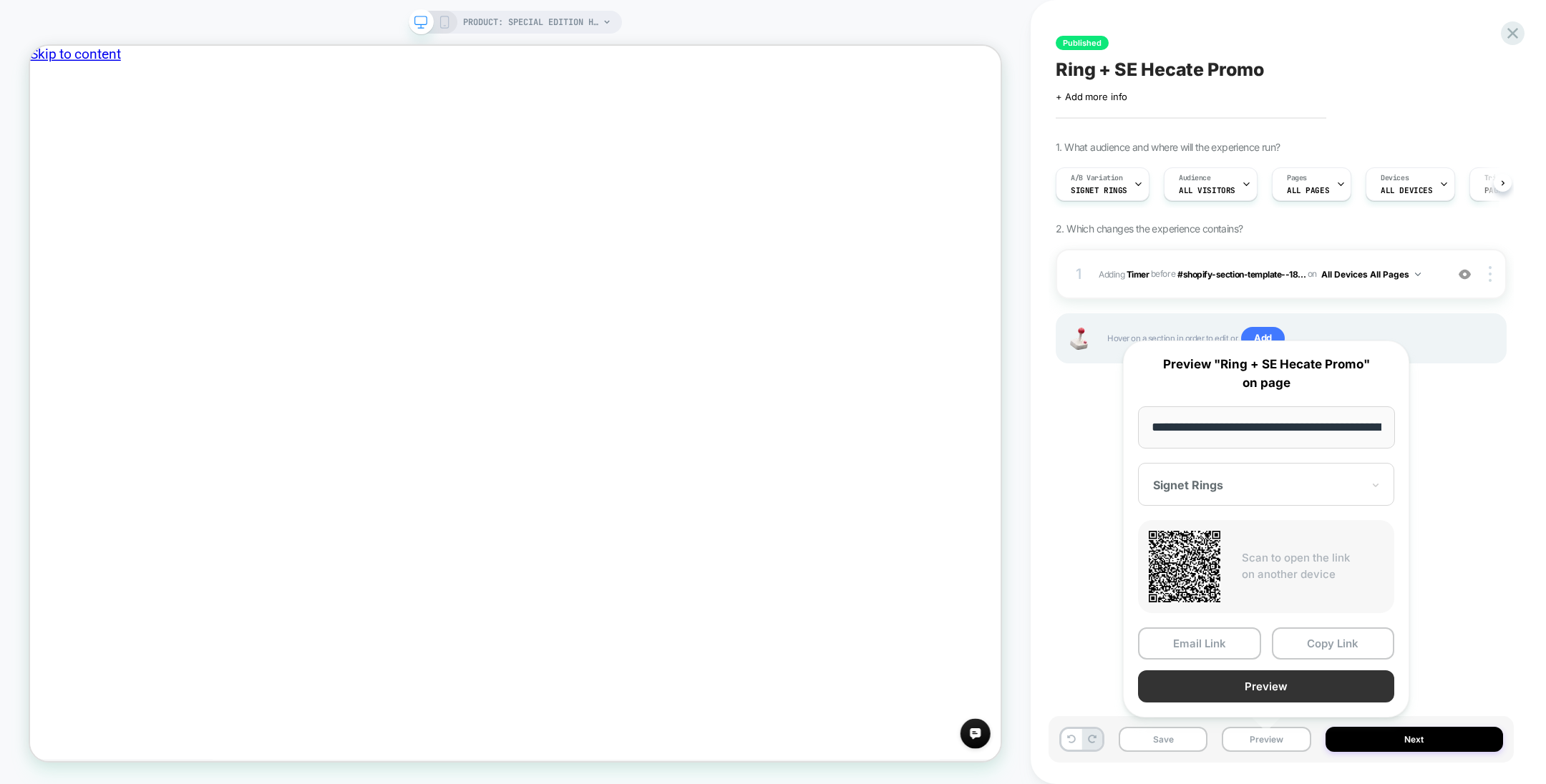
click at [1265, 688] on button "Preview" at bounding box center [1266, 686] width 256 height 32
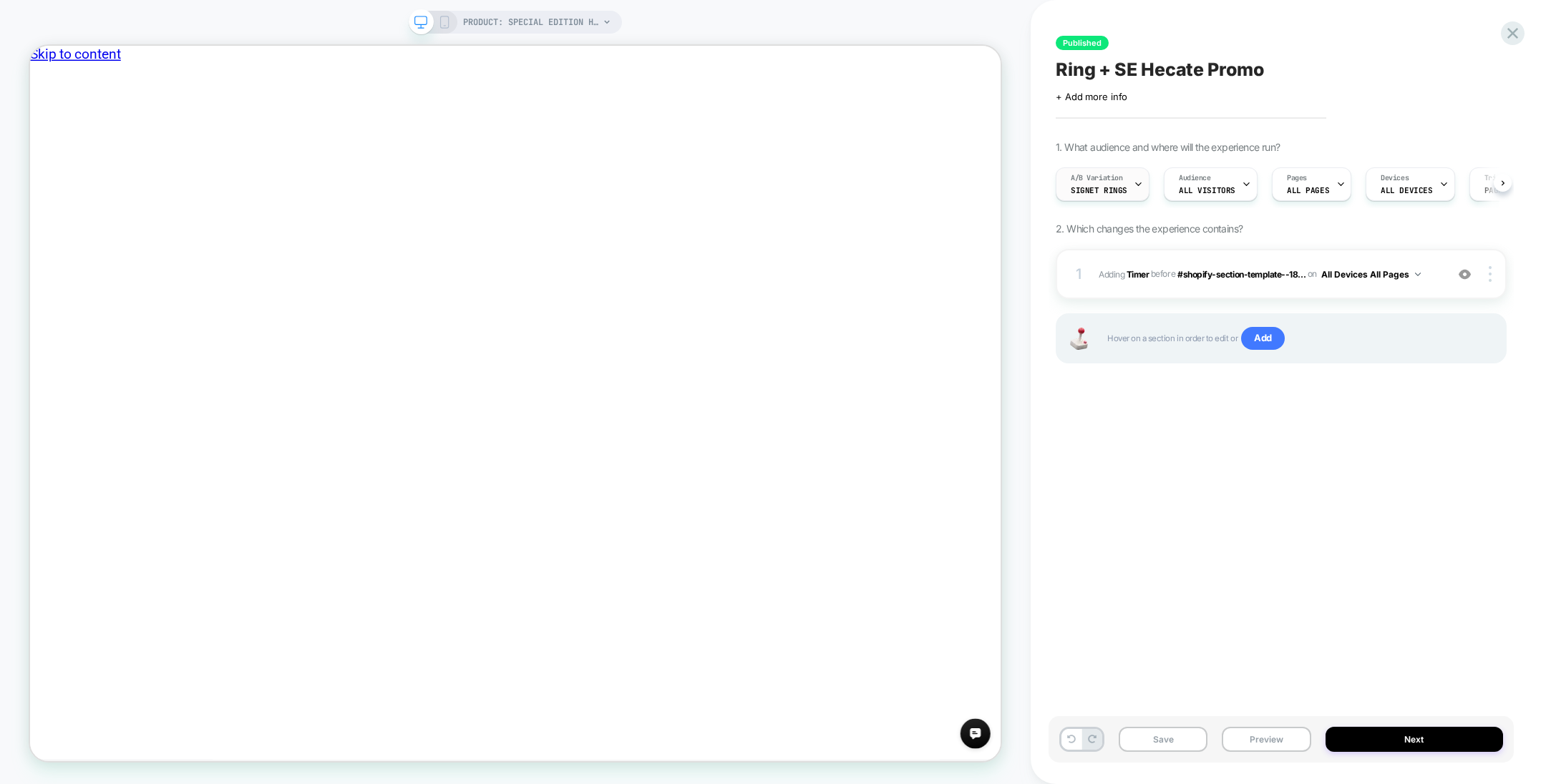
click at [1134, 189] on div at bounding box center [1138, 184] width 9 height 32
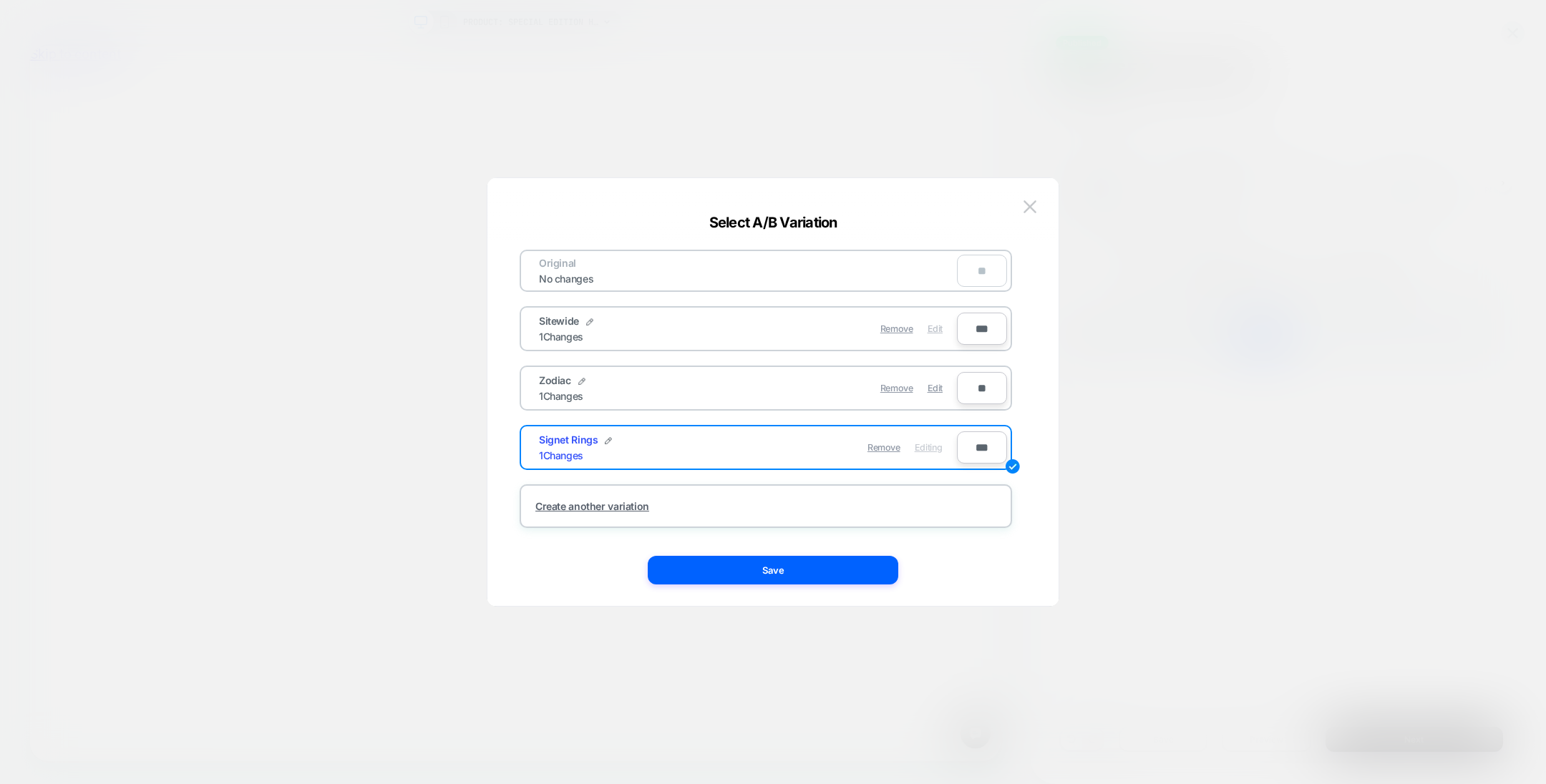
click at [933, 327] on span "Edit" at bounding box center [935, 329] width 15 height 11
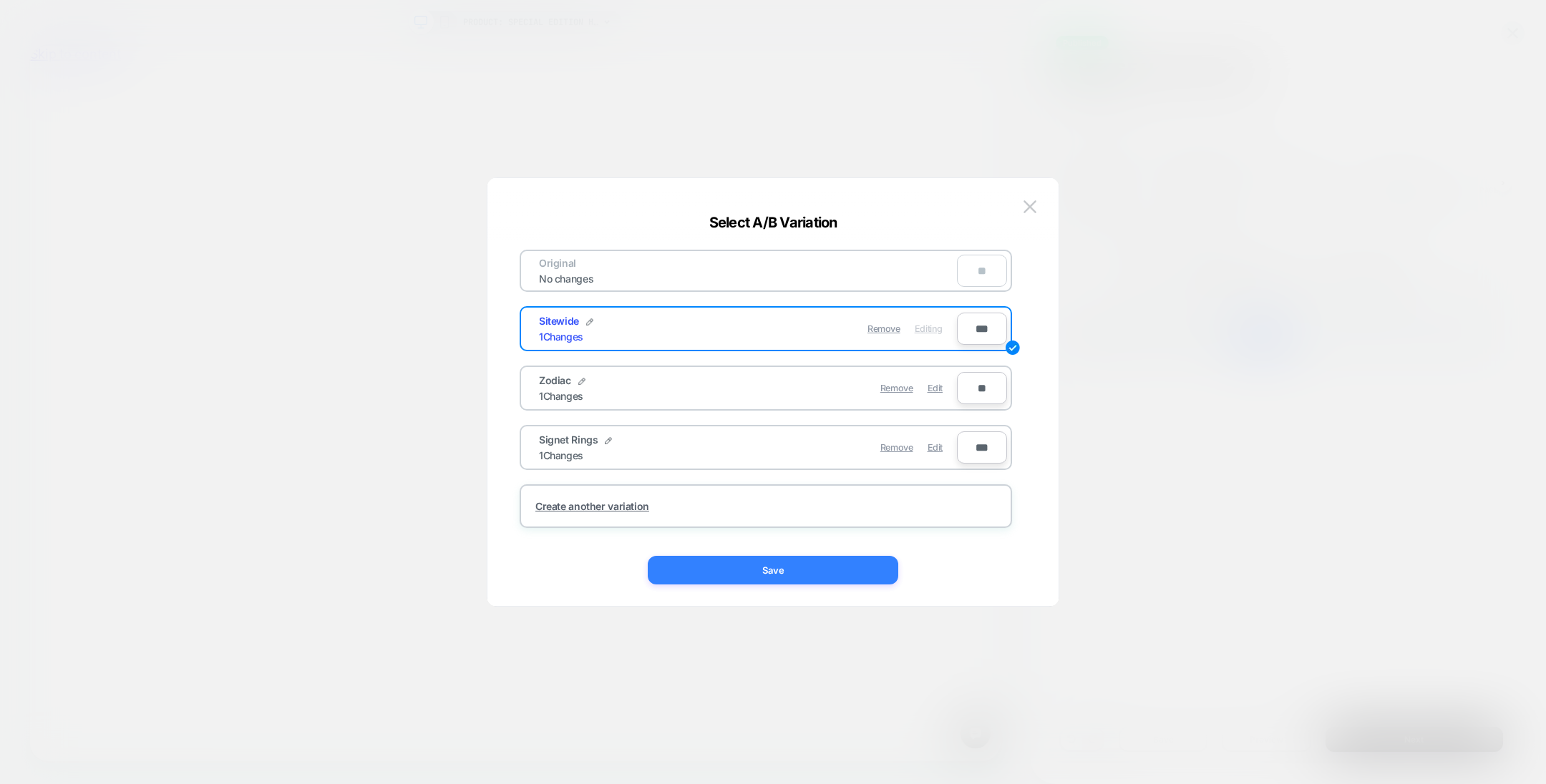
click at [831, 568] on button "Save" at bounding box center [773, 570] width 251 height 29
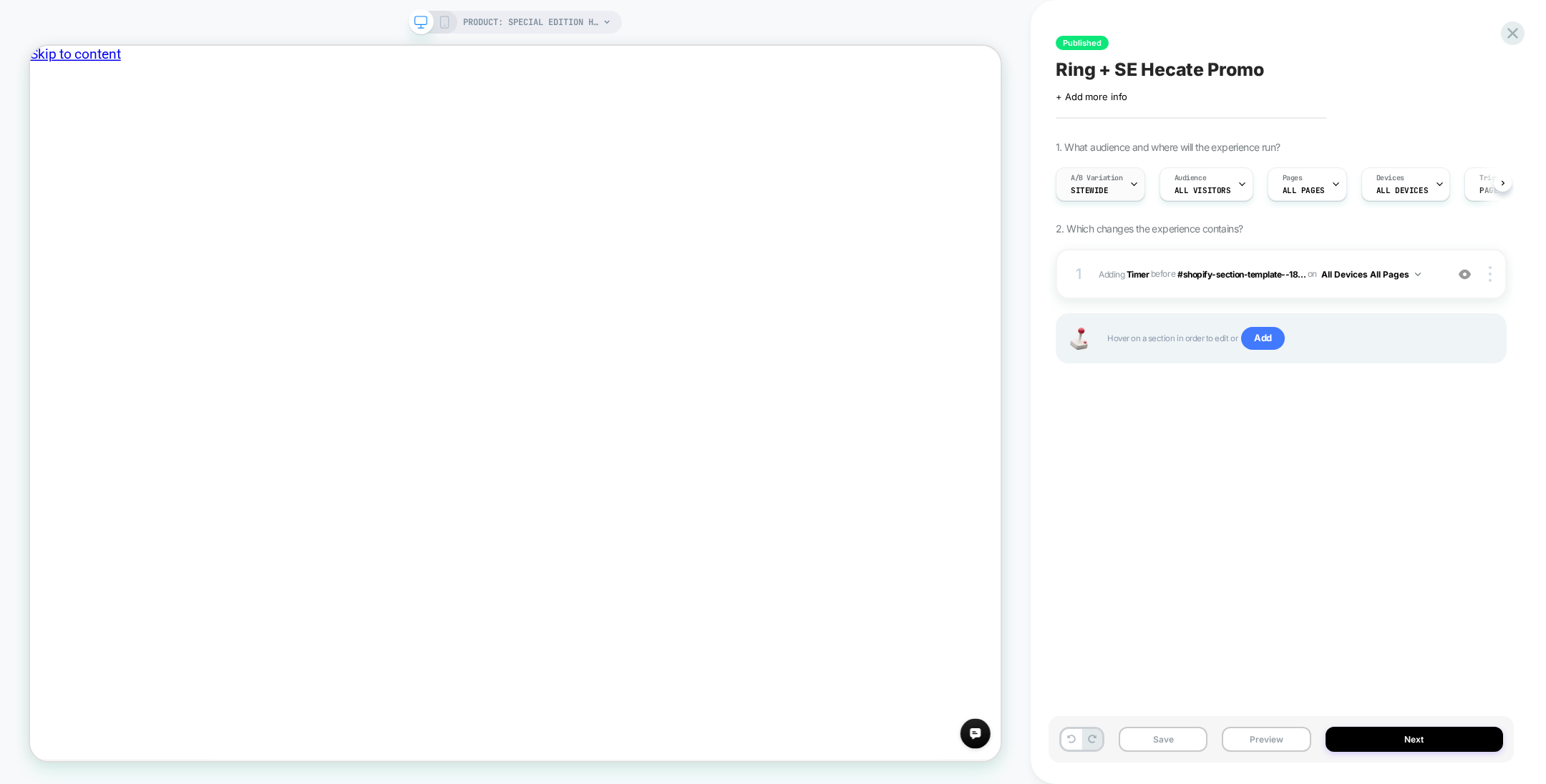
click at [1137, 182] on icon at bounding box center [1134, 184] width 9 height 9
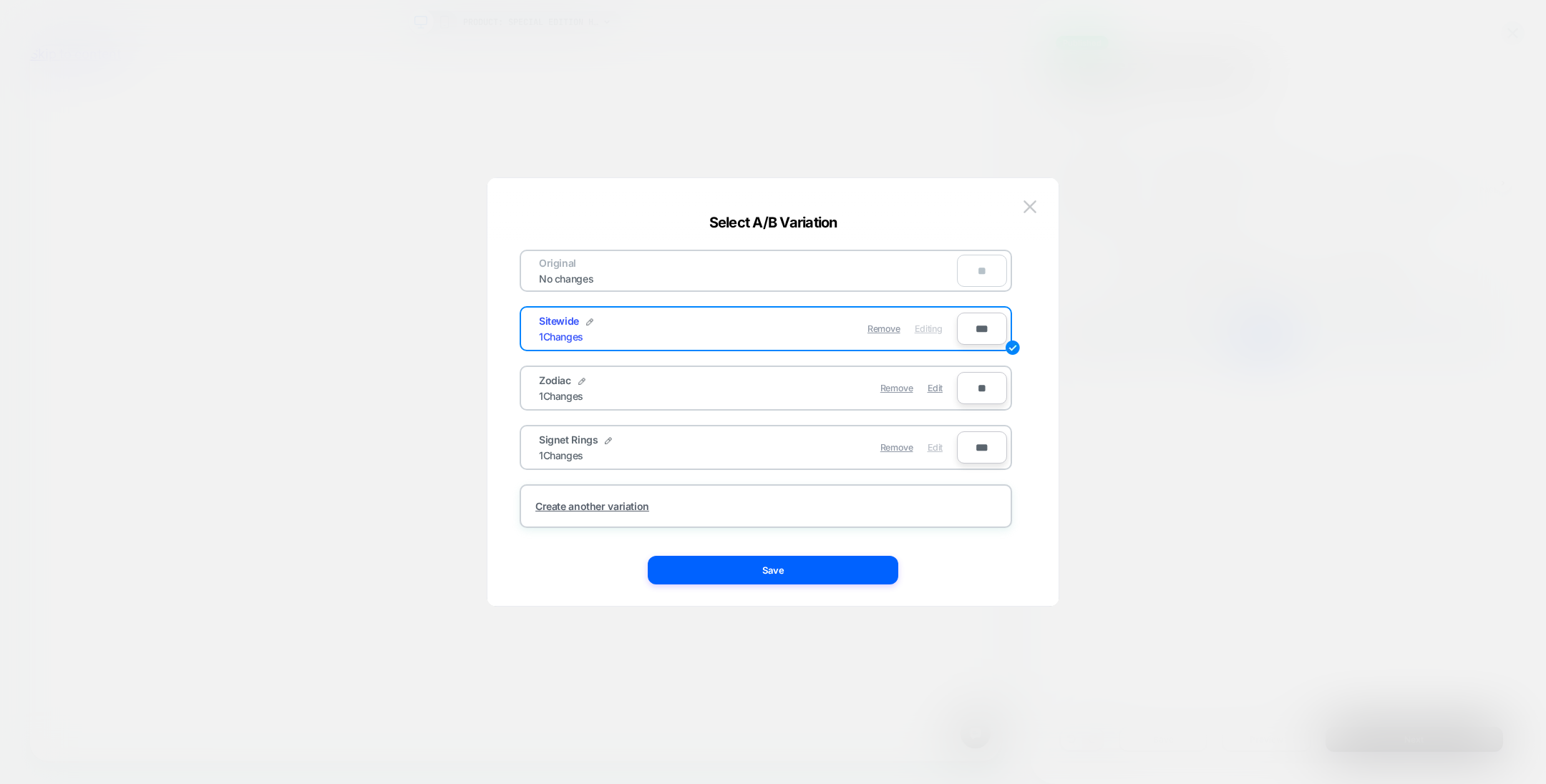
click at [941, 442] on span "Edit" at bounding box center [935, 448] width 15 height 11
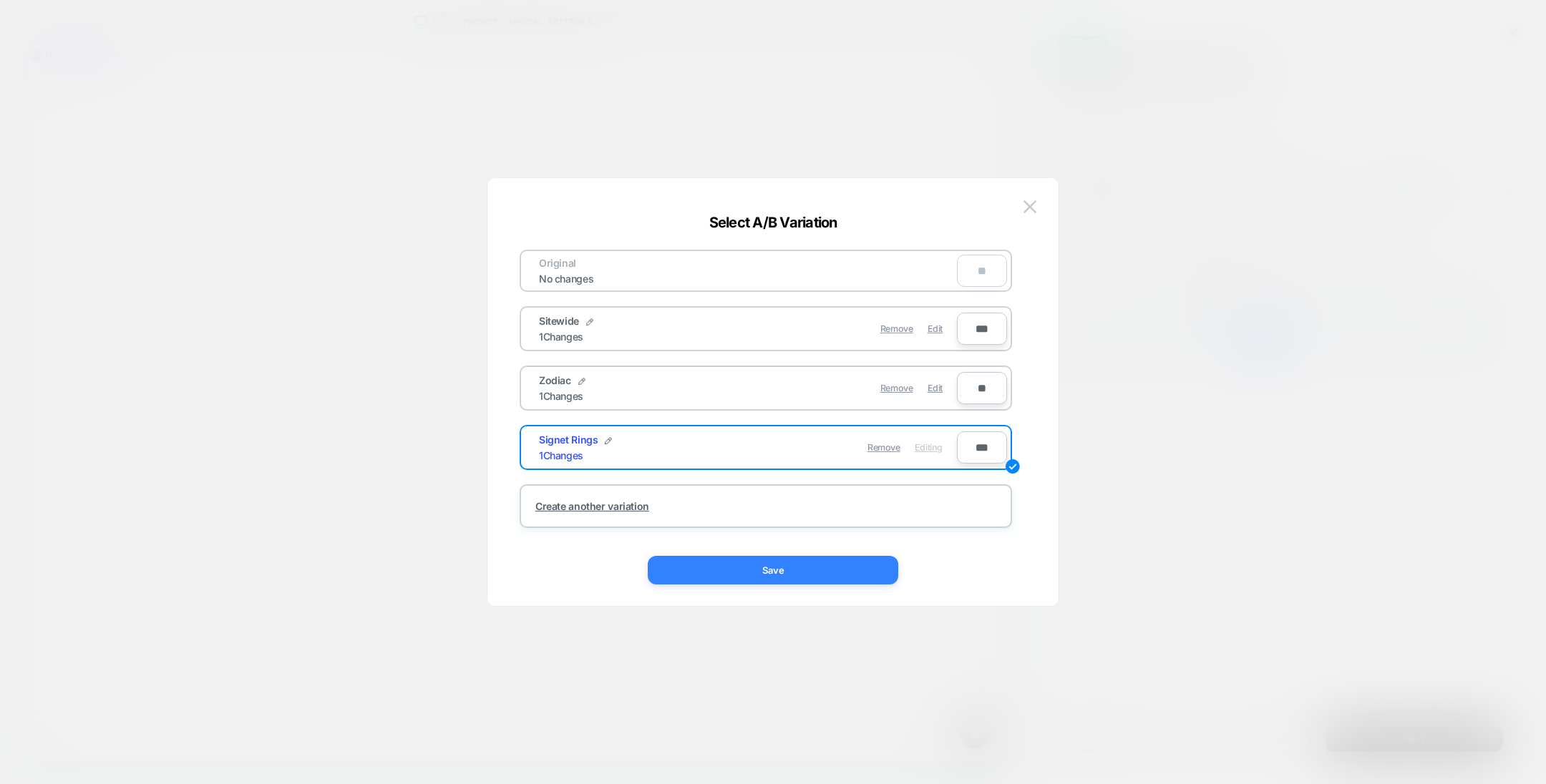
click at [822, 572] on button "Save" at bounding box center [773, 570] width 251 height 29
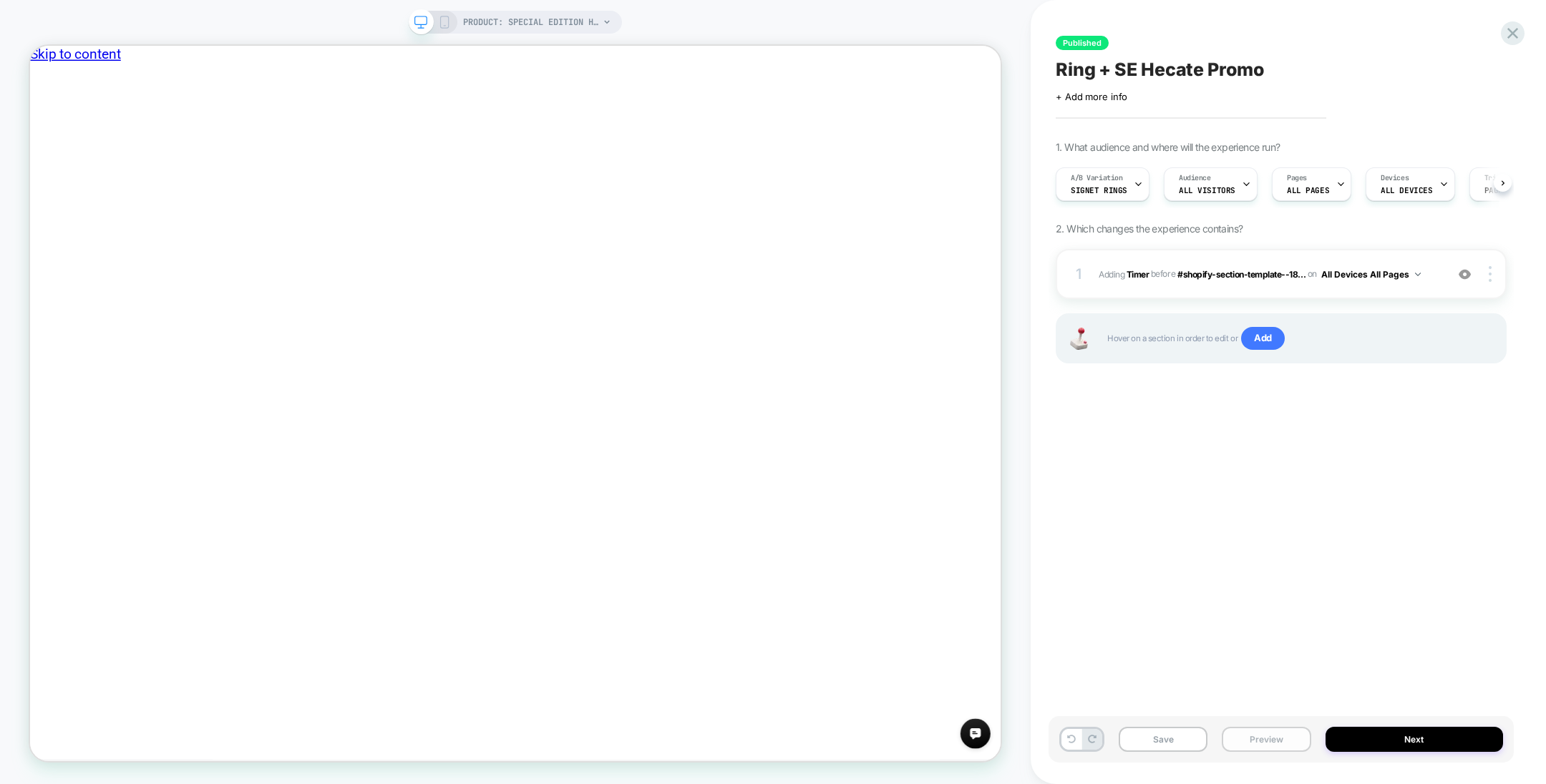
click at [1275, 731] on button "Preview" at bounding box center [1266, 739] width 89 height 25
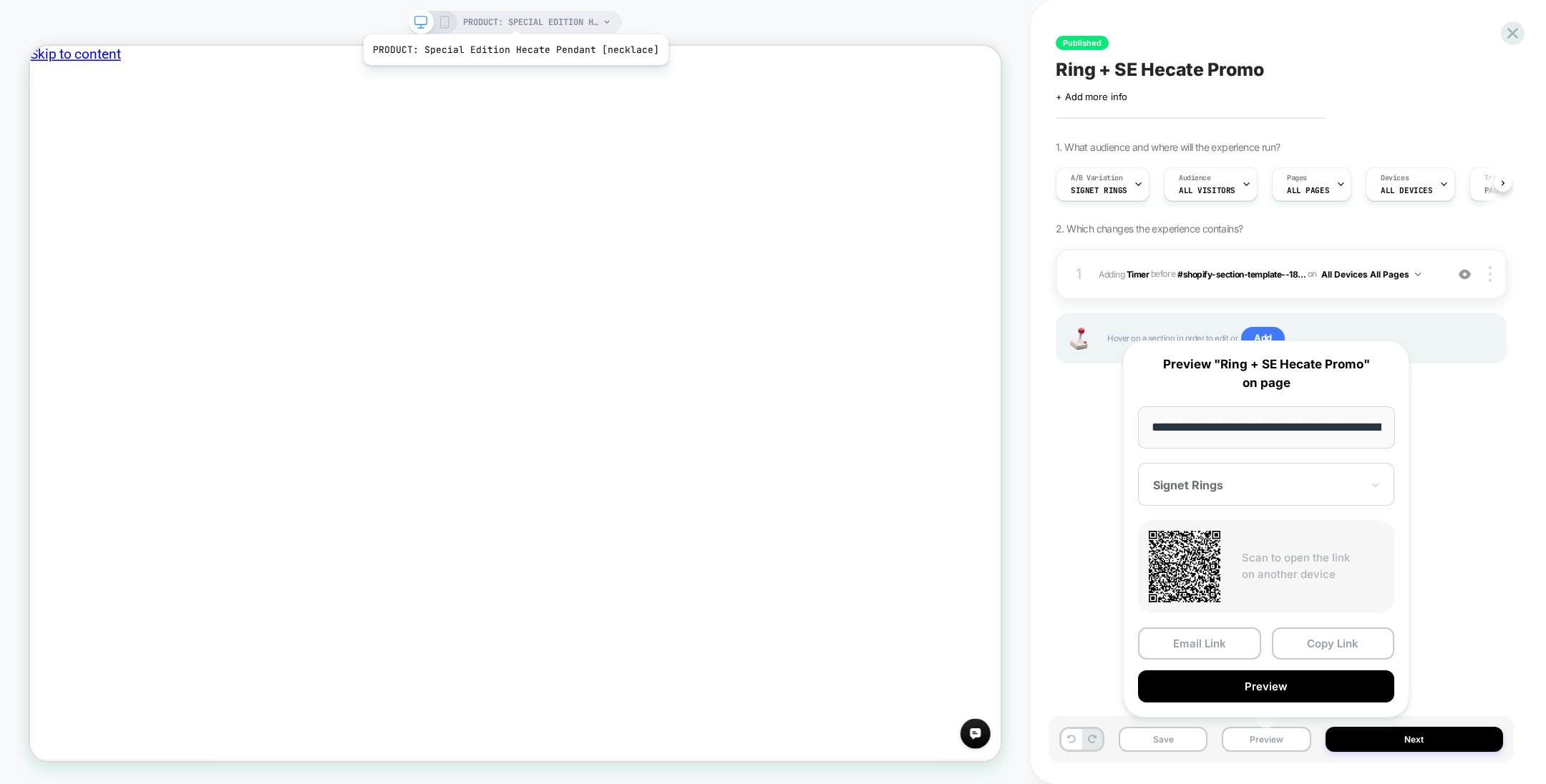
click at [513, 17] on span "PRODUCT: Special Edition Hecate Pendant [necklace]" at bounding box center [531, 22] width 136 height 23
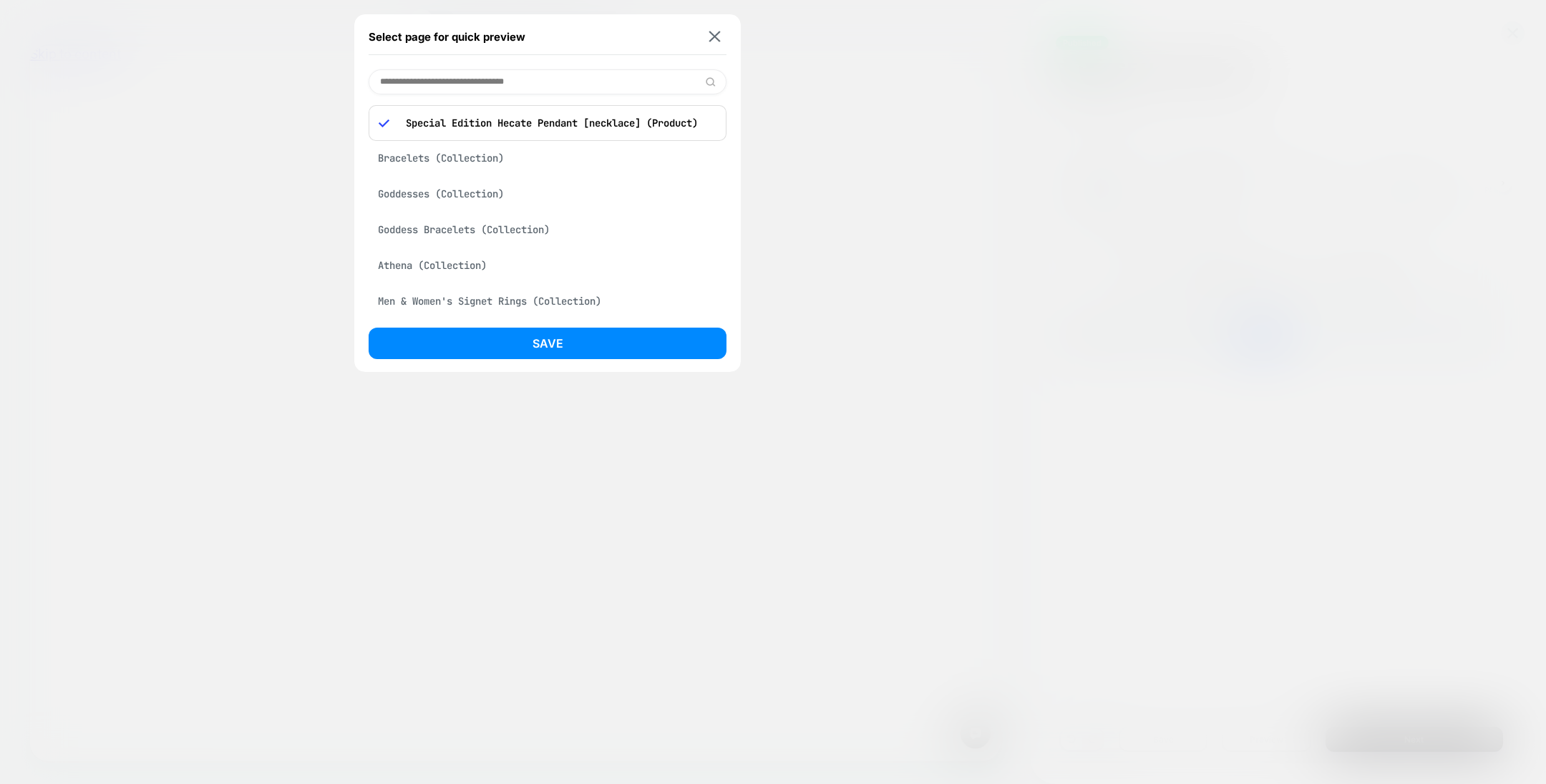
click at [474, 71] on input at bounding box center [547, 81] width 358 height 25
paste input "**********"
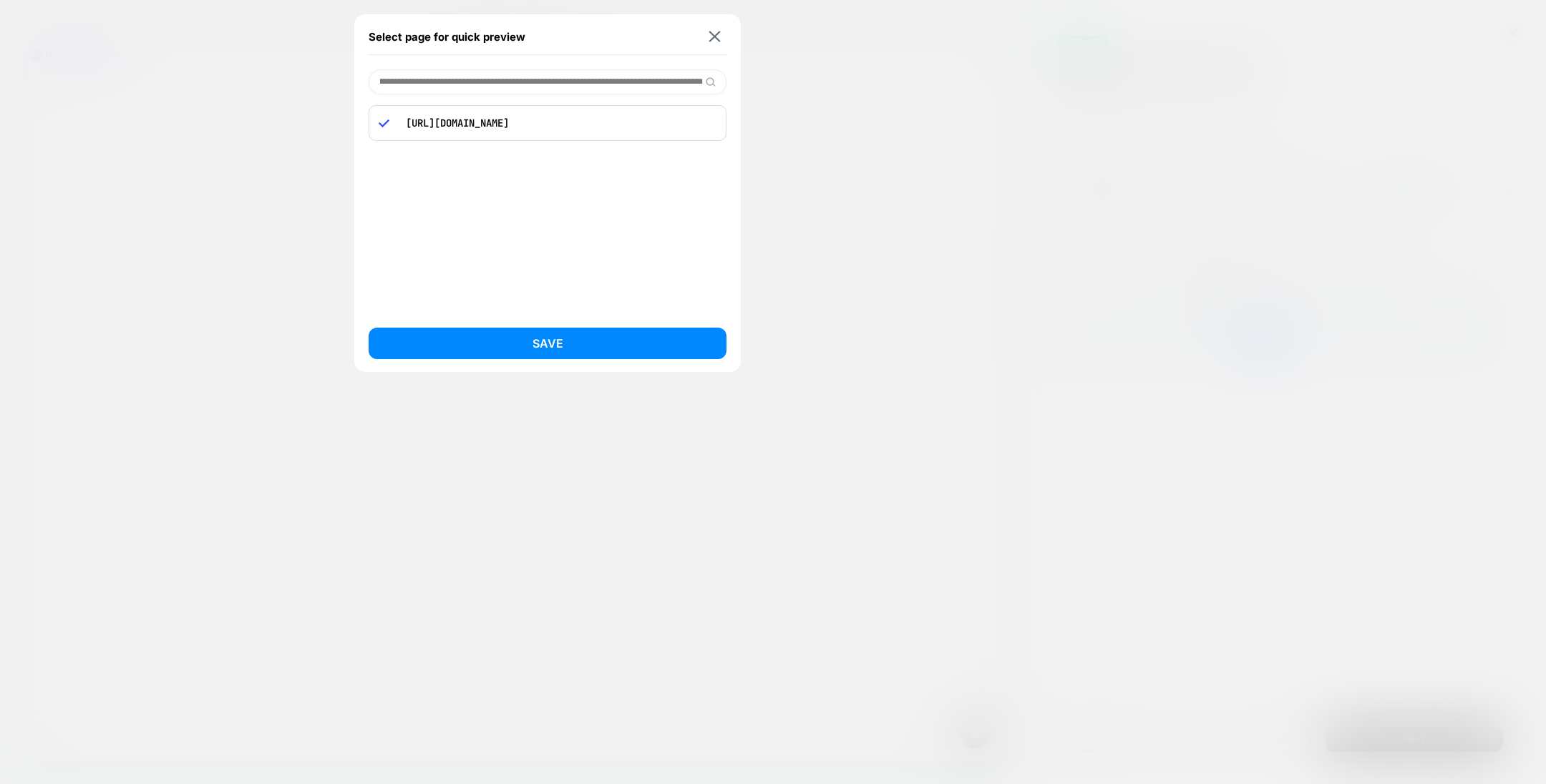
type input "**********"
click at [555, 334] on button "Save" at bounding box center [547, 343] width 358 height 31
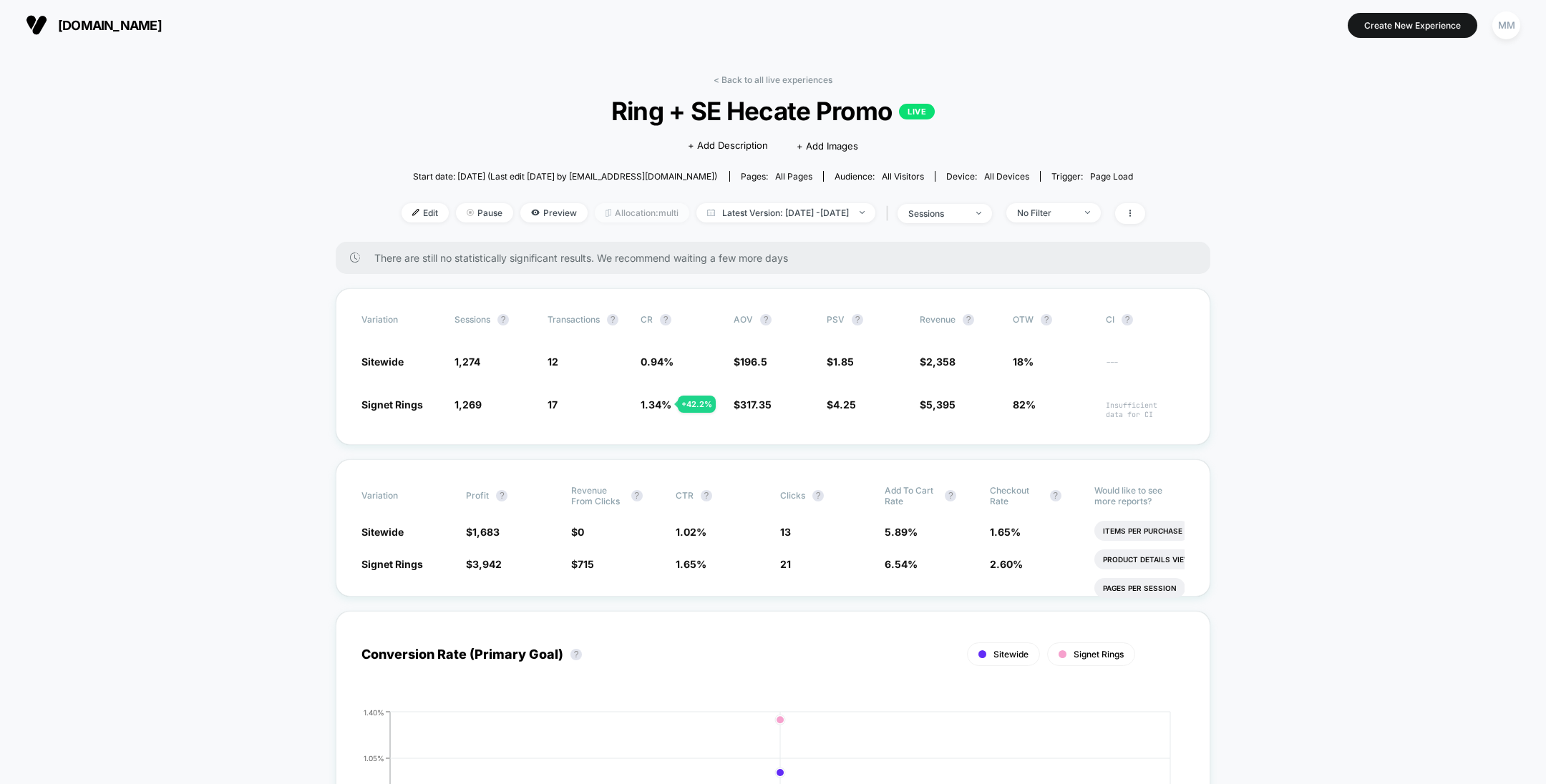
click at [595, 204] on span "Allocation: multi" at bounding box center [642, 213] width 94 height 19
click at [409, 211] on span "Edit" at bounding box center [425, 213] width 47 height 19
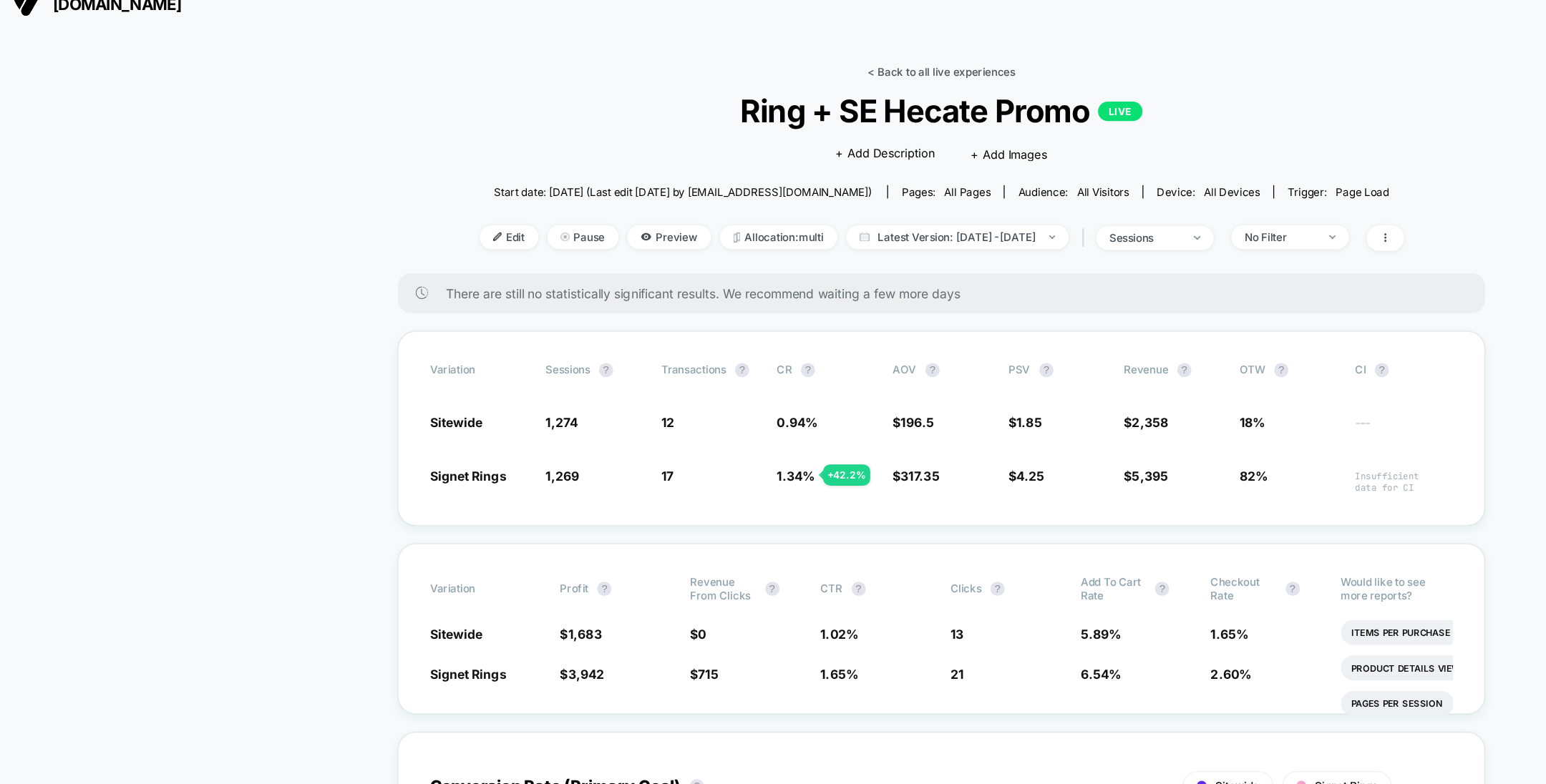
click at [756, 75] on link "< Back to all live experiences" at bounding box center [773, 80] width 118 height 11
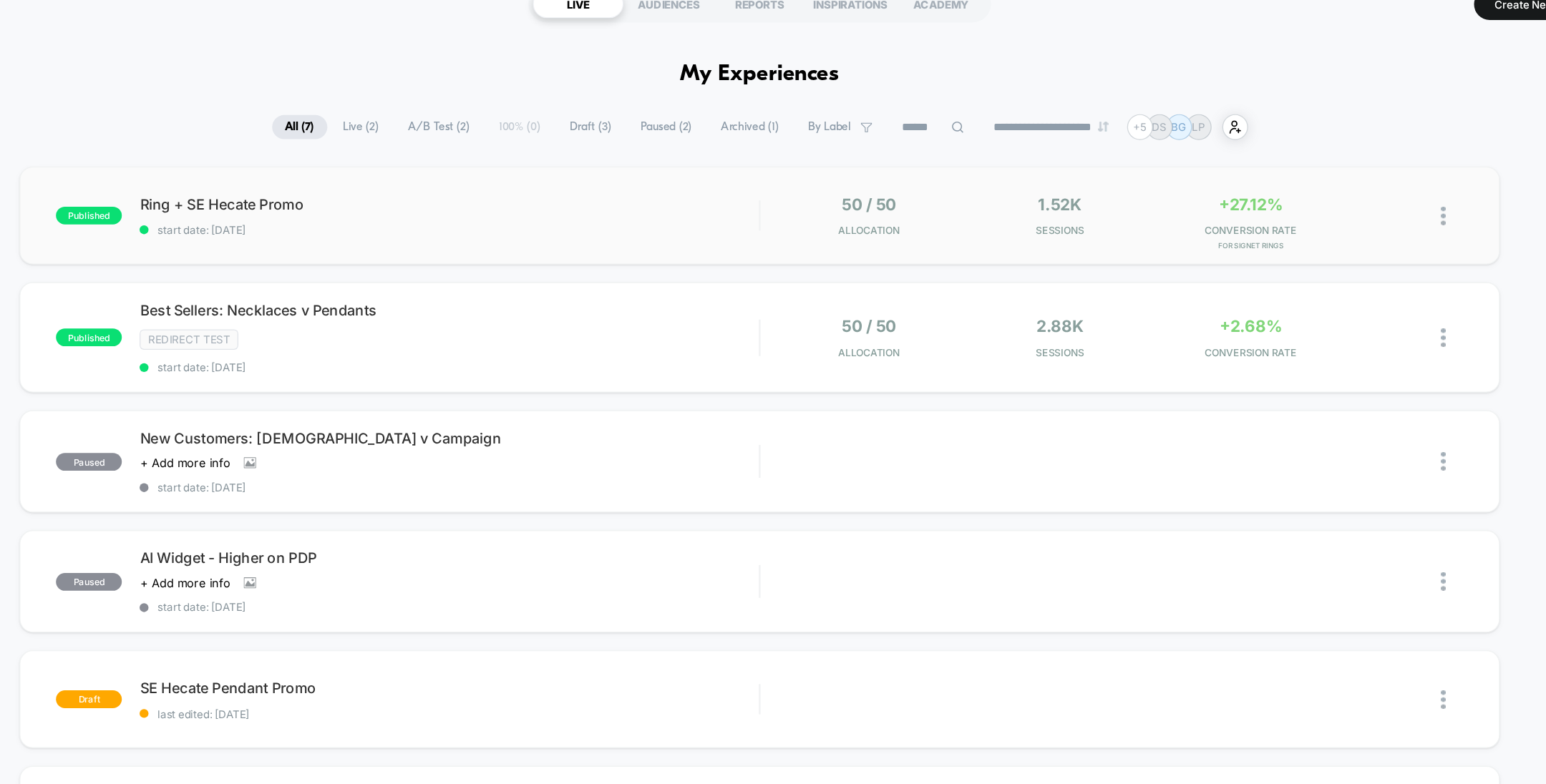
click at [1323, 194] on img at bounding box center [1323, 196] width 4 height 15
click at [1253, 150] on div "Duplicate" at bounding box center [1250, 146] width 129 height 32
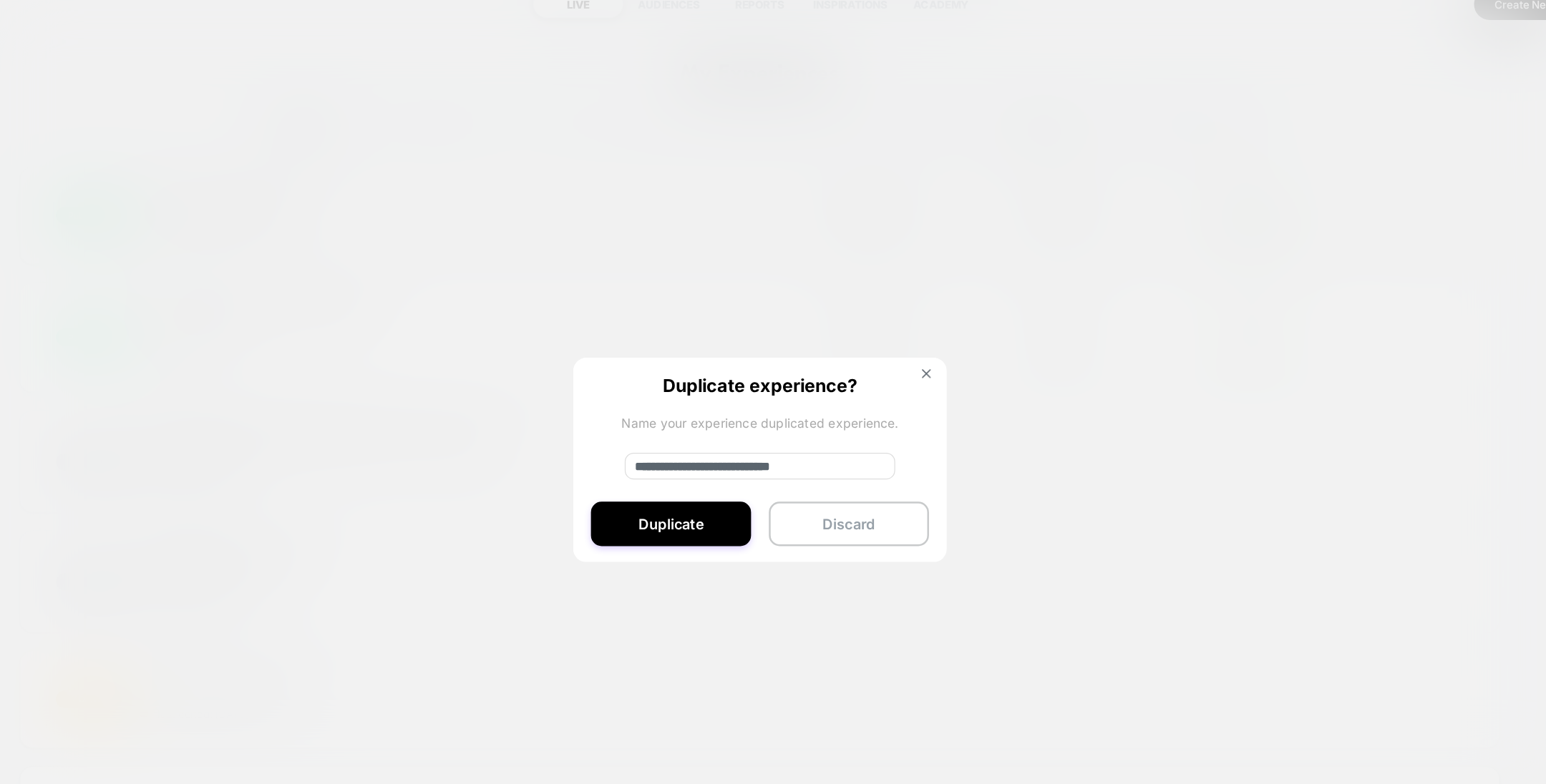
click at [724, 395] on input "**********" at bounding box center [773, 397] width 218 height 21
type input "**********"
click at [718, 452] on button "Duplicate" at bounding box center [702, 443] width 129 height 36
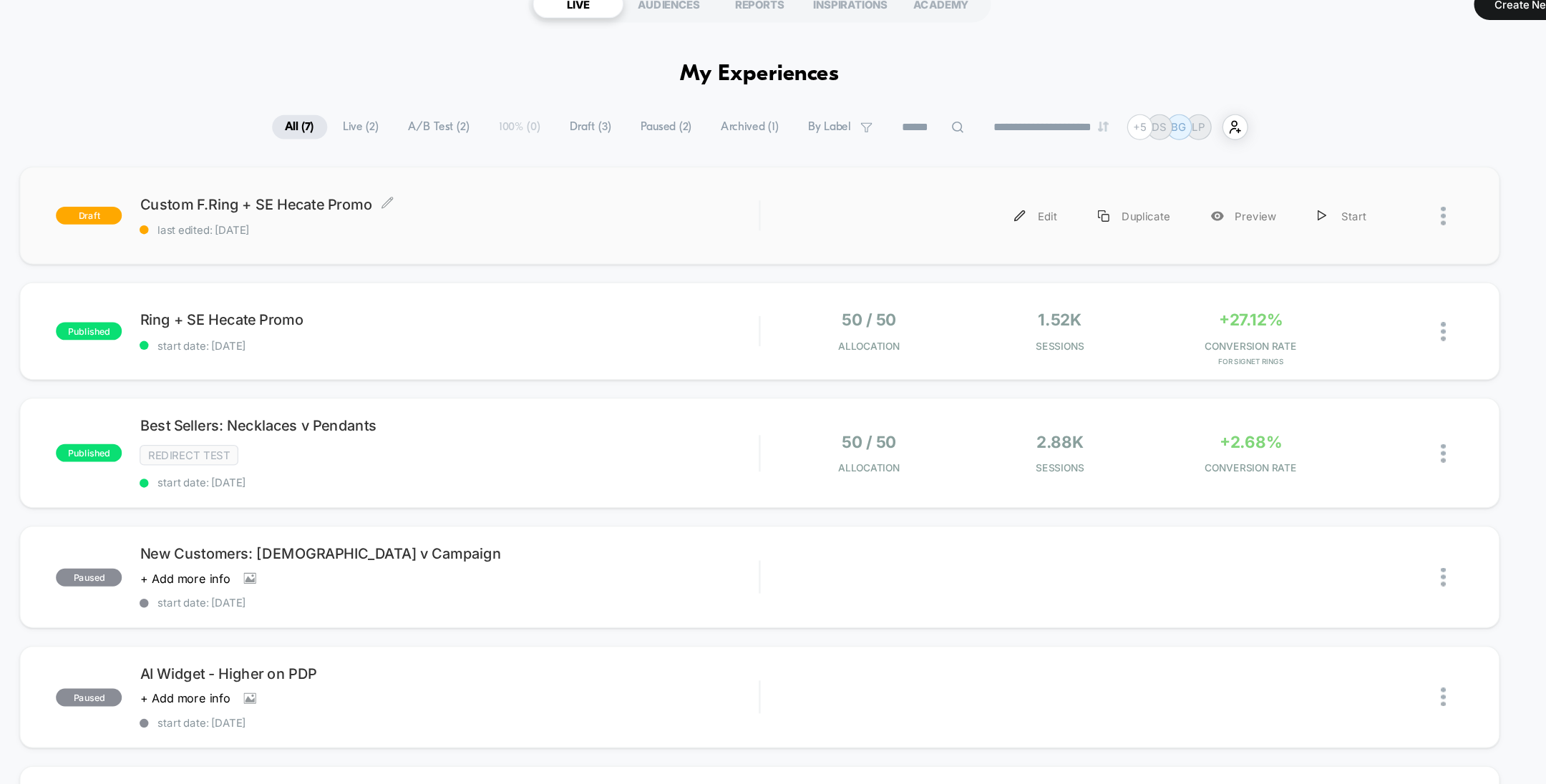
click at [572, 192] on span "Custom F.Ring + SE Hecate Promo Click to edit experience details" at bounding box center [523, 186] width 498 height 14
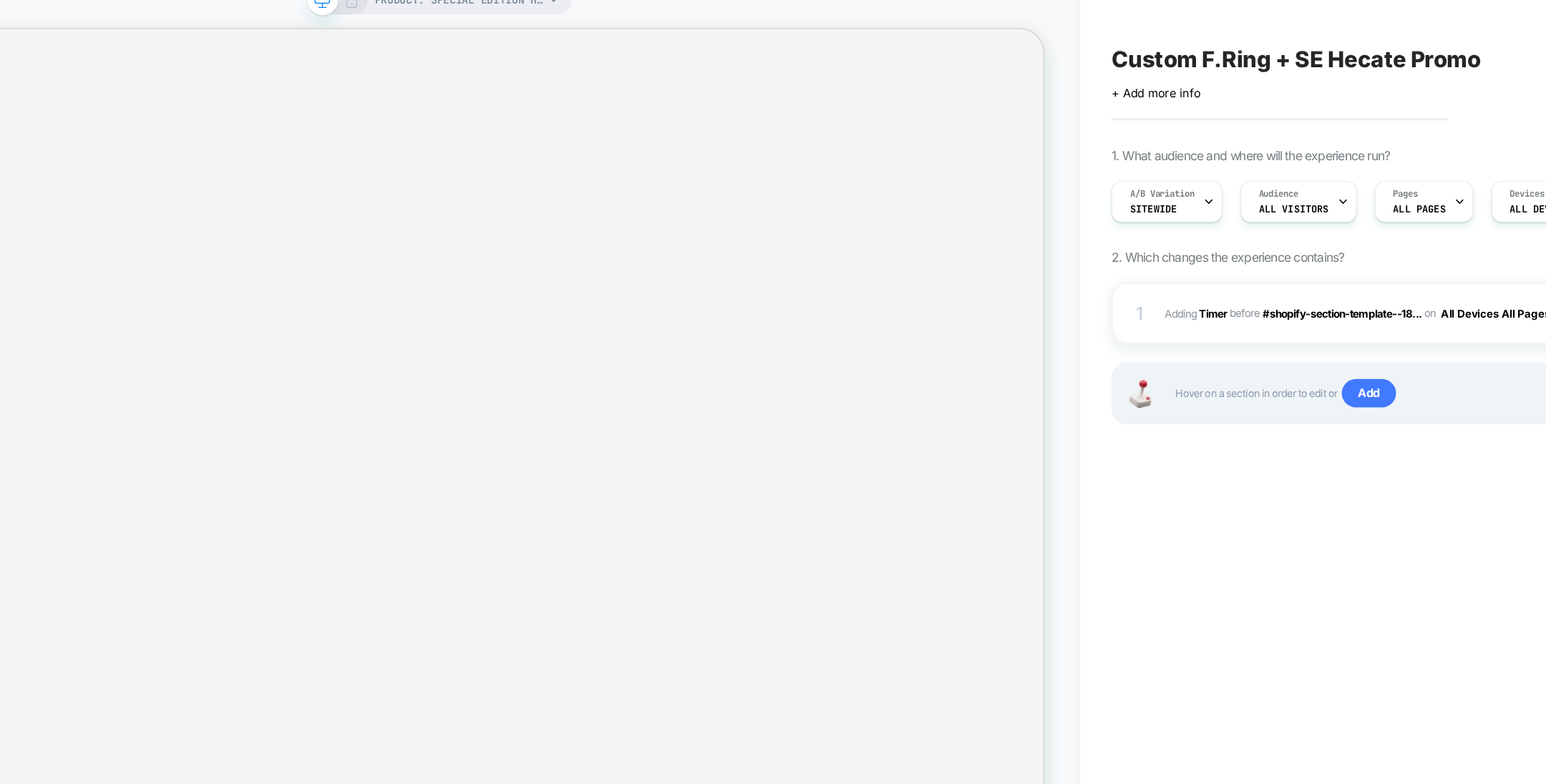
scroll to position [0, 1]
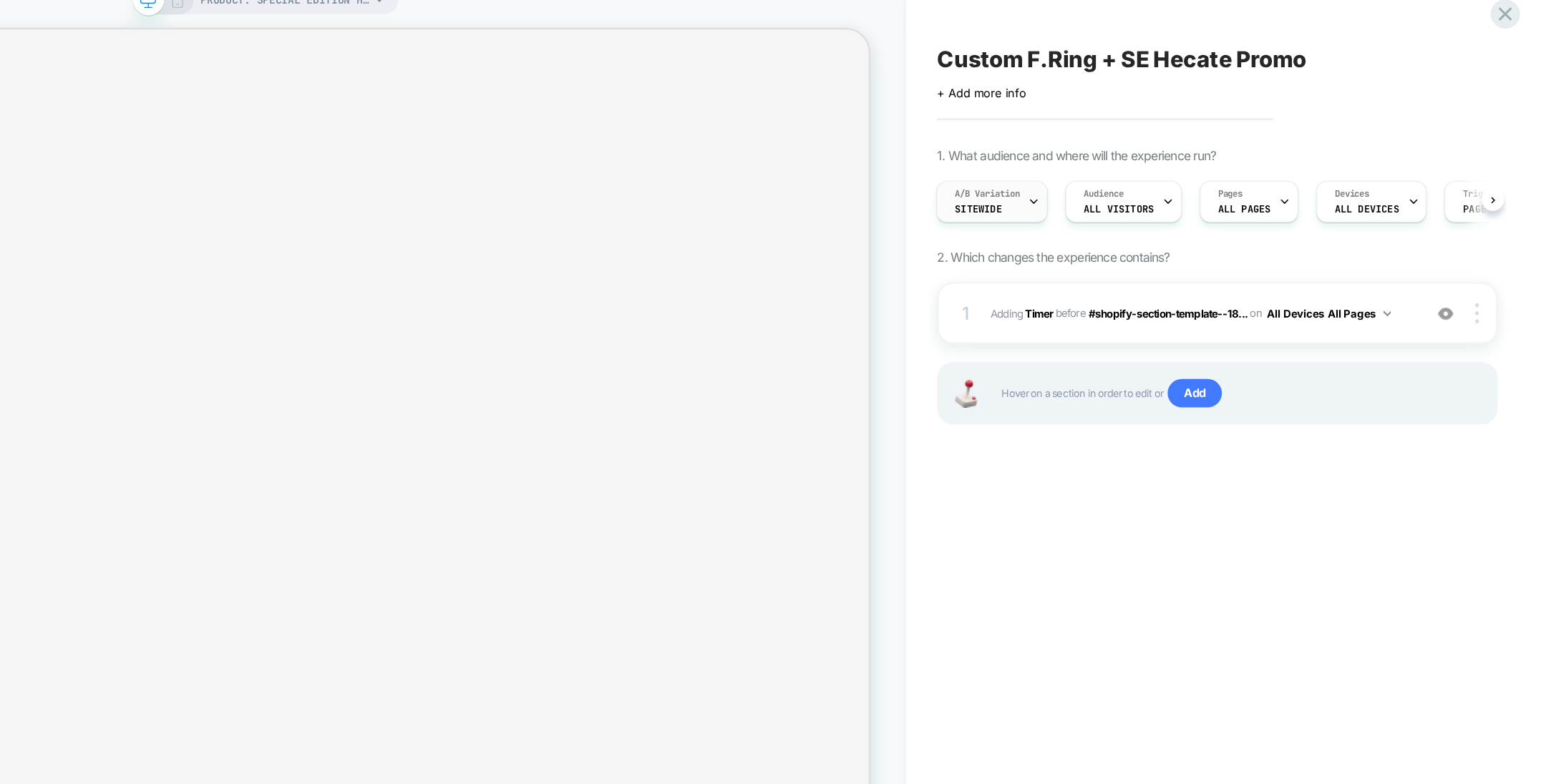
click at [1100, 189] on span "Sitewide" at bounding box center [1089, 190] width 38 height 10
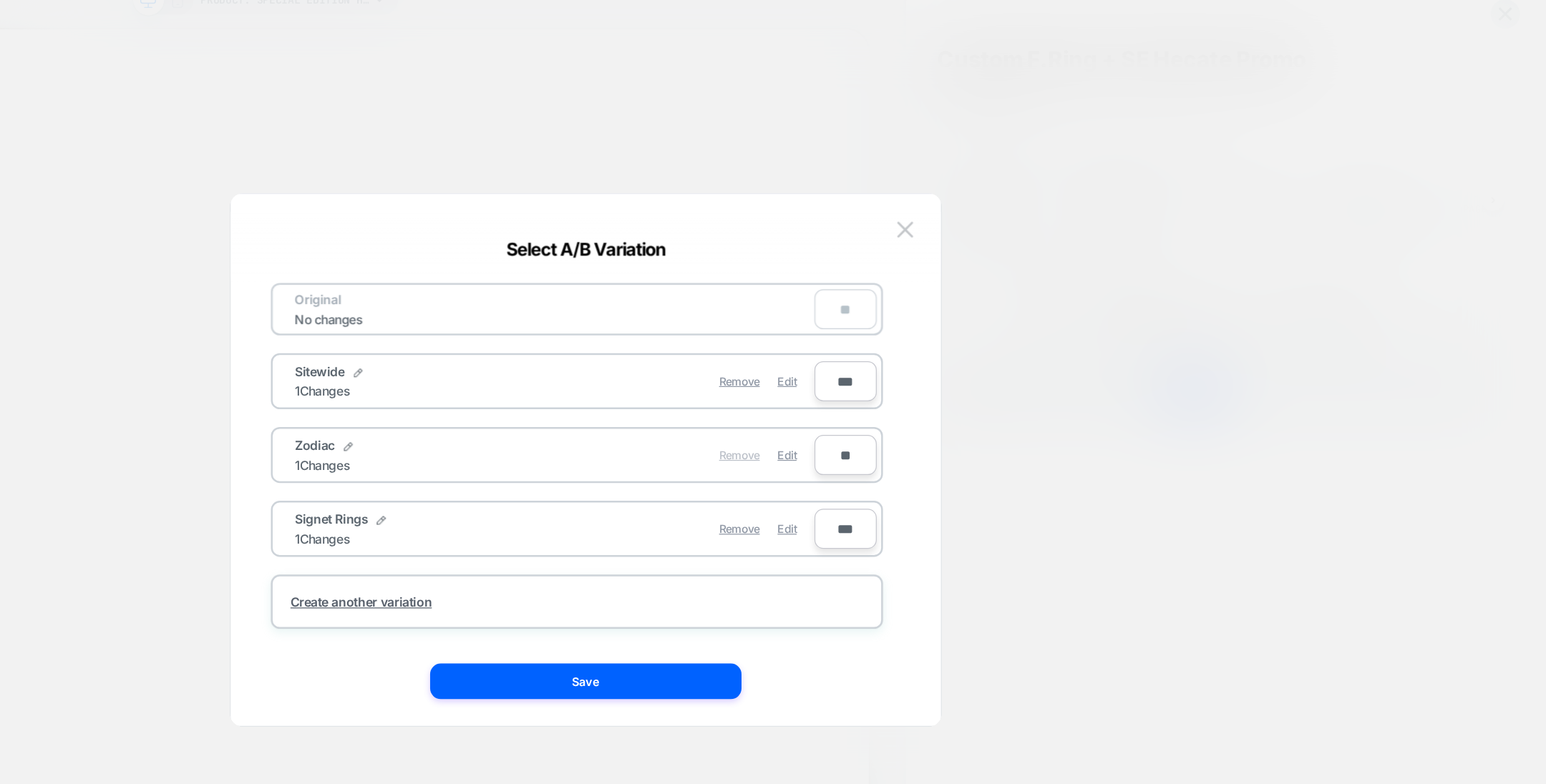
scroll to position [0, 0]
click at [898, 392] on div "Remove" at bounding box center [897, 388] width 33 height 28
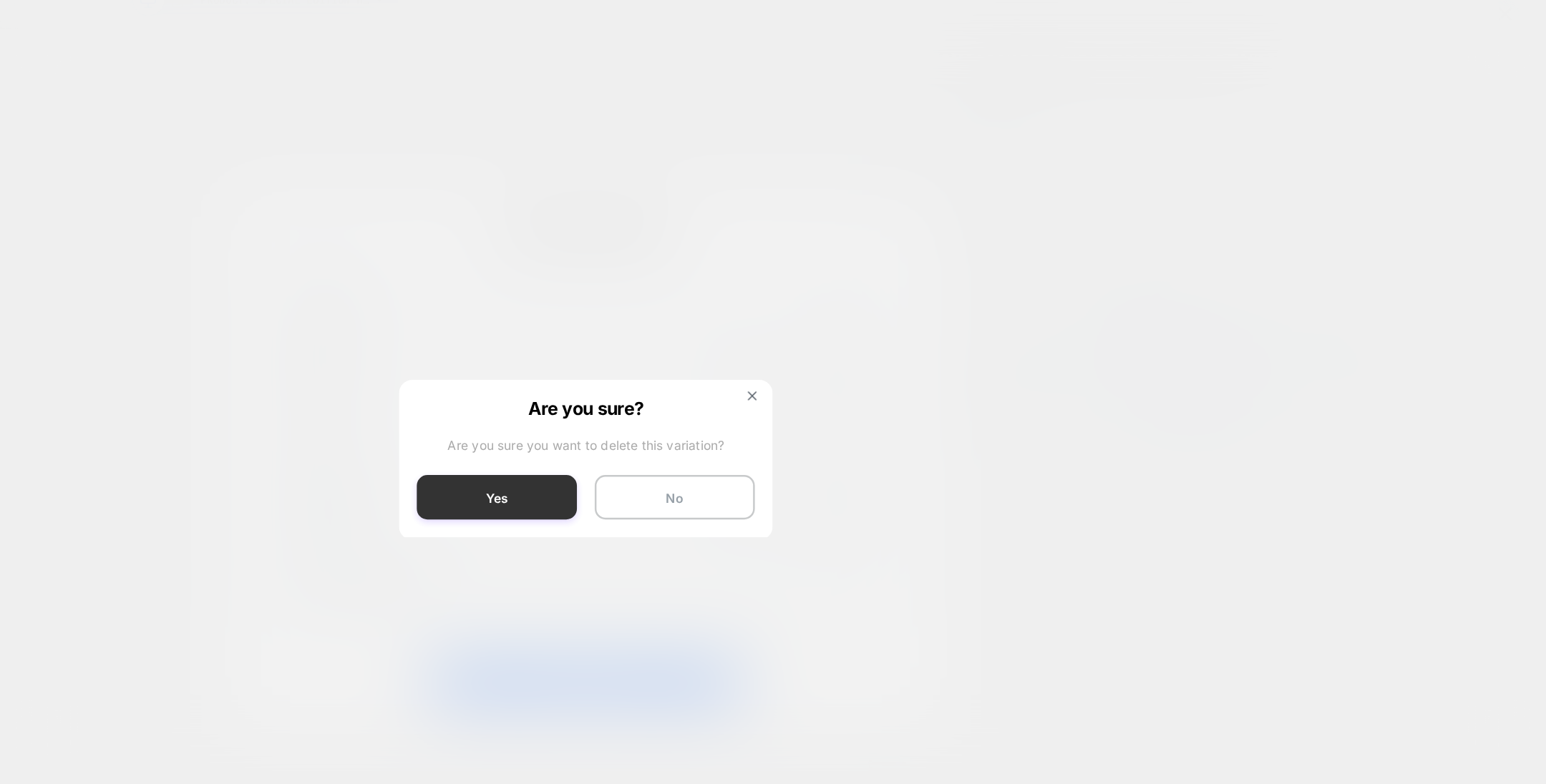
click at [729, 408] on button "Yes" at bounding box center [702, 422] width 129 height 36
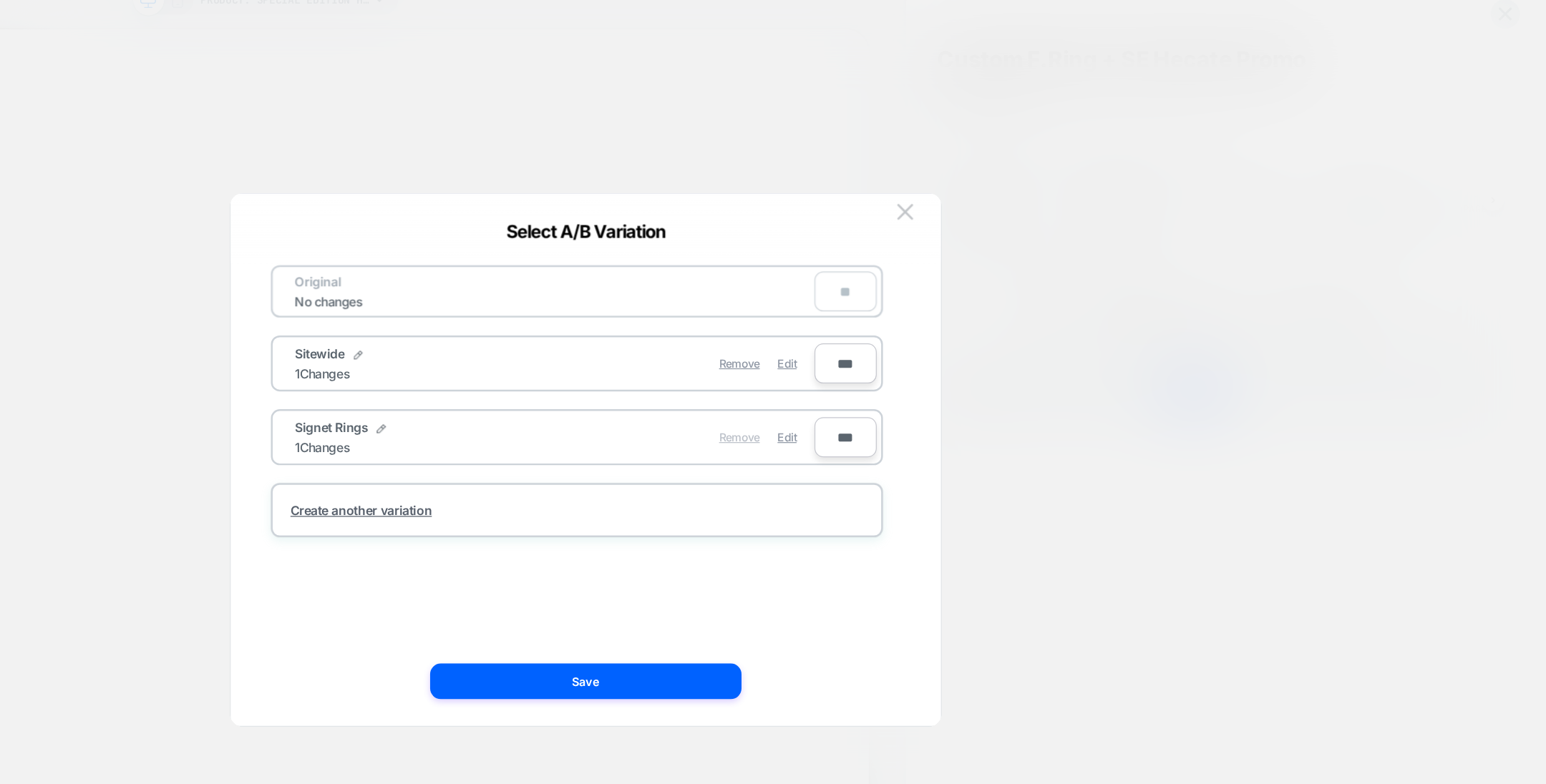
click at [889, 373] on span "Remove" at bounding box center [897, 373] width 33 height 11
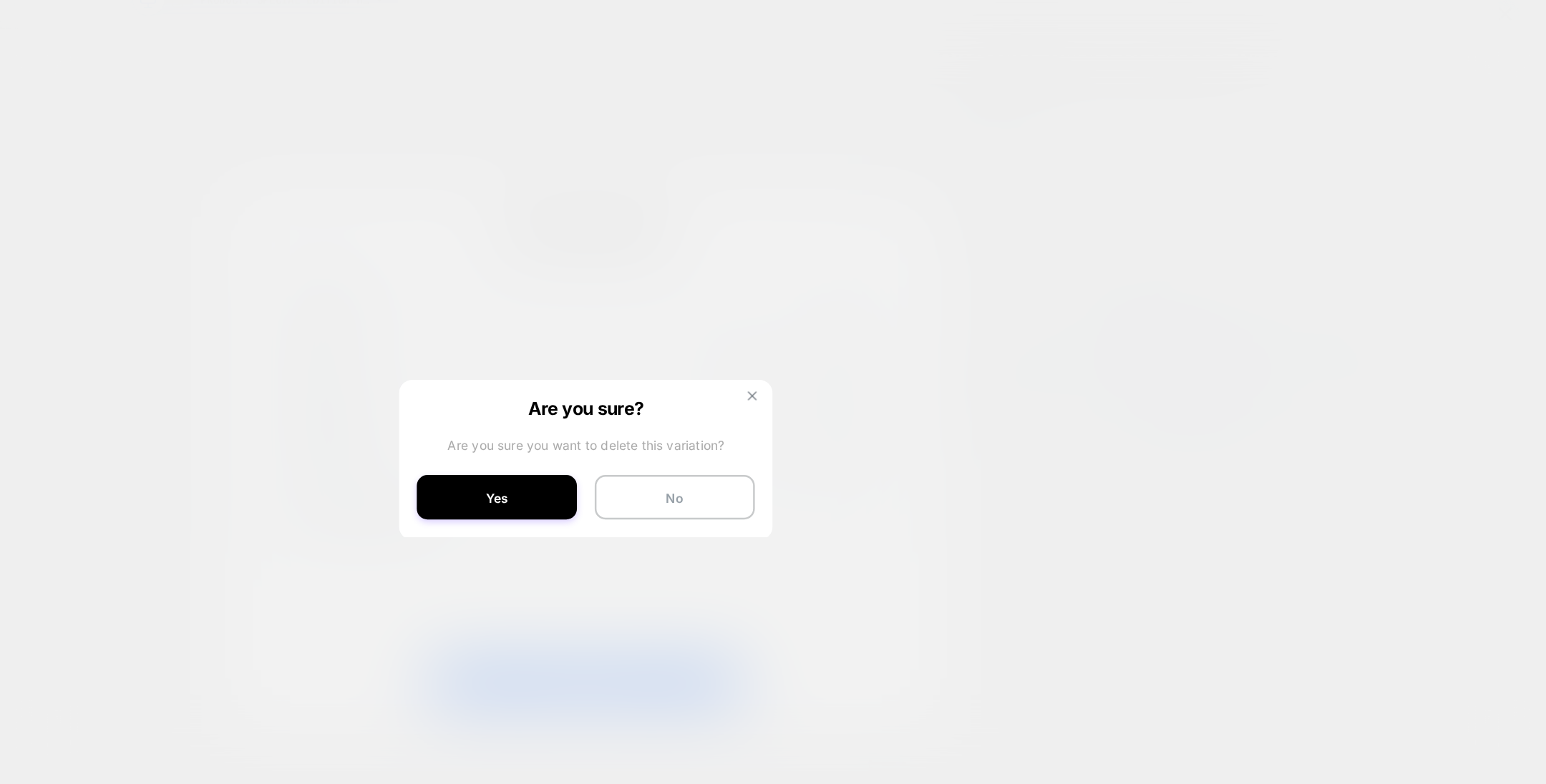
click at [904, 339] on img at bounding box center [907, 340] width 7 height 7
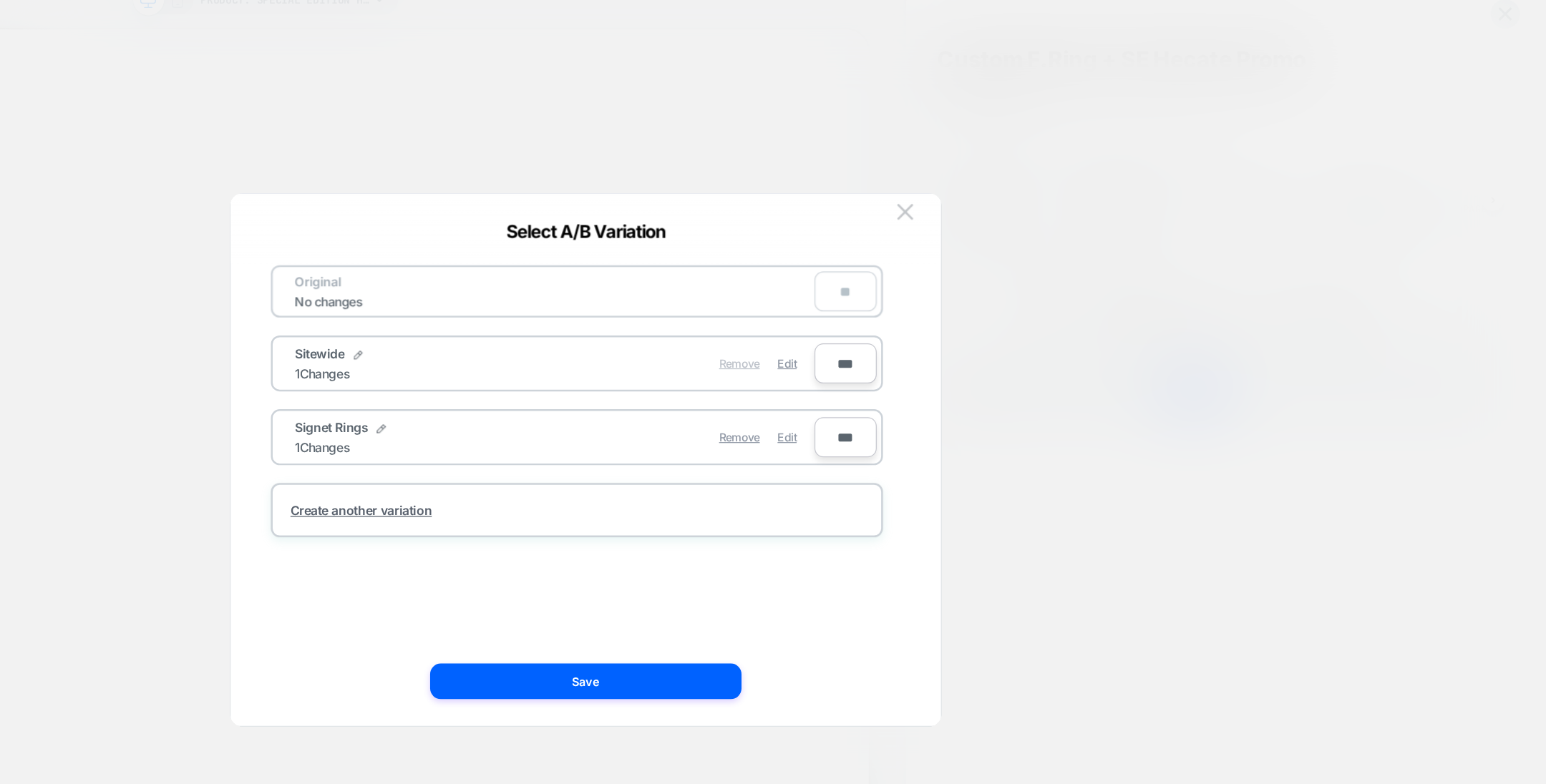
click at [899, 318] on span "Remove" at bounding box center [897, 314] width 33 height 11
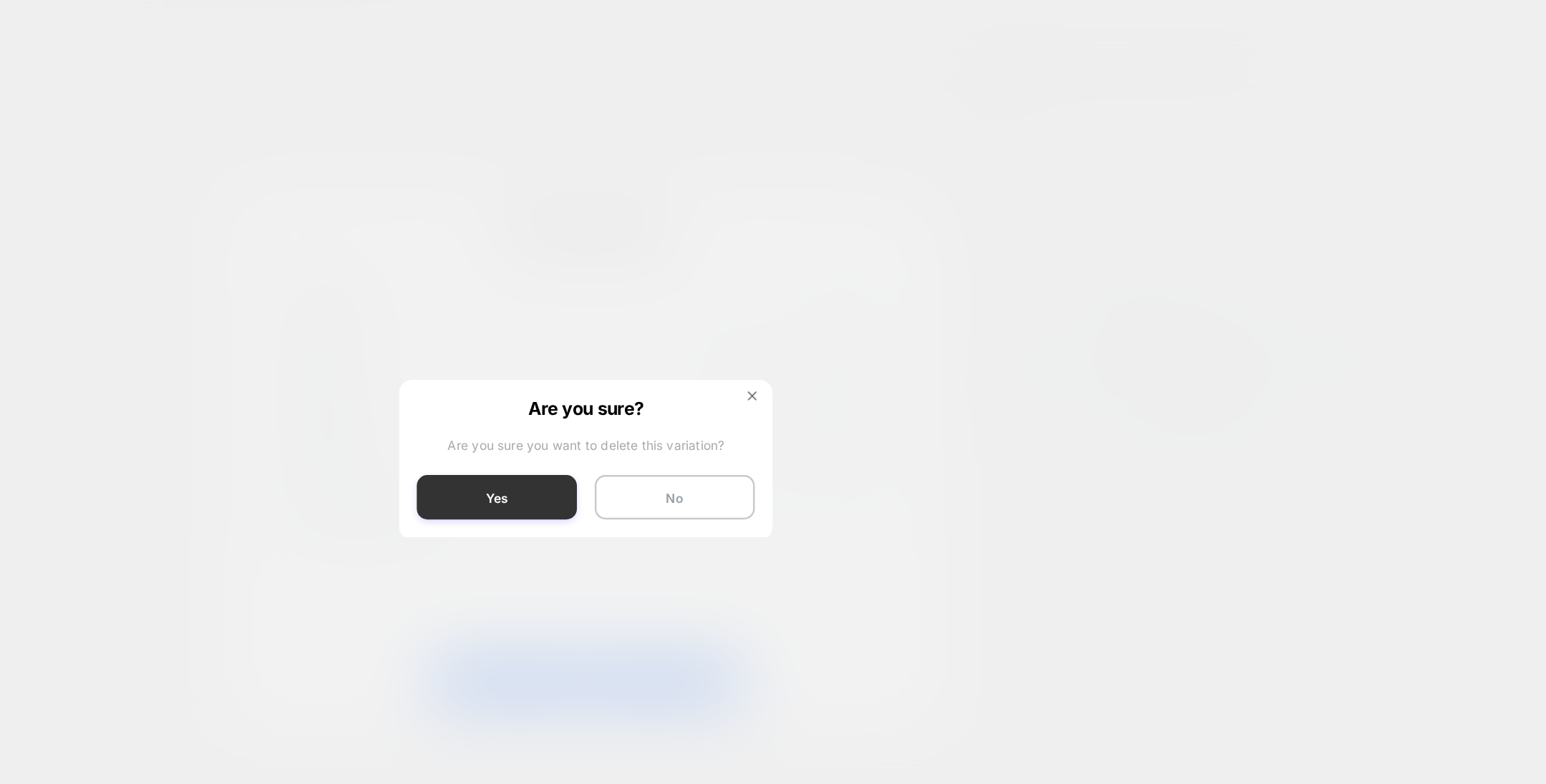
click at [746, 420] on button "Yes" at bounding box center [702, 422] width 129 height 36
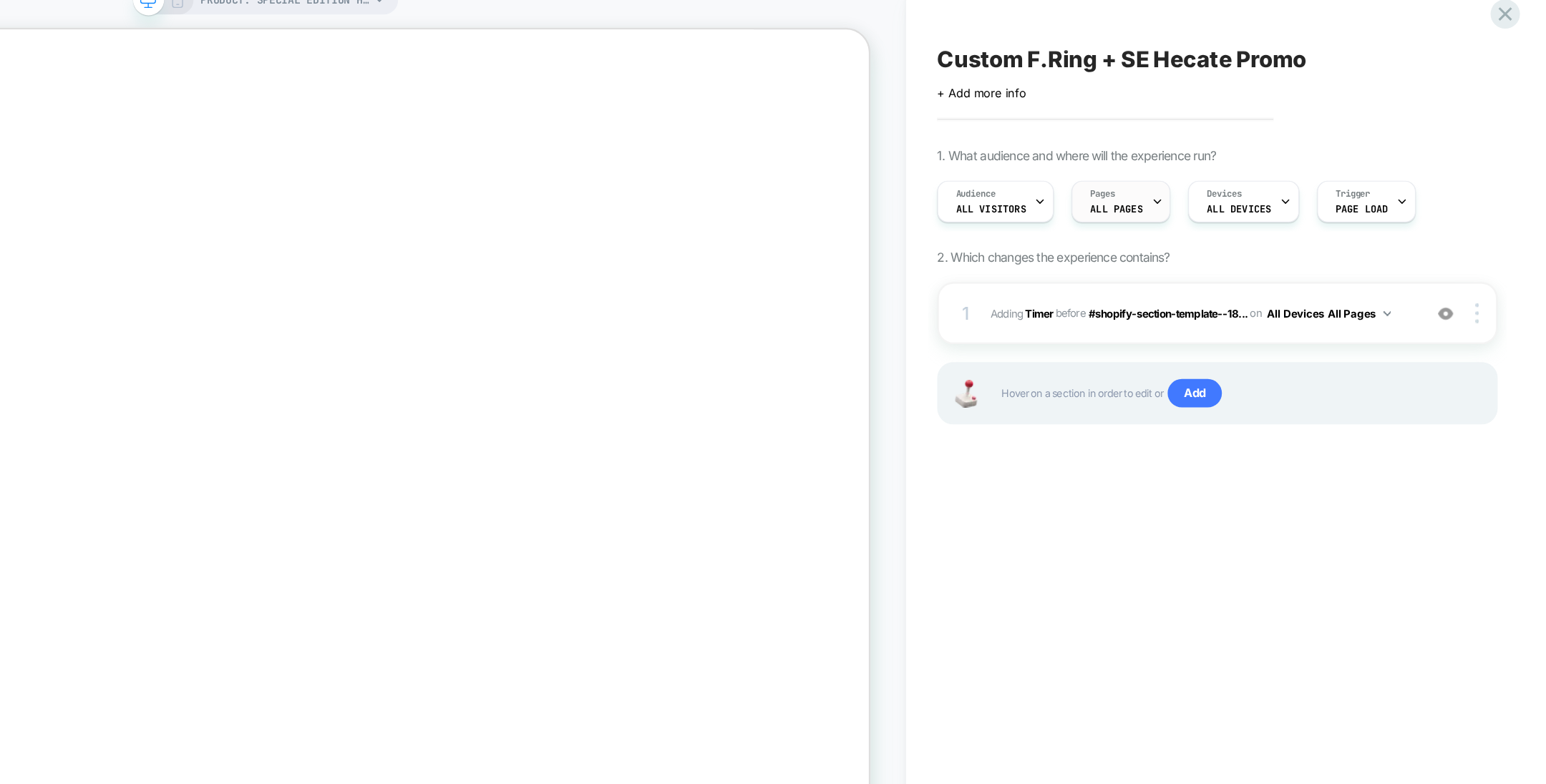
click at [1212, 188] on span "ALL PAGES" at bounding box center [1201, 190] width 43 height 10
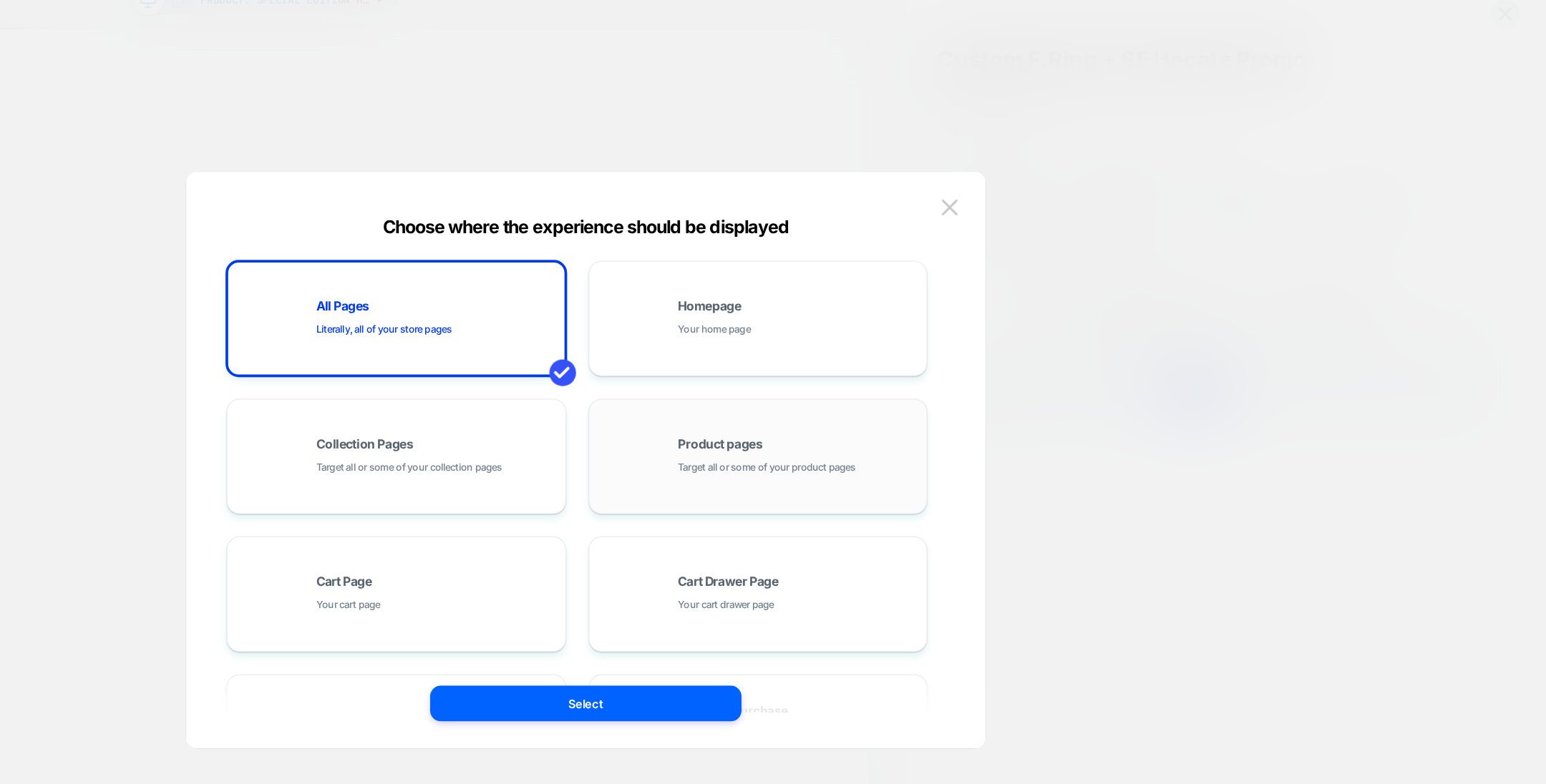
click at [890, 383] on span "Product pages" at bounding box center [882, 379] width 68 height 10
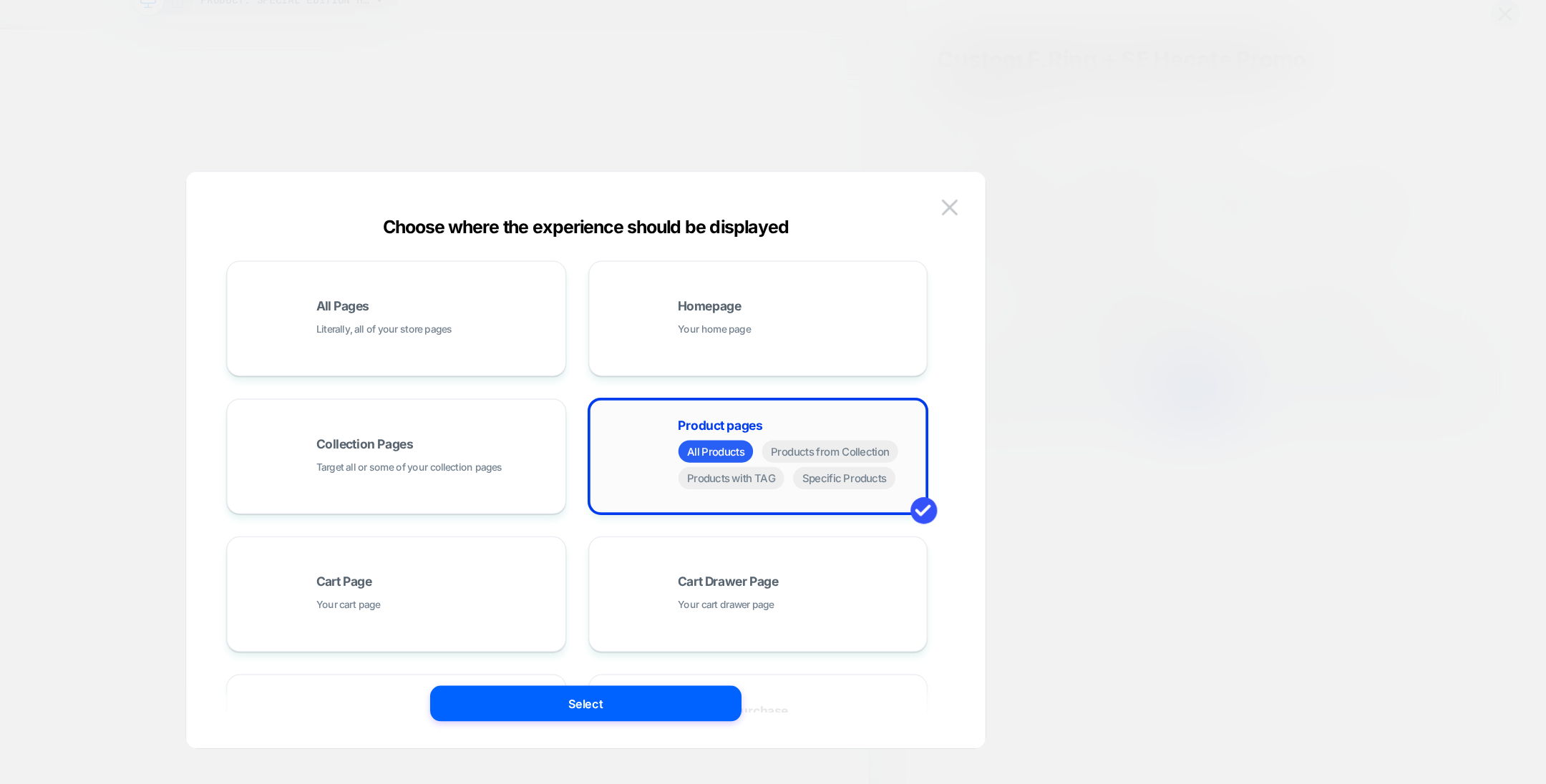
click at [973, 417] on div "All Products Products from Collection Products with TAG Specific Products" at bounding box center [944, 398] width 194 height 43
click at [964, 411] on span "Specific Products" at bounding box center [981, 407] width 82 height 18
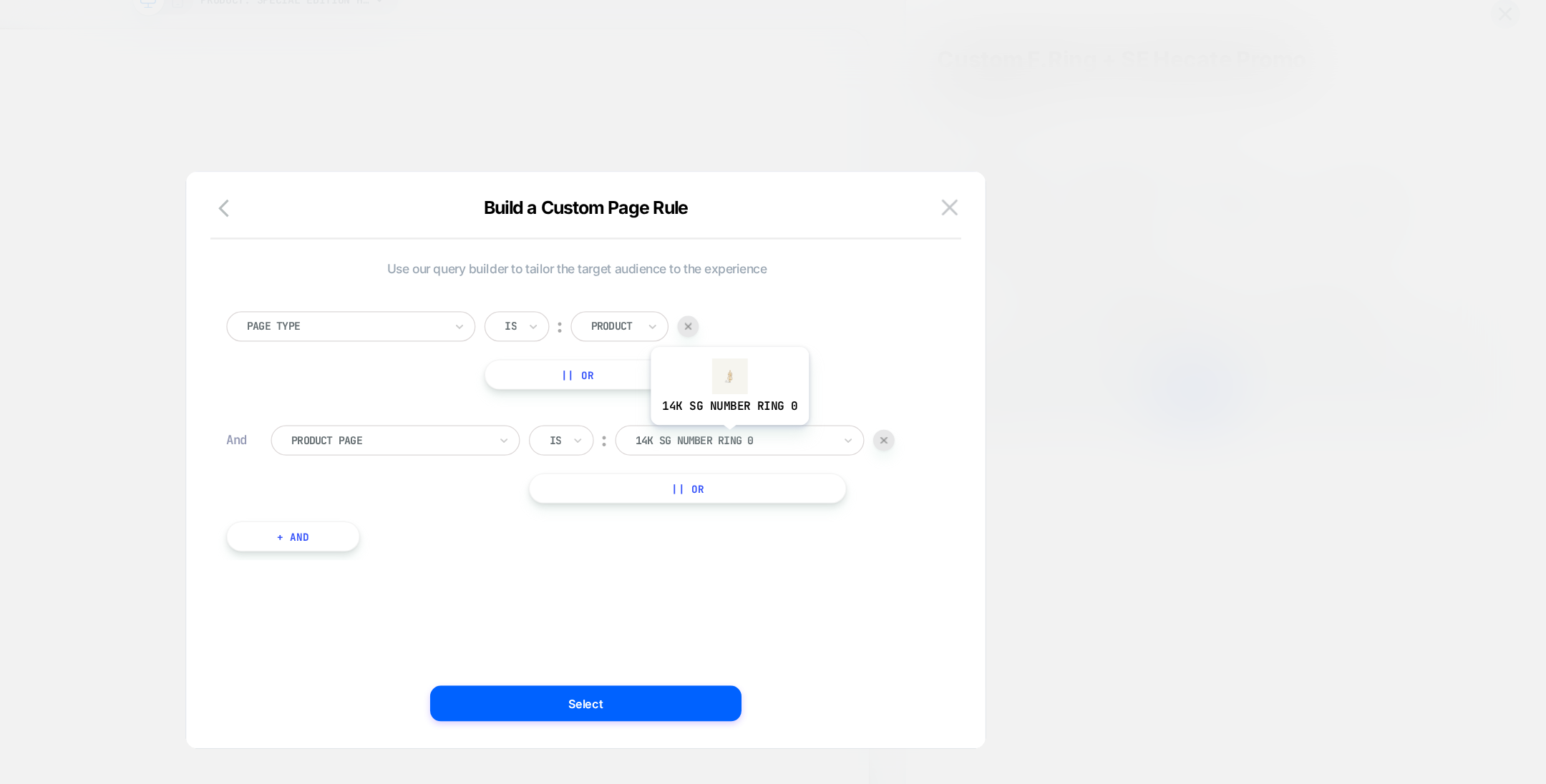
click at [888, 374] on div at bounding box center [891, 376] width 157 height 13
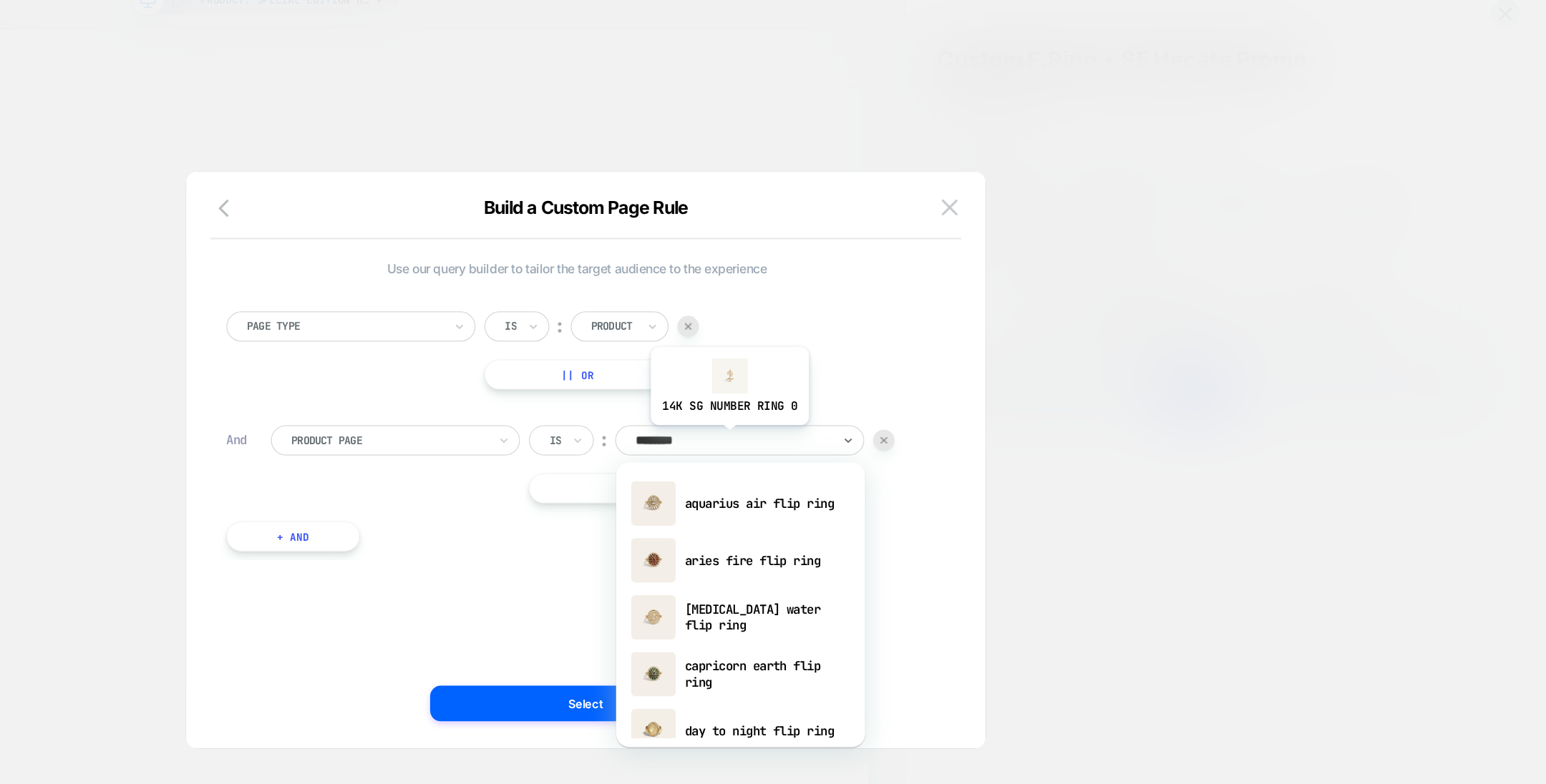
type input "*********"
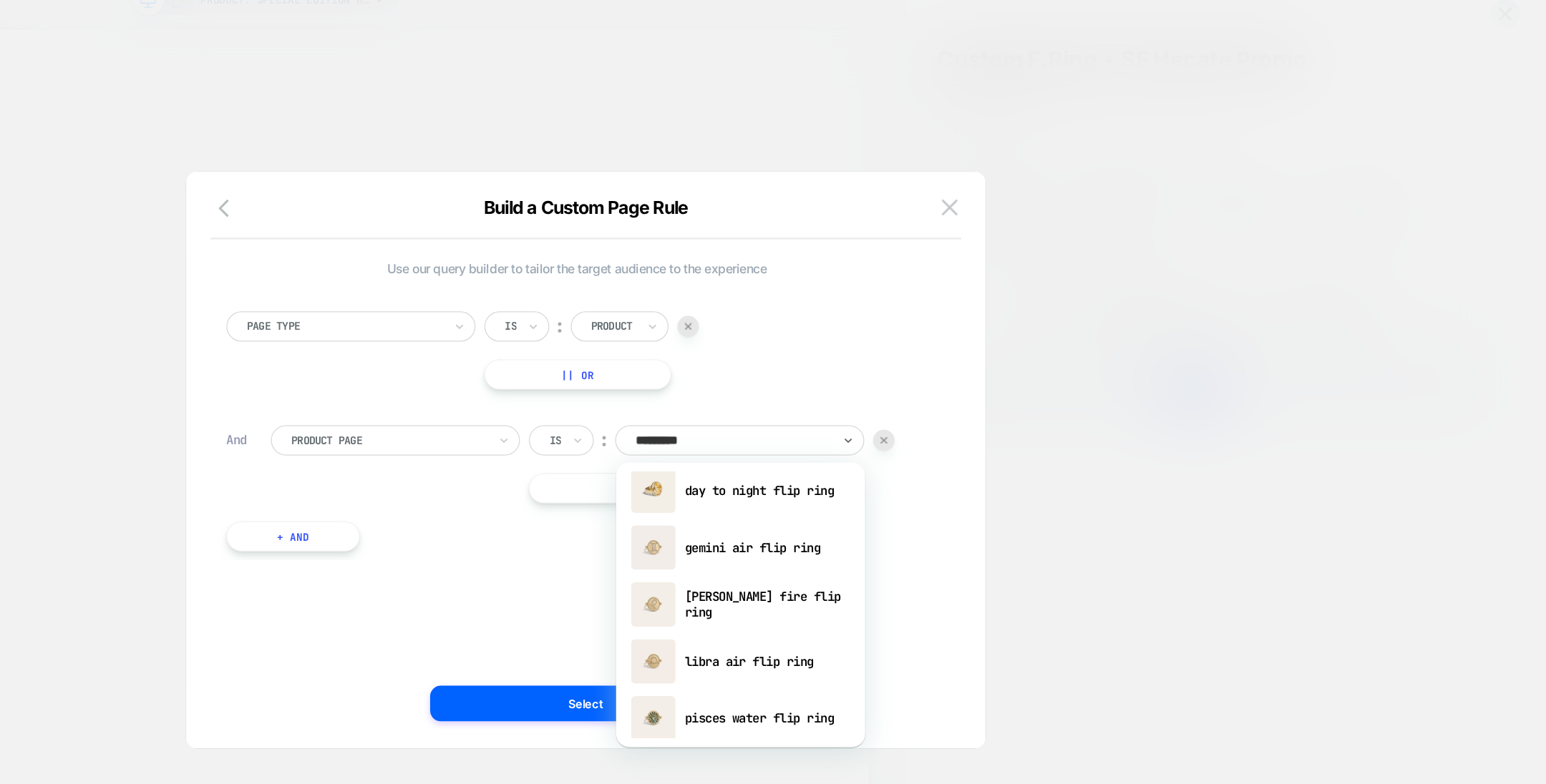
scroll to position [318, 0]
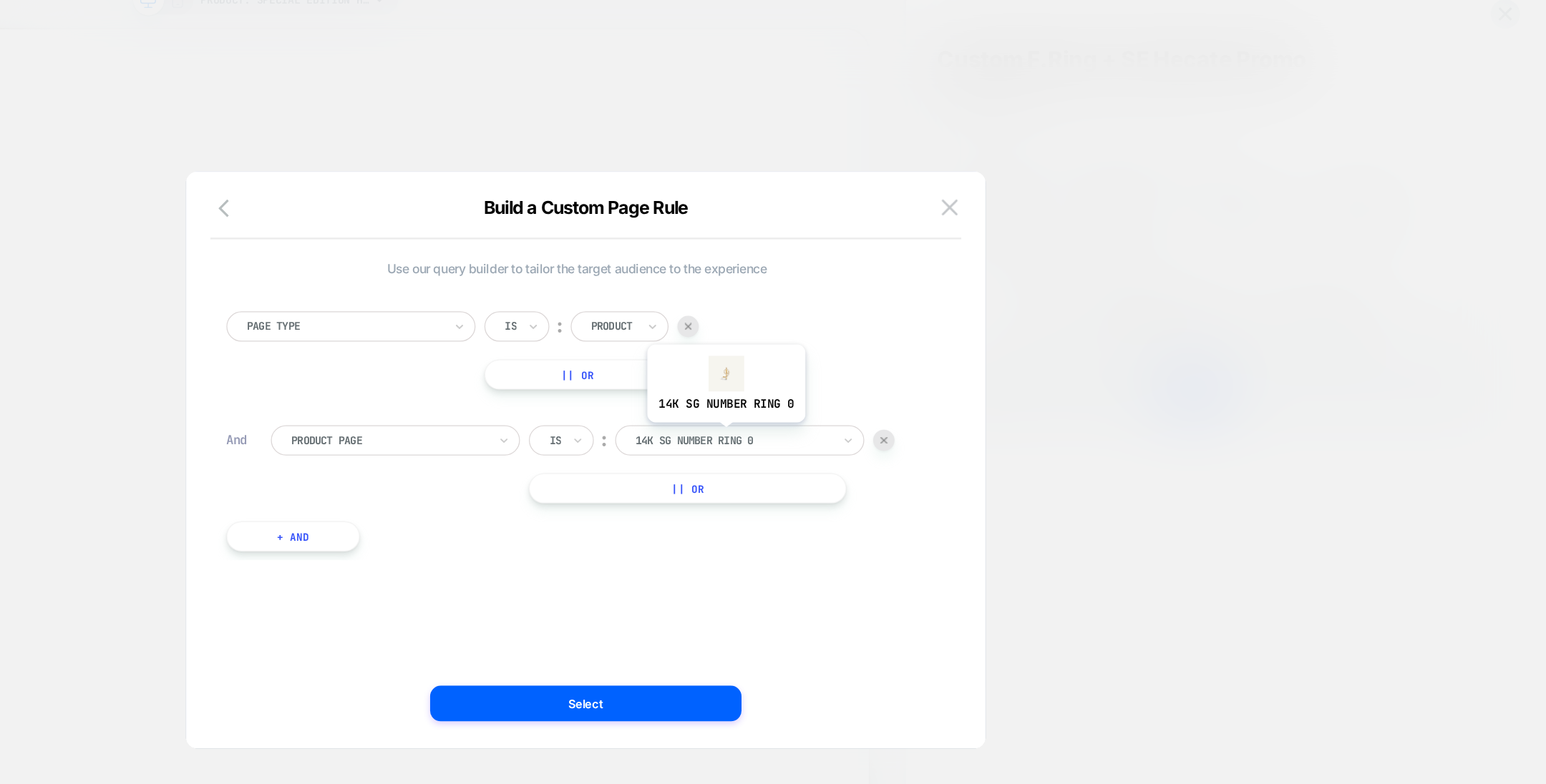
click at [885, 372] on div at bounding box center [891, 376] width 157 height 13
type input "**********"
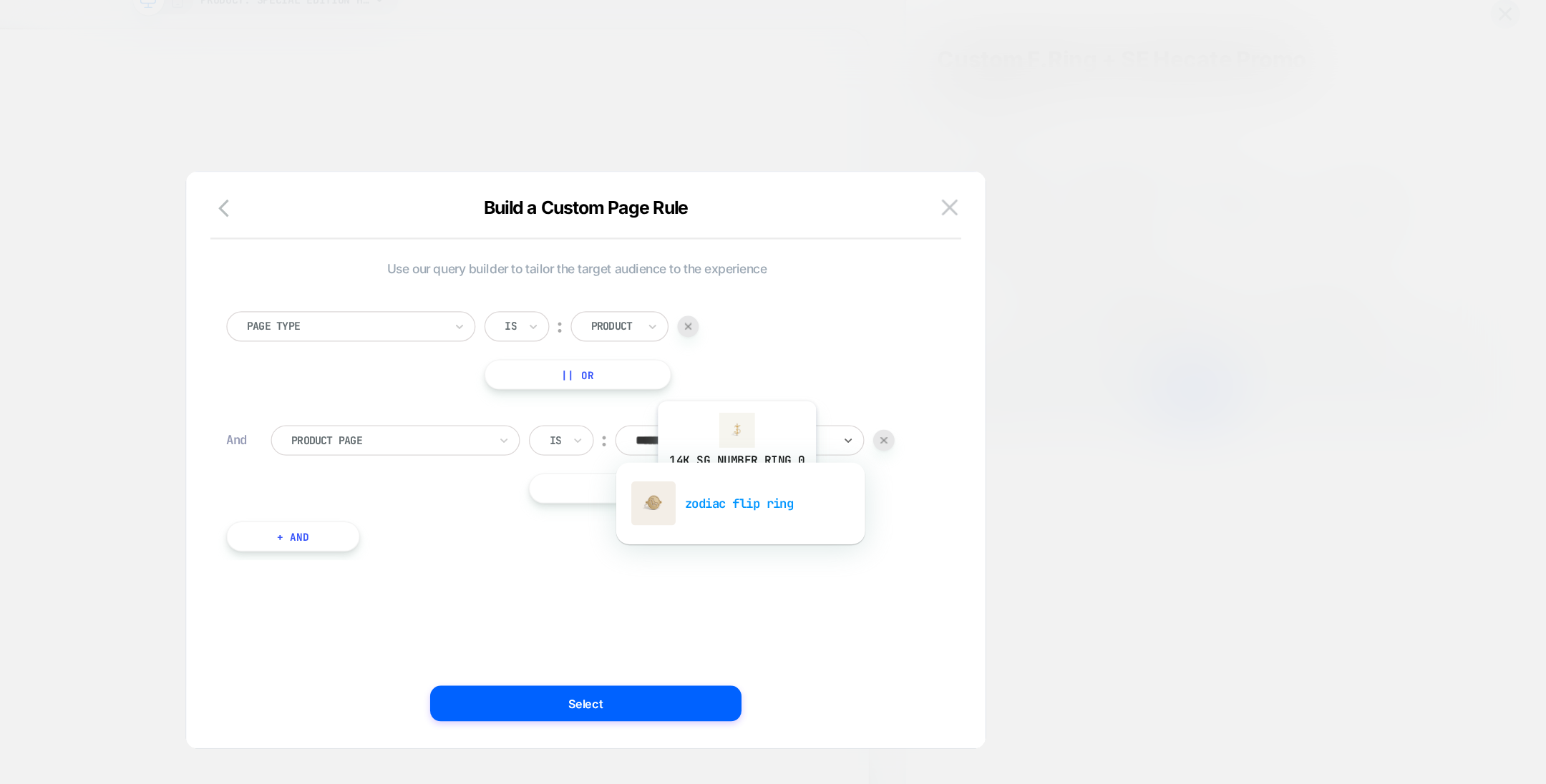
click at [893, 418] on div "zodiac flip ring" at bounding box center [898, 427] width 186 height 46
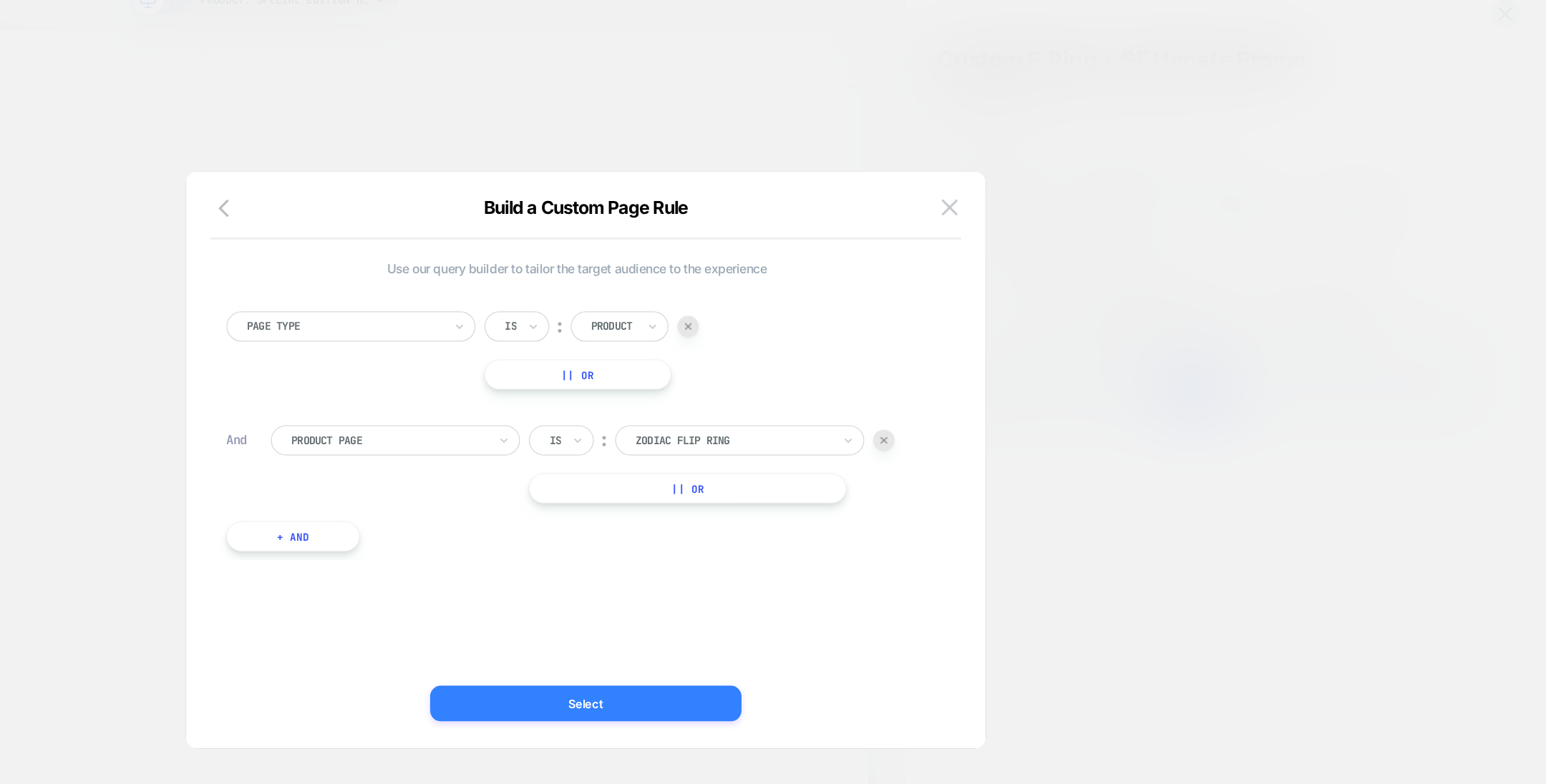
click at [776, 581] on button "Select" at bounding box center [773, 588] width 251 height 29
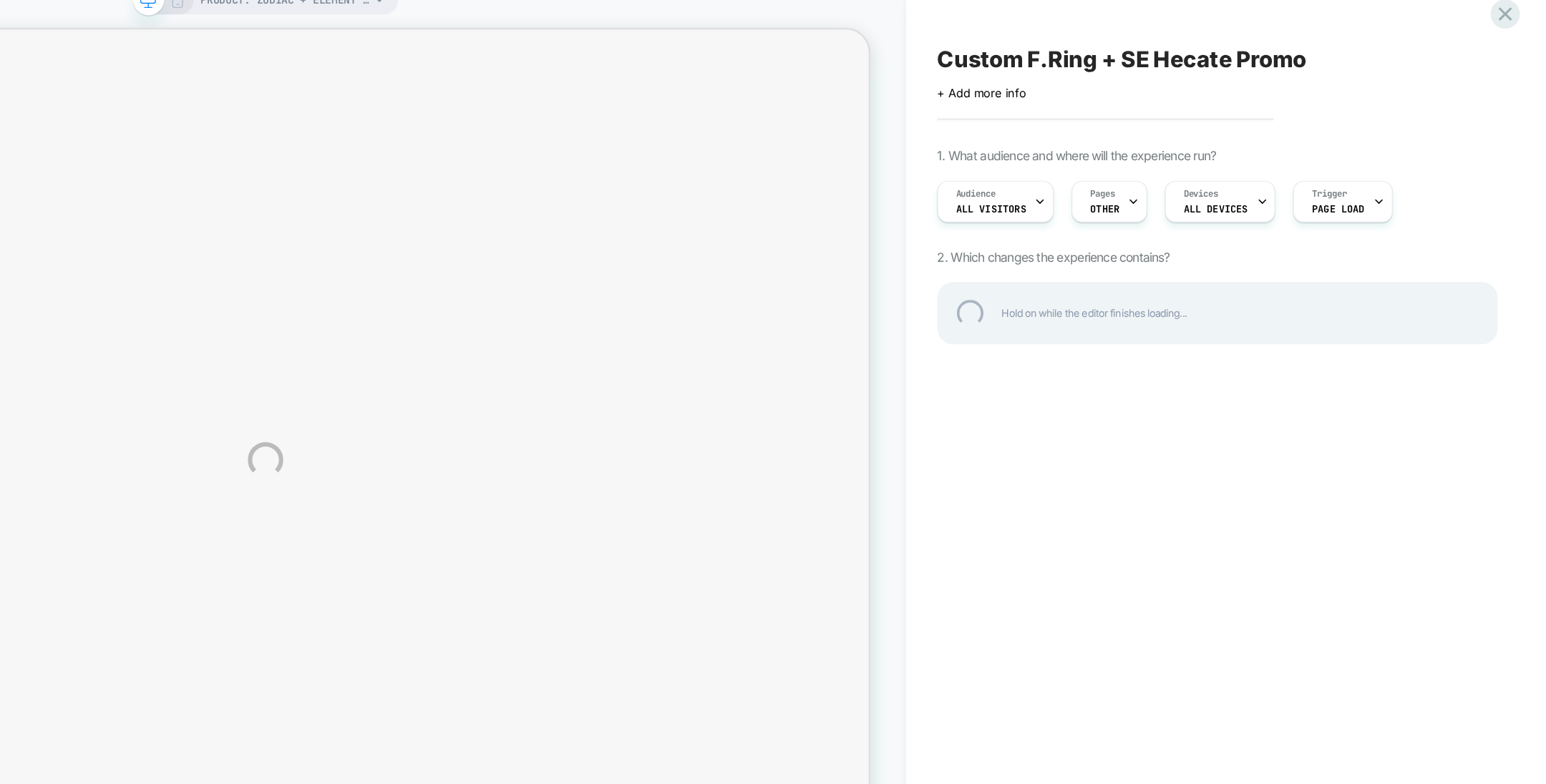
click at [1208, 69] on div "Custom F.Ring + SE Hecate Promo" at bounding box center [1281, 69] width 451 height 21
type textarea "**********"
click at [1399, 71] on div "**********" at bounding box center [1281, 69] width 451 height 21
click at [1394, 71] on div "**********" at bounding box center [1281, 69] width 451 height 21
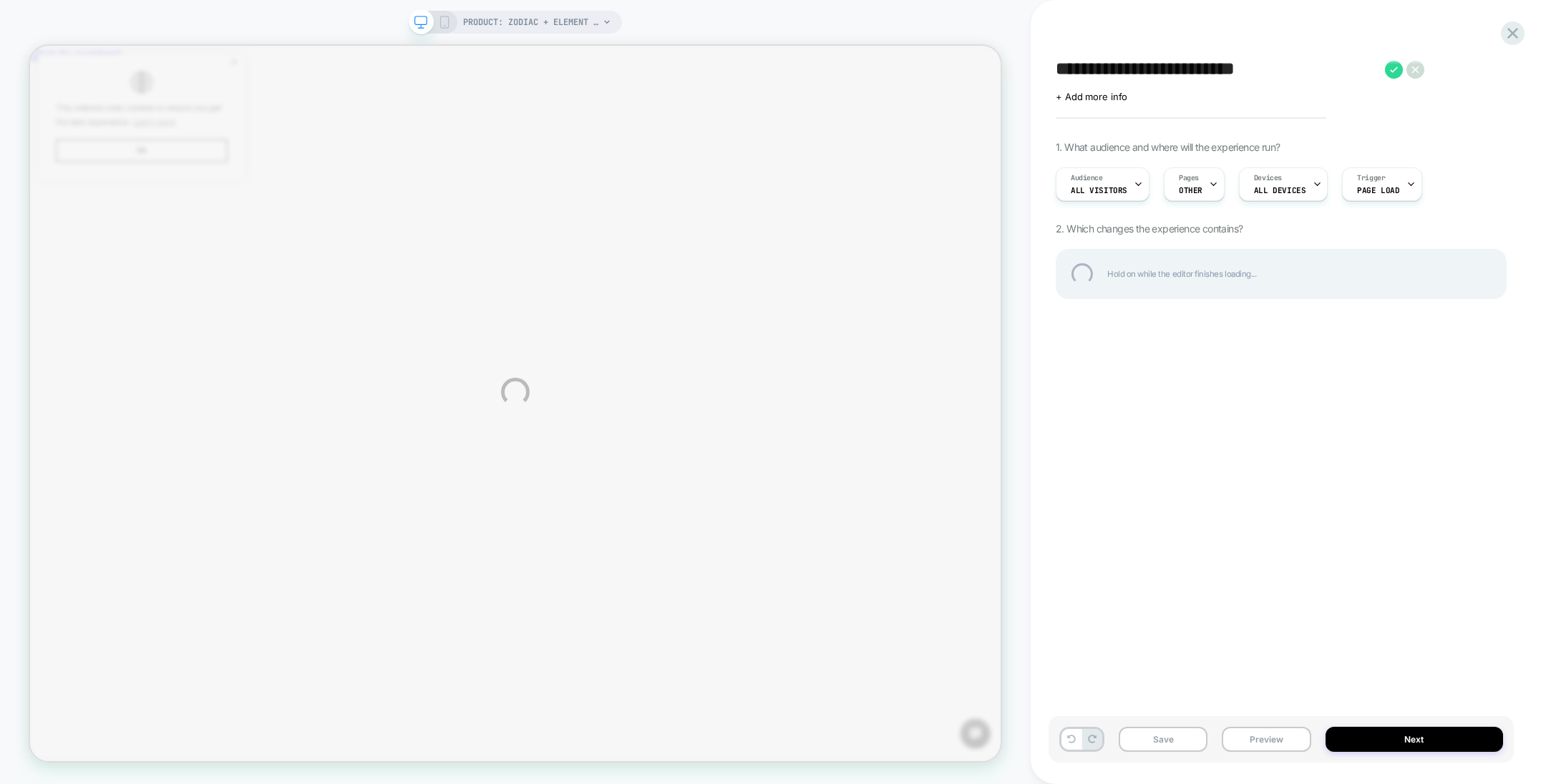
click at [1176, 744] on div "**********" at bounding box center [773, 392] width 1546 height 784
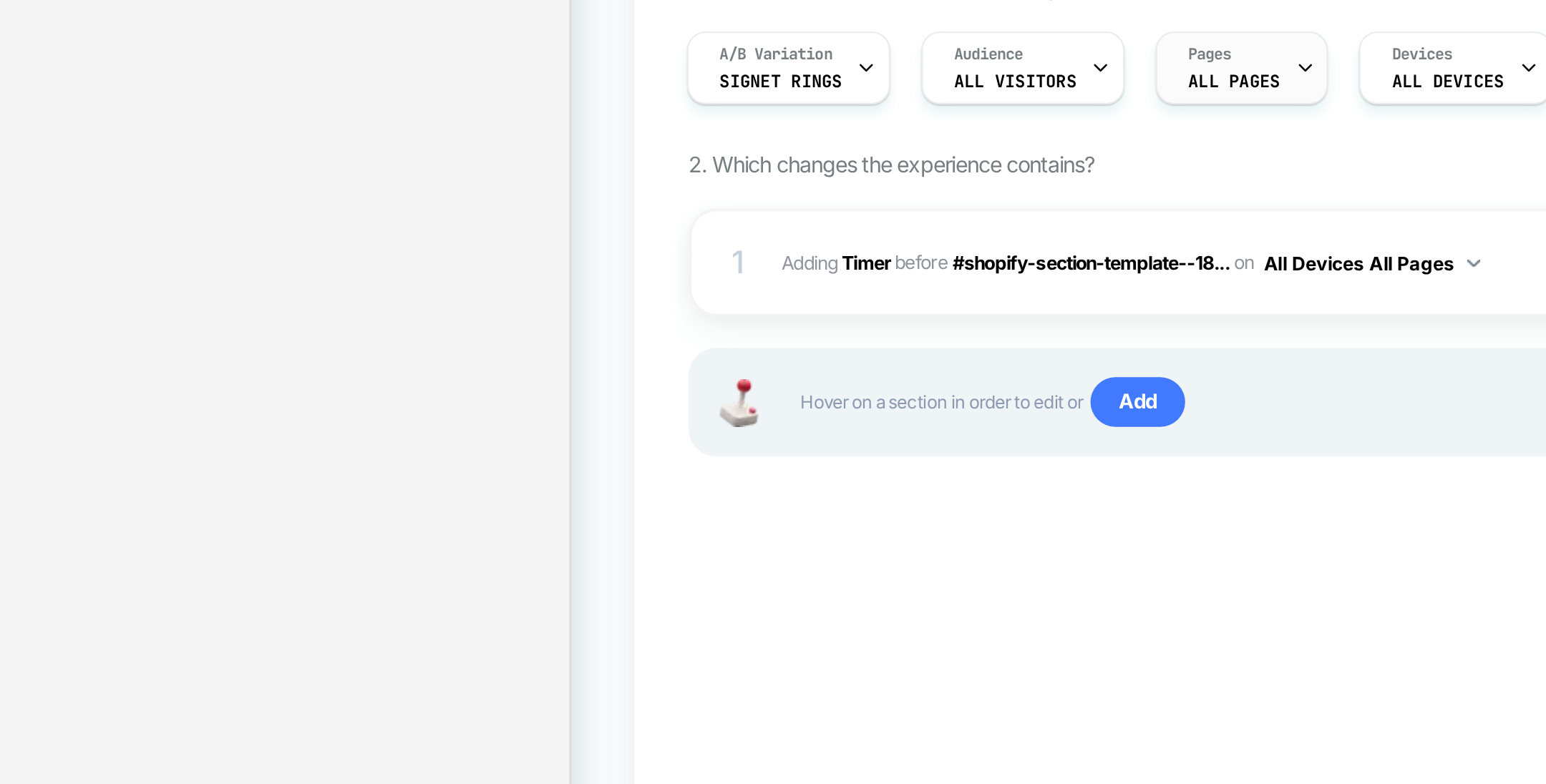
click at [1314, 190] on span "ALL PAGES" at bounding box center [1308, 190] width 43 height 10
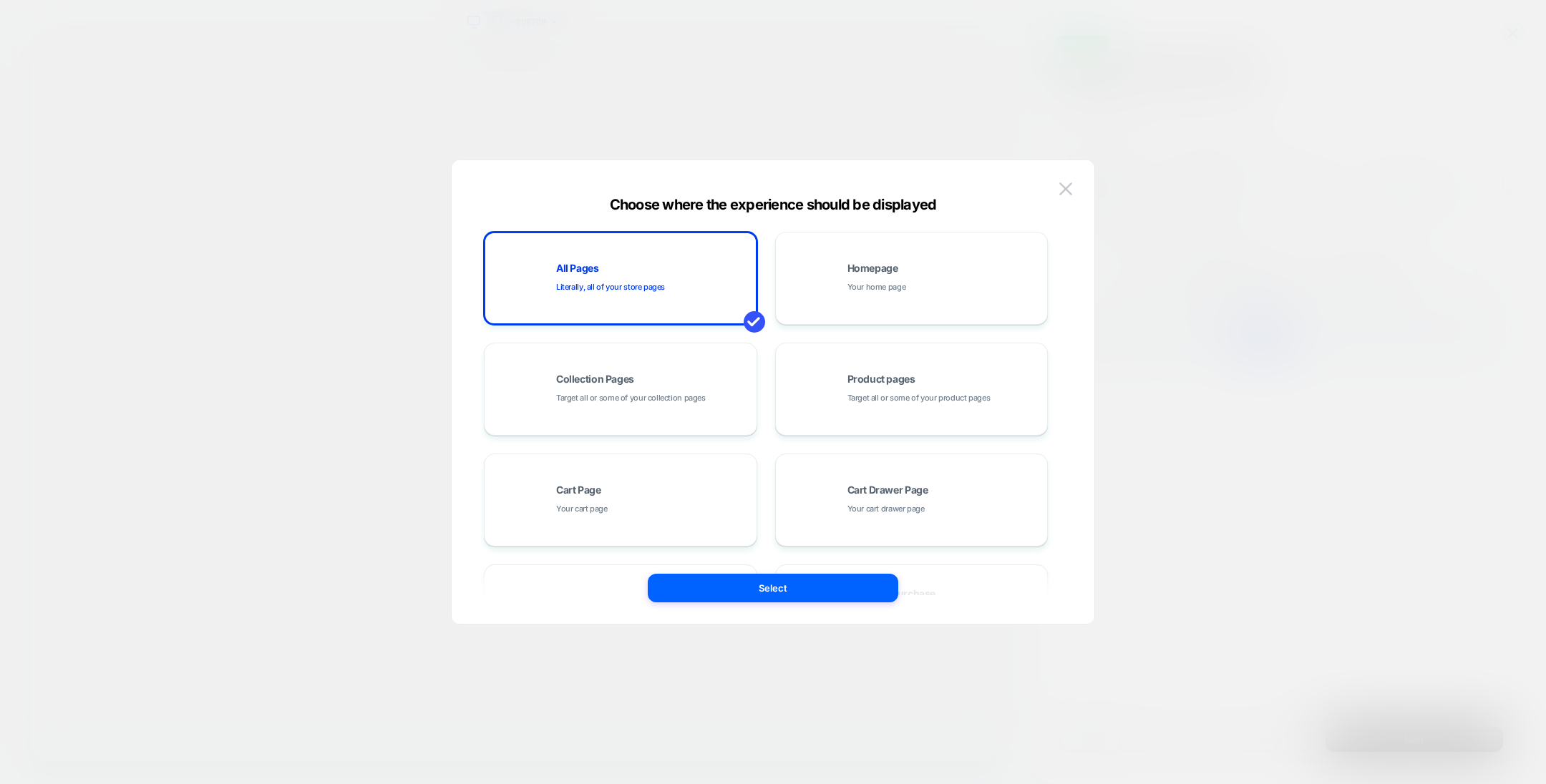
scroll to position [216, 0]
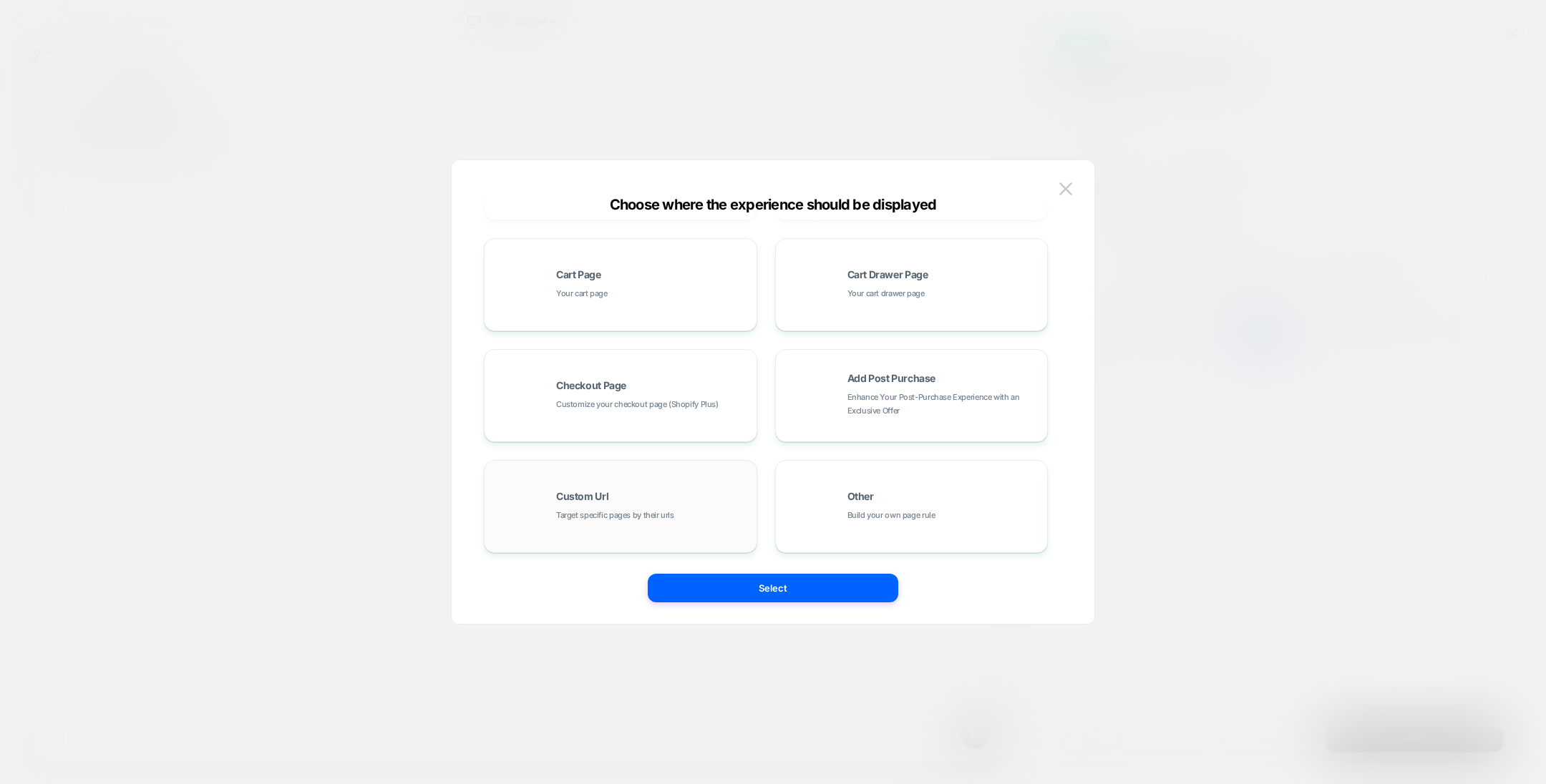
click at [631, 510] on span "Target specific pages by their urls" at bounding box center [615, 515] width 118 height 14
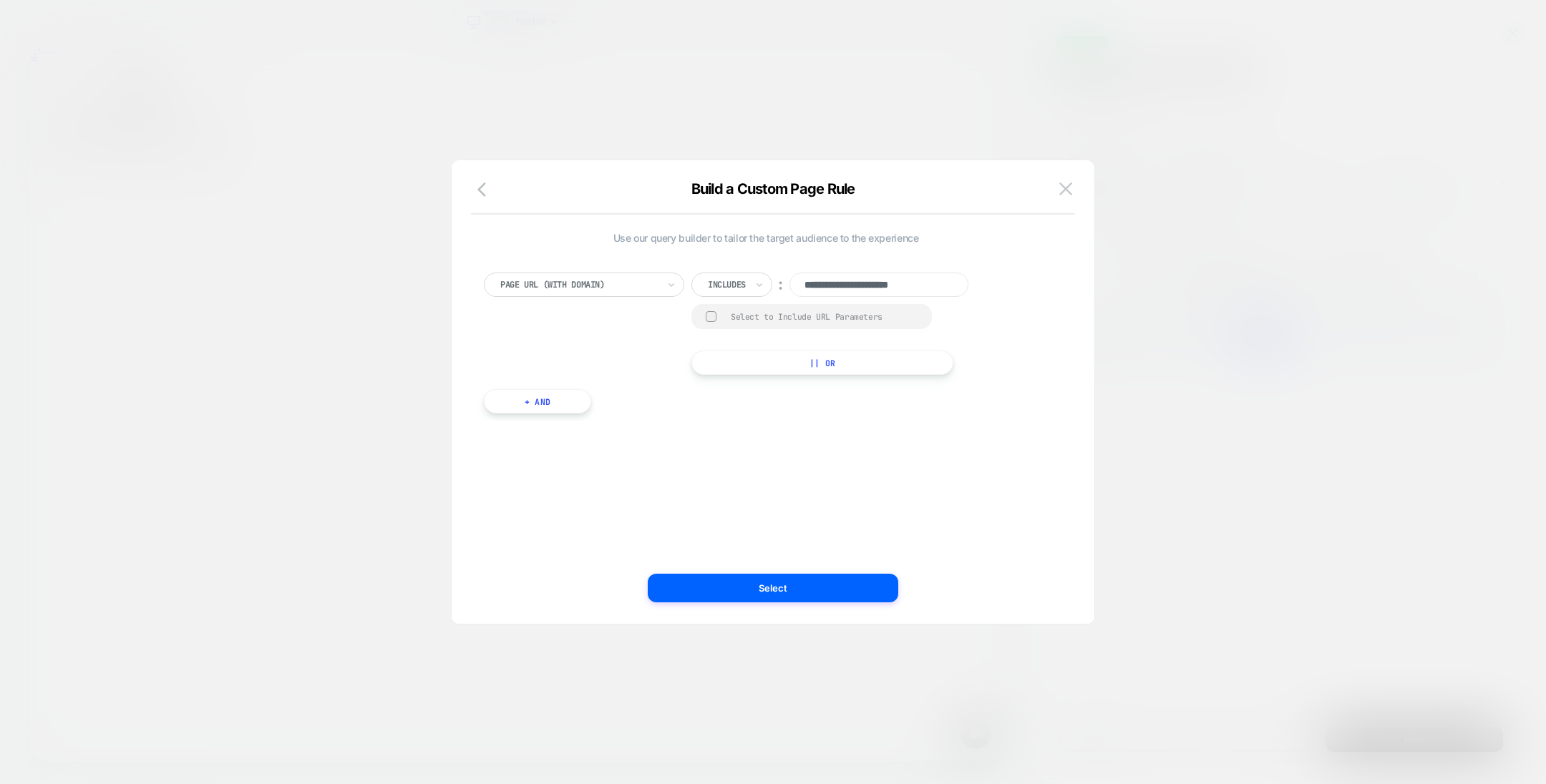
scroll to position [0, 0]
click at [483, 189] on icon "button" at bounding box center [486, 190] width 17 height 17
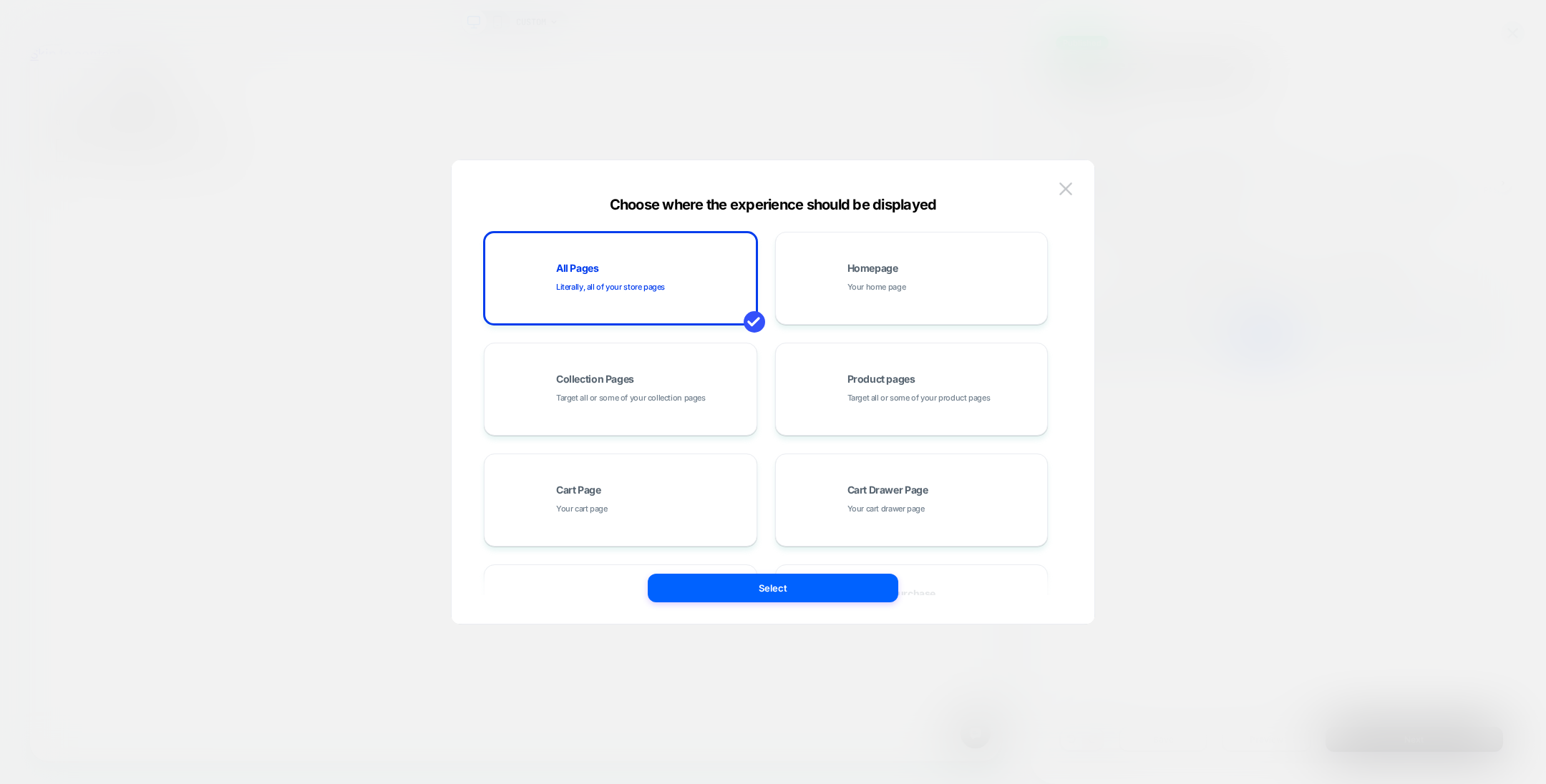
scroll to position [216, 0]
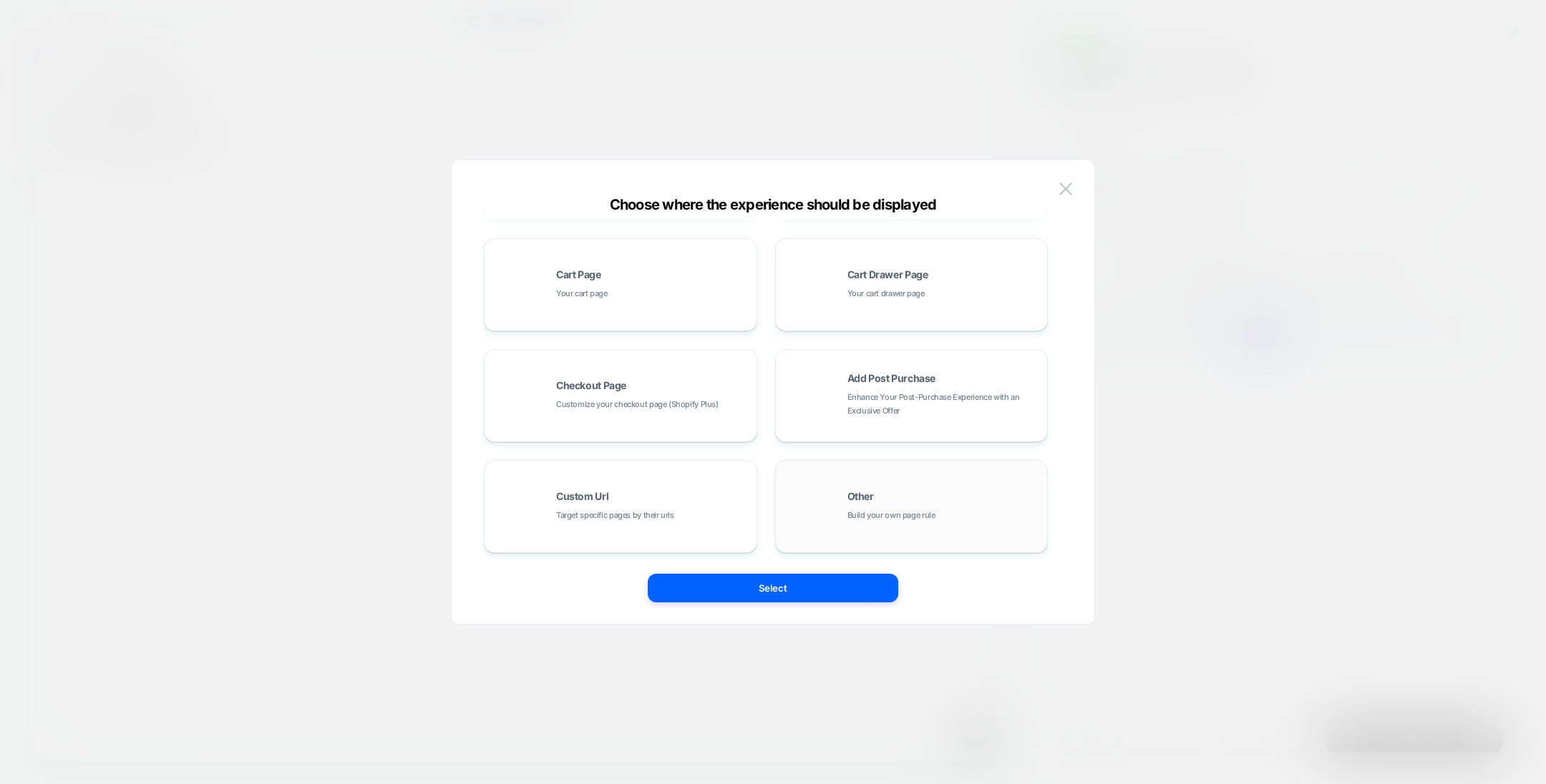
click at [898, 522] on div "Other Build your own page rule" at bounding box center [911, 507] width 257 height 79
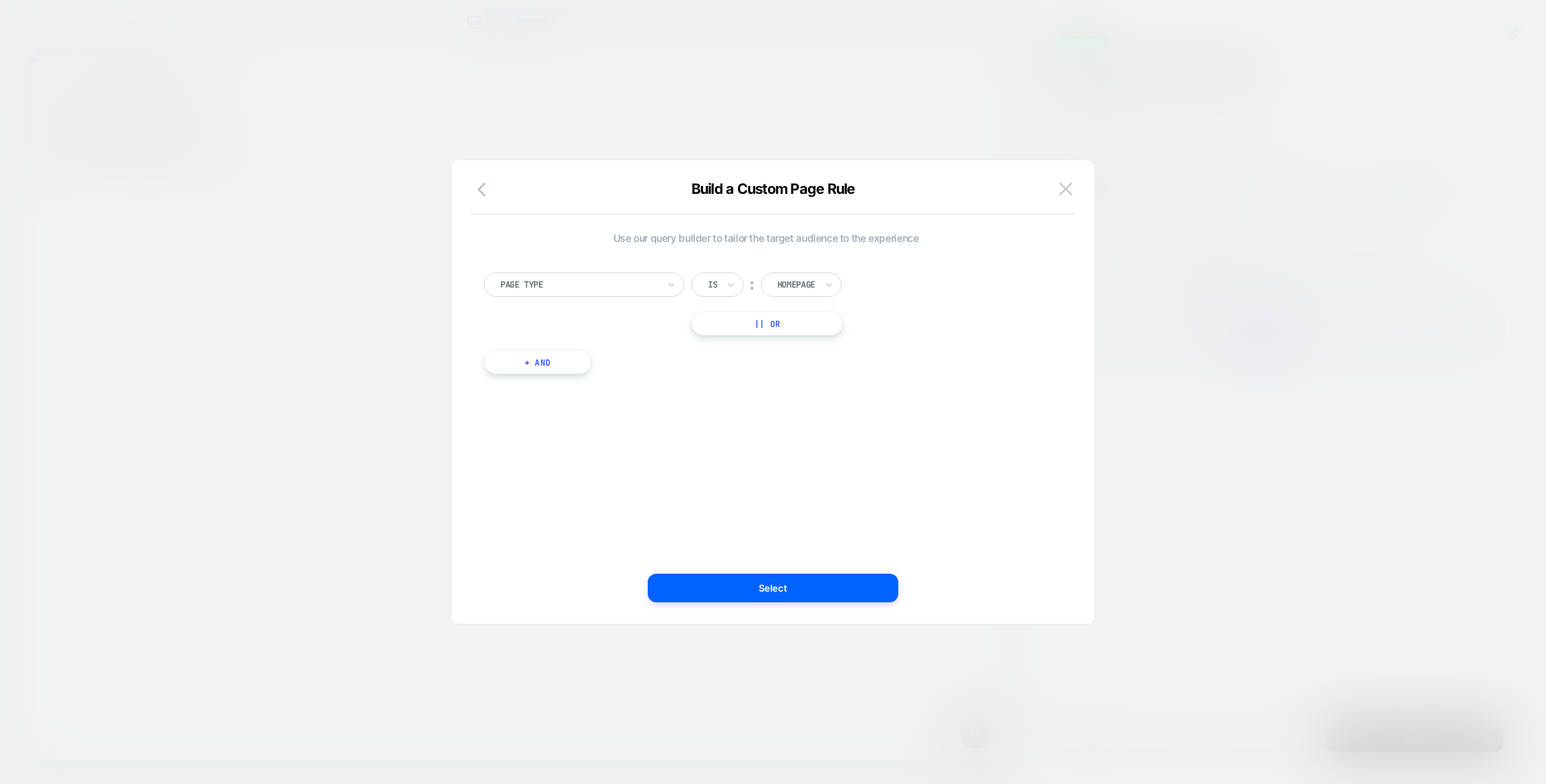
scroll to position [0, 0]
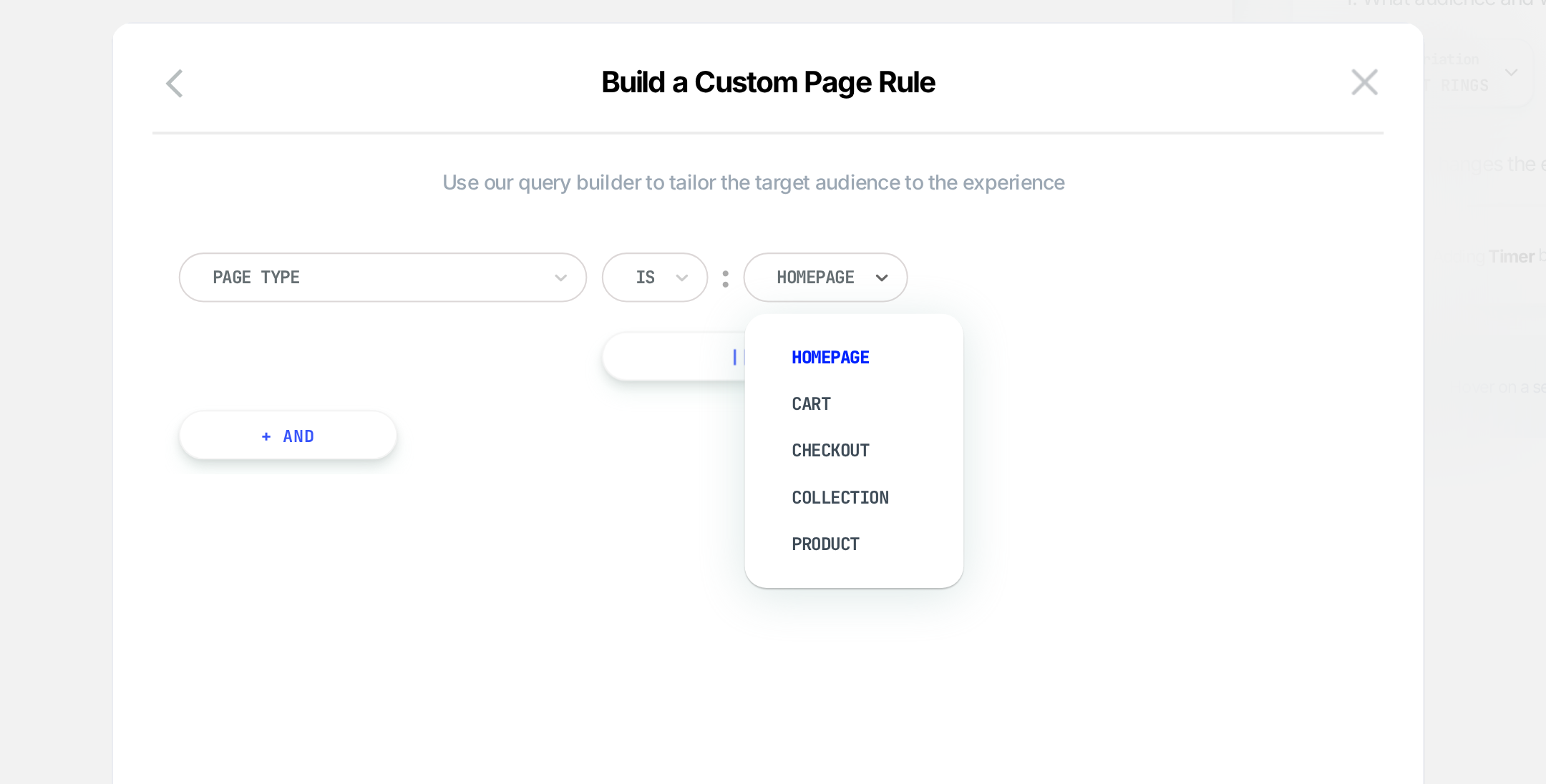
click at [802, 284] on div at bounding box center [797, 285] width 38 height 13
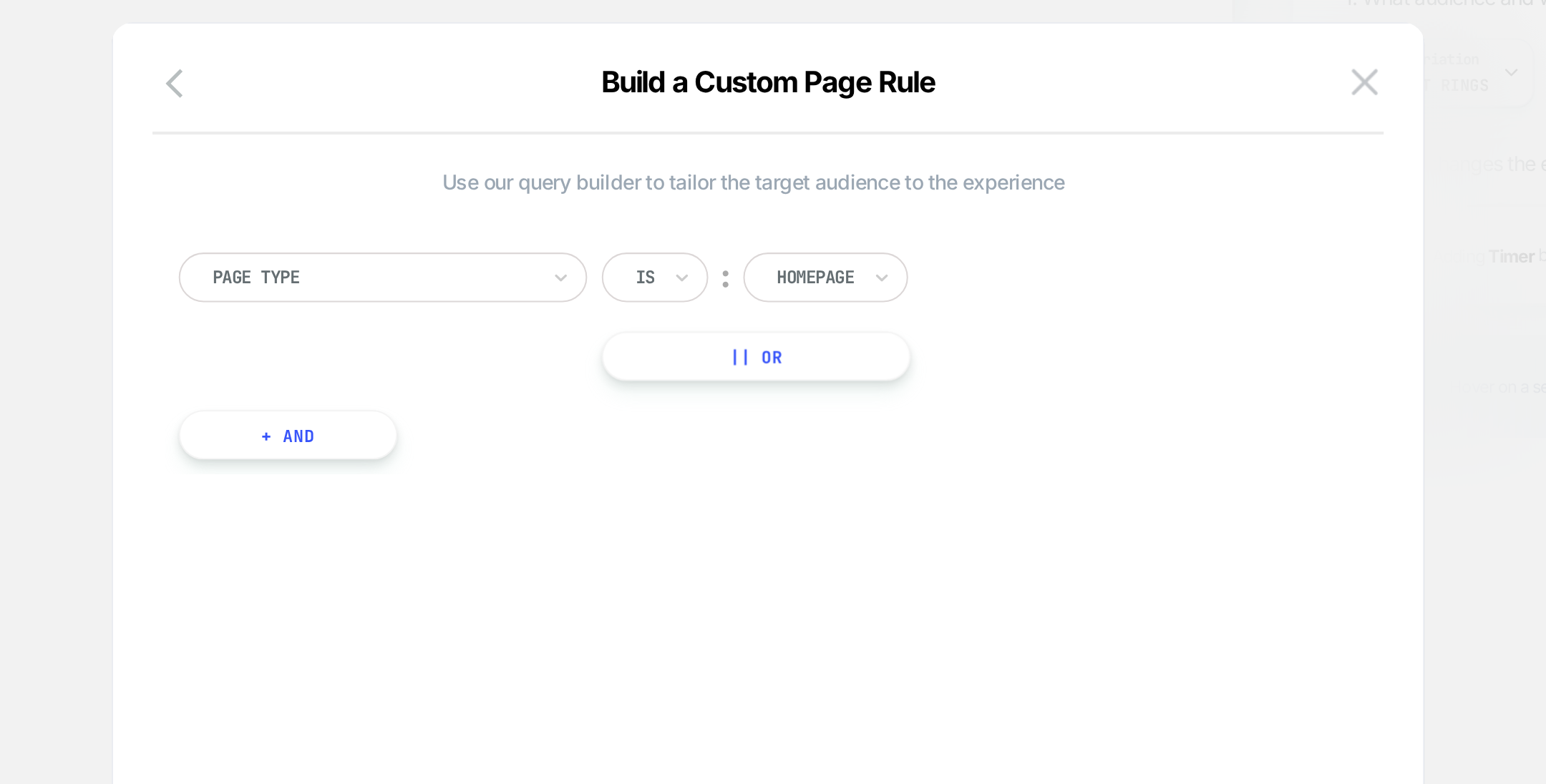
click at [869, 288] on div "Page Type Is ︰ Homepage || Or" at bounding box center [765, 304] width 564 height 63
click at [727, 291] on icon at bounding box center [730, 285] width 10 height 14
click at [636, 343] on div "Page Type Is ︰ Homepage || Or + And" at bounding box center [766, 316] width 579 height 131
click at [734, 283] on icon at bounding box center [730, 285] width 10 height 14
click at [722, 348] on div "Is not" at bounding box center [752, 347] width 93 height 23
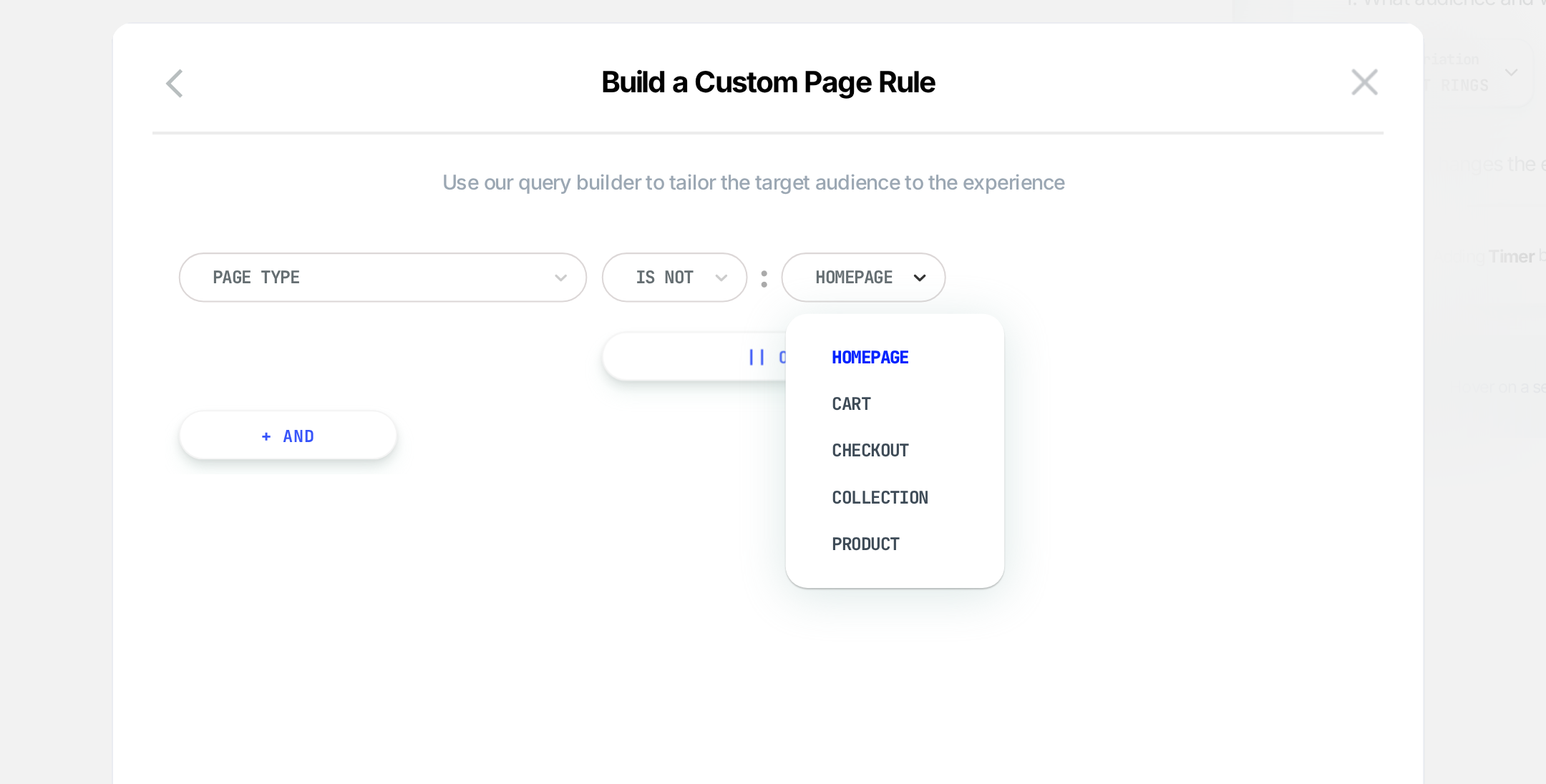
click at [845, 284] on icon at bounding box center [847, 285] width 10 height 14
click at [657, 290] on div at bounding box center [579, 285] width 157 height 13
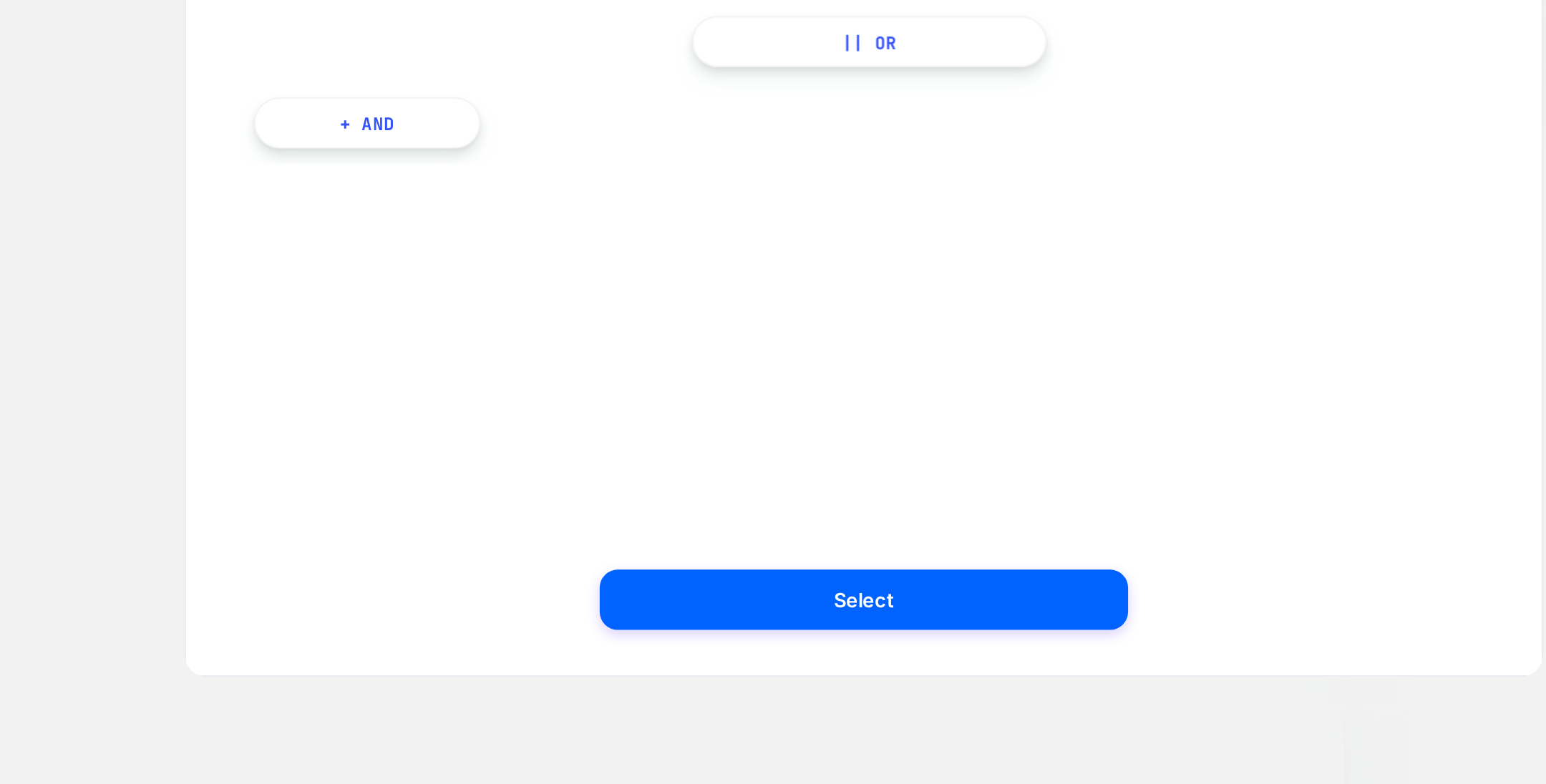
click at [790, 464] on div "Use our query builder to tailor the target audience to the experience Page Type…" at bounding box center [766, 392] width 600 height 406
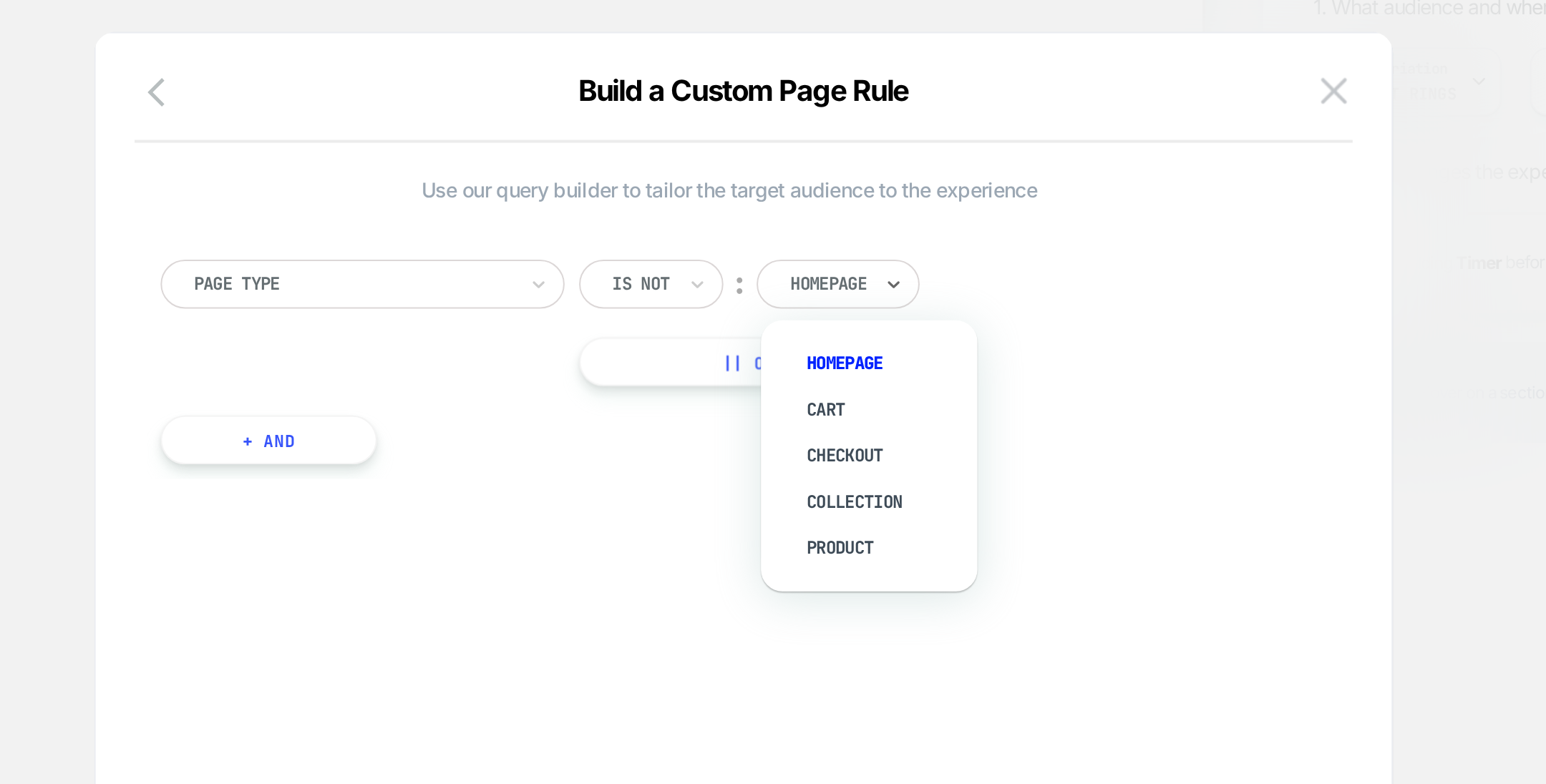
click at [802, 285] on input "text" at bounding box center [799, 285] width 6 height 13
click at [825, 365] on div "Checkout" at bounding box center [842, 370] width 93 height 23
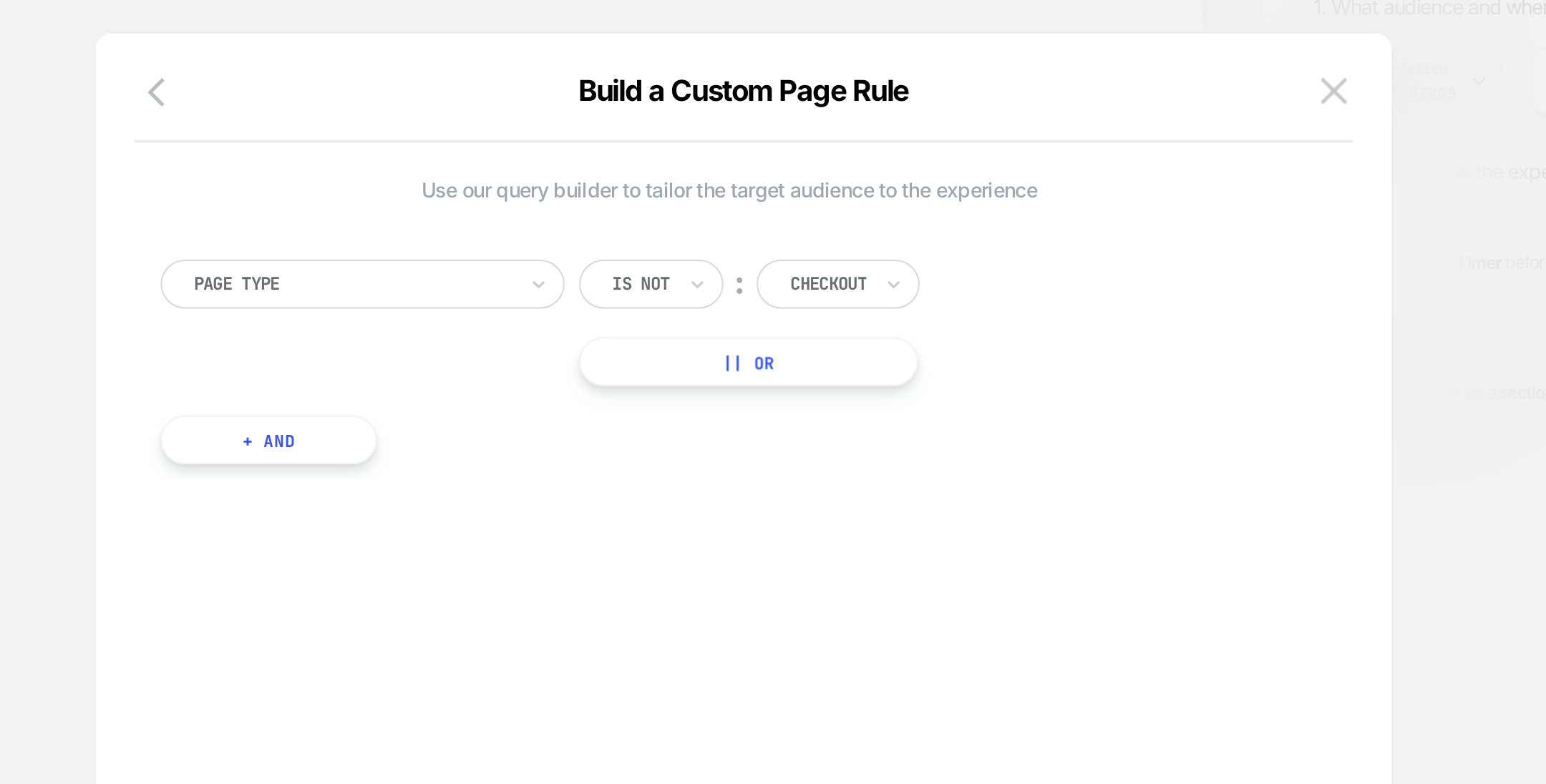
click at [573, 366] on button "+ And" at bounding box center [537, 362] width 107 height 24
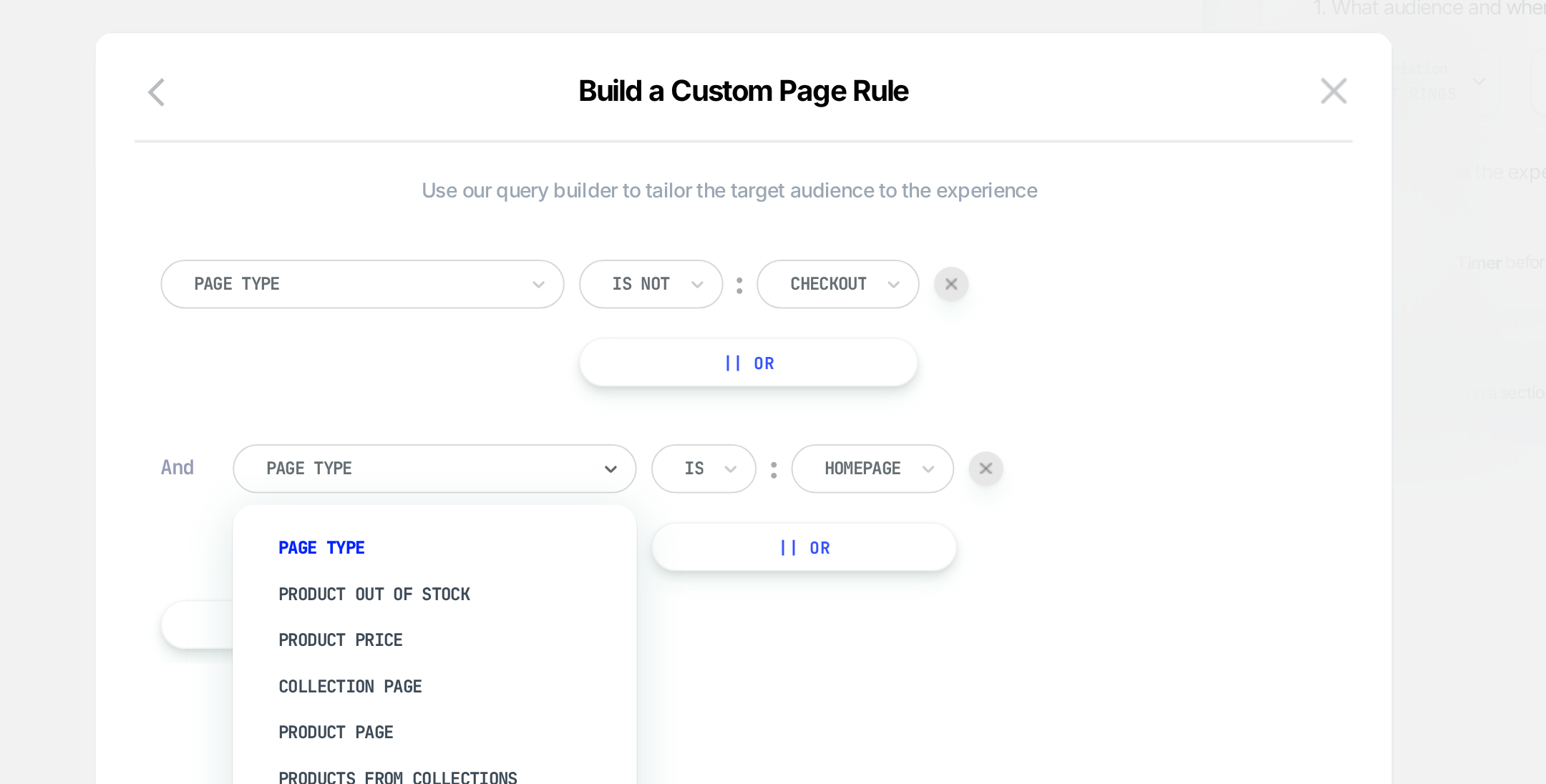
click at [641, 379] on div at bounding box center [614, 376] width 157 height 13
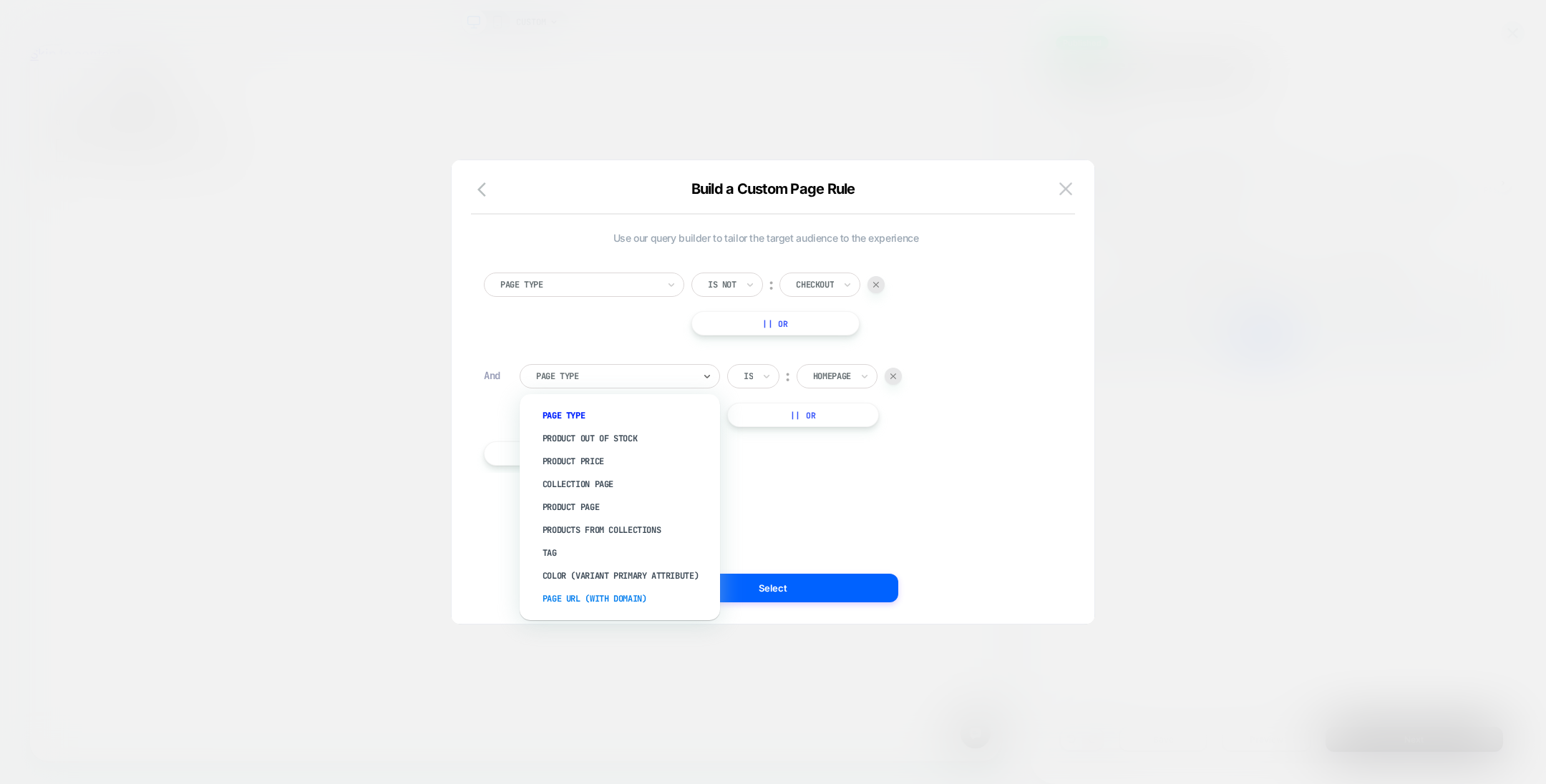
click at [620, 597] on div "Page Url (WITH DOMAIN)" at bounding box center [626, 599] width 186 height 23
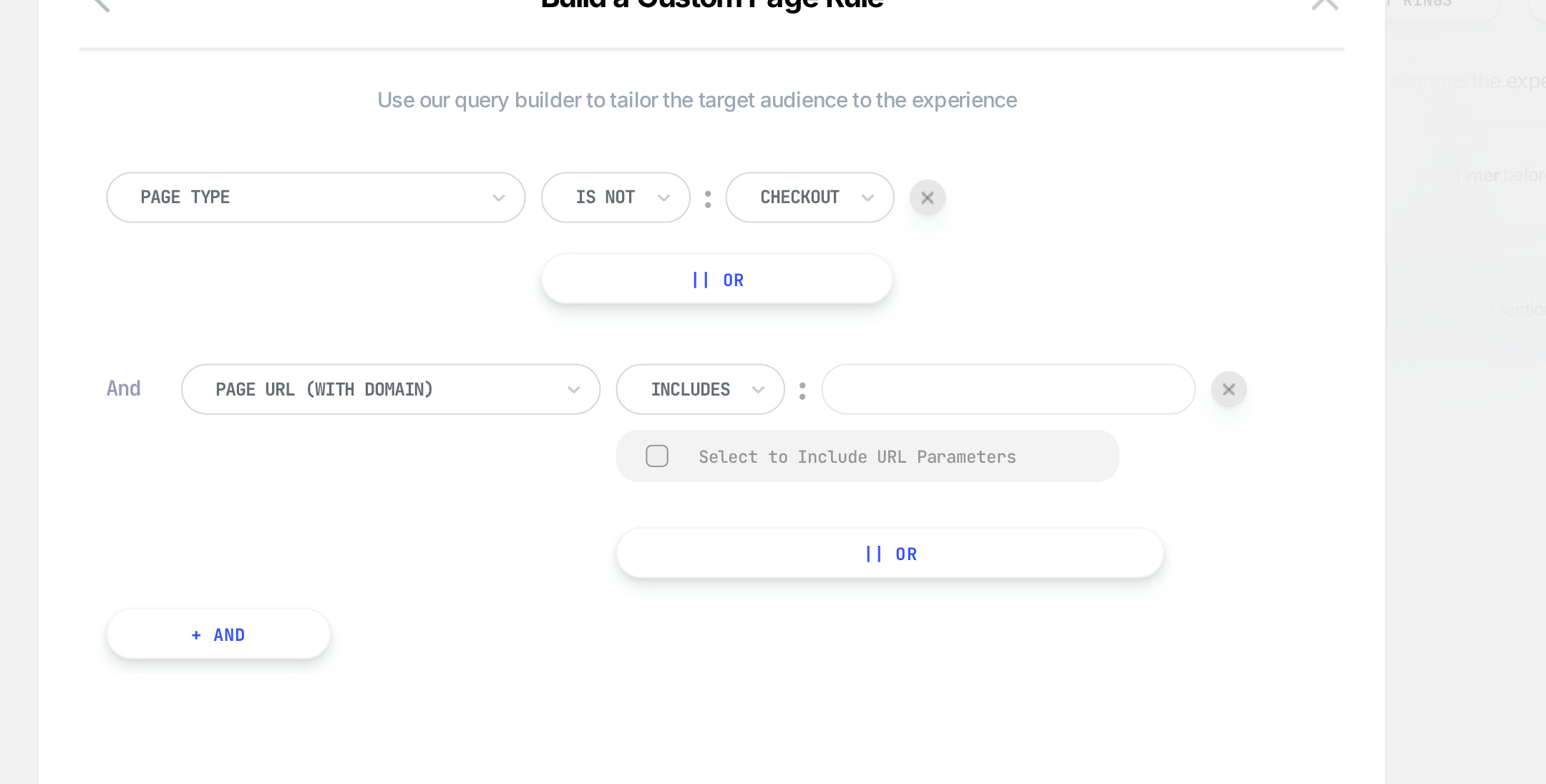
click at [843, 377] on input at bounding box center [915, 376] width 179 height 24
paste input "**********"
type input "**********"
click at [573, 486] on button "+ And" at bounding box center [537, 493] width 107 height 24
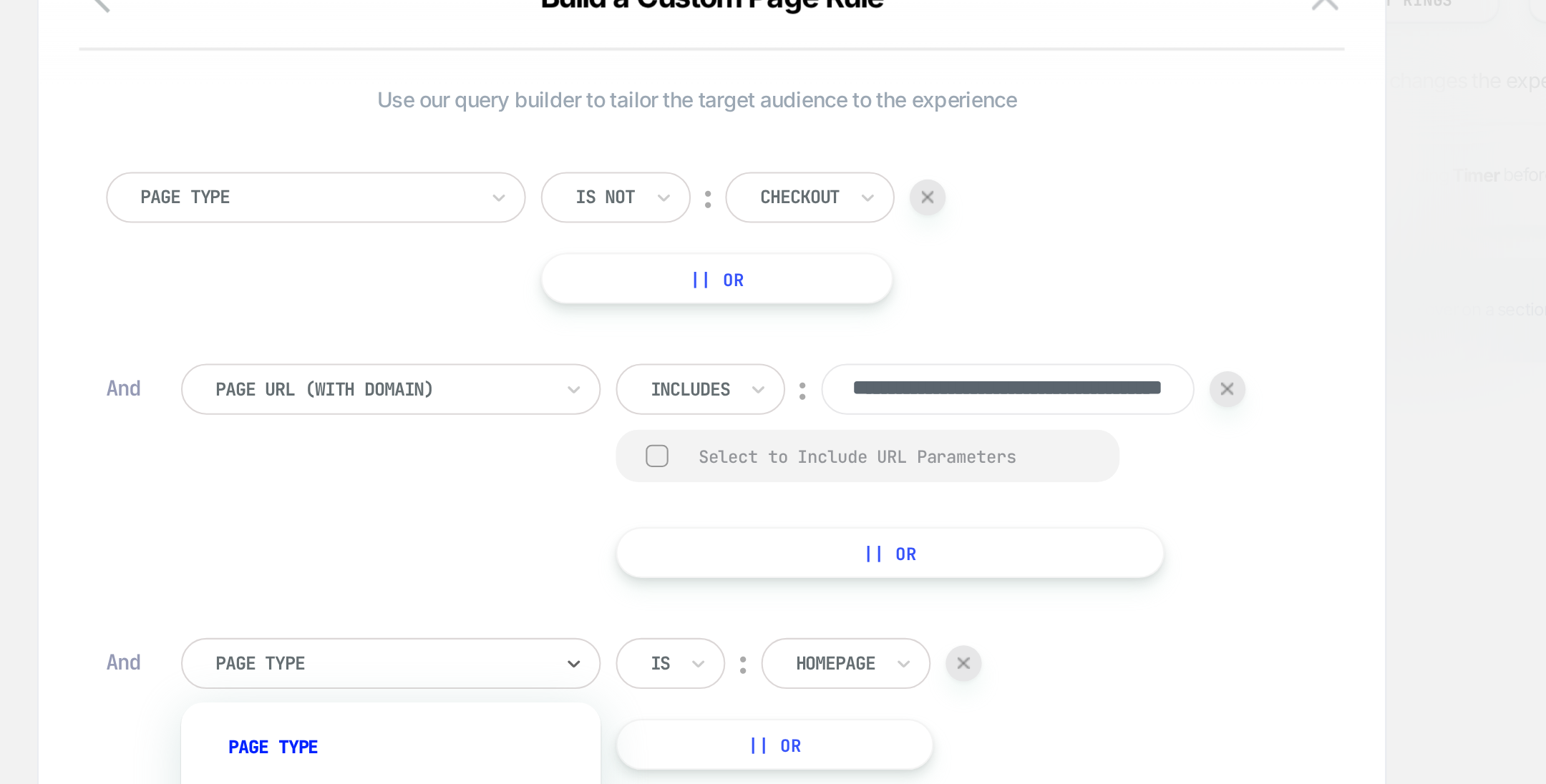
click at [595, 495] on div "Page Type" at bounding box center [620, 507] width 200 height 24
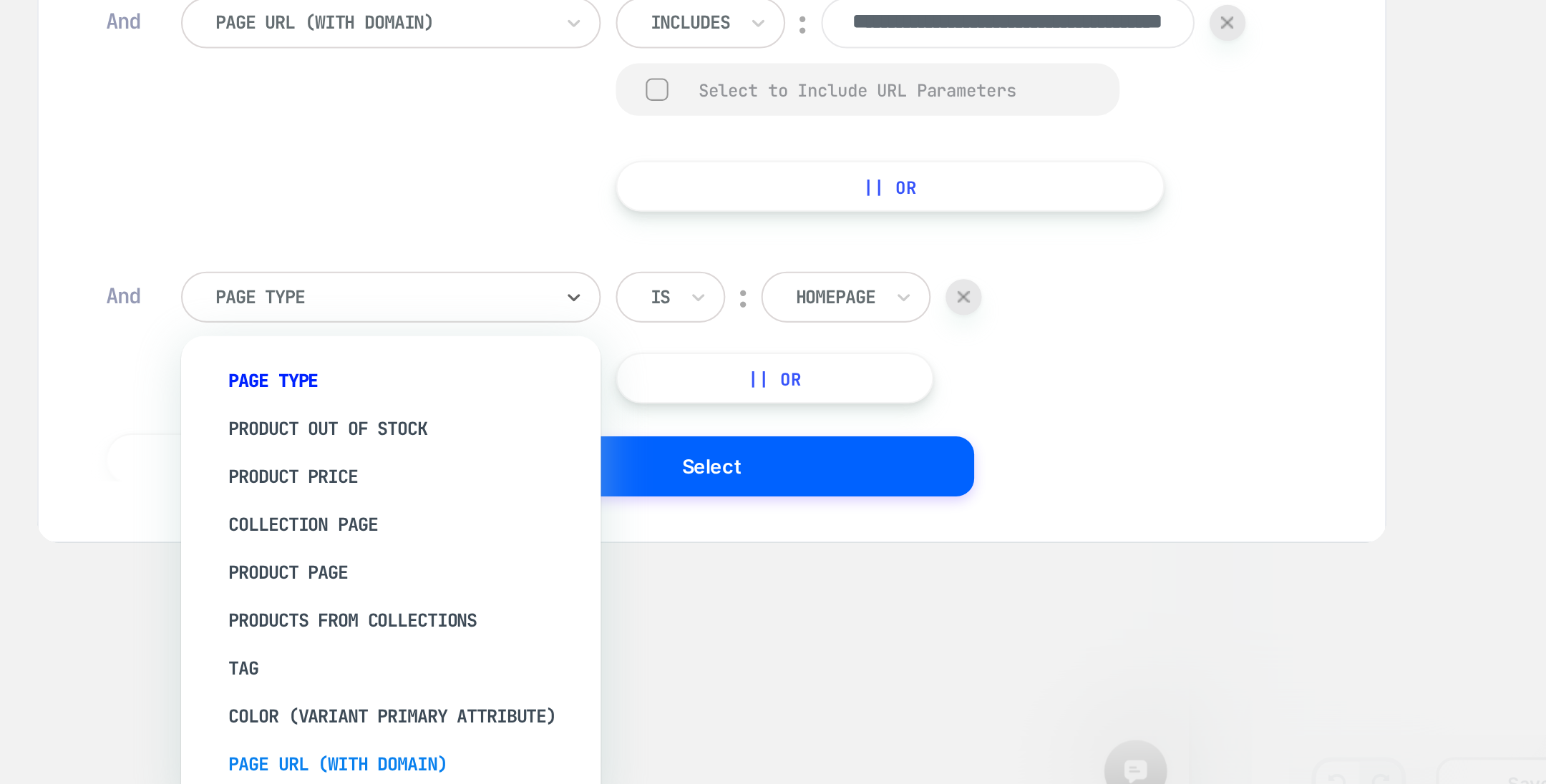
click at [620, 730] on div "Page Url (WITH DOMAIN)" at bounding box center [626, 730] width 186 height 23
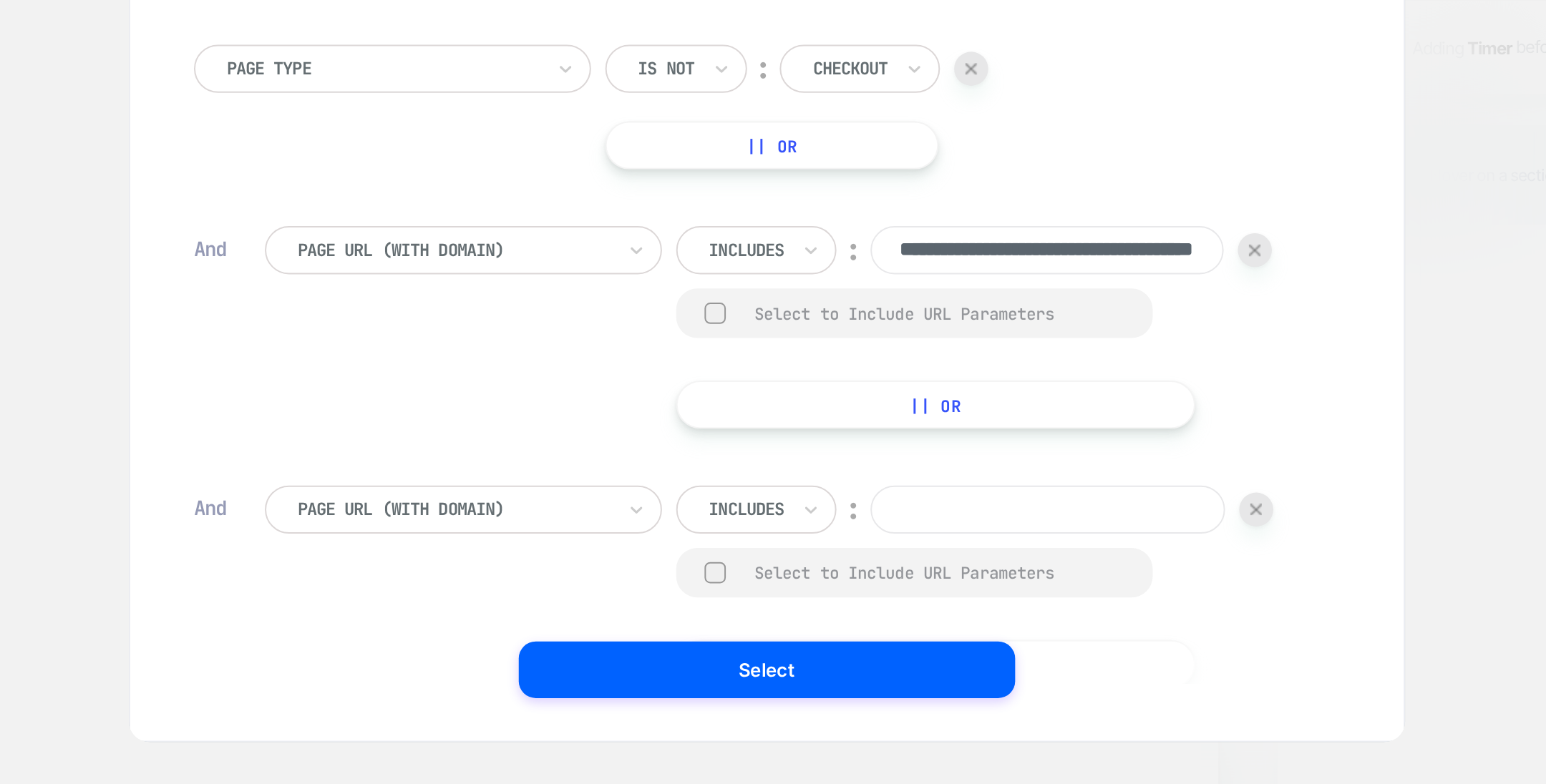
click at [850, 513] on input at bounding box center [915, 507] width 179 height 24
paste input "**********"
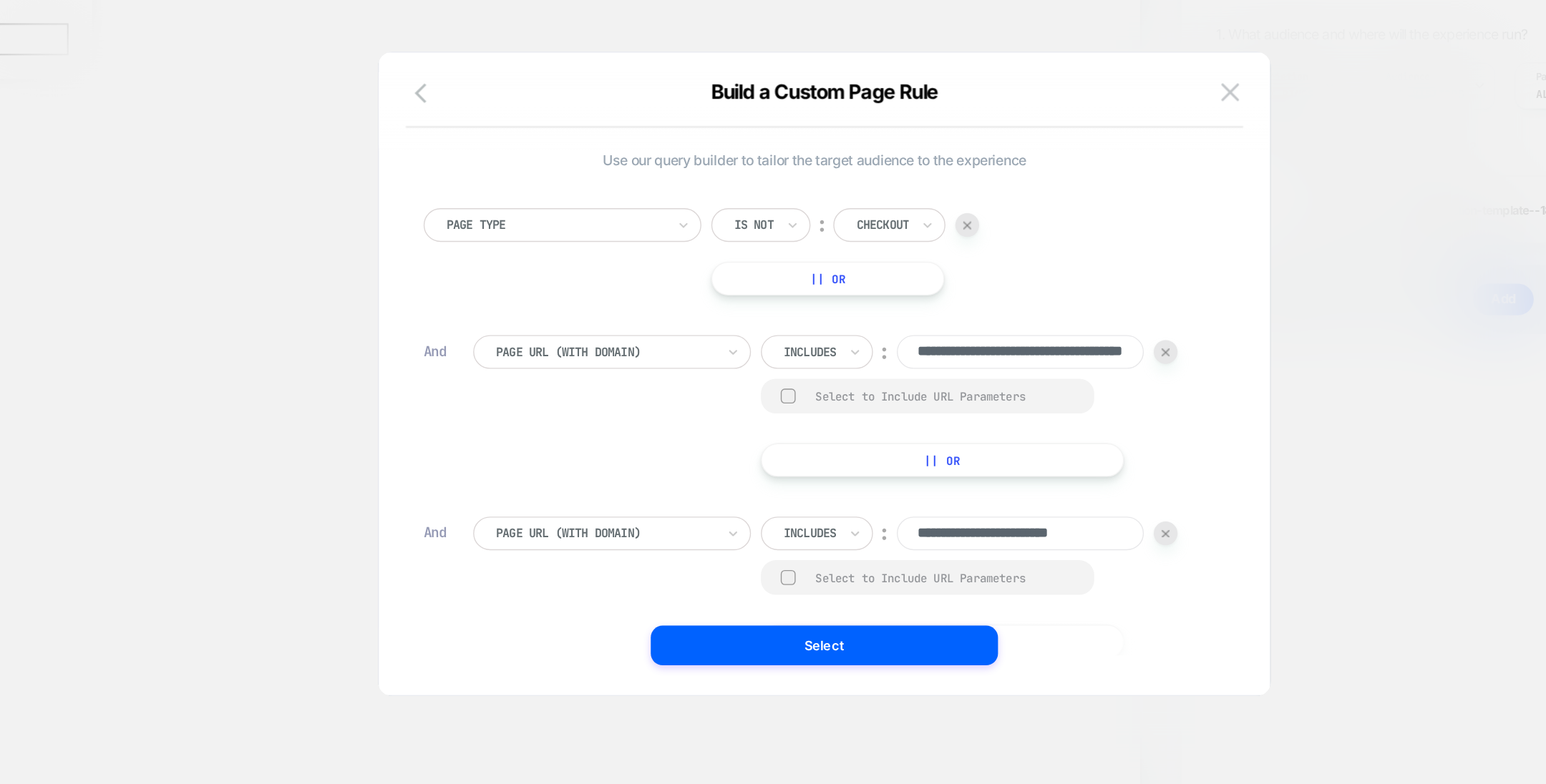
type input "**********"
click at [731, 582] on button "Select" at bounding box center [773, 588] width 251 height 29
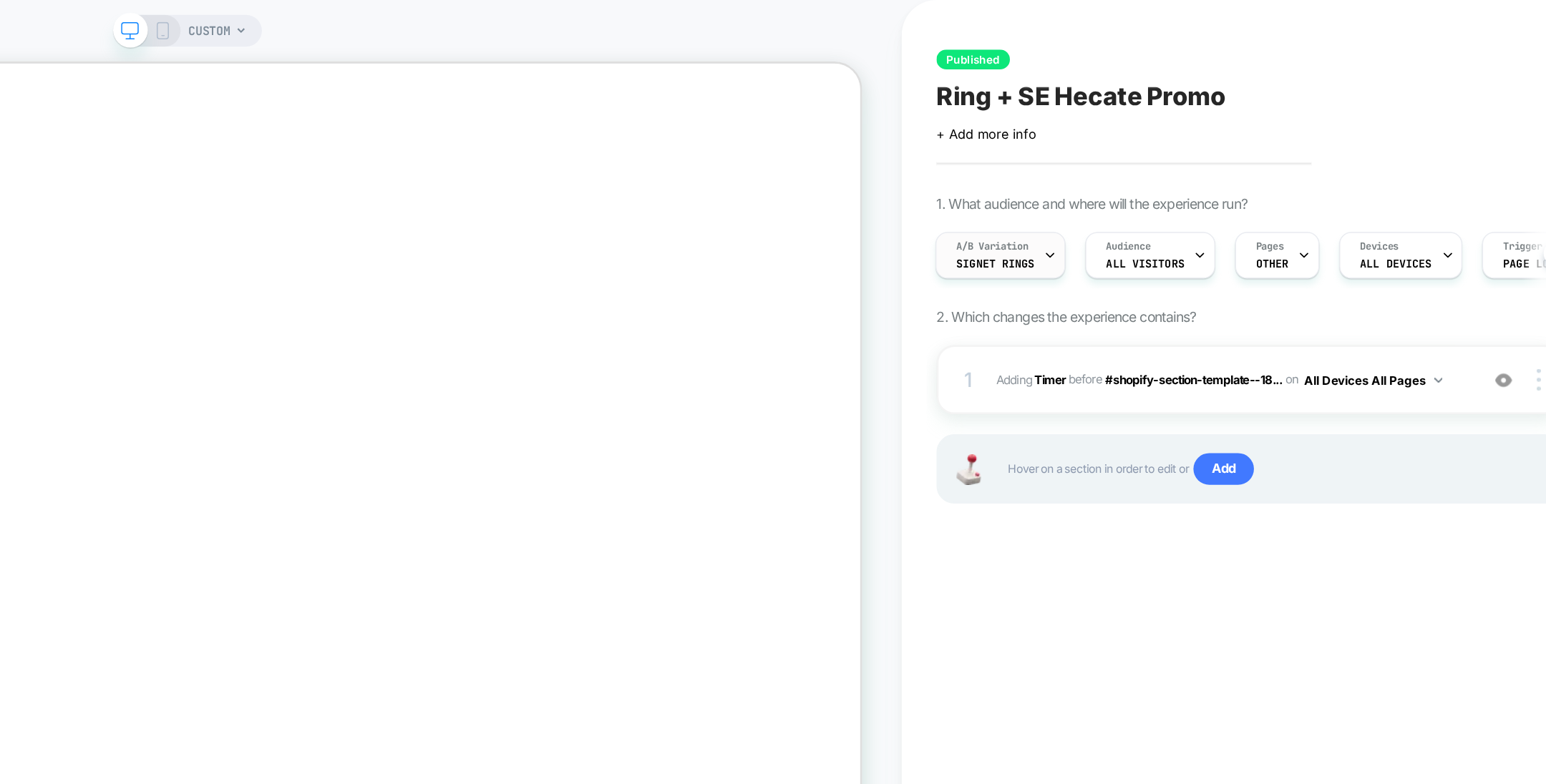
click at [1115, 191] on span "Signet Rings" at bounding box center [1098, 190] width 56 height 10
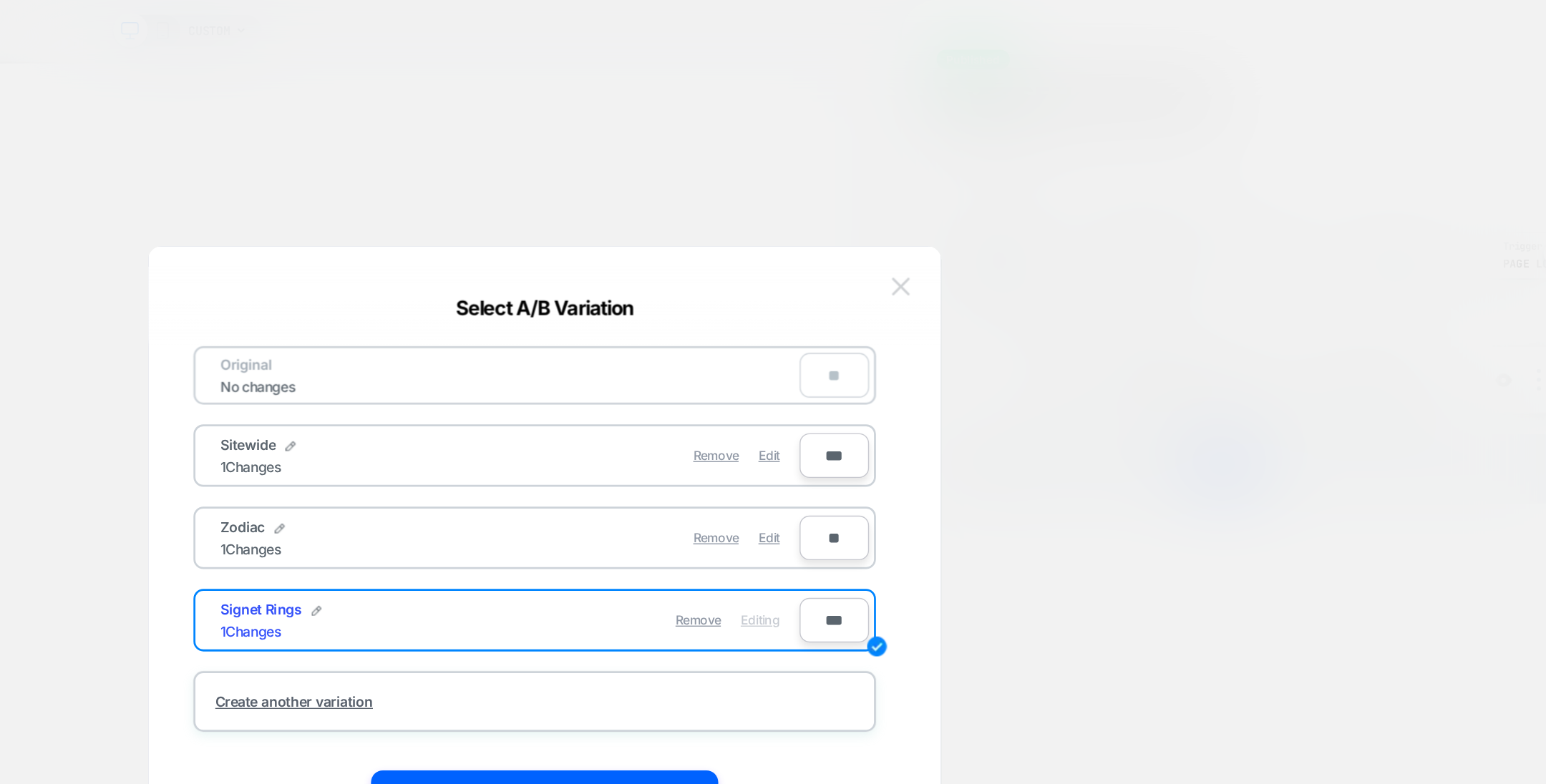
click at [1027, 206] on img at bounding box center [1030, 206] width 13 height 12
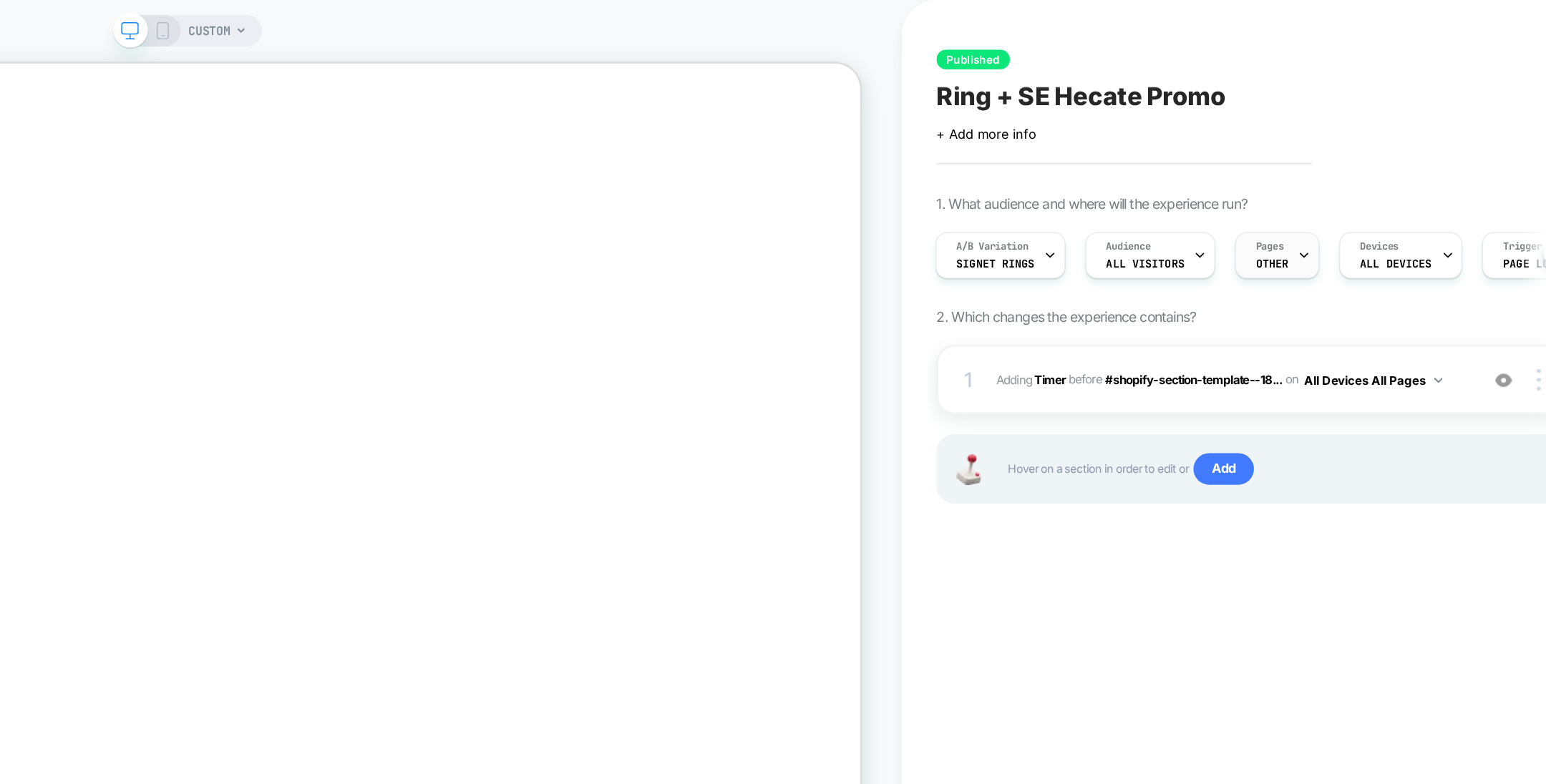
click at [1295, 191] on span "OTHER" at bounding box center [1298, 190] width 24 height 10
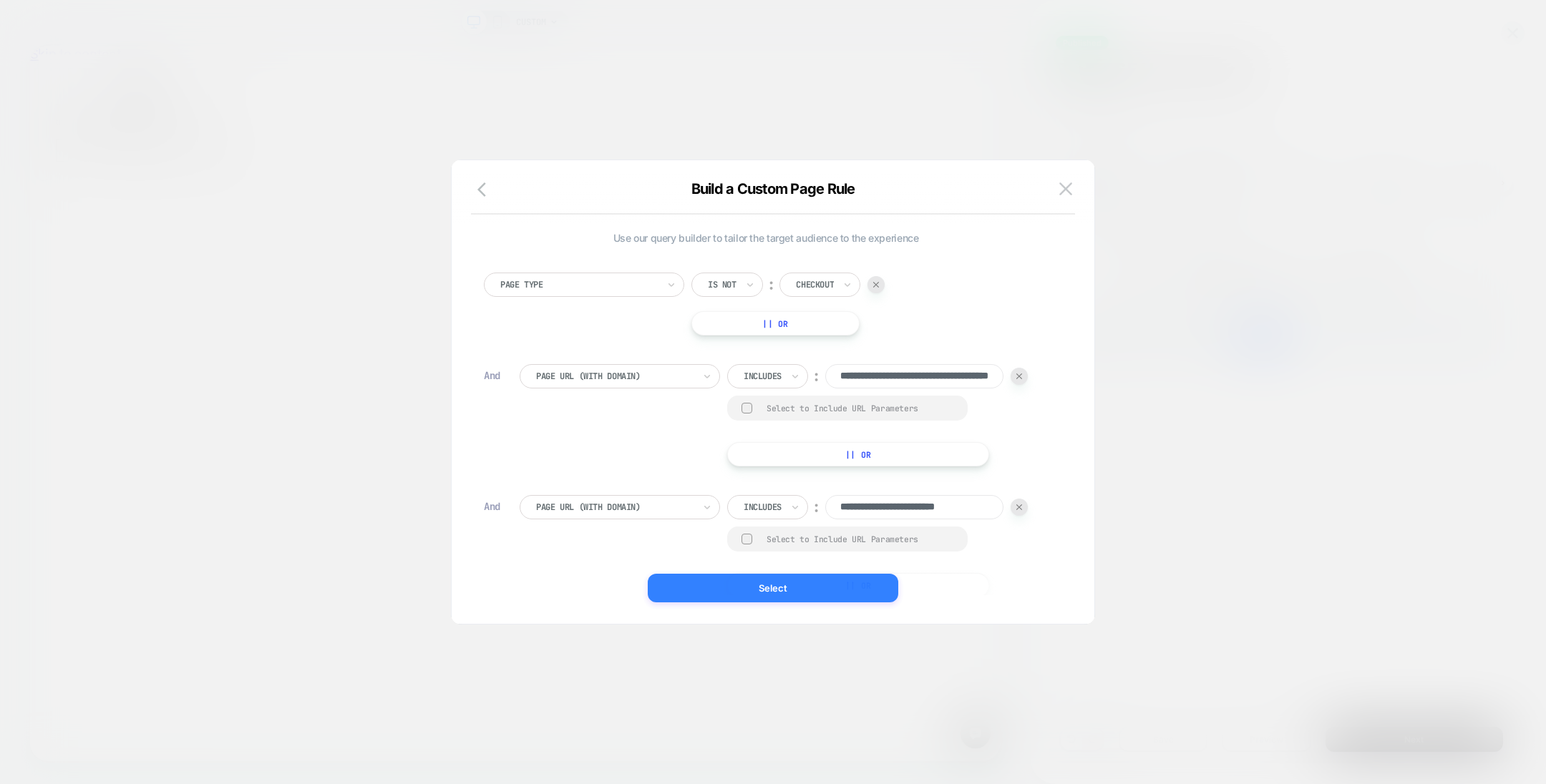
click at [763, 586] on button "Select" at bounding box center [773, 588] width 251 height 29
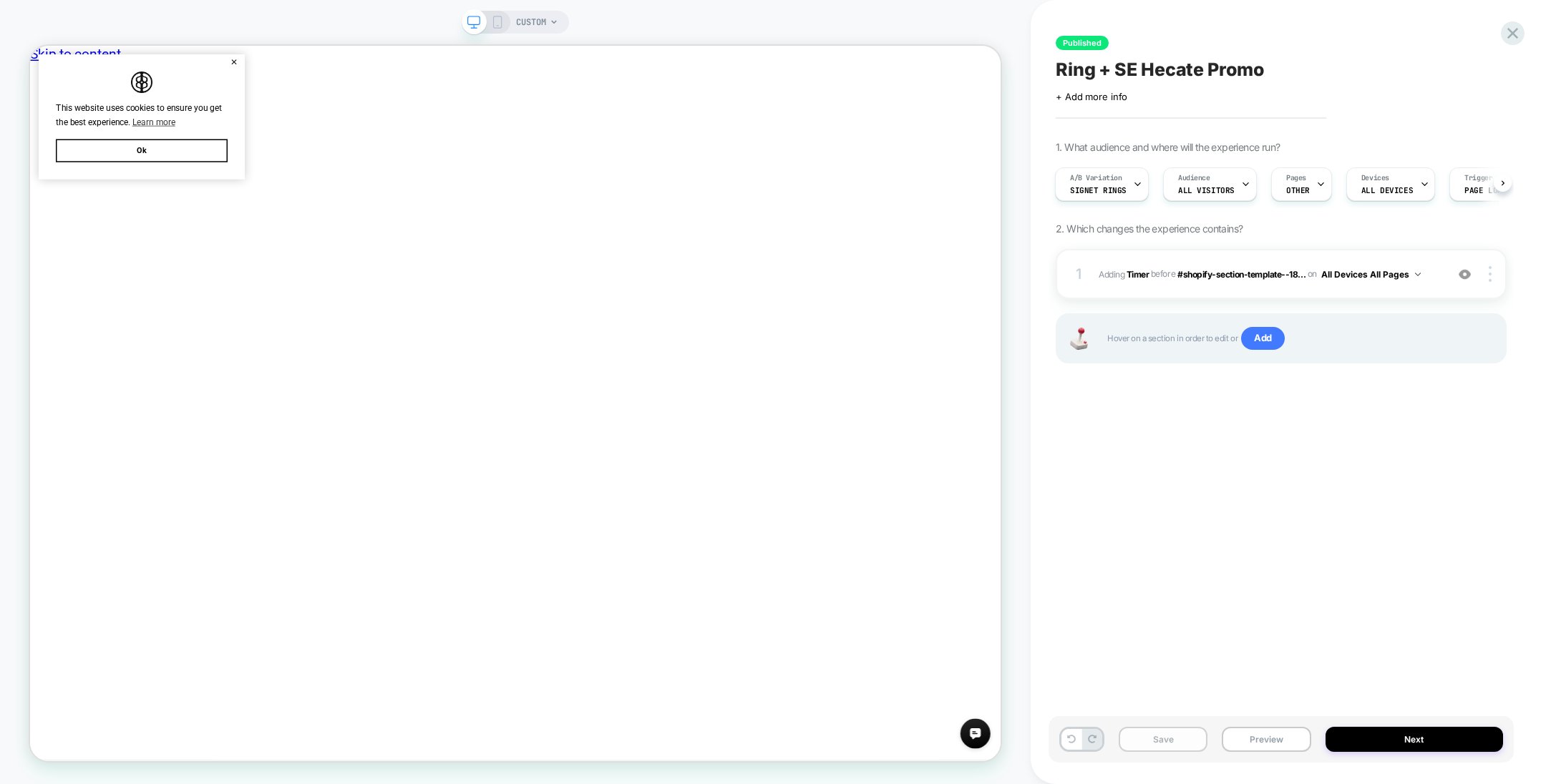
click at [1153, 732] on button "Save" at bounding box center [1163, 739] width 89 height 25
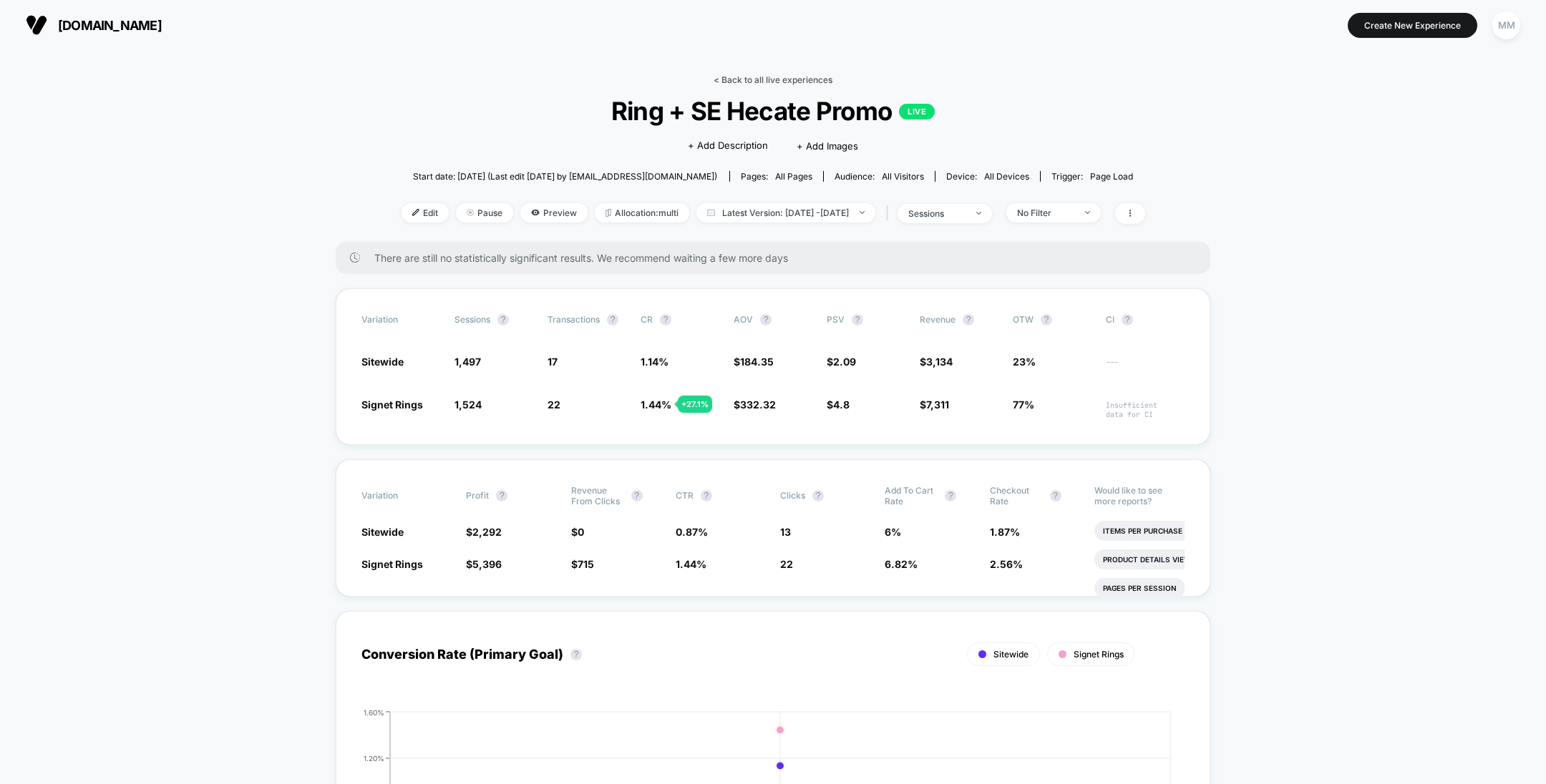
click at [744, 74] on link "< Back to all live experiences" at bounding box center [773, 80] width 118 height 11
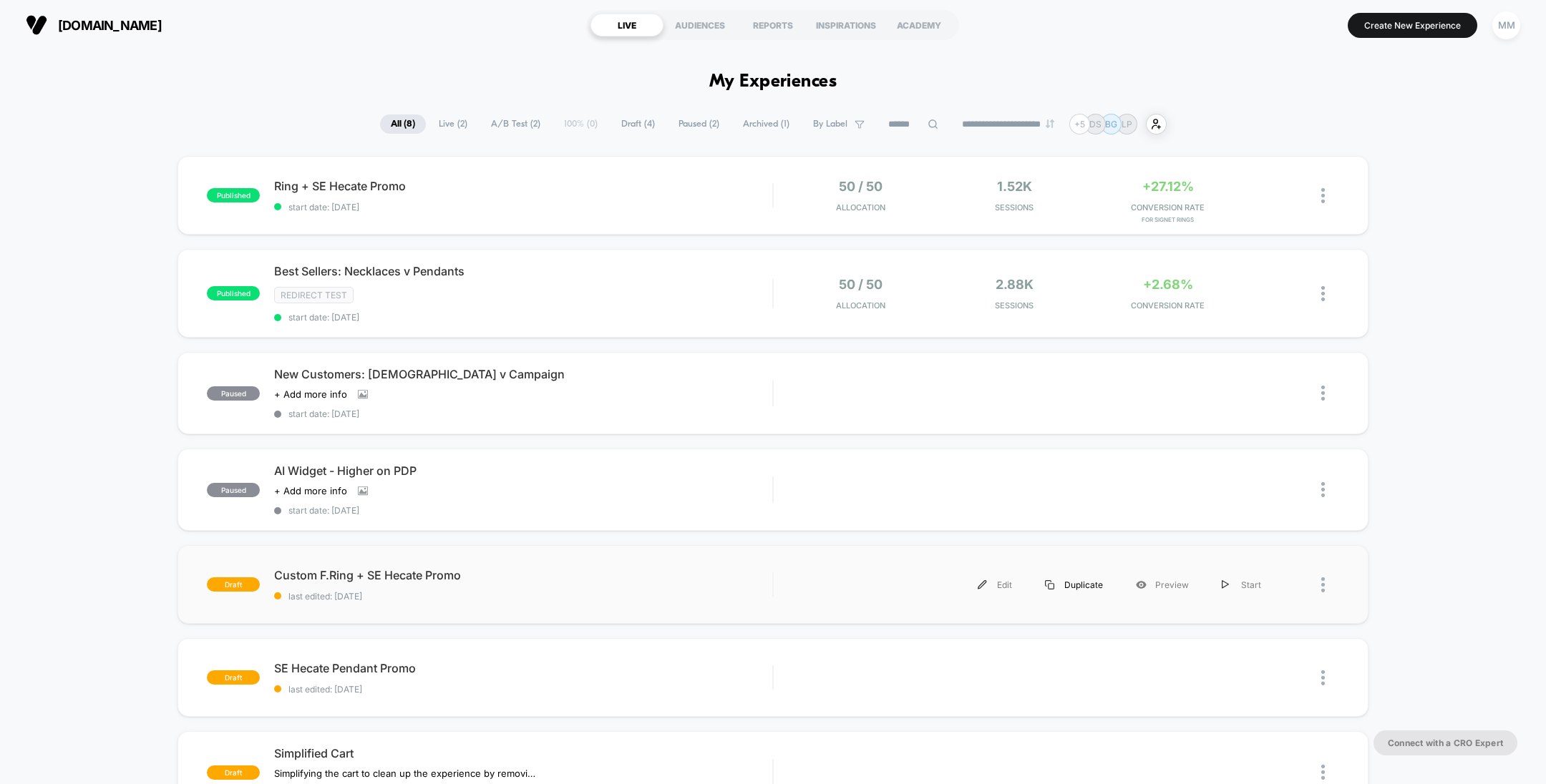
click at [1081, 578] on div "Duplicate" at bounding box center [1074, 584] width 91 height 32
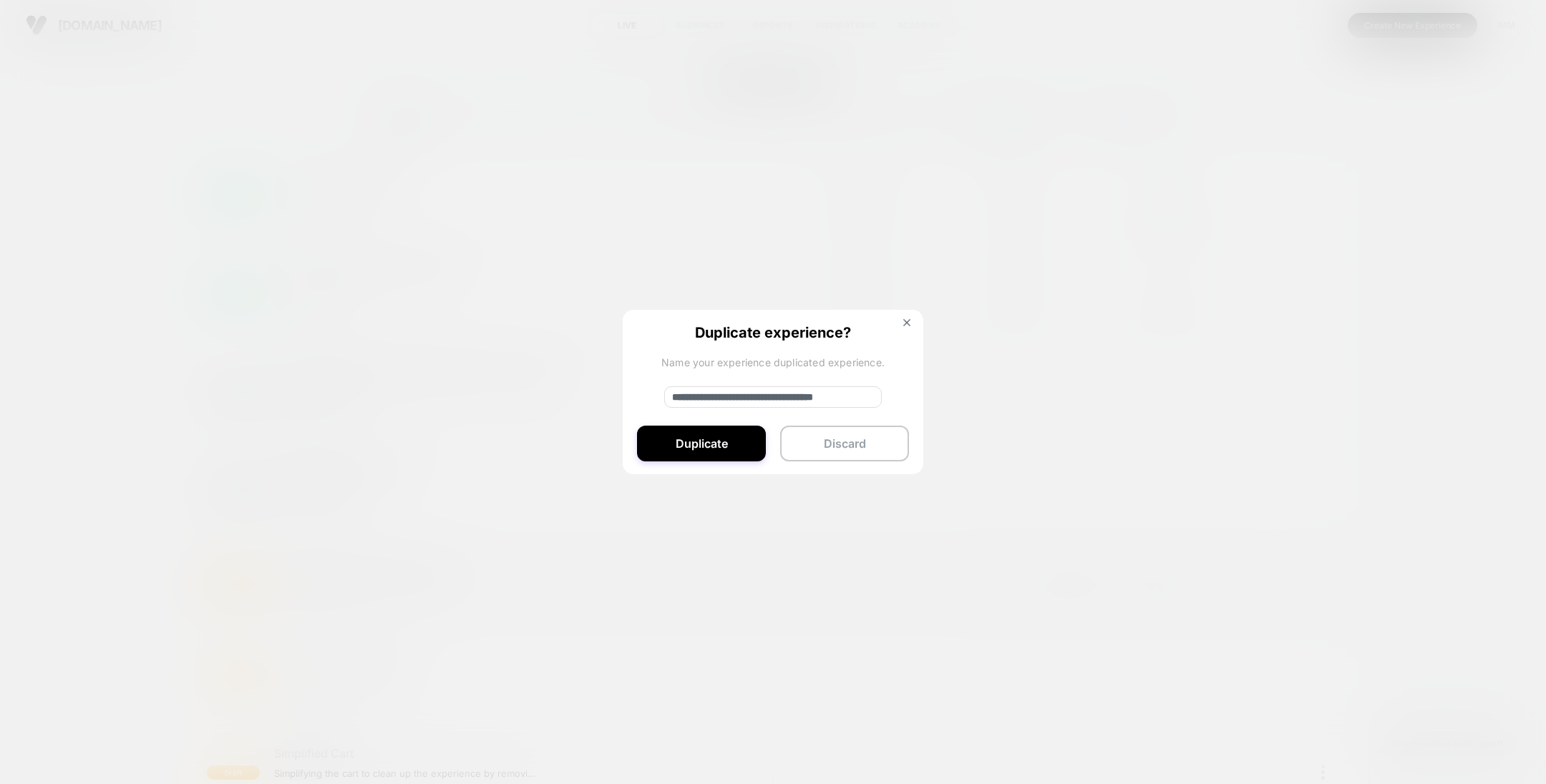
click at [816, 401] on input "**********" at bounding box center [773, 397] width 218 height 21
type input "**********"
click at [730, 443] on button "Duplicate" at bounding box center [702, 443] width 129 height 36
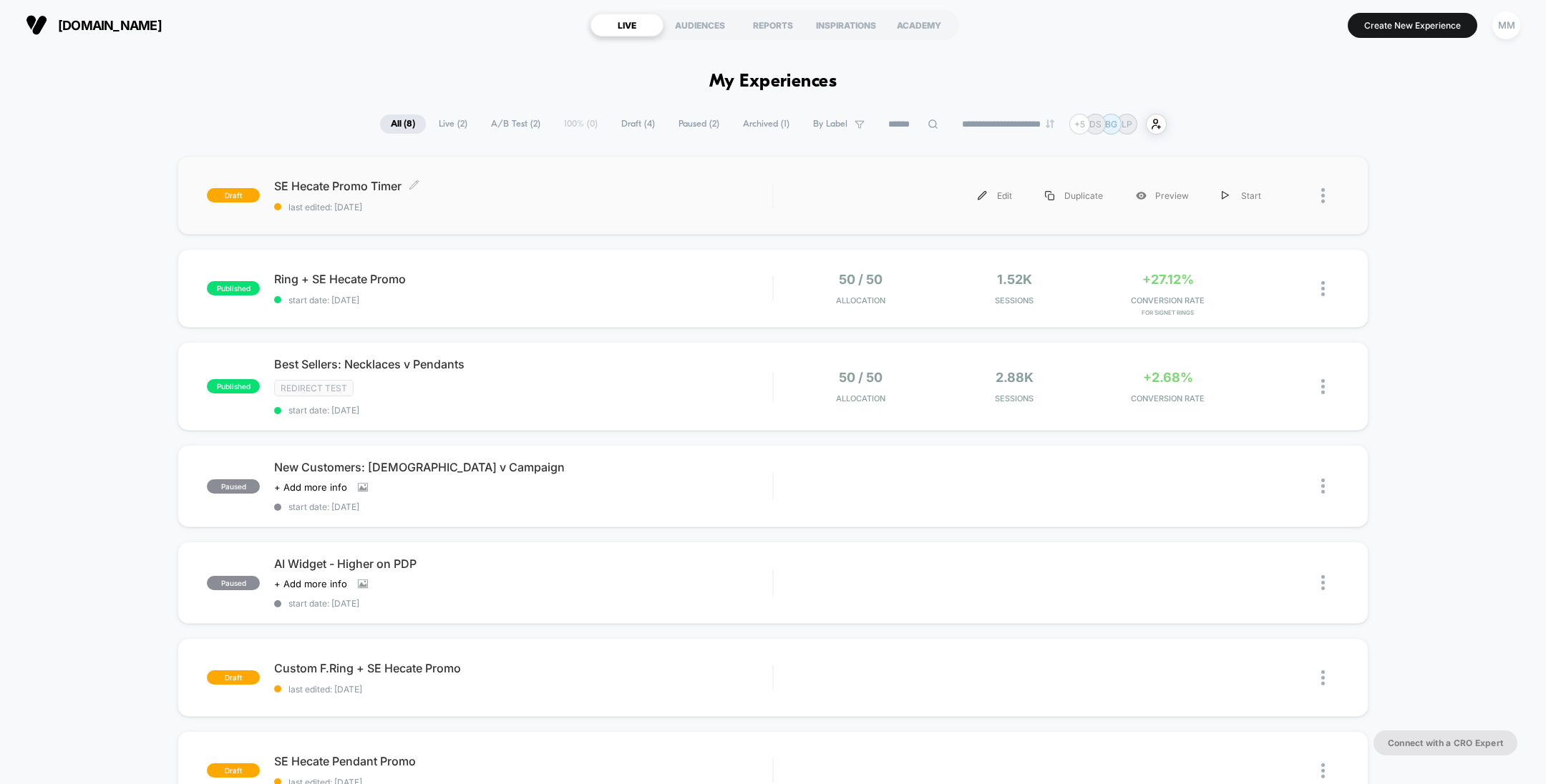
click at [538, 203] on span "last edited: [DATE]" at bounding box center [523, 207] width 498 height 11
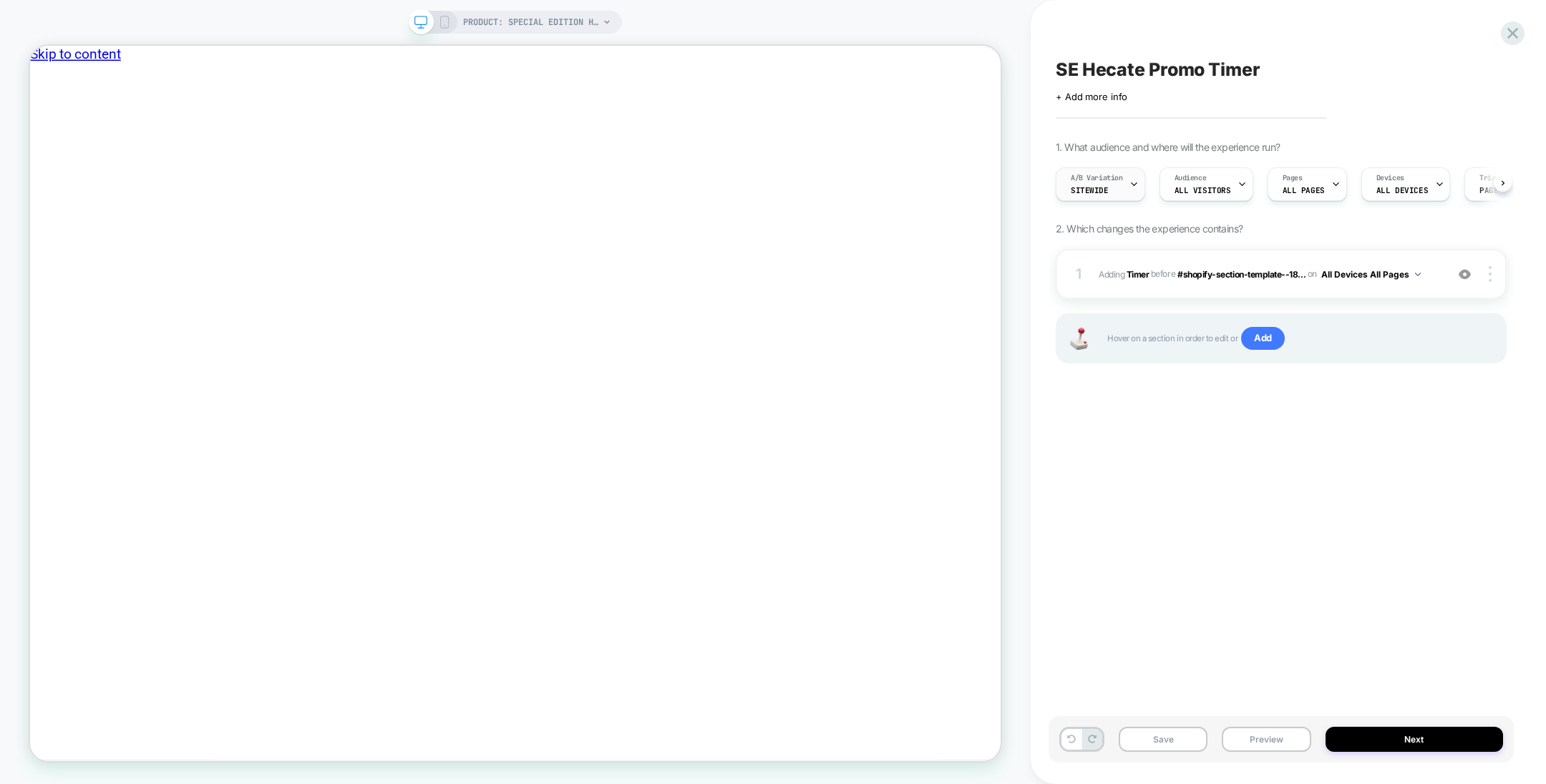
click at [1114, 188] on div "A/B Variation Sitewide" at bounding box center [1096, 184] width 81 height 32
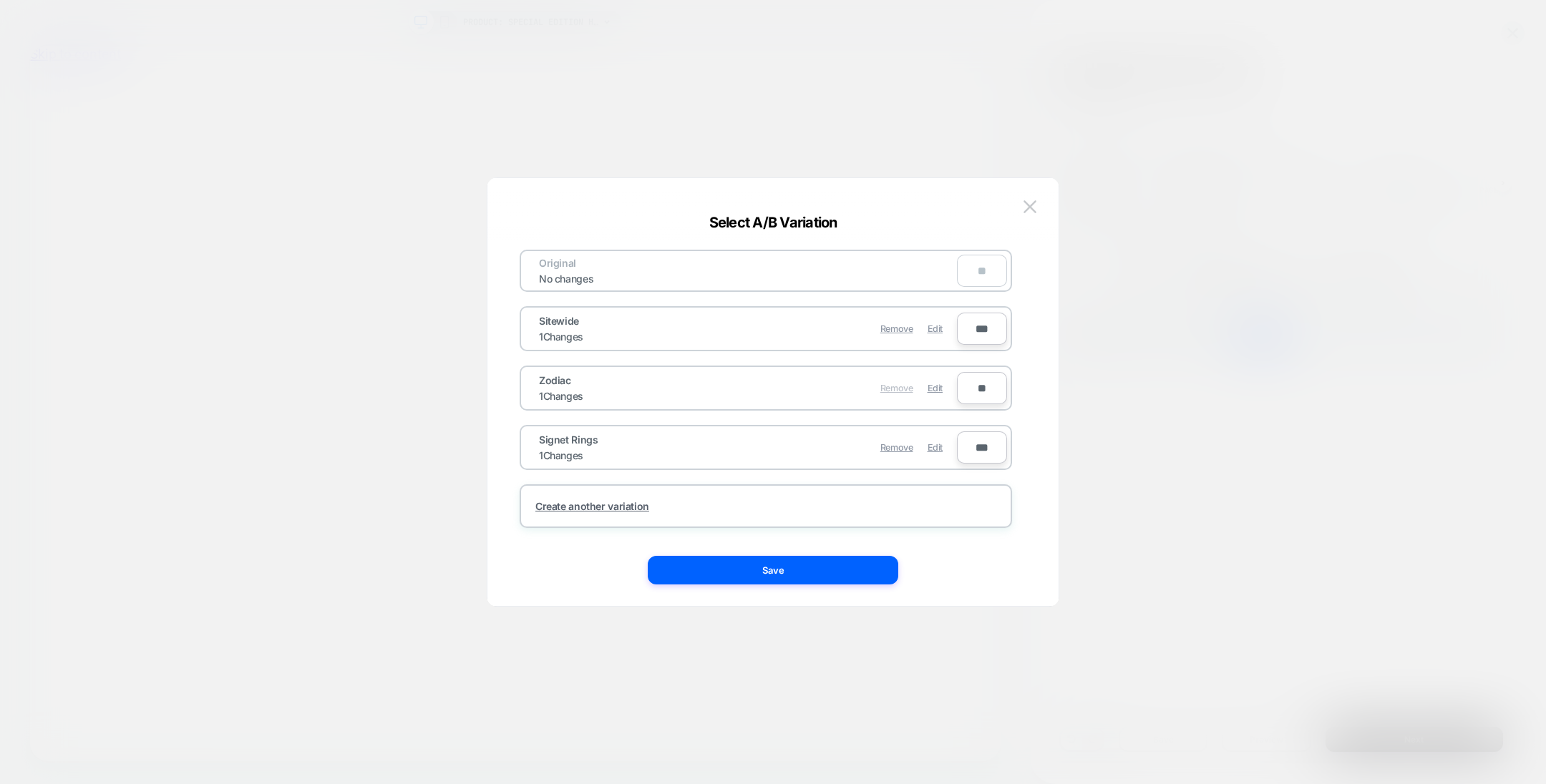
click at [894, 389] on span "Remove" at bounding box center [897, 388] width 33 height 11
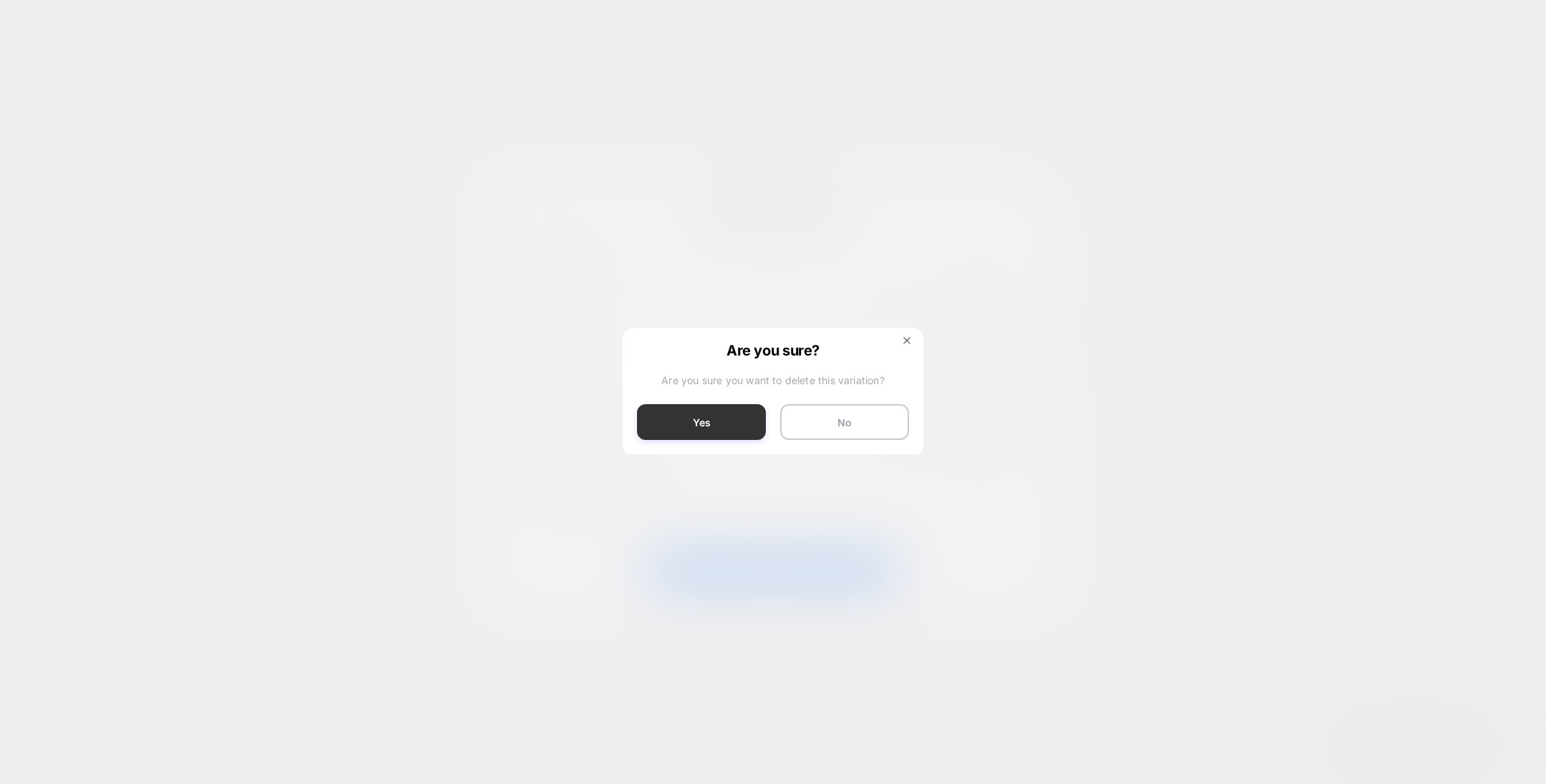
click at [759, 417] on button "Yes" at bounding box center [702, 422] width 129 height 36
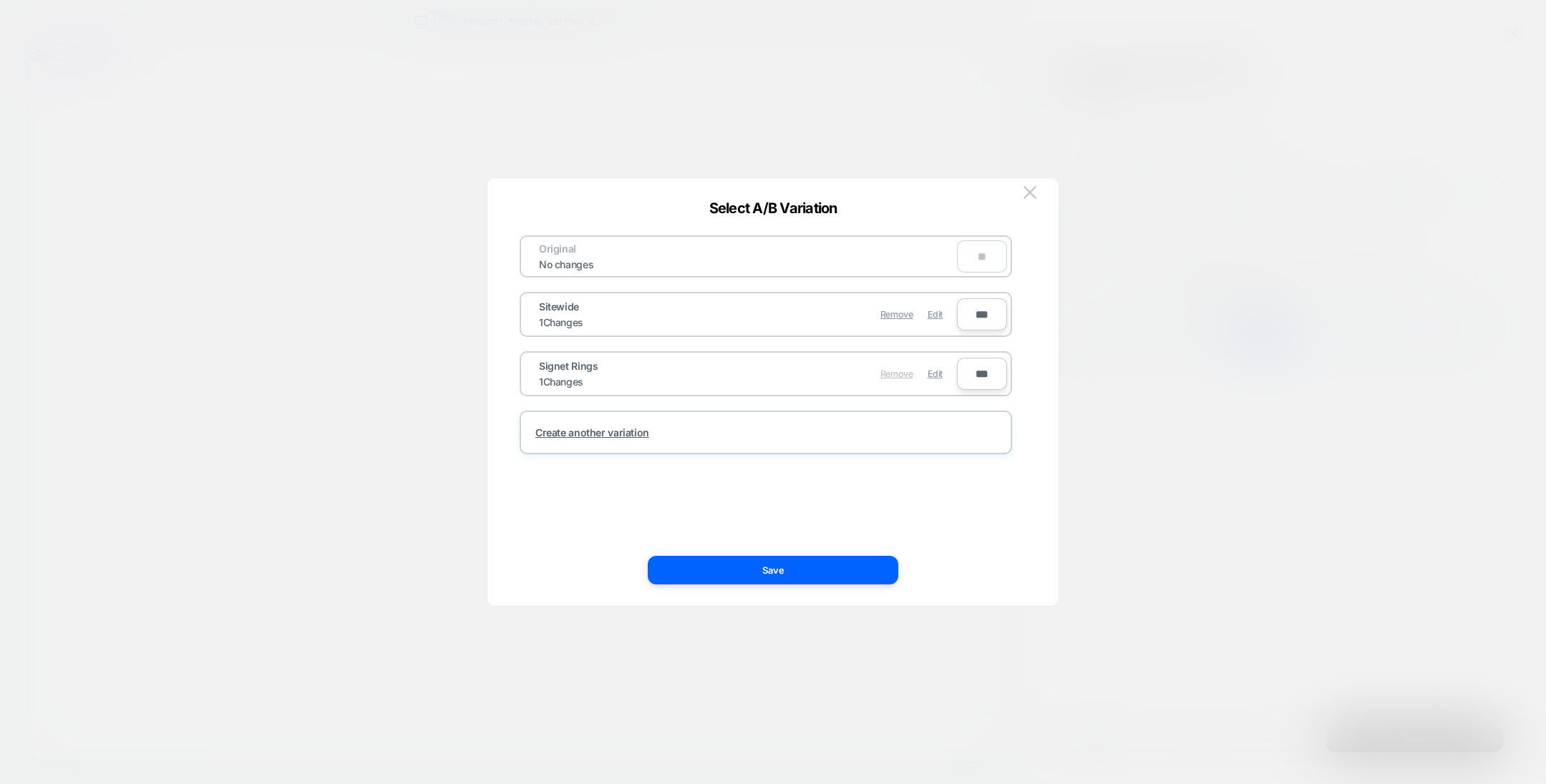
click at [906, 372] on span "Remove" at bounding box center [897, 373] width 33 height 11
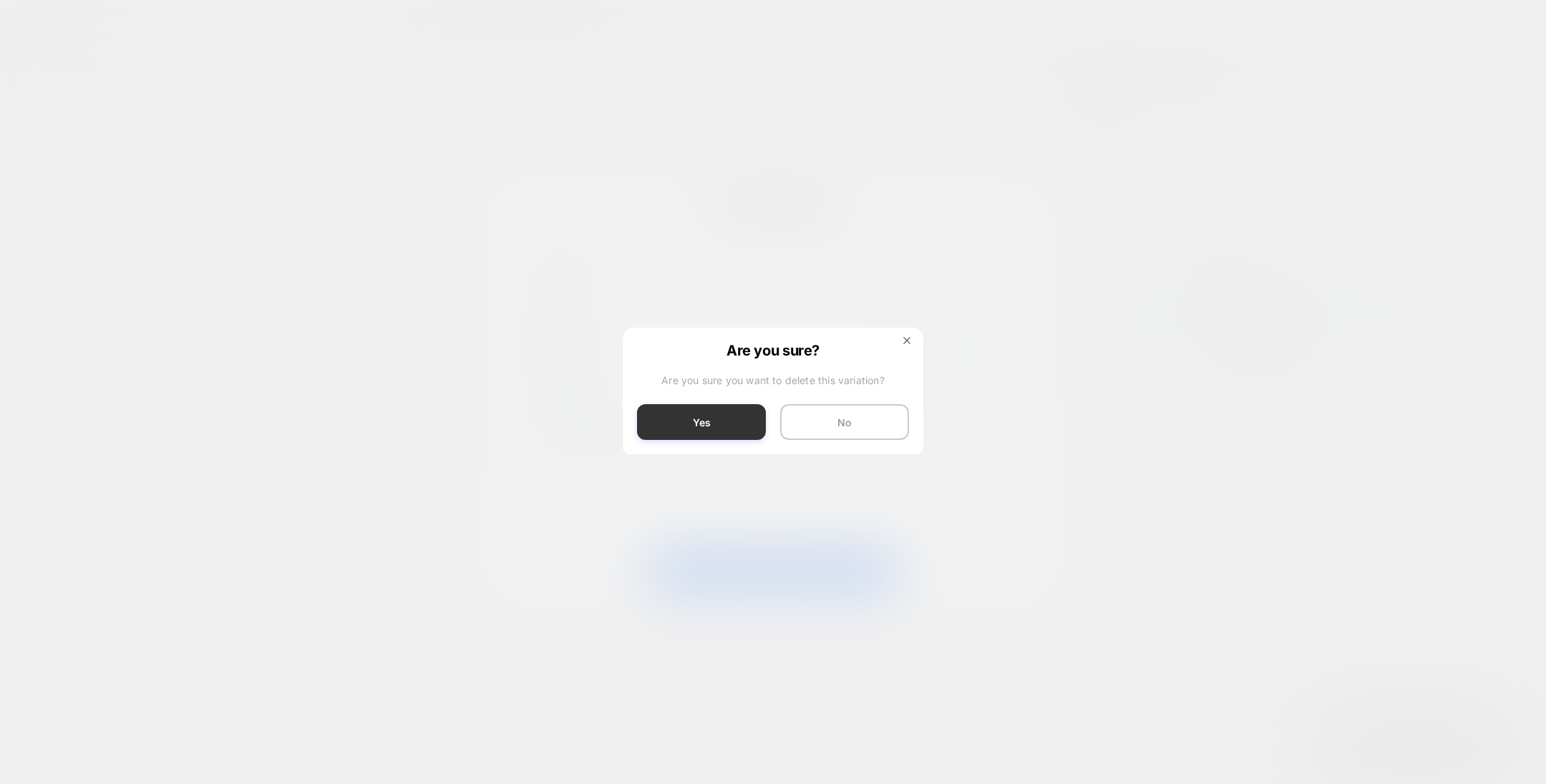
click at [715, 418] on button "Yes" at bounding box center [702, 422] width 129 height 36
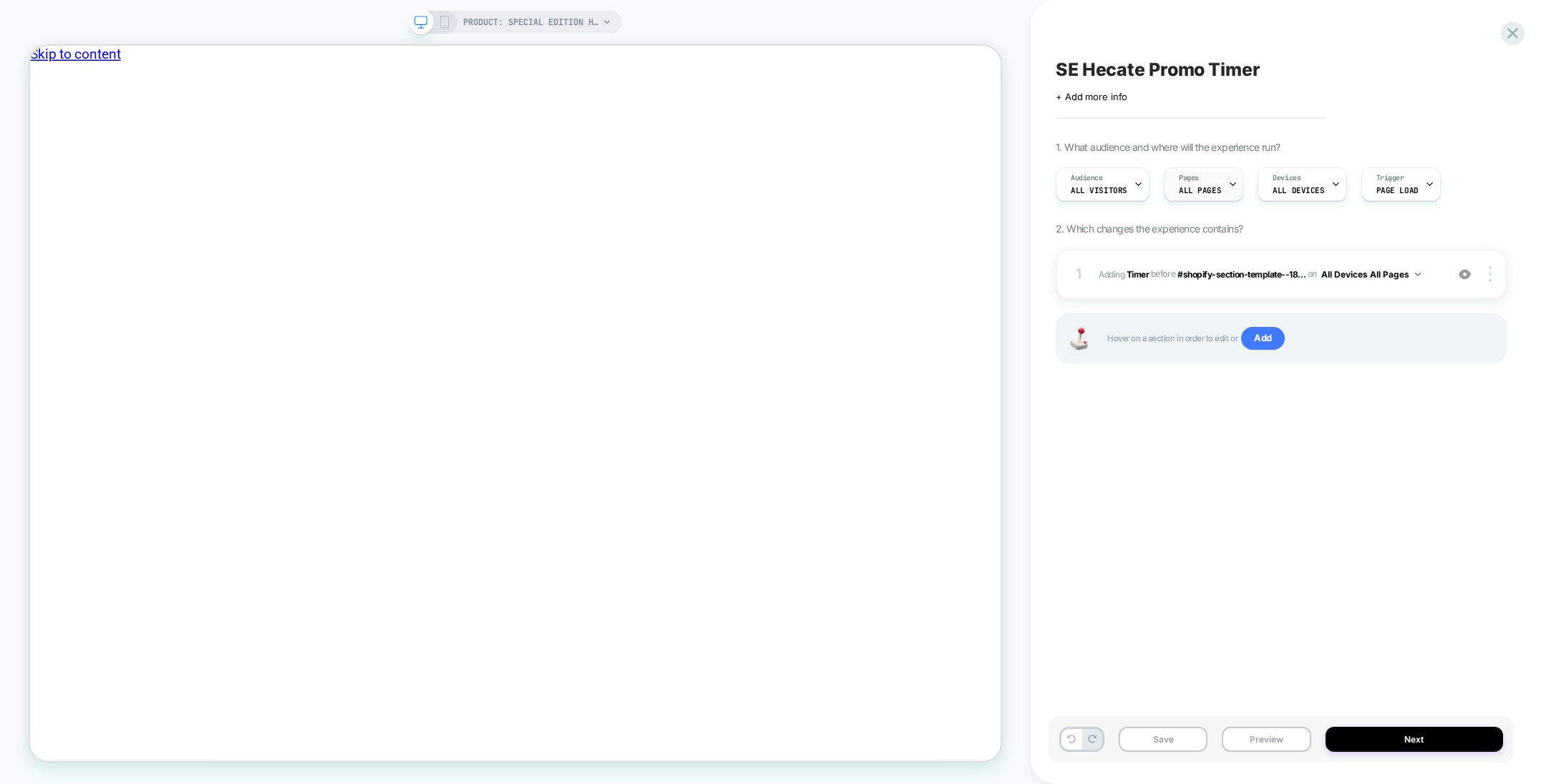
click at [1229, 194] on div at bounding box center [1233, 184] width 9 height 32
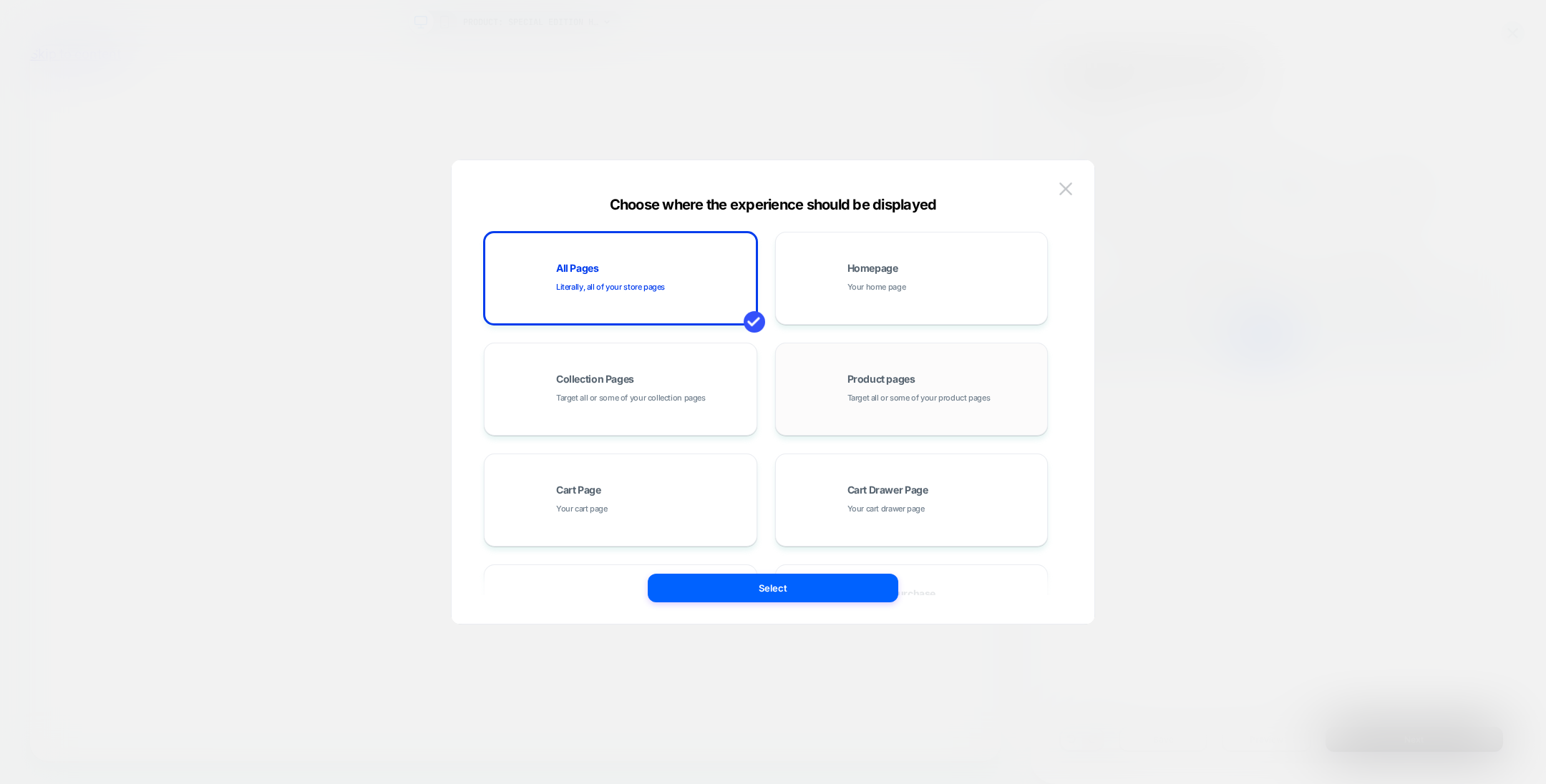
click at [912, 398] on span "Target all or some of your product pages" at bounding box center [919, 398] width 144 height 14
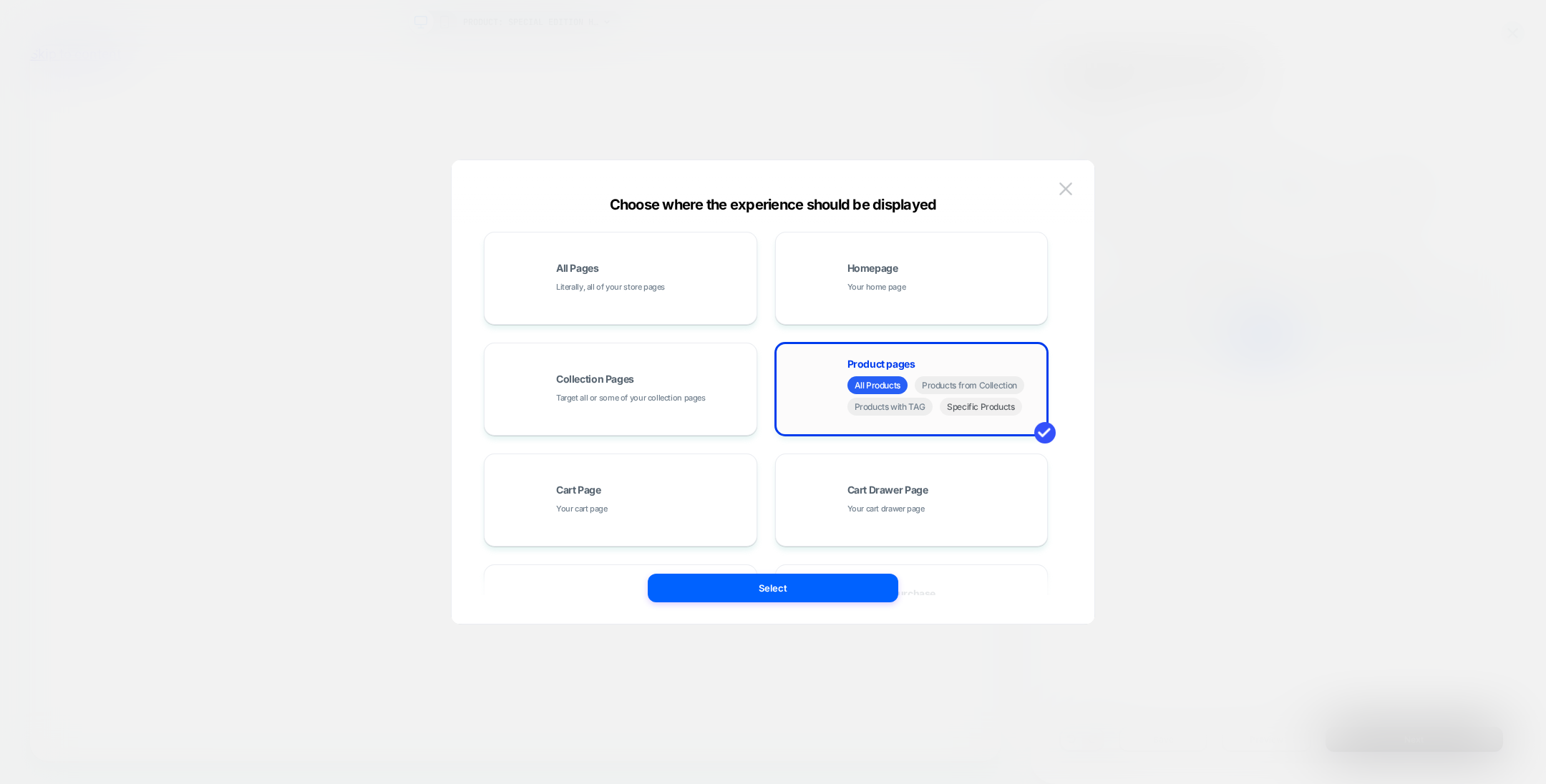
click at [977, 412] on span "Specific Products" at bounding box center [981, 407] width 82 height 18
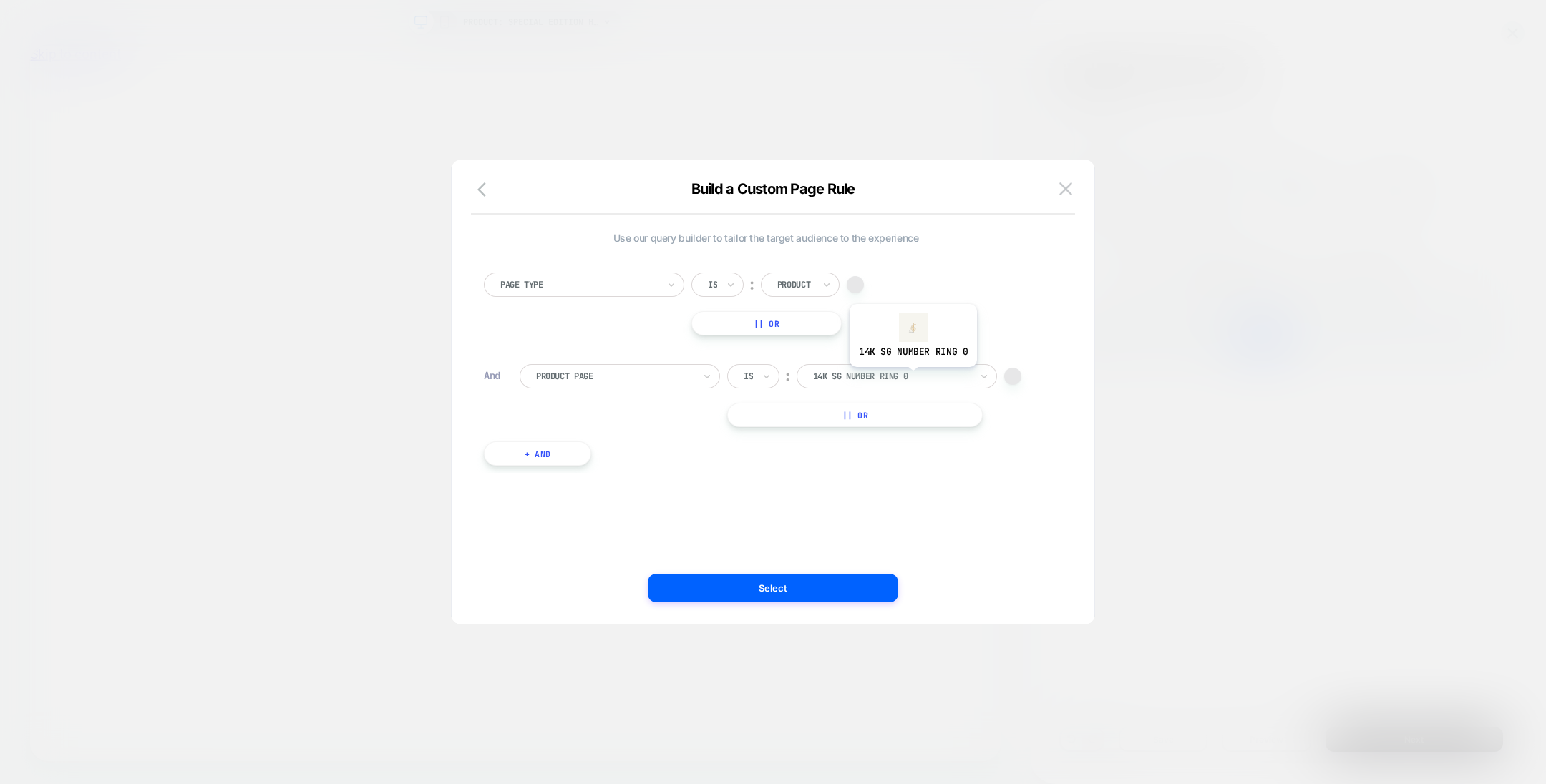
click at [911, 376] on div at bounding box center [891, 376] width 157 height 13
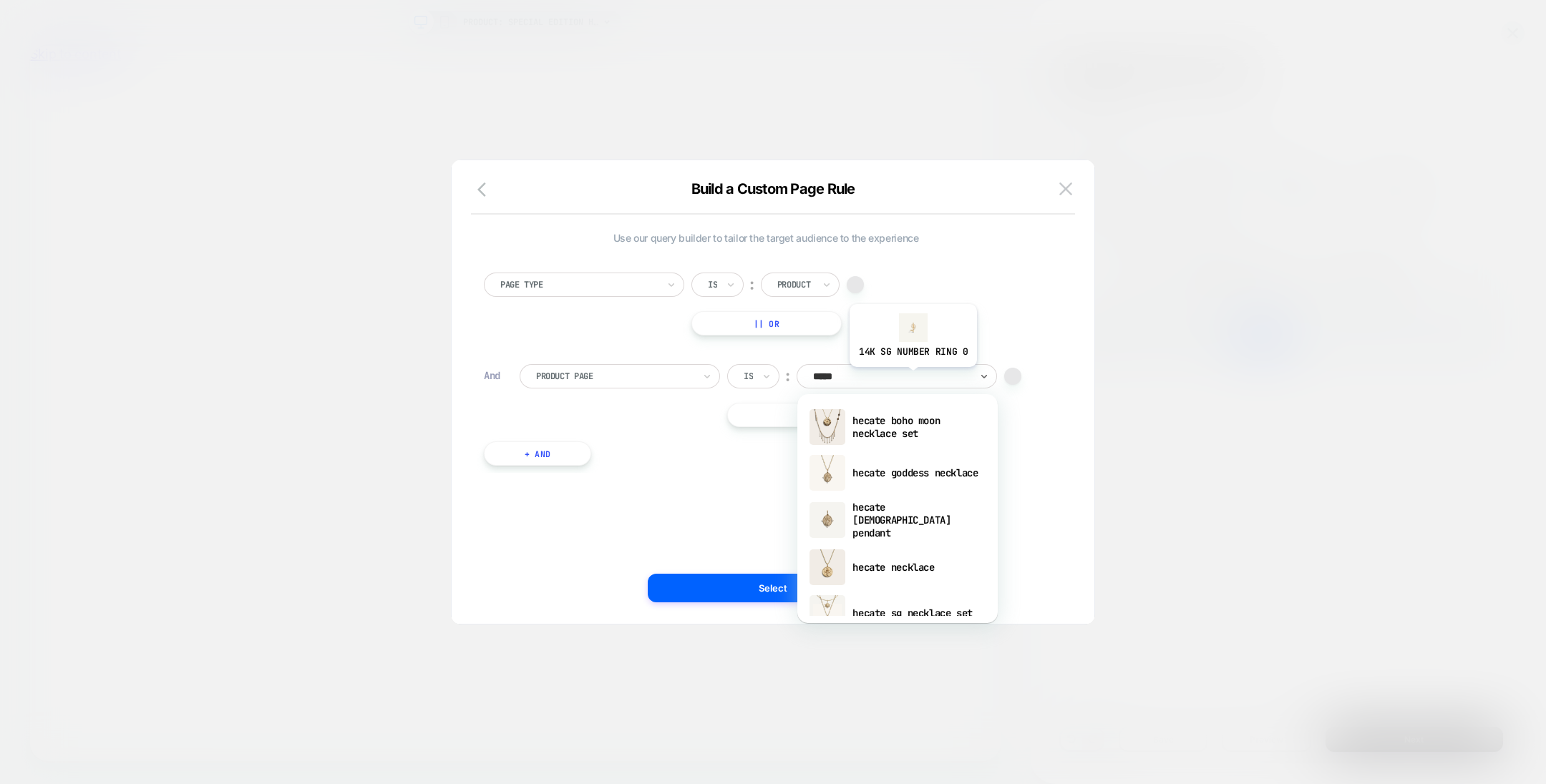
type input "******"
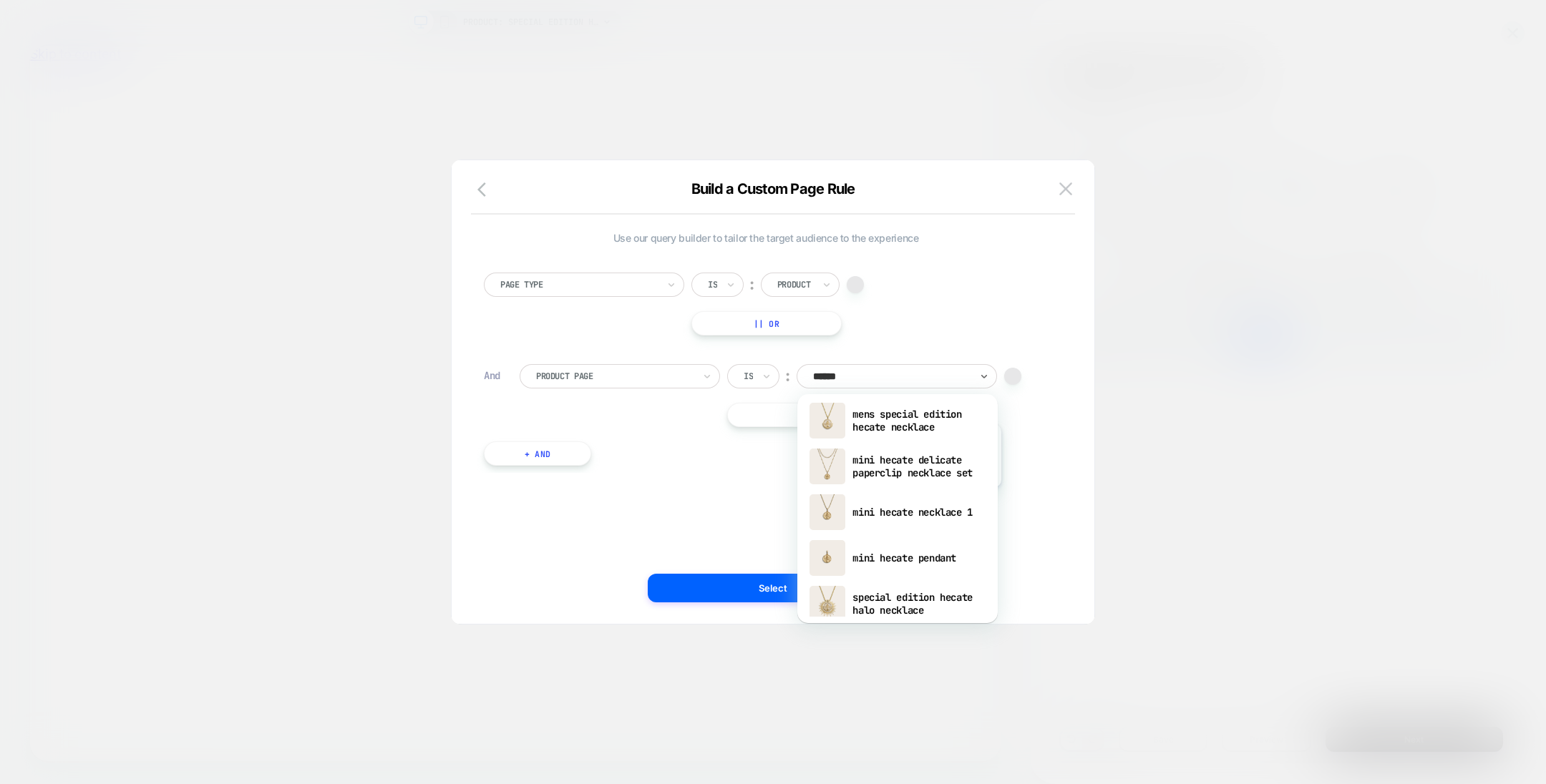
scroll to position [378, 0]
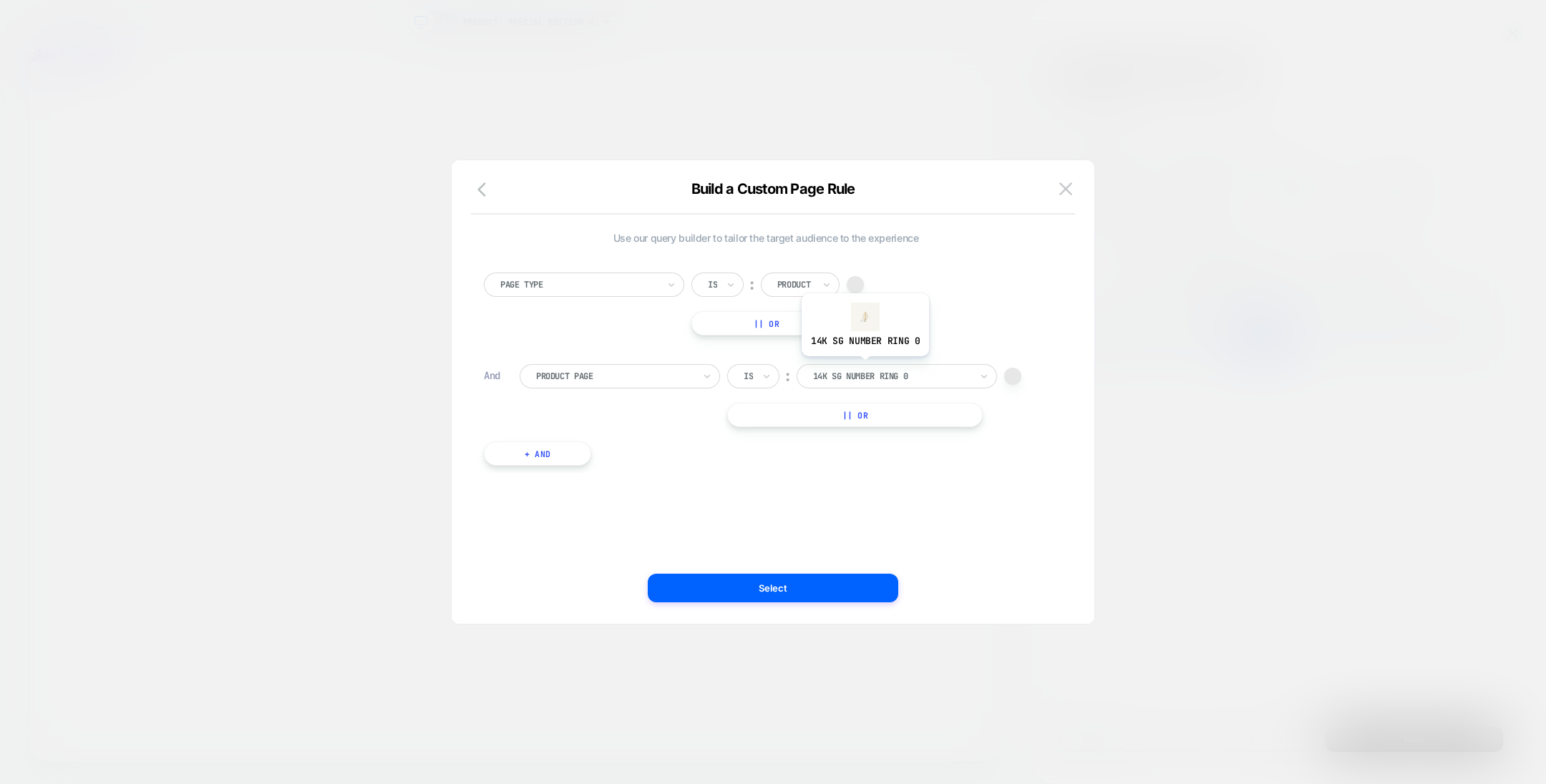
click at [864, 367] on div "14k sg number ring 0" at bounding box center [897, 376] width 200 height 24
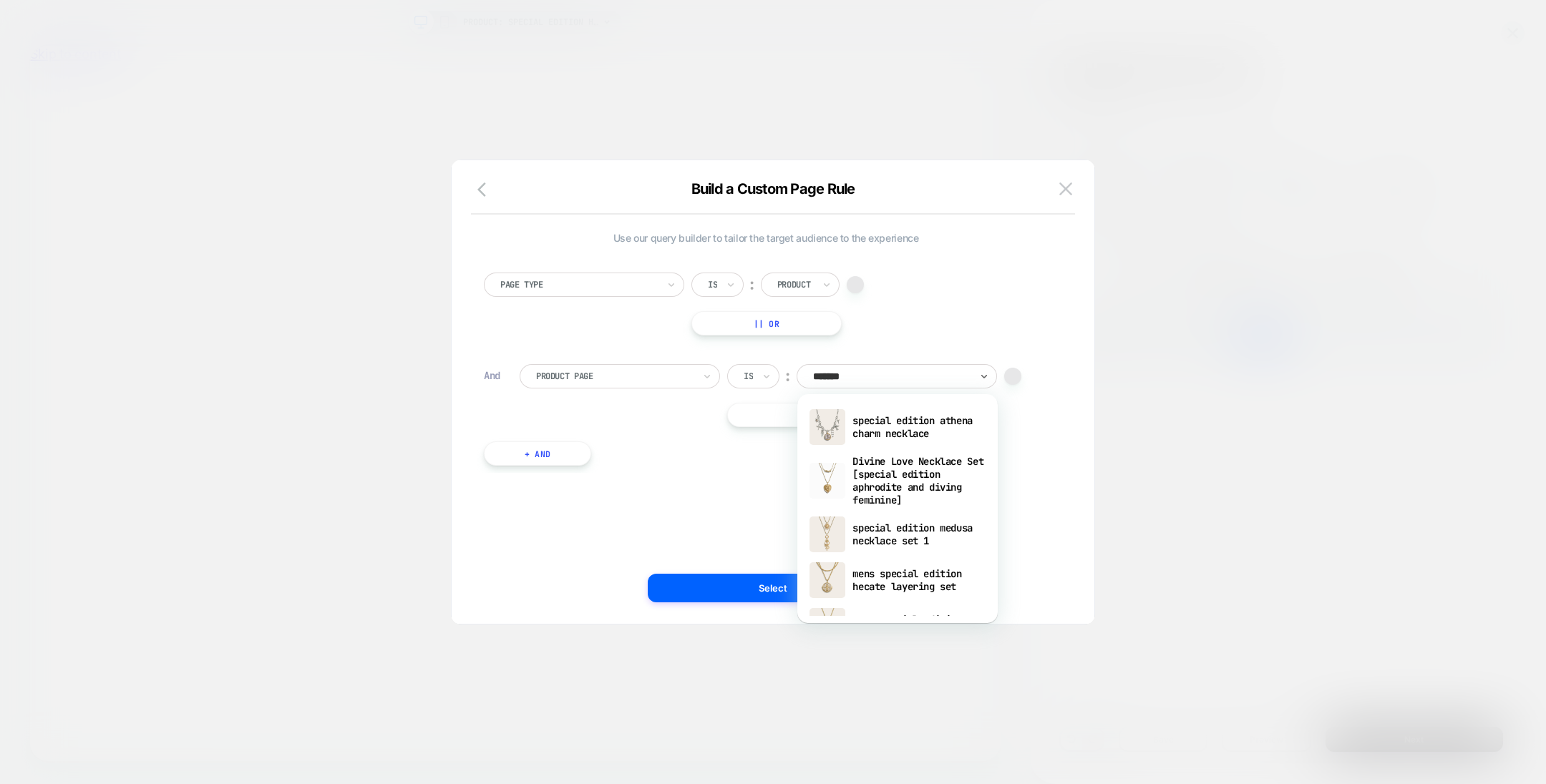
paste input "**********"
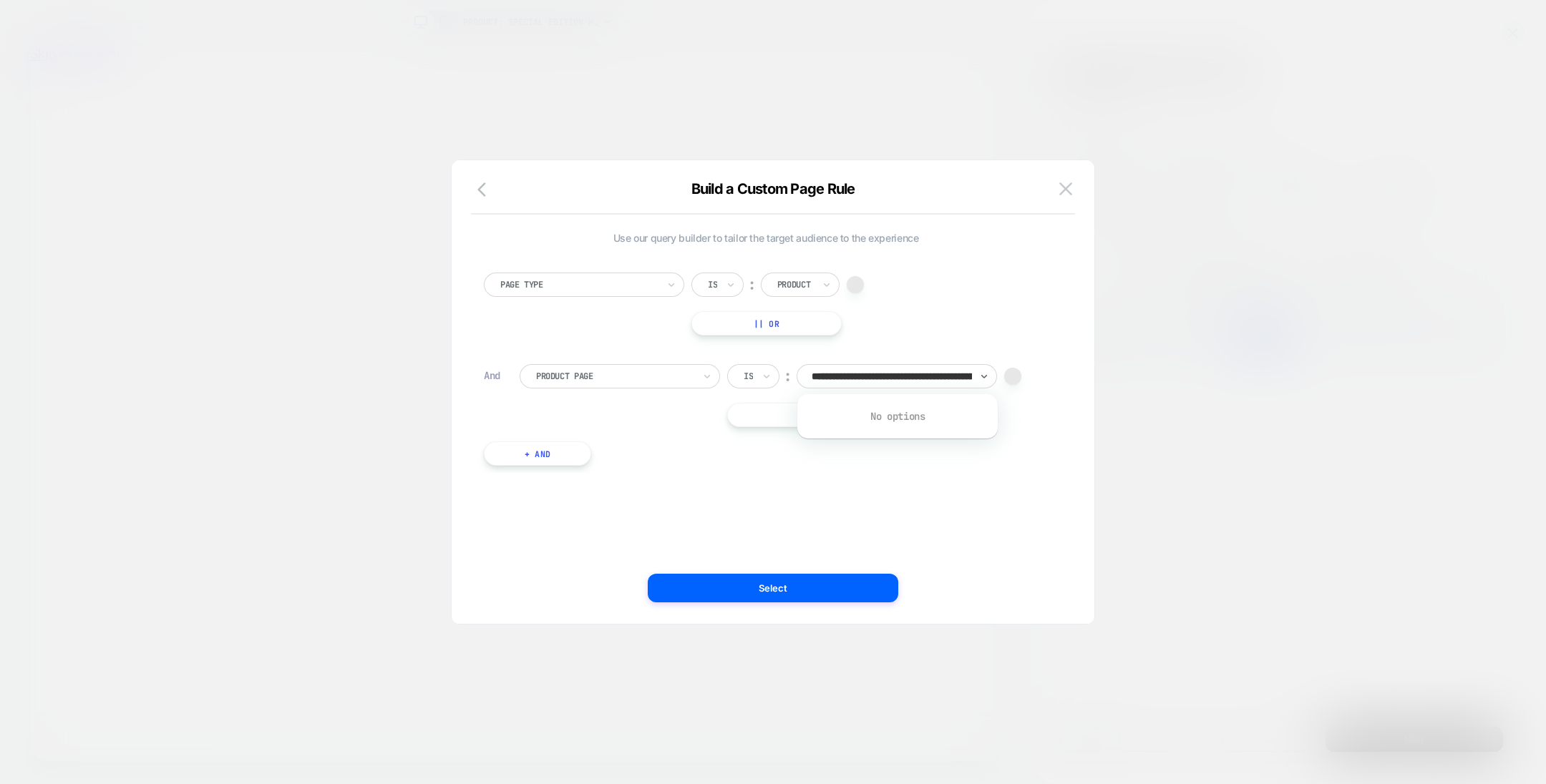
scroll to position [0, 0]
type input "**********"
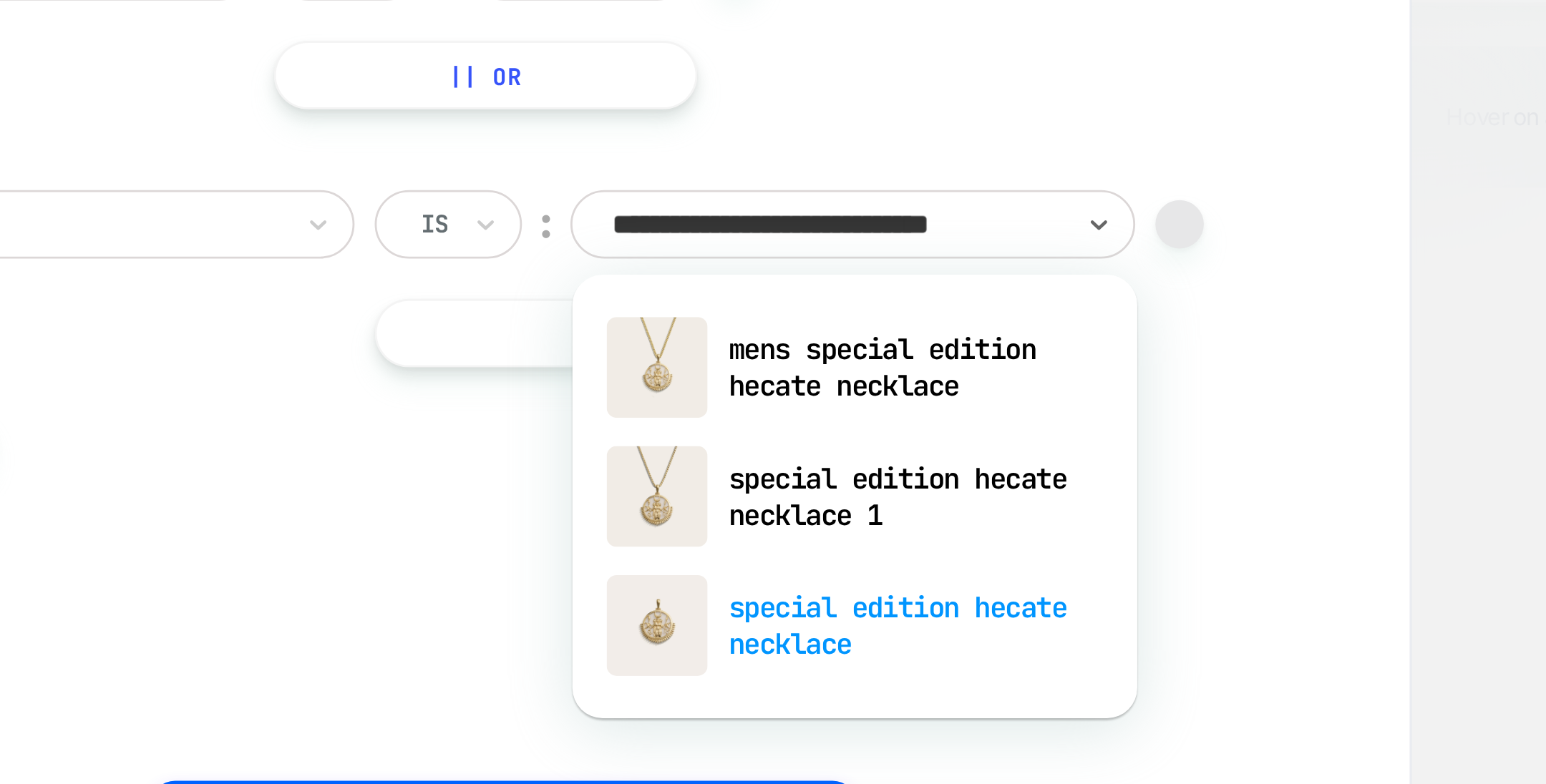
click at [901, 518] on div "special edition hecate necklace" at bounding box center [898, 518] width 186 height 46
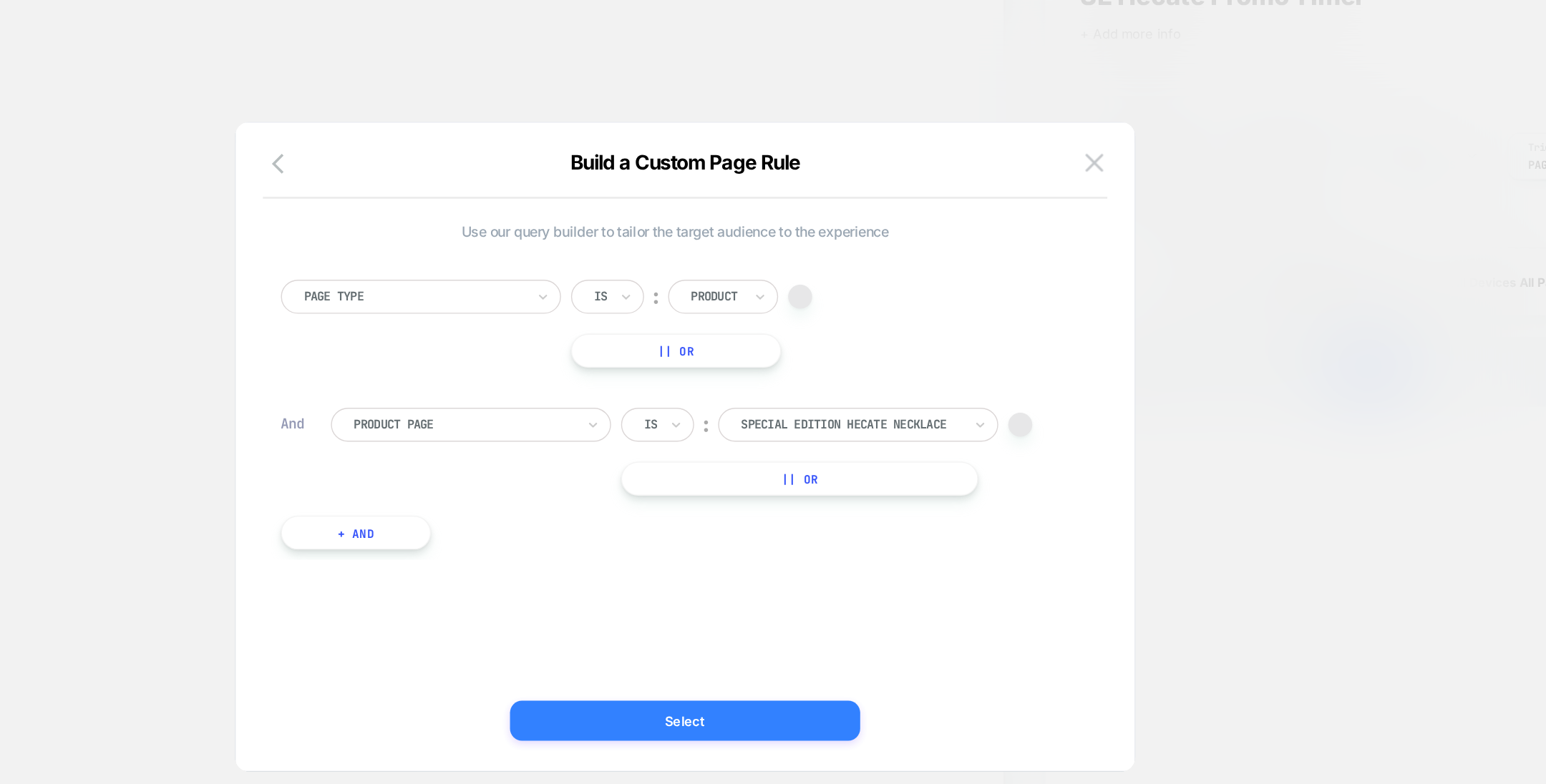
click at [809, 588] on button "Select" at bounding box center [773, 588] width 251 height 29
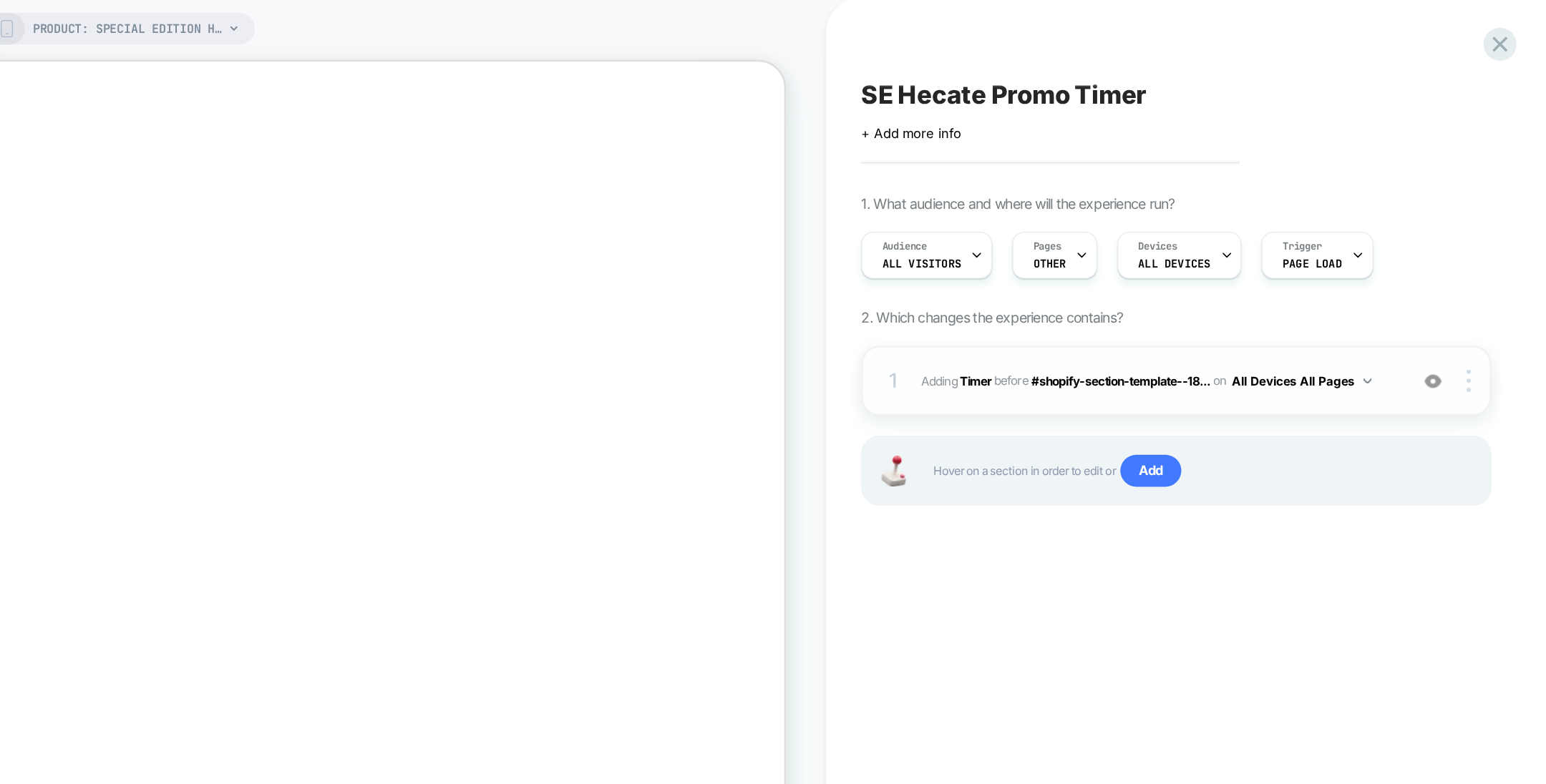
click at [1466, 272] on img at bounding box center [1465, 275] width 12 height 12
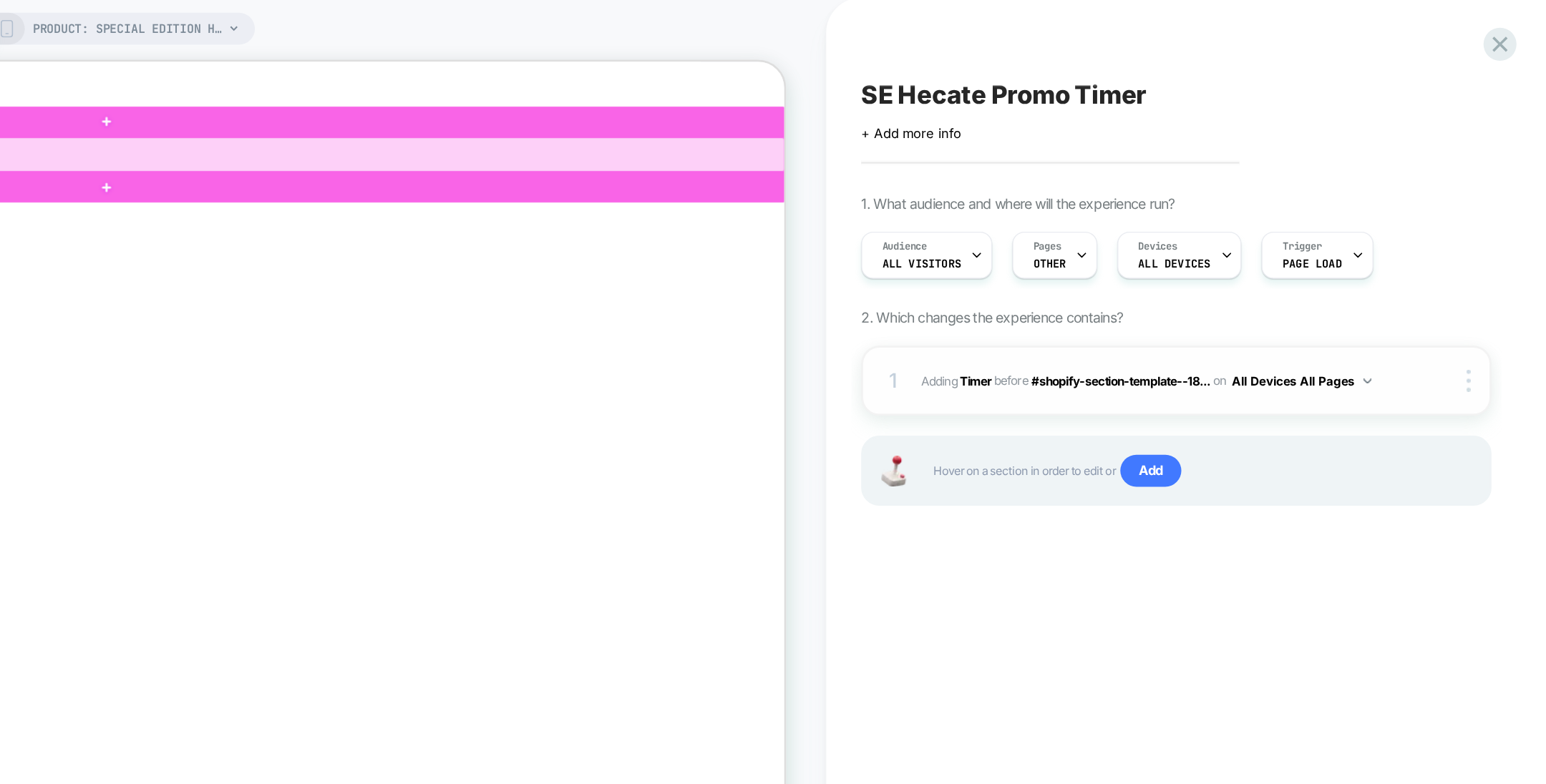
click at [558, 147] on div at bounding box center [76, 150] width 1293 height 33
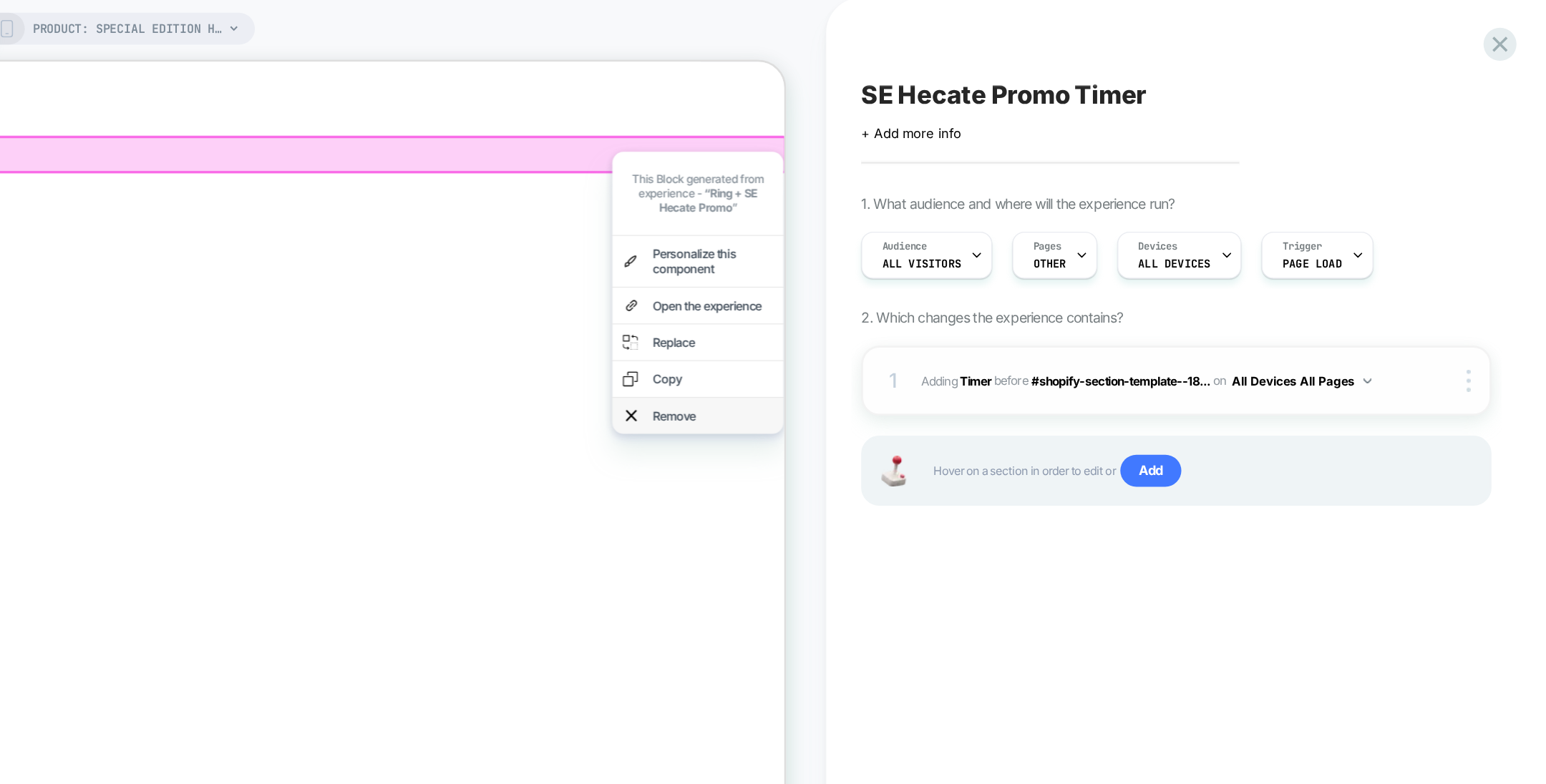
click at [656, 392] on div "Remove" at bounding box center [654, 399] width 115 height 14
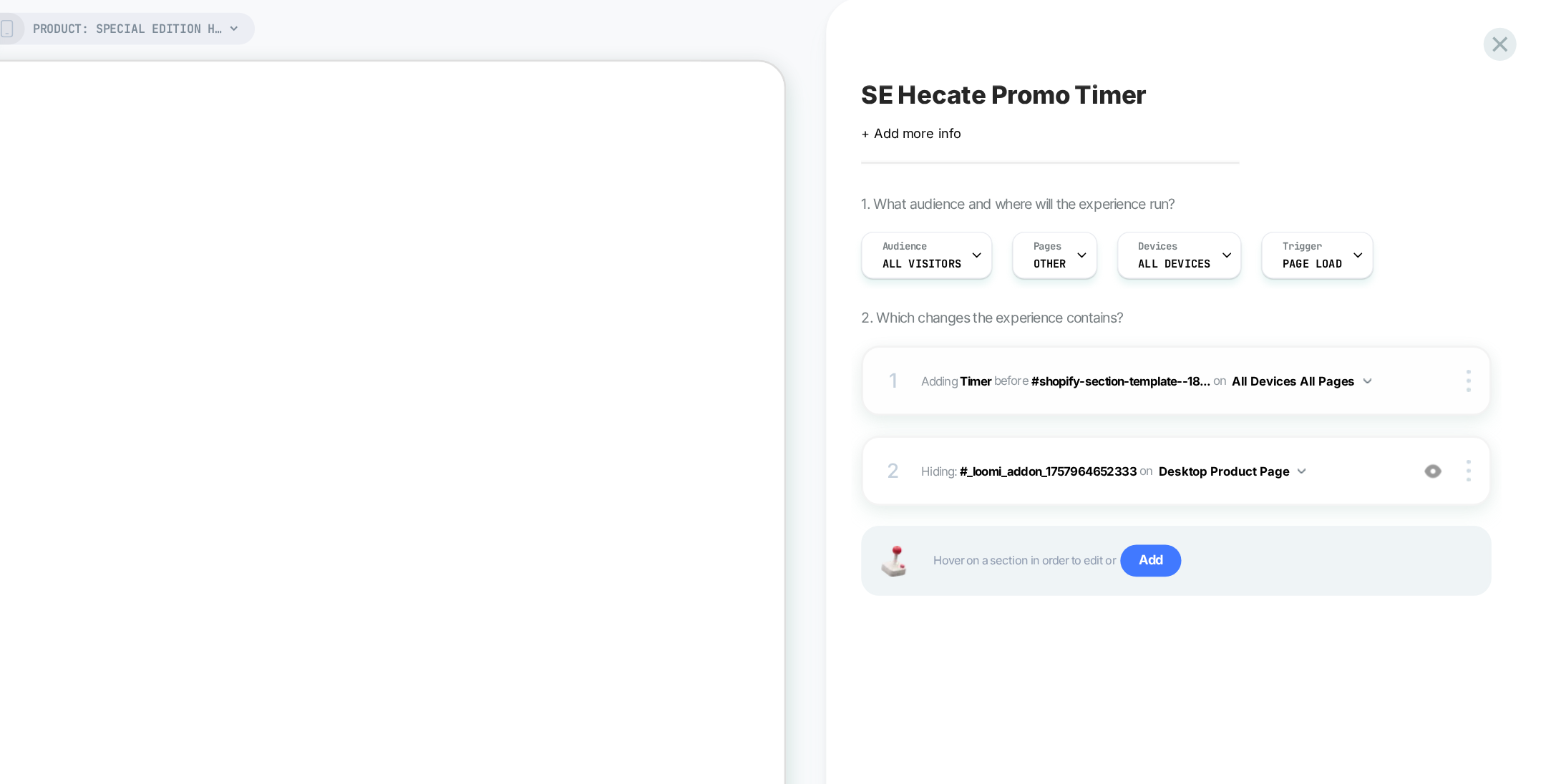
click at [1466, 279] on img at bounding box center [1465, 275] width 12 height 12
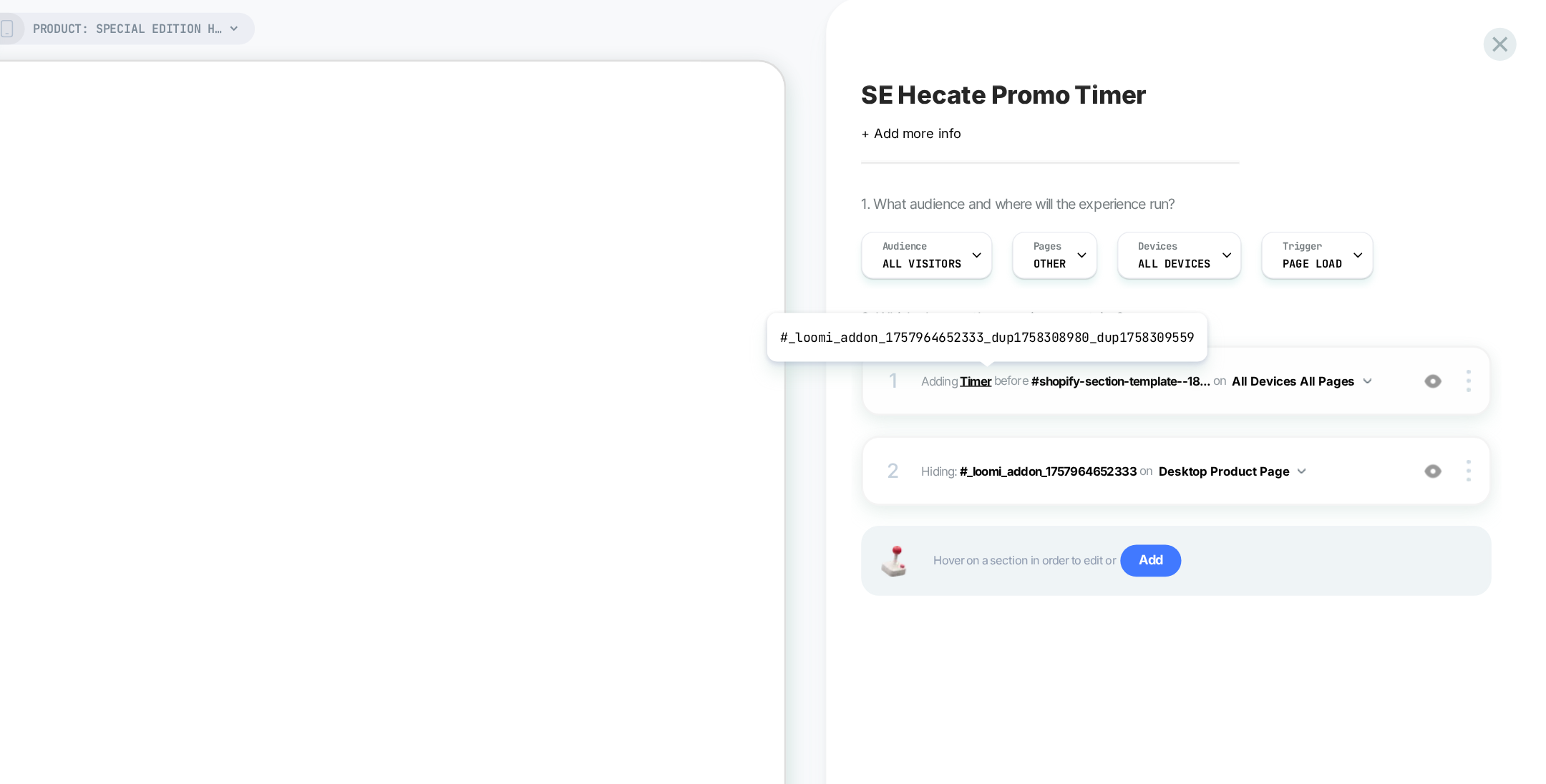
drag, startPoint x: 1142, startPoint y: 270, endPoint x: 754, endPoint y: 130, distance: 412.5
click at [1142, 270] on b "Timer" at bounding box center [1138, 274] width 23 height 11
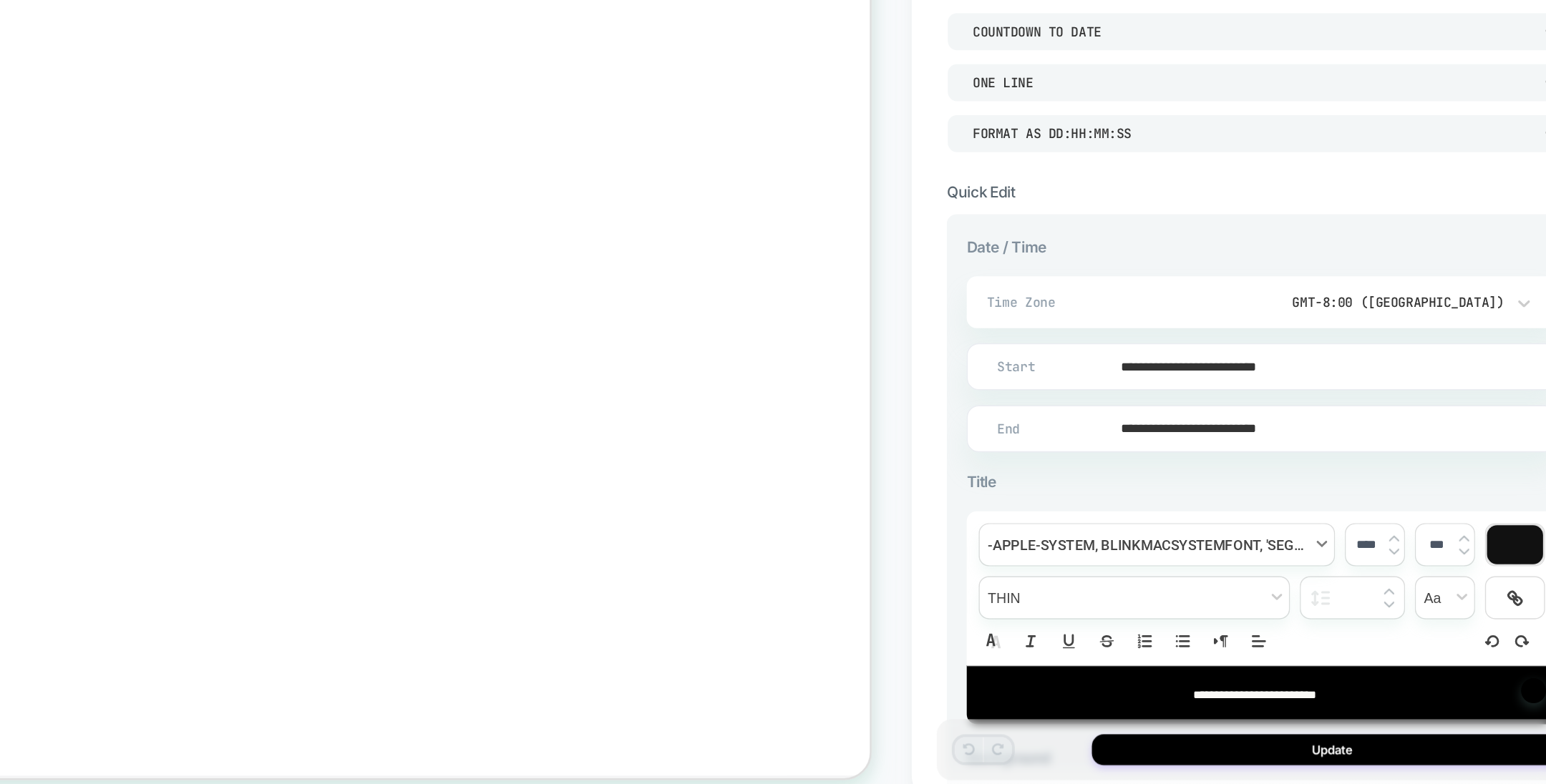
scroll to position [199, 0]
click at [1345, 698] on p "**********" at bounding box center [1276, 701] width 383 height 13
type input "****"
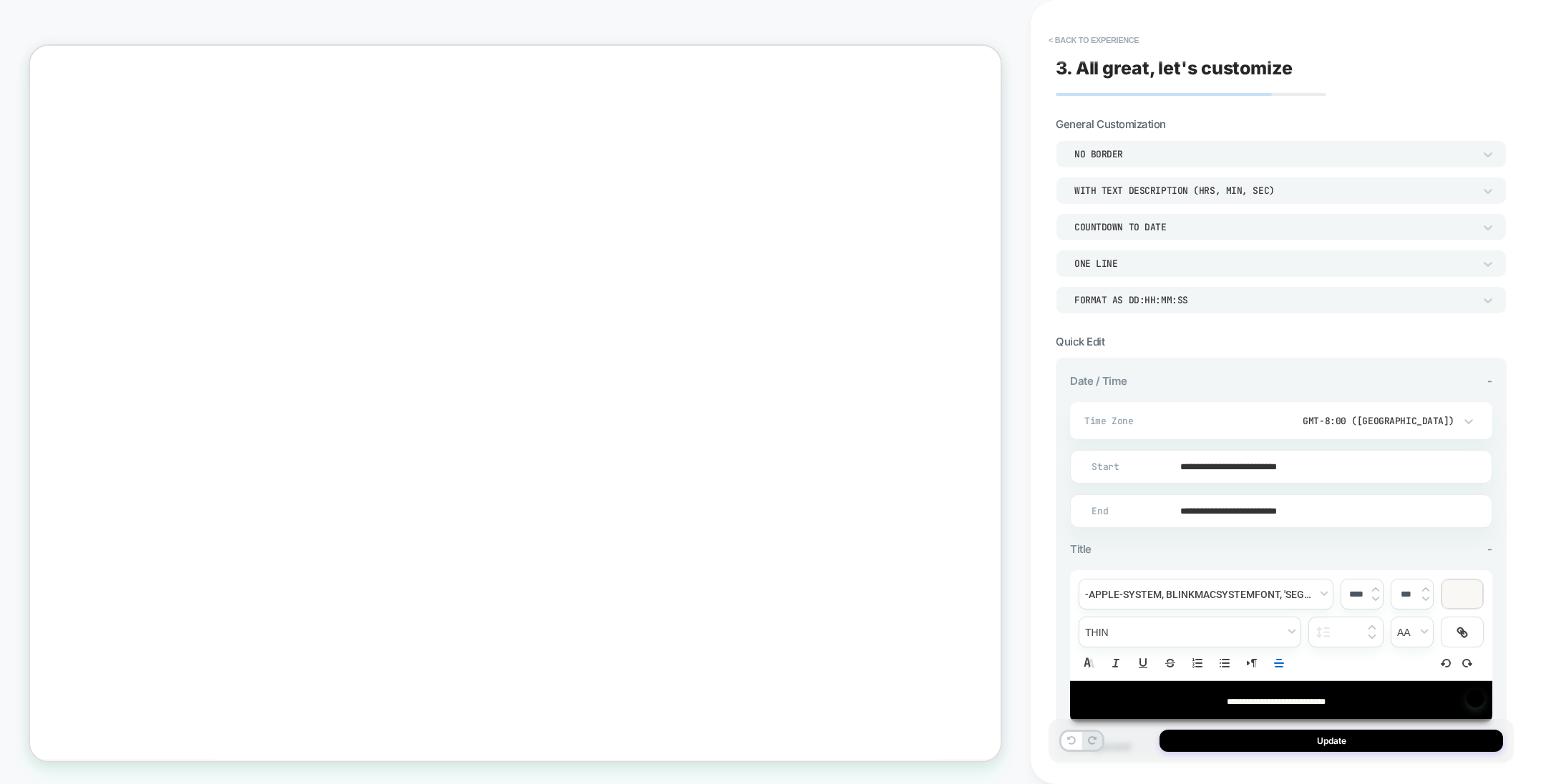
scroll to position [0, 0]
click at [1280, 746] on button "Update" at bounding box center [1331, 741] width 343 height 22
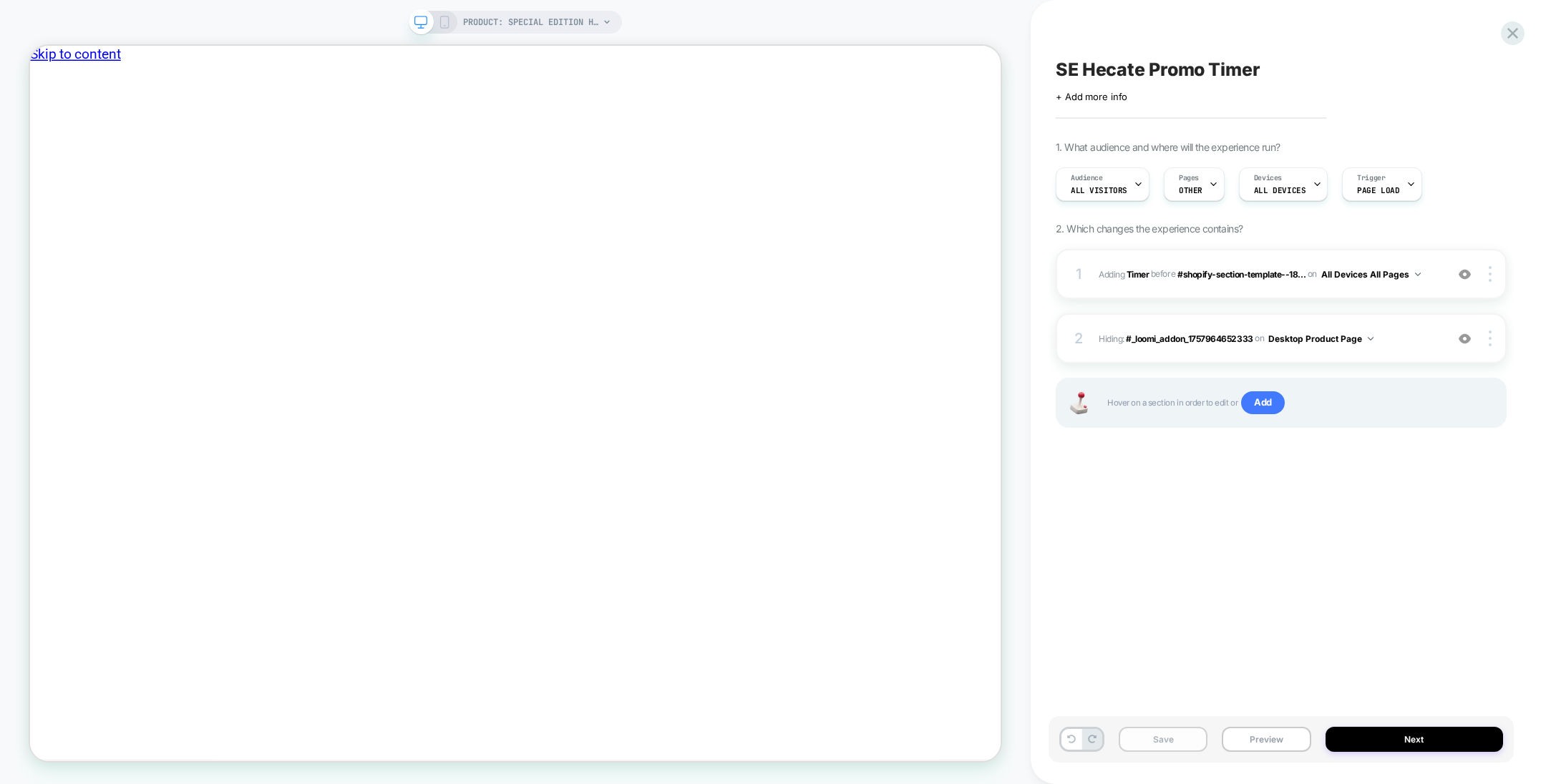
click at [1167, 743] on button "Save" at bounding box center [1163, 739] width 89 height 25
click at [1352, 742] on button "Next" at bounding box center [1415, 739] width 178 height 25
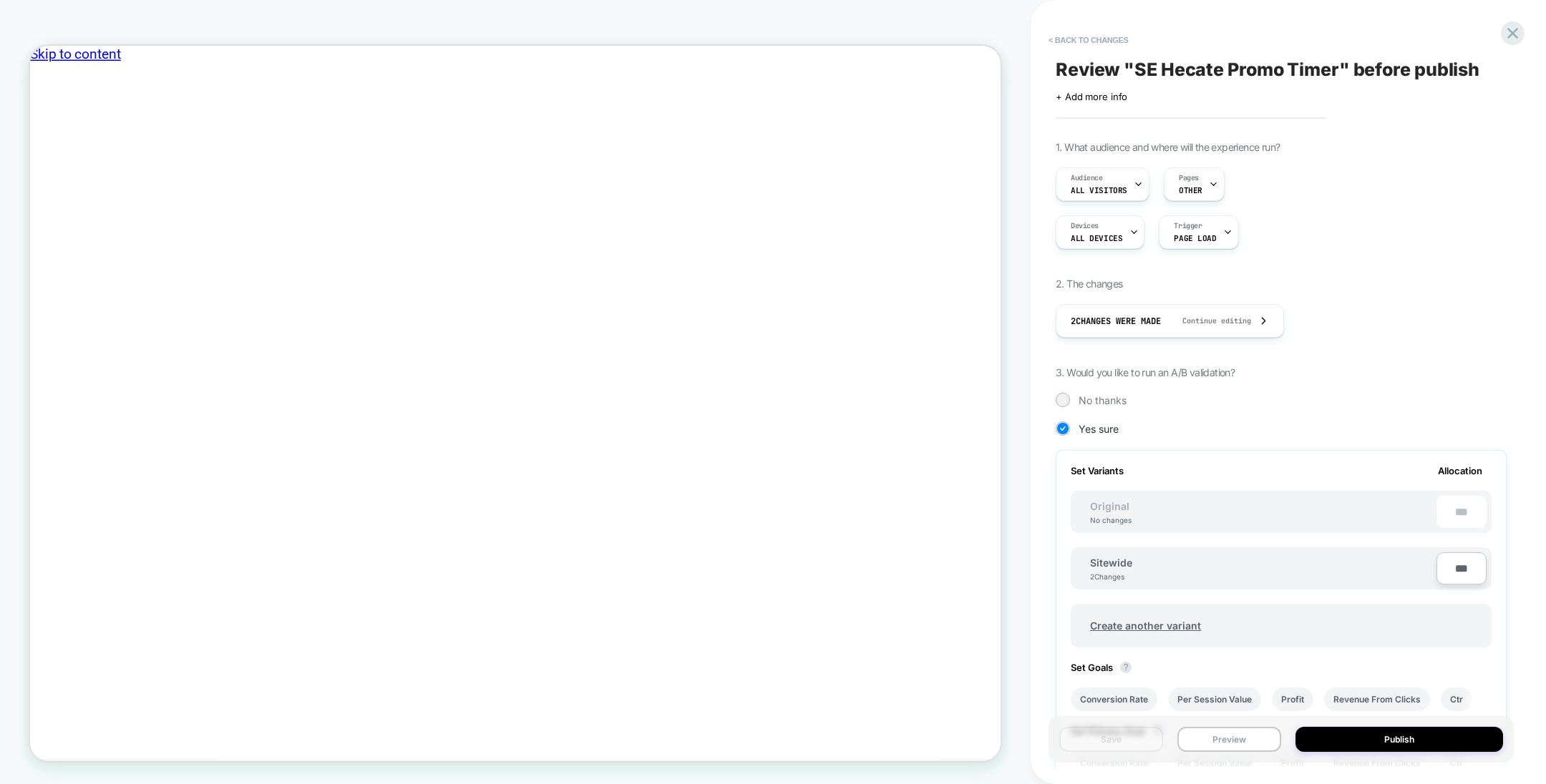
scroll to position [0, 1]
click at [1071, 395] on div "No thanks" at bounding box center [1281, 400] width 451 height 14
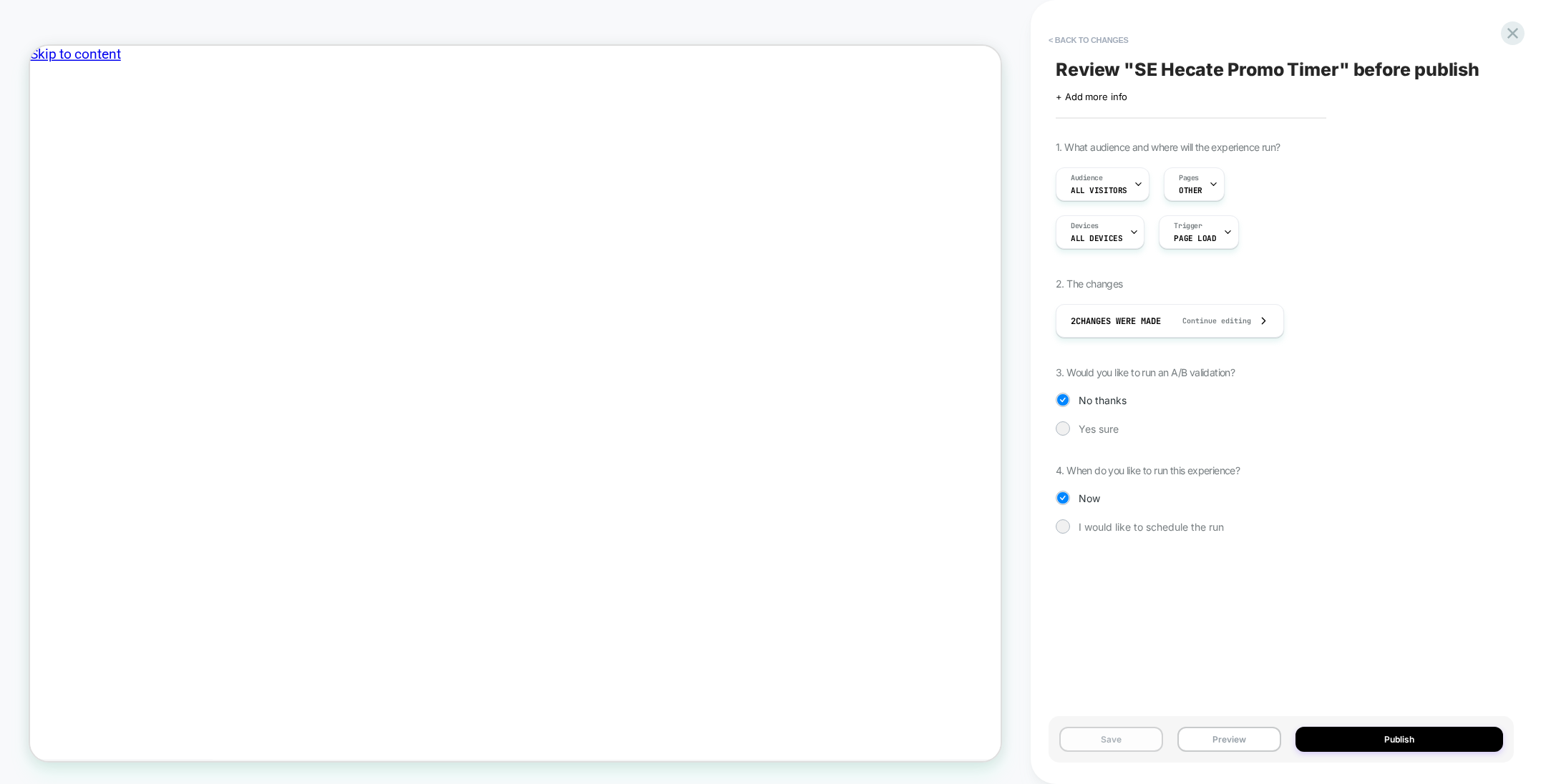
click at [1118, 741] on button "Save" at bounding box center [1111, 739] width 104 height 25
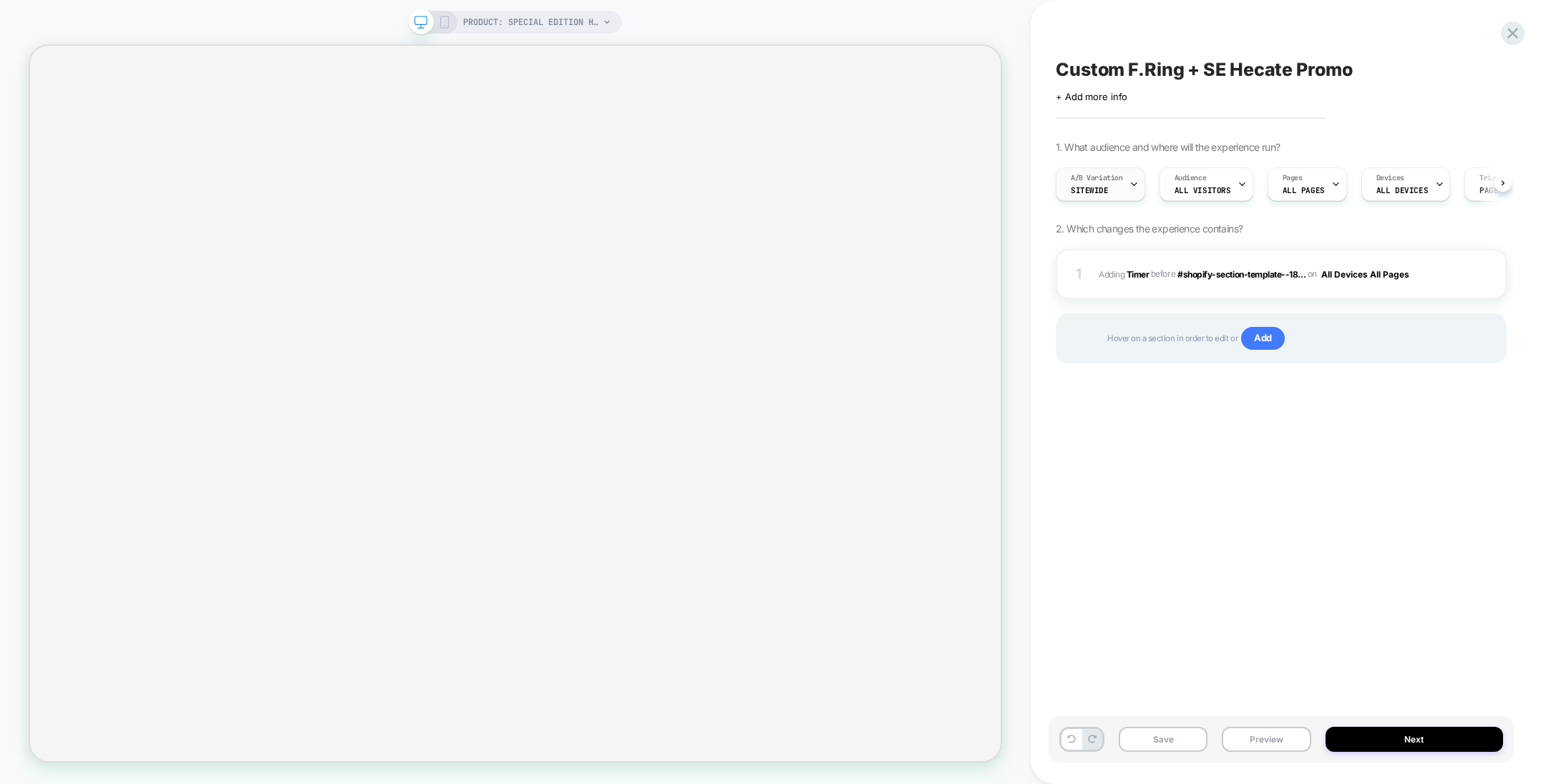
click at [1131, 187] on icon at bounding box center [1134, 184] width 9 height 9
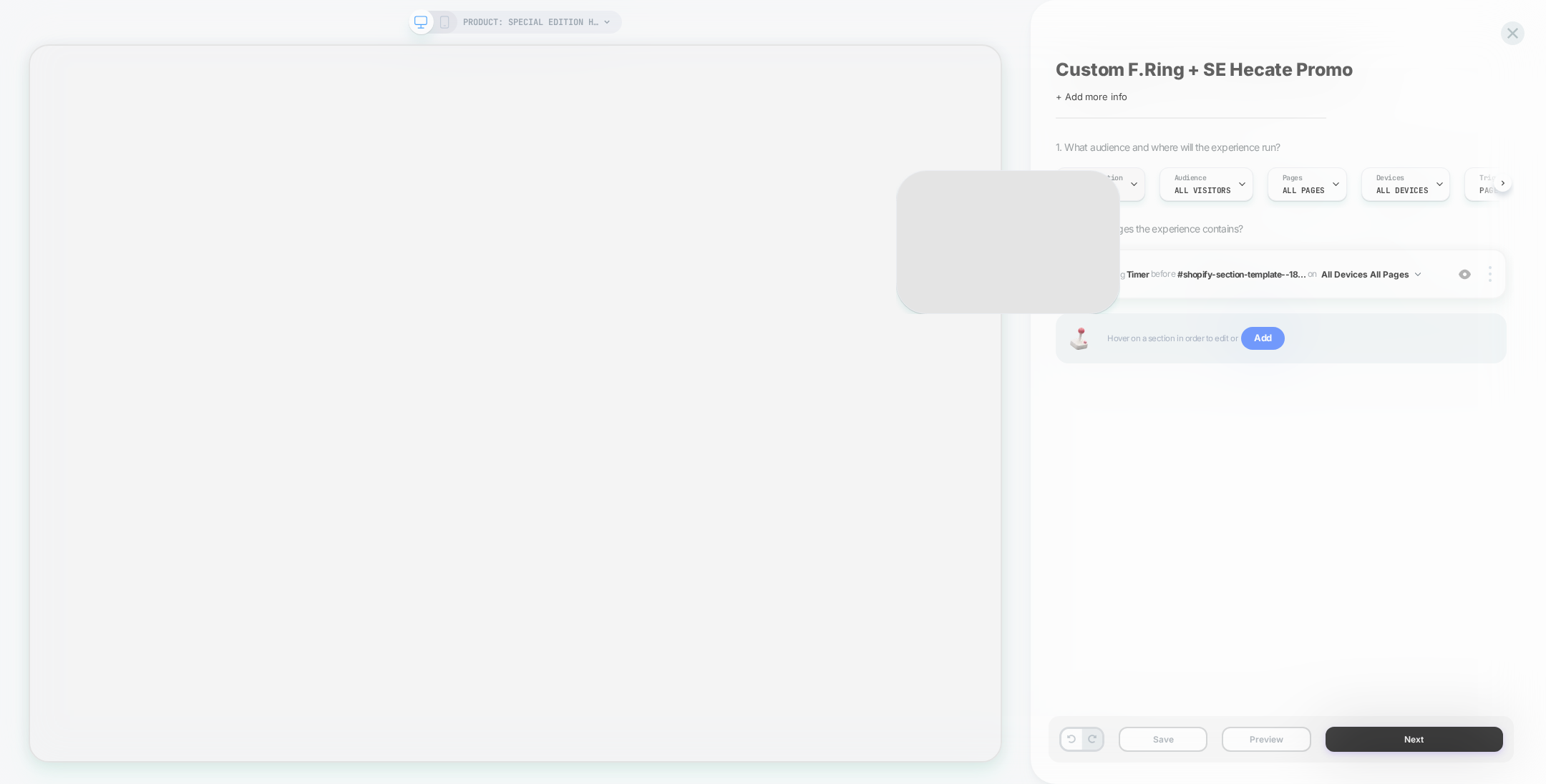
scroll to position [0, 1]
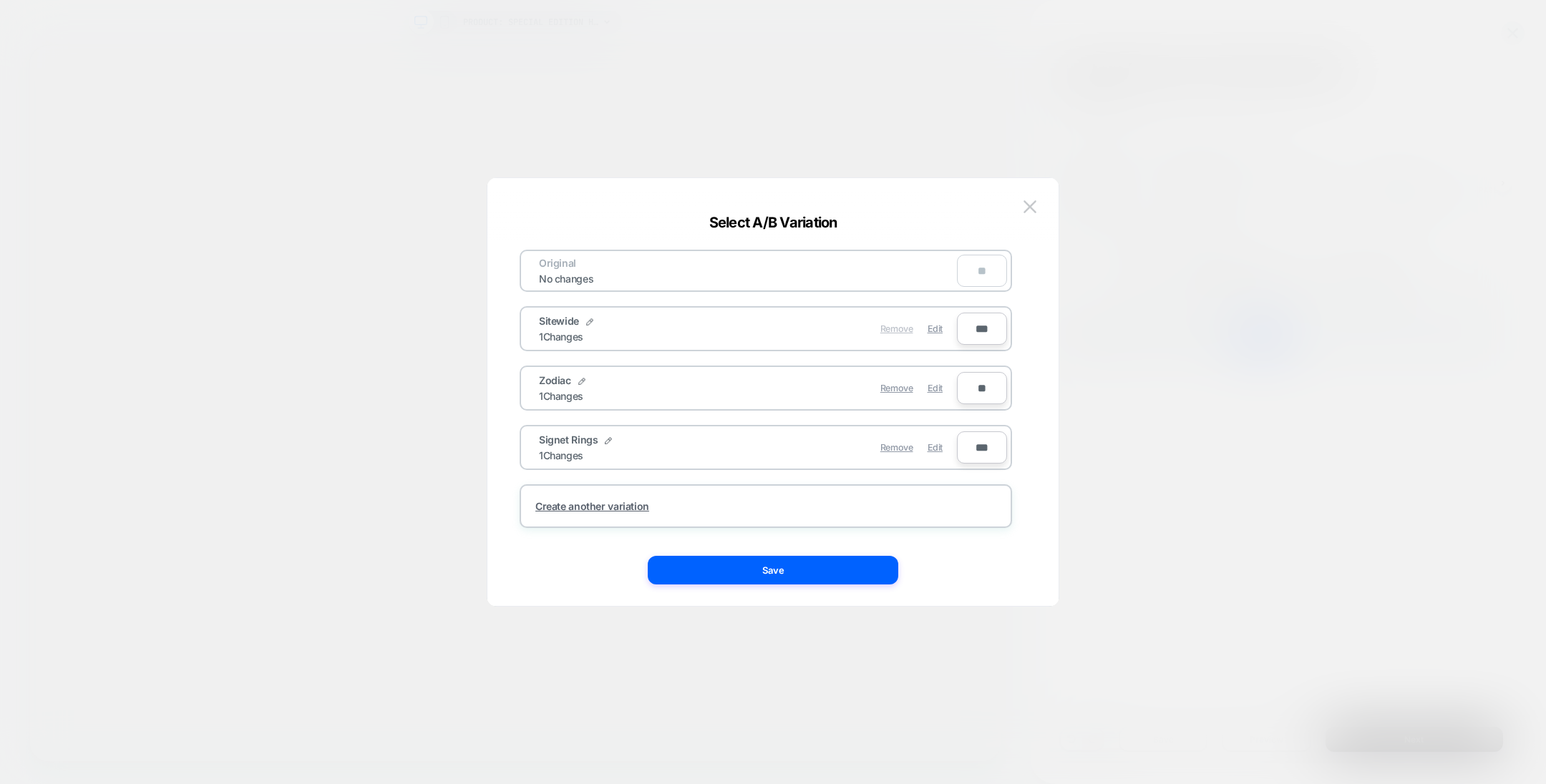
click at [899, 329] on span "Remove" at bounding box center [897, 329] width 33 height 11
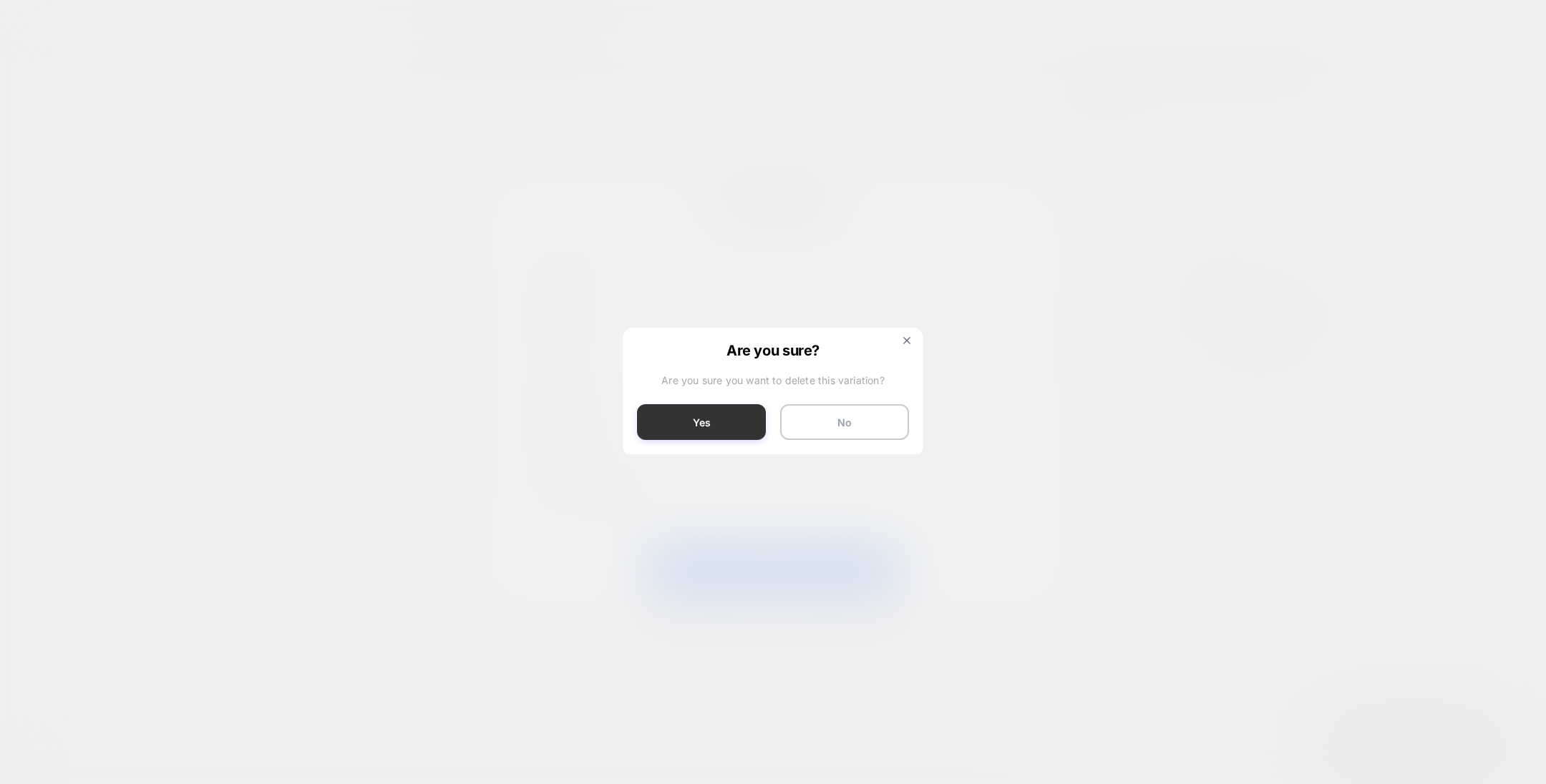
click at [745, 414] on button "Yes" at bounding box center [702, 422] width 129 height 36
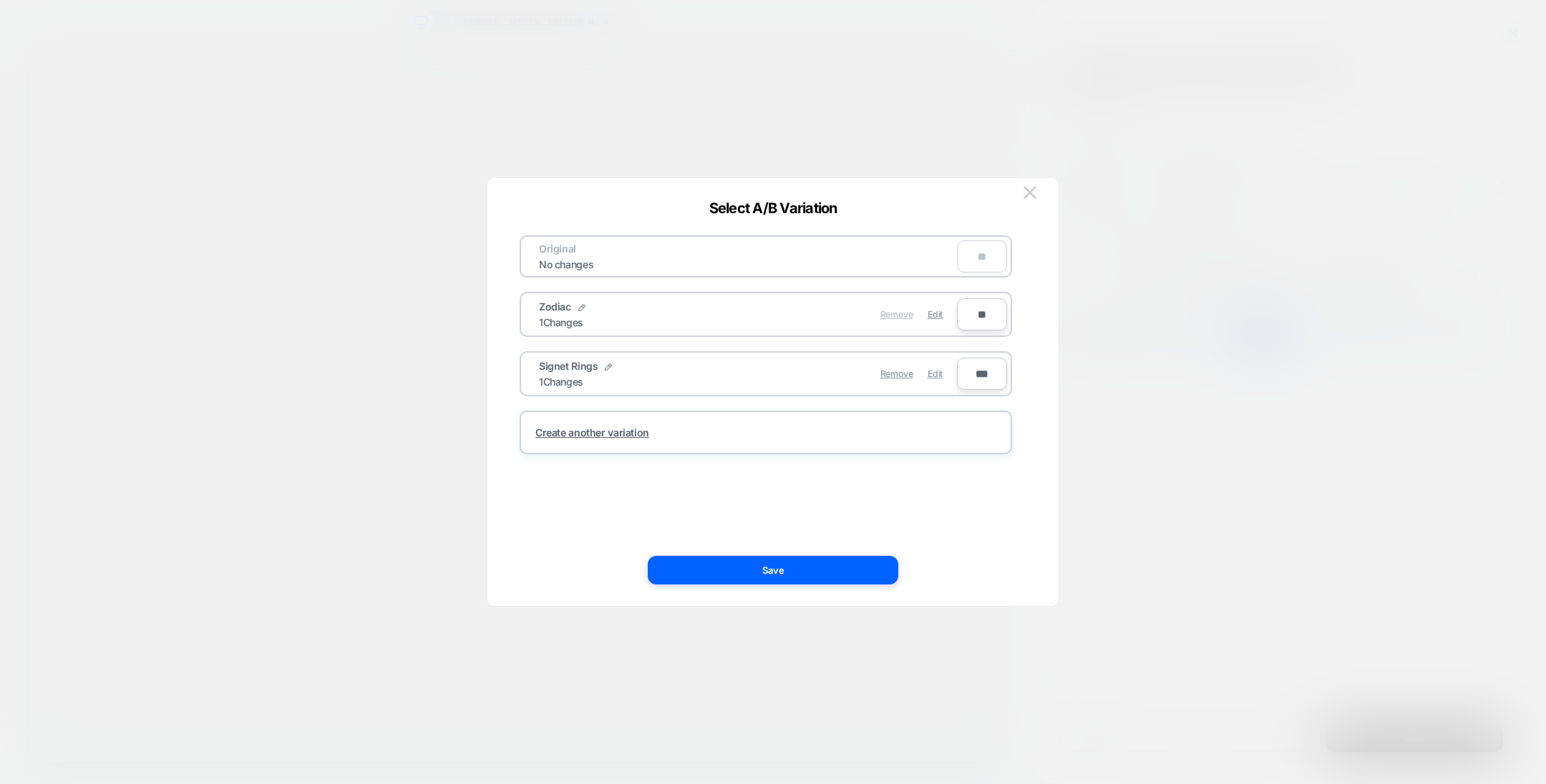
click at [901, 316] on span "Remove" at bounding box center [897, 314] width 33 height 11
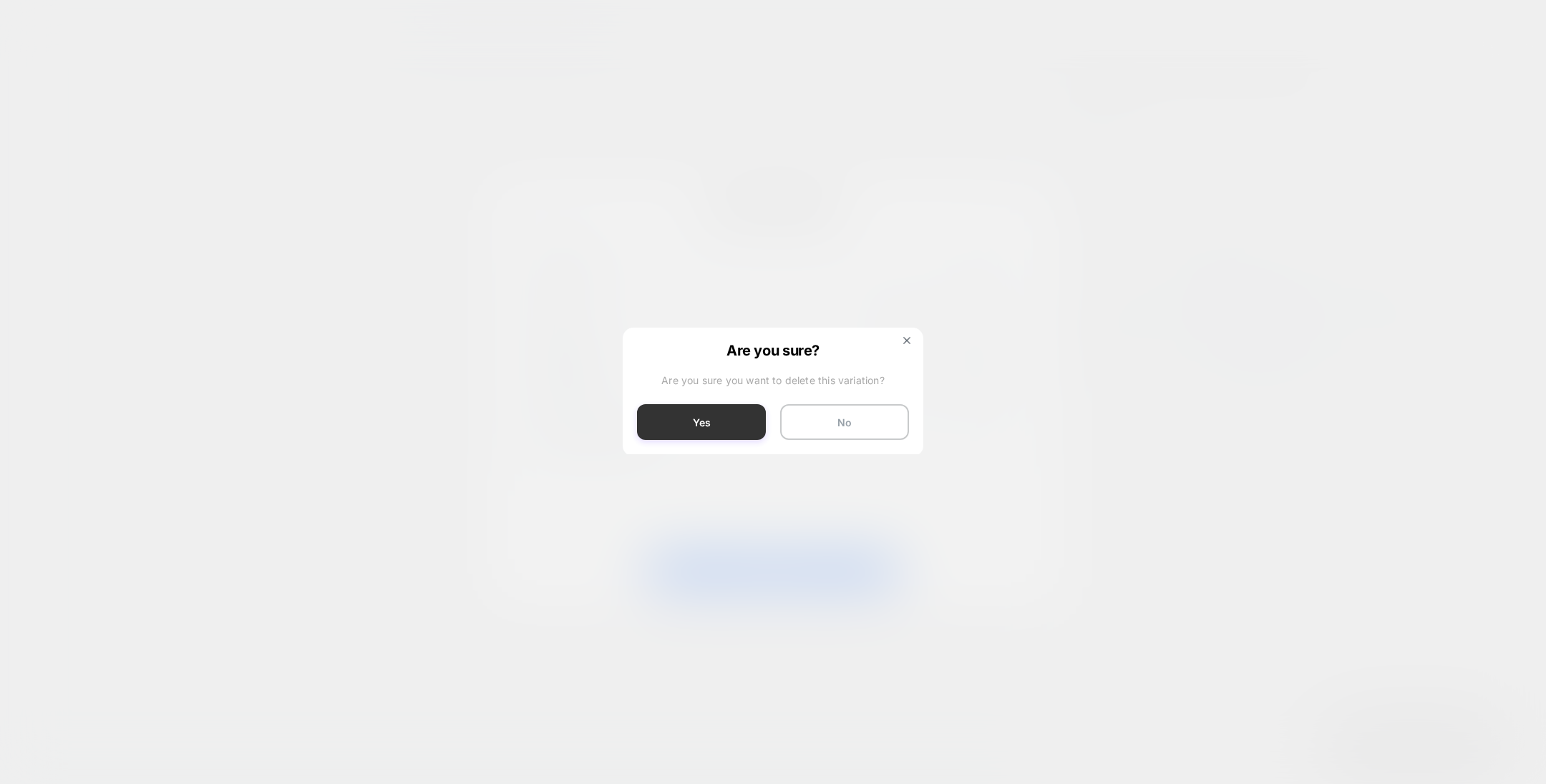
click at [725, 421] on button "Yes" at bounding box center [702, 422] width 129 height 36
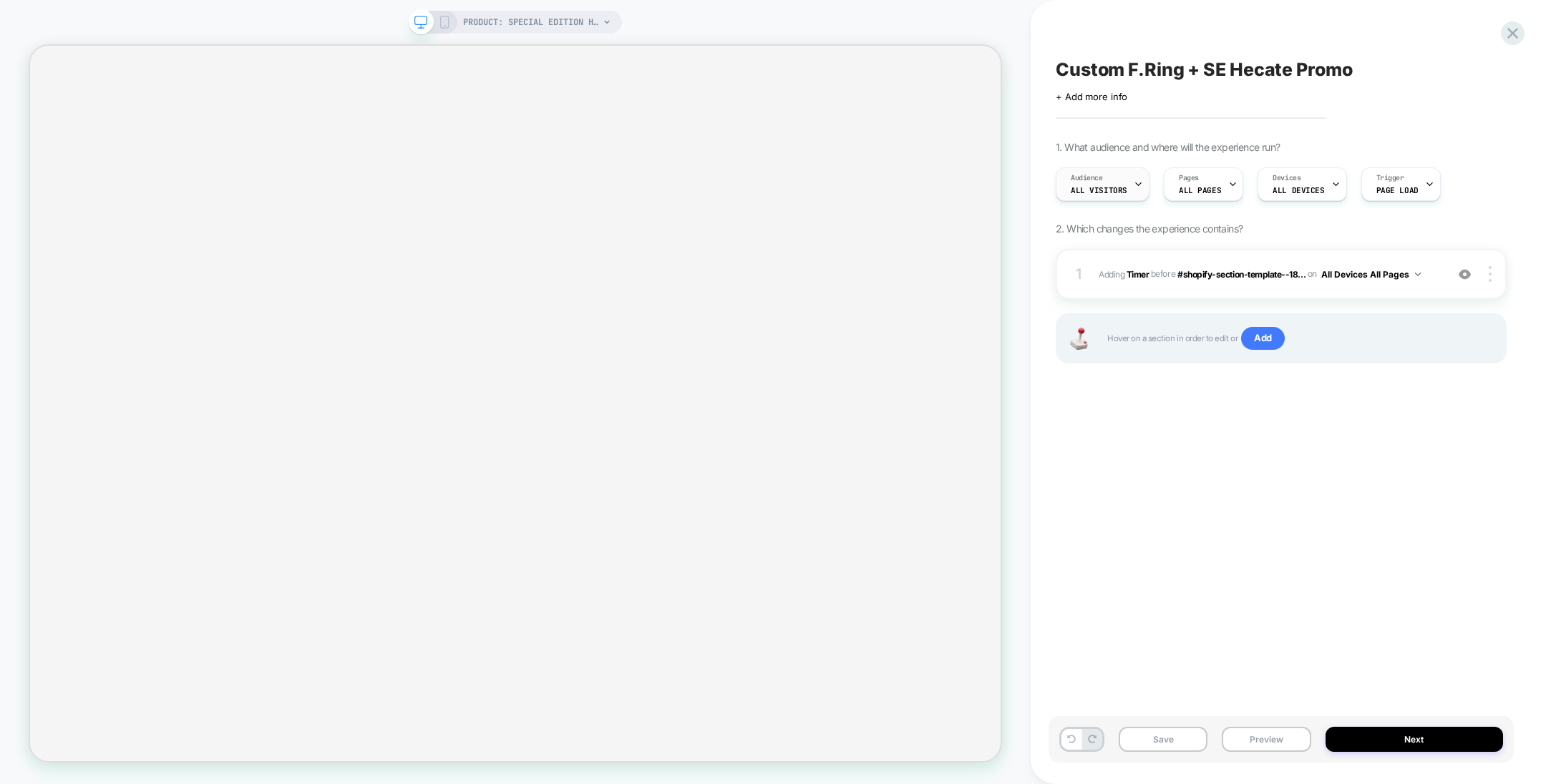
scroll to position [0, 0]
click at [1137, 177] on div at bounding box center [1138, 184] width 9 height 32
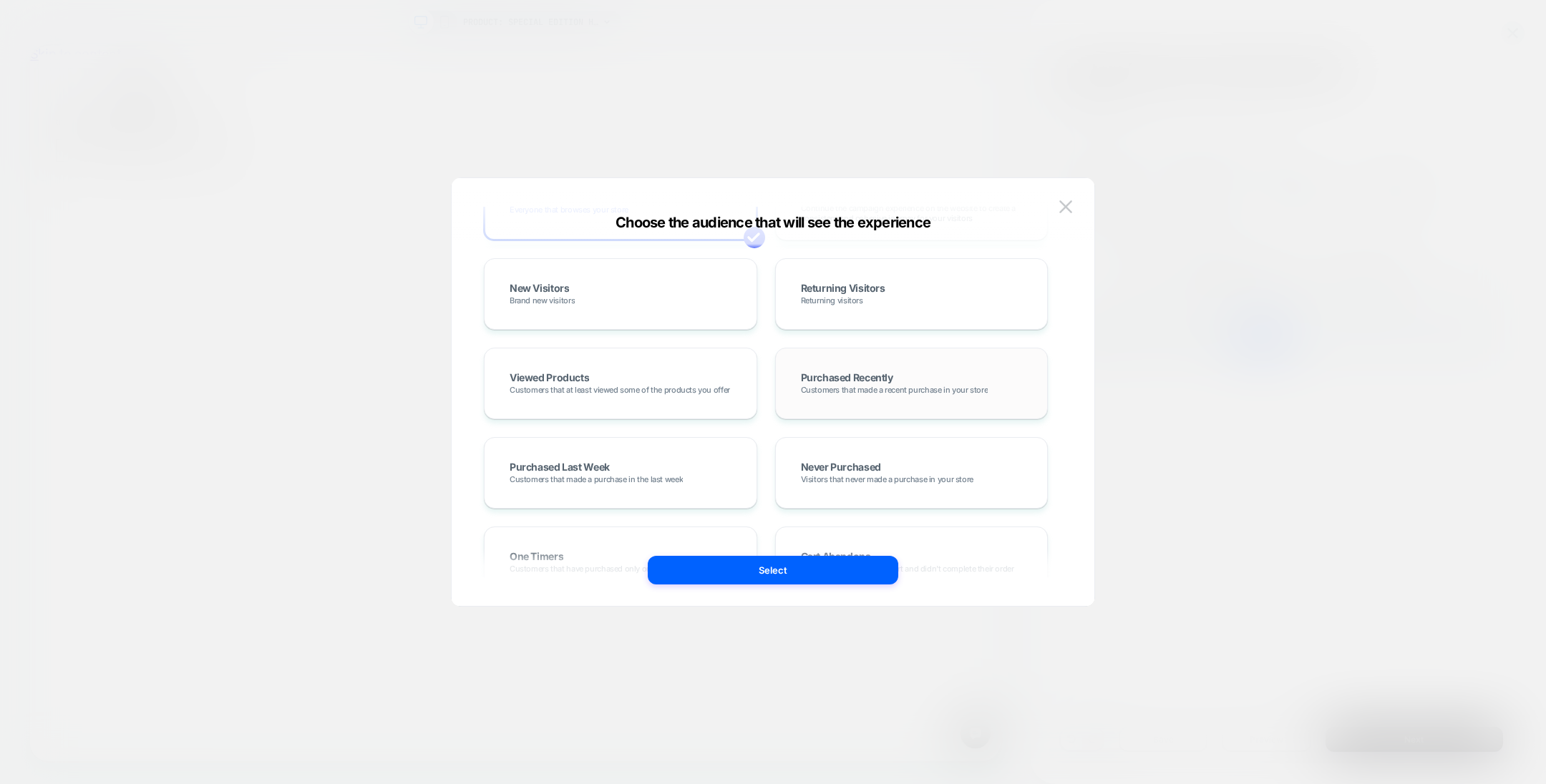
scroll to position [94, 0]
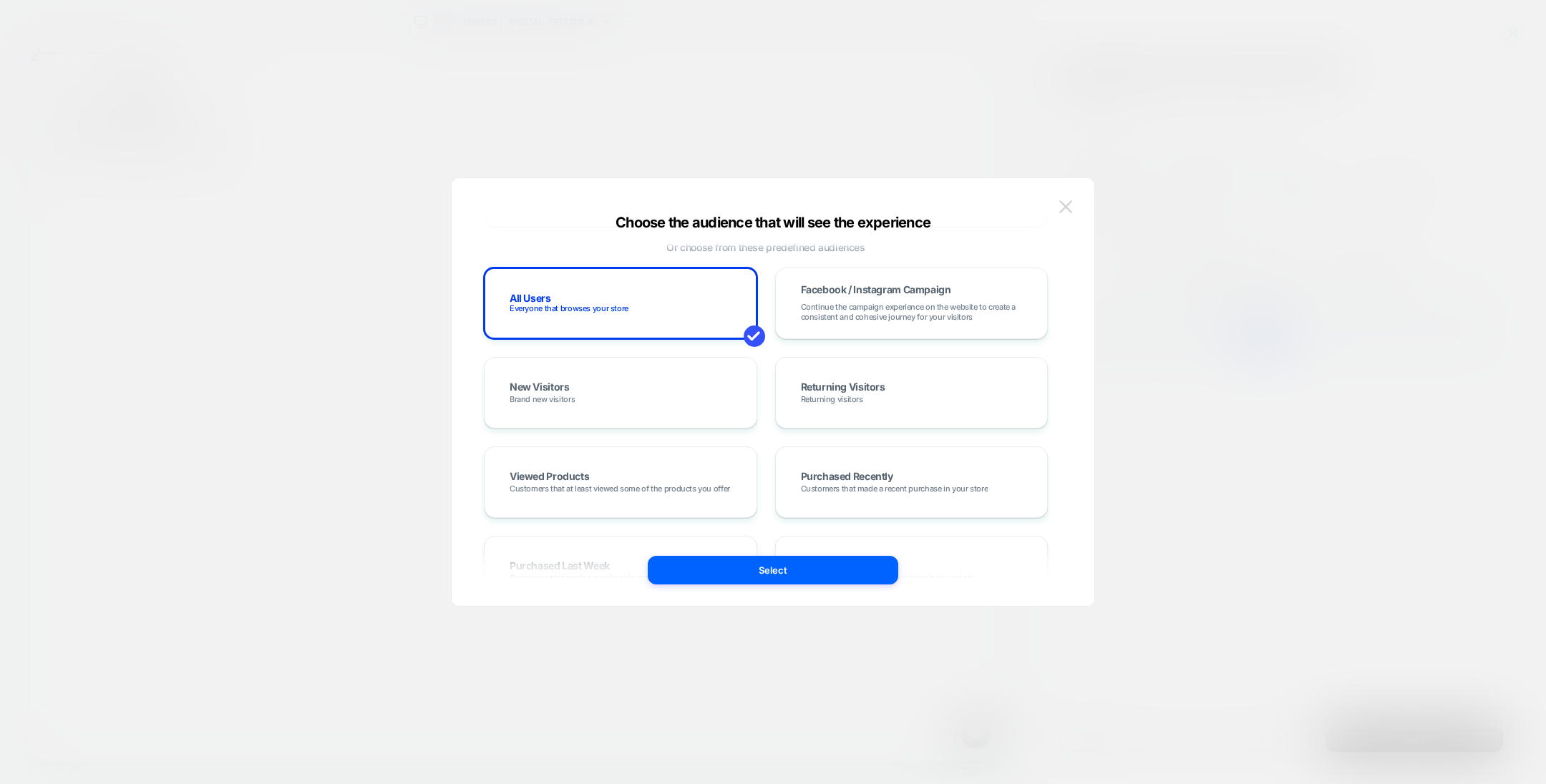
click at [1067, 210] on img at bounding box center [1065, 206] width 13 height 12
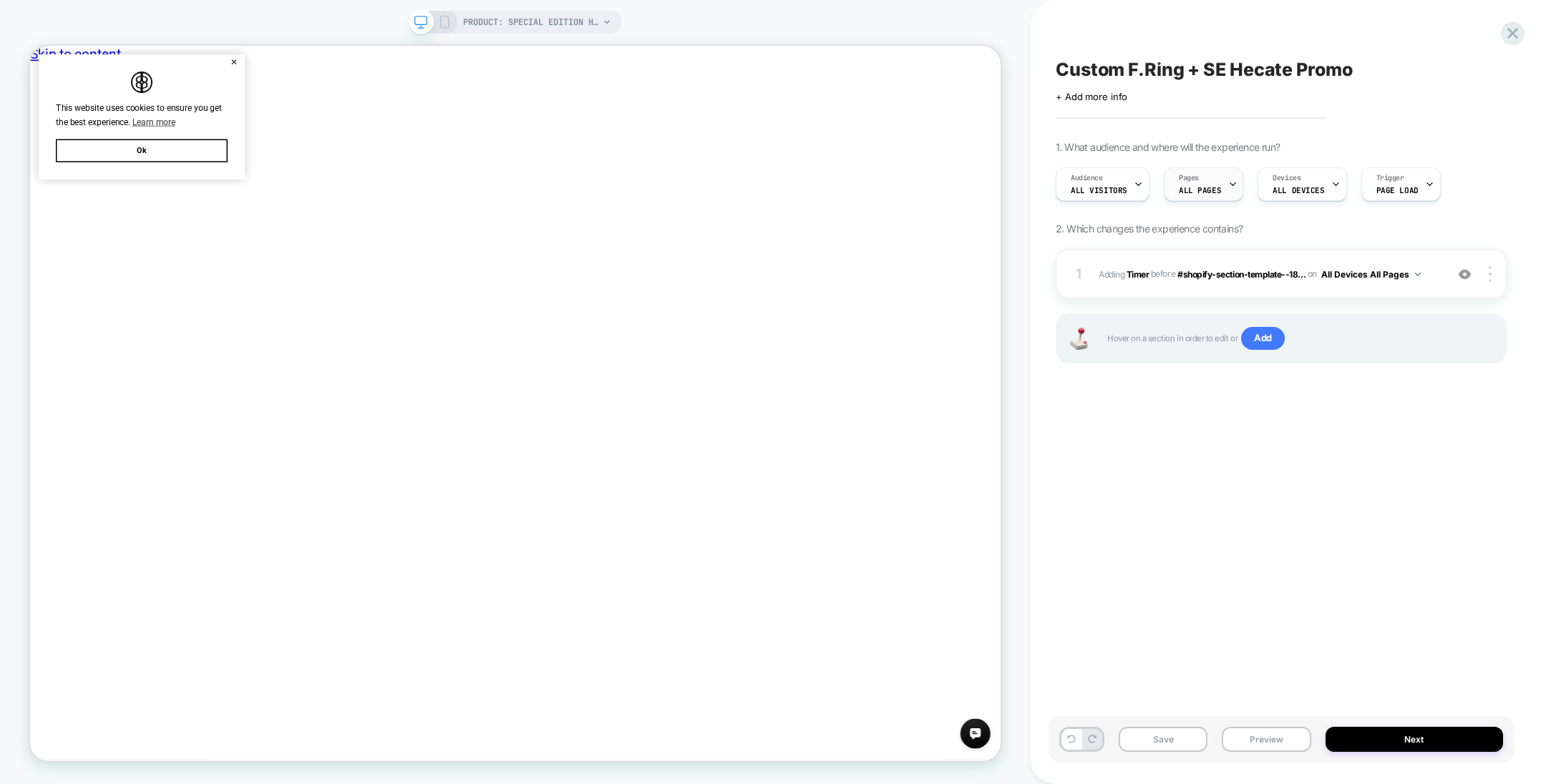
click at [1204, 181] on div "Pages ALL PAGES" at bounding box center [1200, 184] width 71 height 32
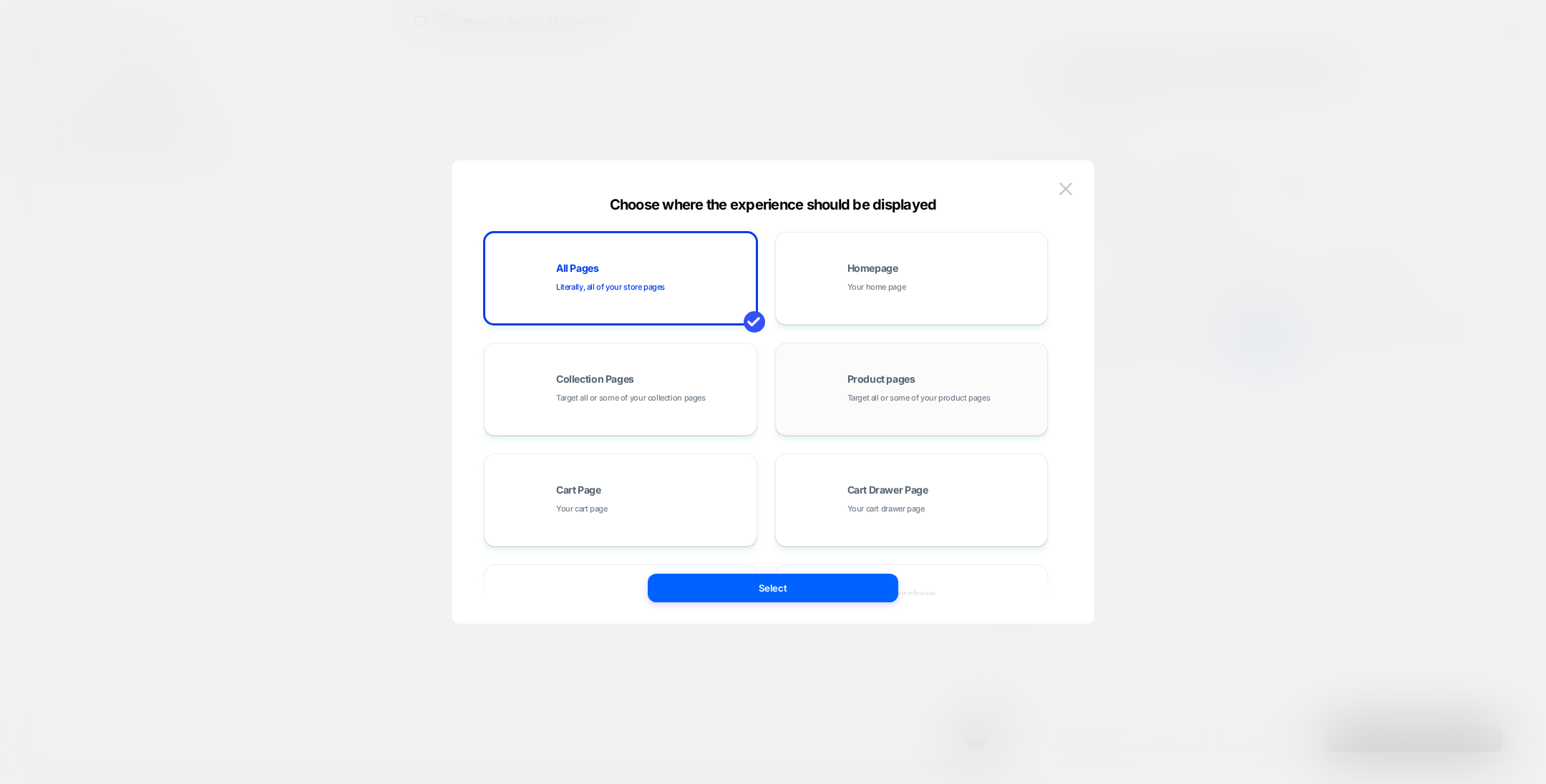
click at [898, 375] on span "Product pages" at bounding box center [882, 379] width 68 height 10
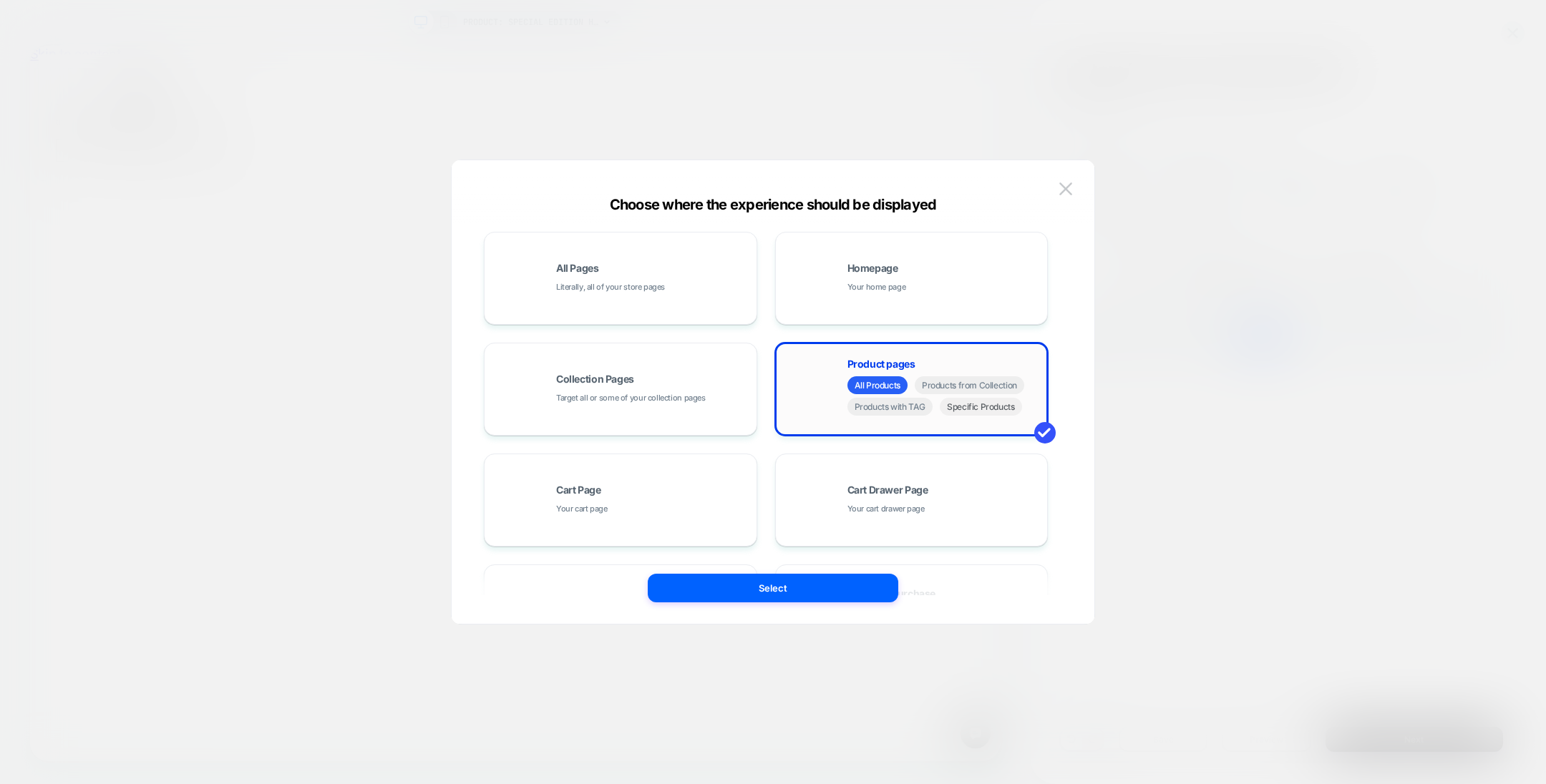
click at [964, 405] on span "Specific Products" at bounding box center [981, 407] width 82 height 18
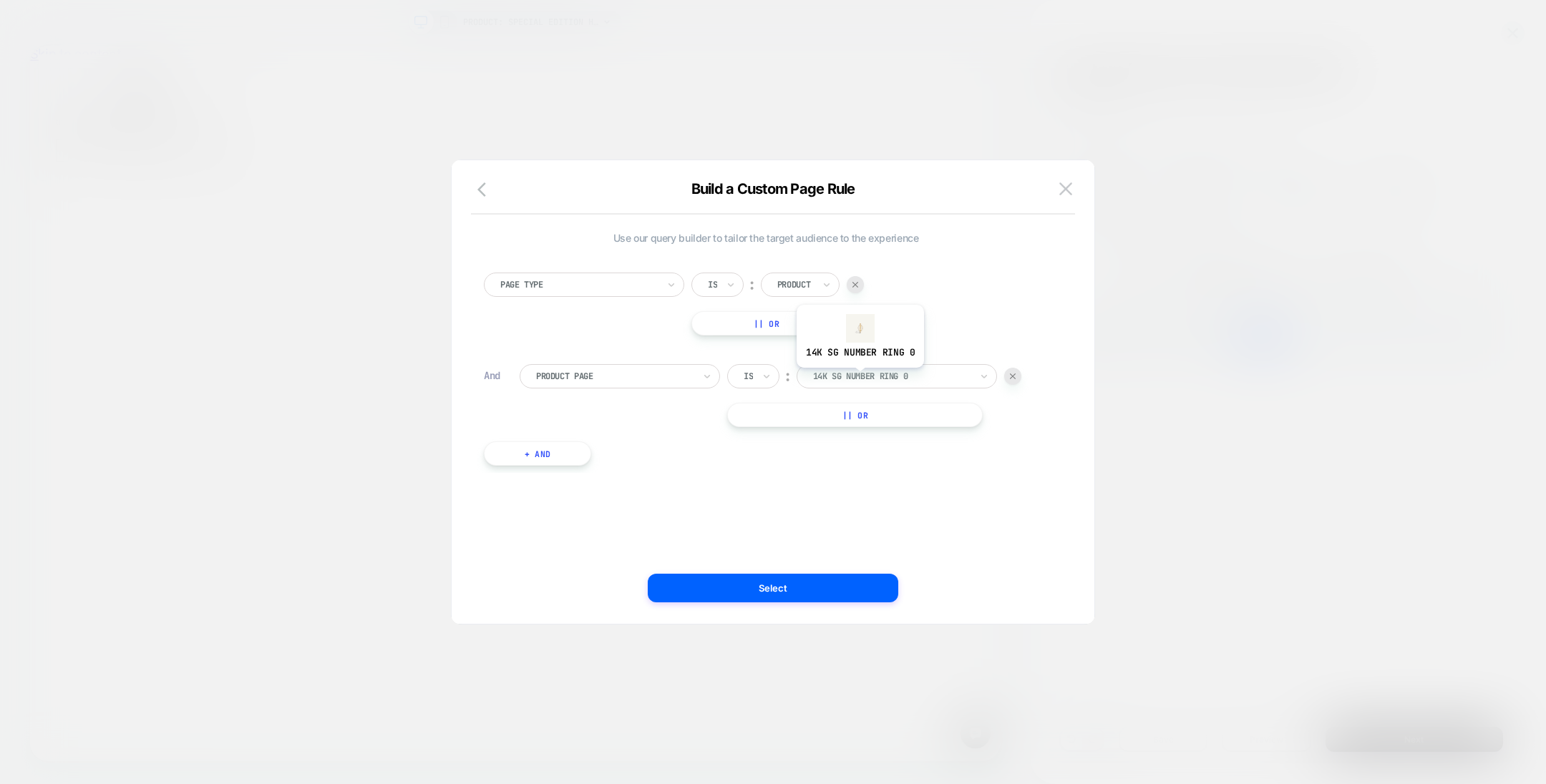
click at [853, 370] on div at bounding box center [891, 376] width 157 height 13
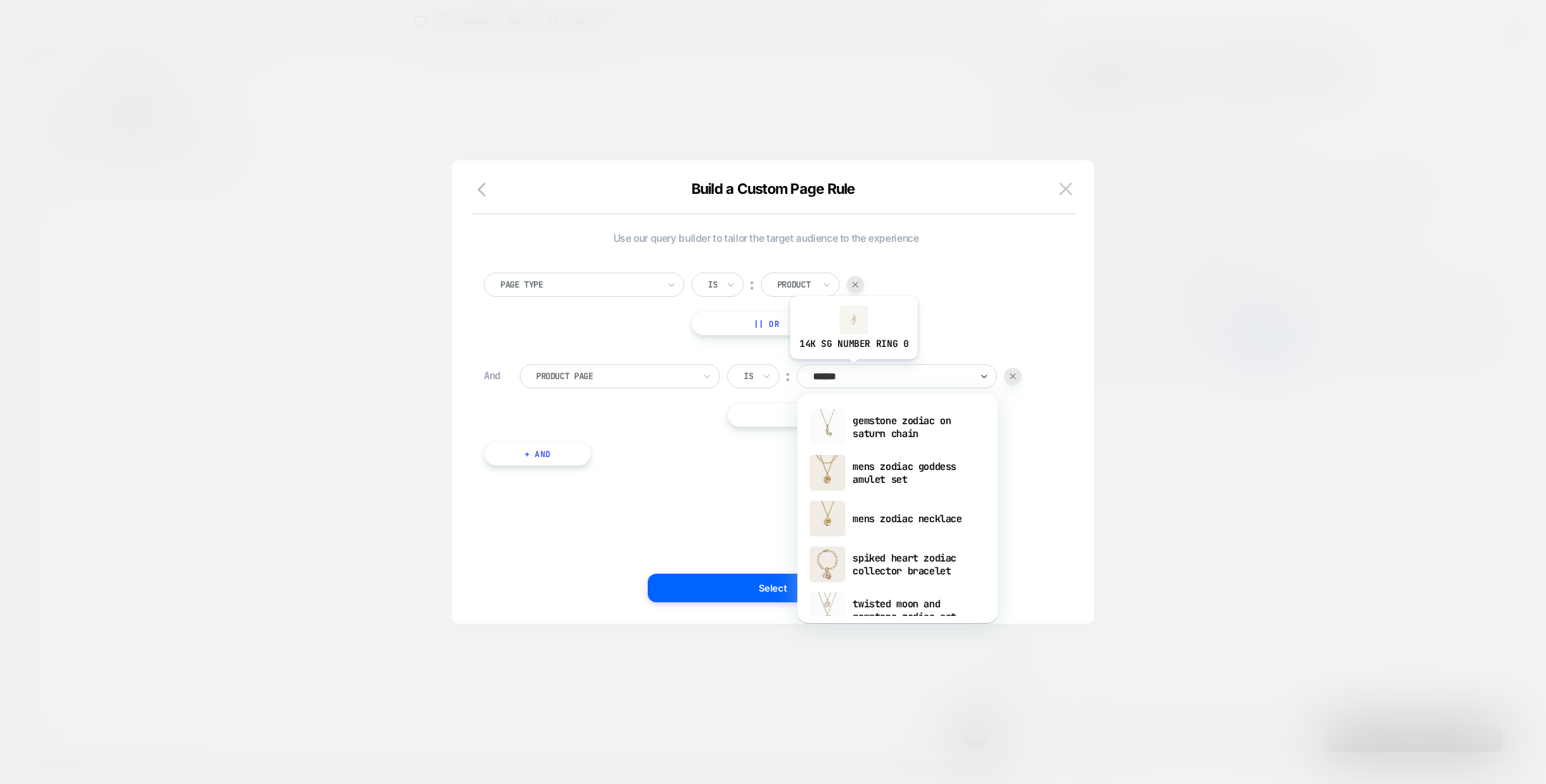
type input "******"
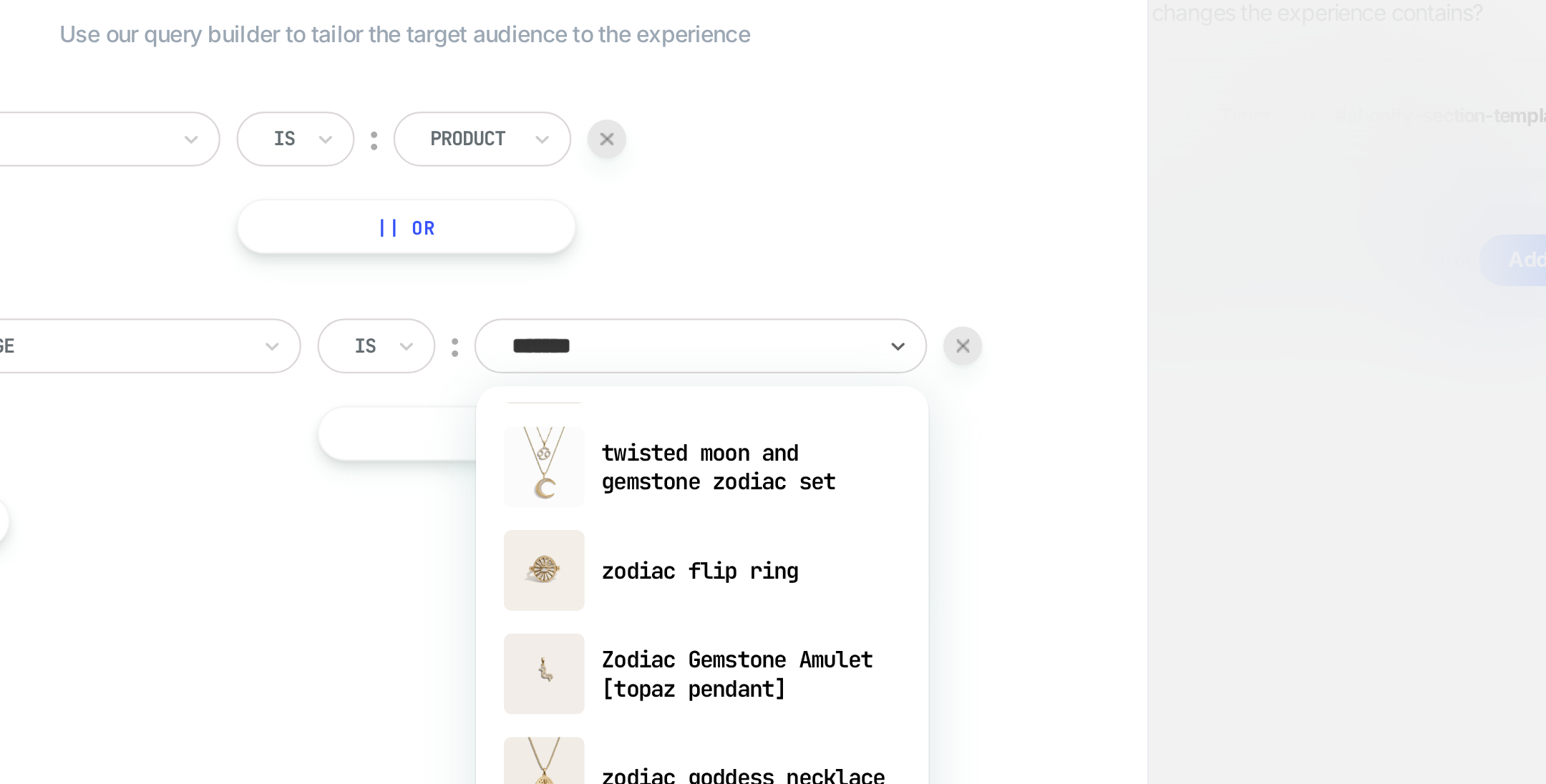
scroll to position [178, 0]
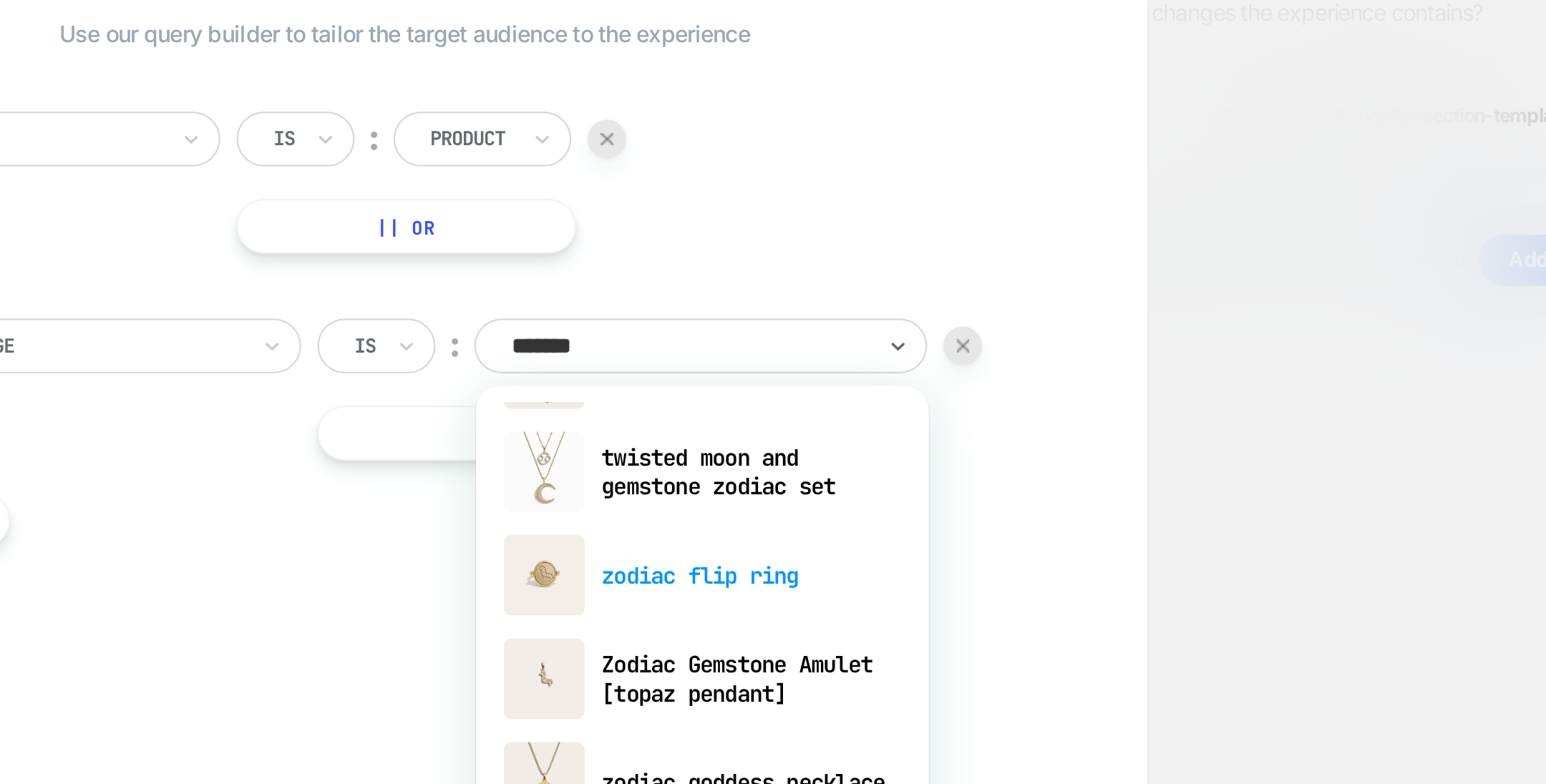
click at [895, 477] on div "zodiac flip ring" at bounding box center [898, 478] width 186 height 46
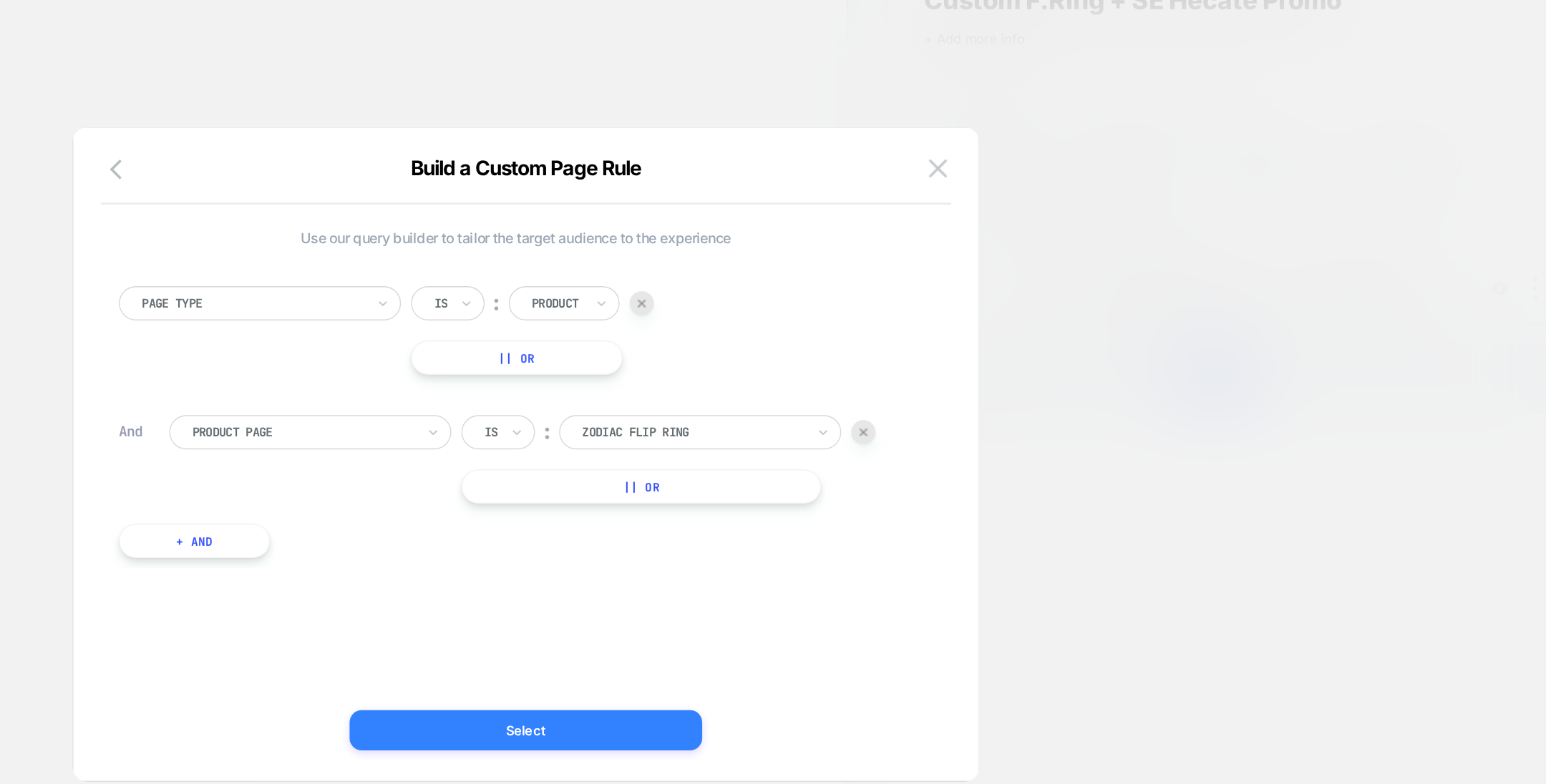
click at [803, 592] on button "Select" at bounding box center [773, 588] width 251 height 29
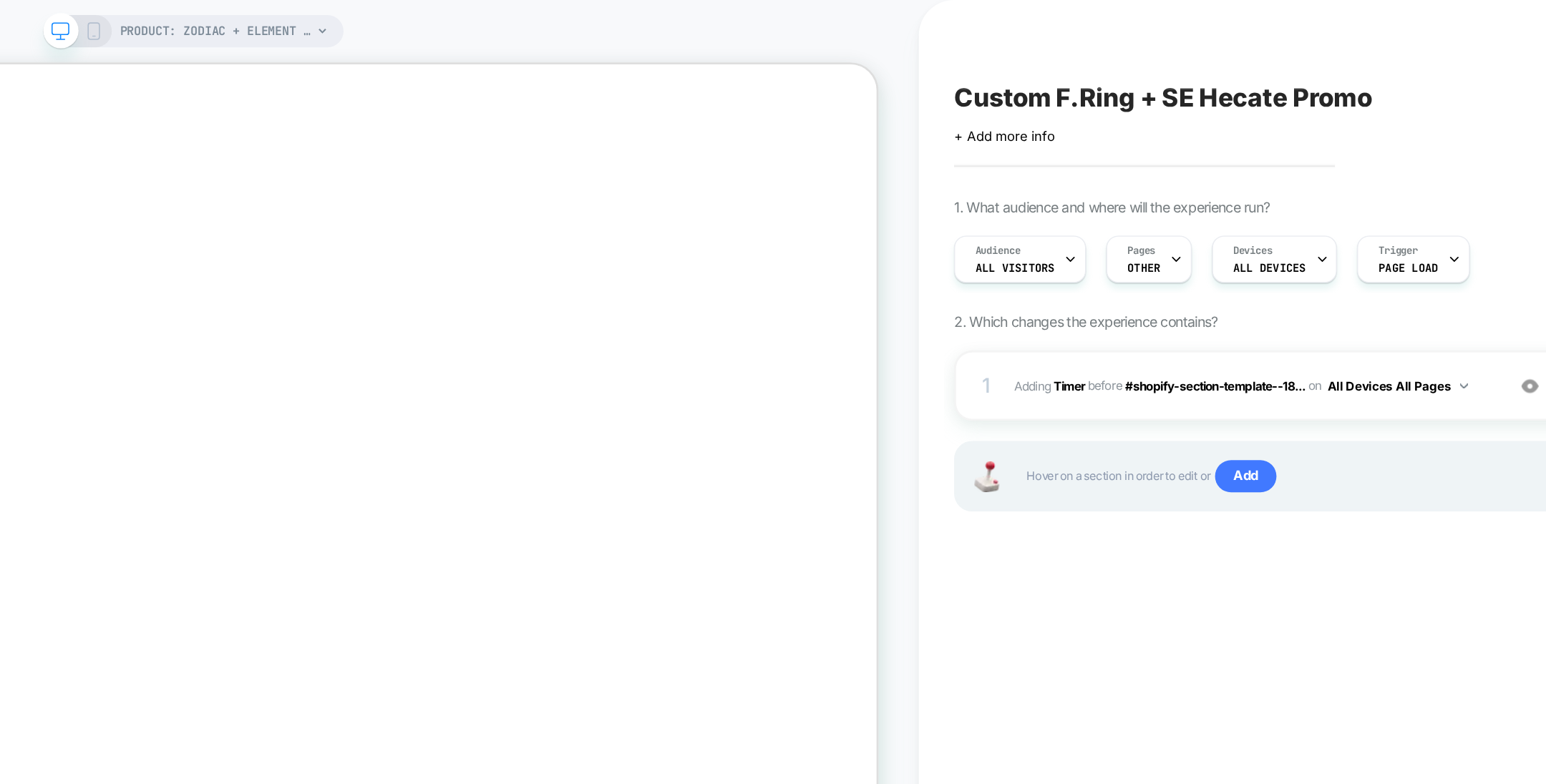
click at [1149, 69] on span "Custom F.Ring + SE Hecate Promo" at bounding box center [1204, 69] width 297 height 21
click at [1149, 69] on textarea "**********" at bounding box center [1253, 69] width 396 height 21
type textarea "**********"
click at [1418, 65] on icon at bounding box center [1418, 70] width 18 height 18
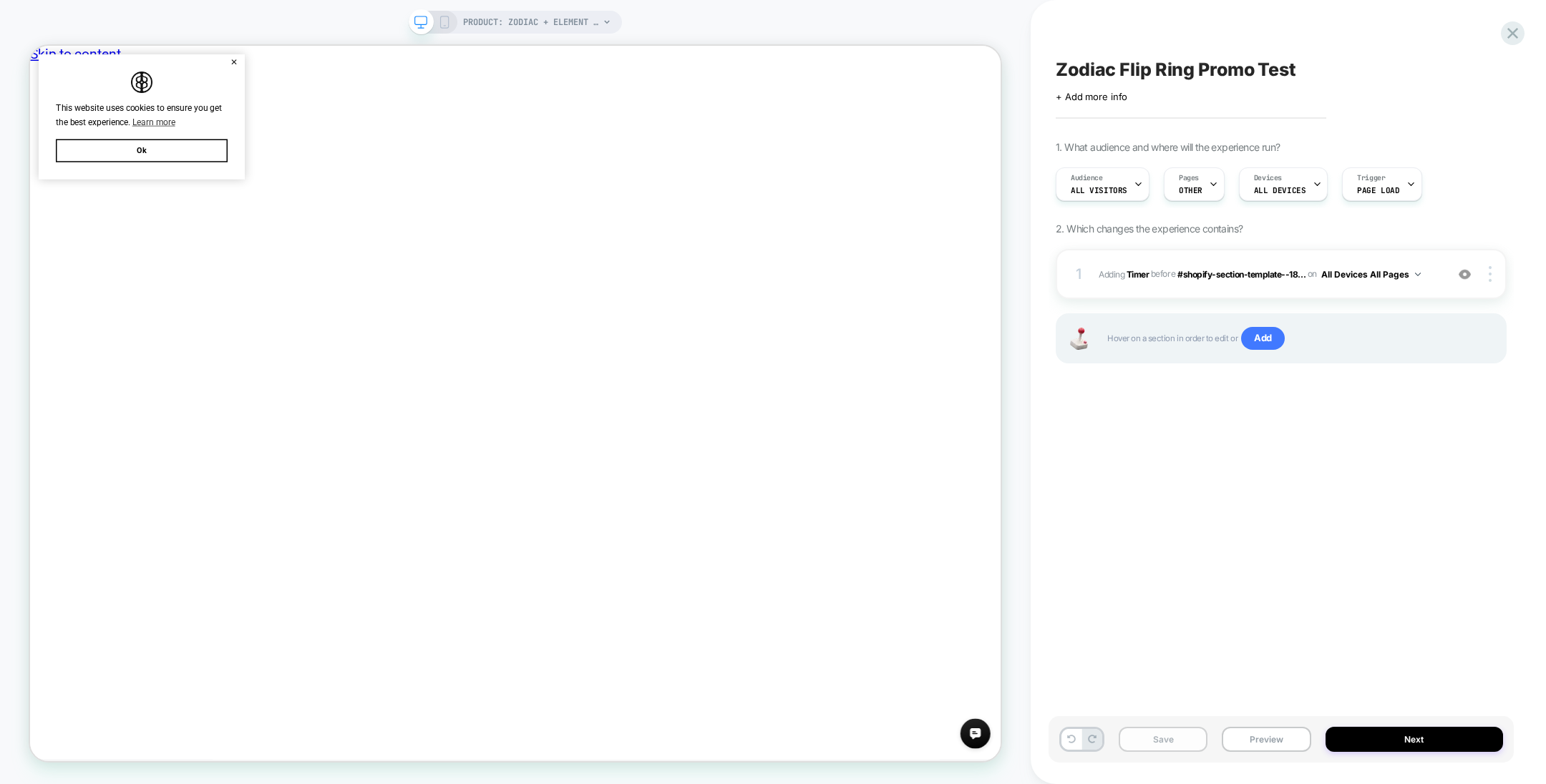
click at [1172, 739] on button "Save" at bounding box center [1163, 739] width 89 height 25
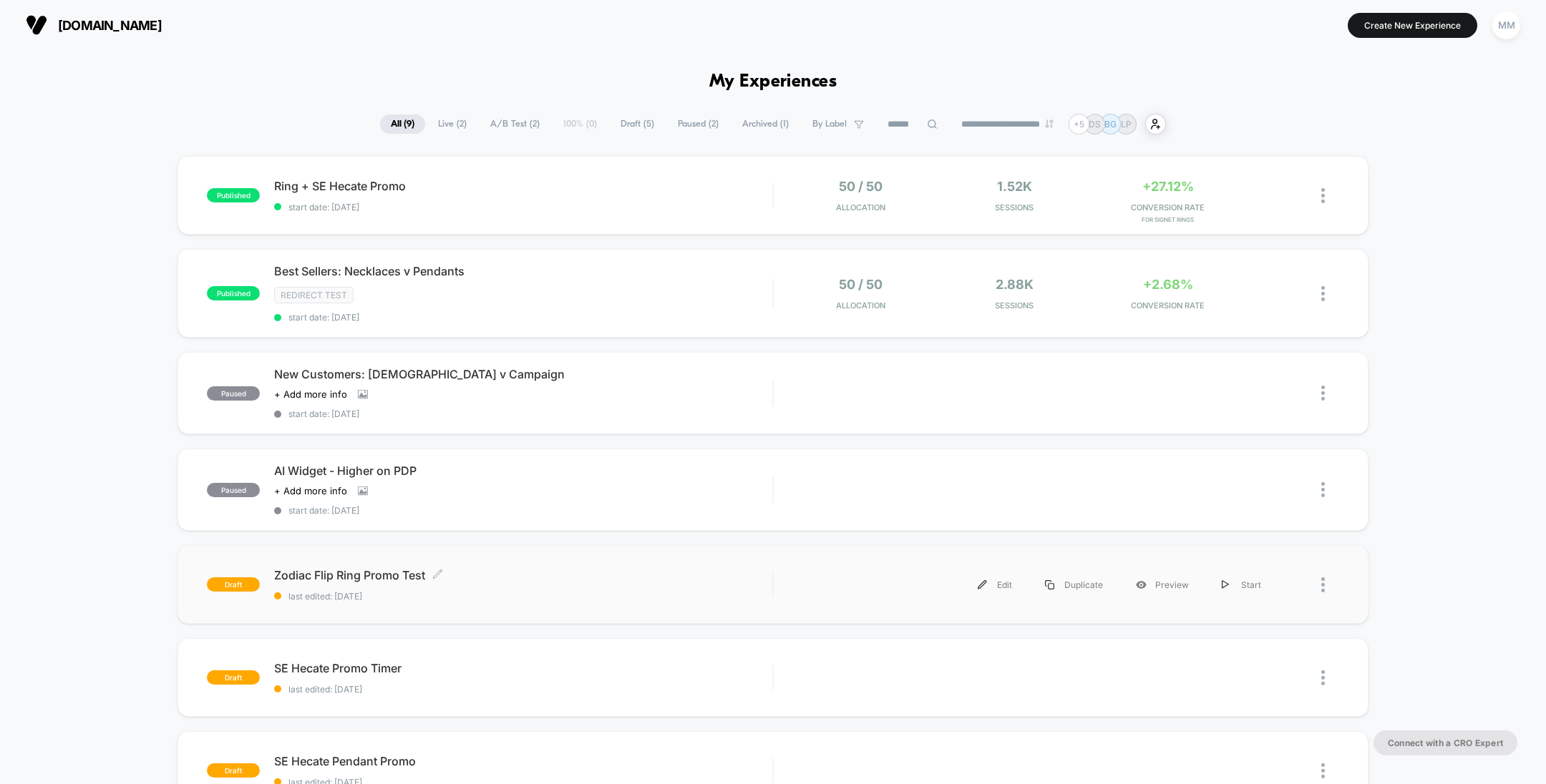
click at [511, 591] on span "last edited: [DATE]" at bounding box center [523, 597] width 498 height 11
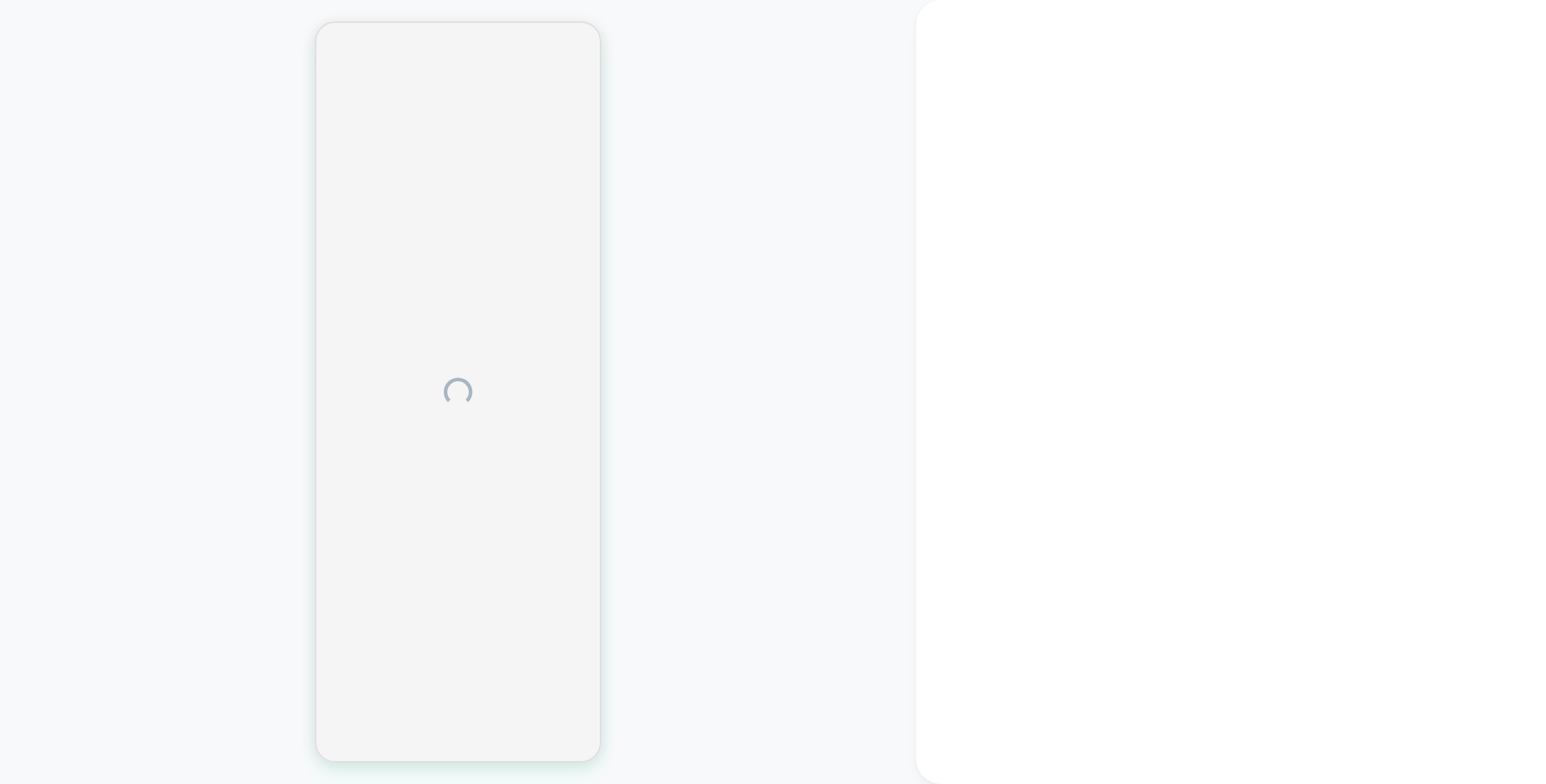
click at [705, 203] on div at bounding box center [458, 392] width 917 height 755
click at [821, 195] on div at bounding box center [458, 392] width 917 height 755
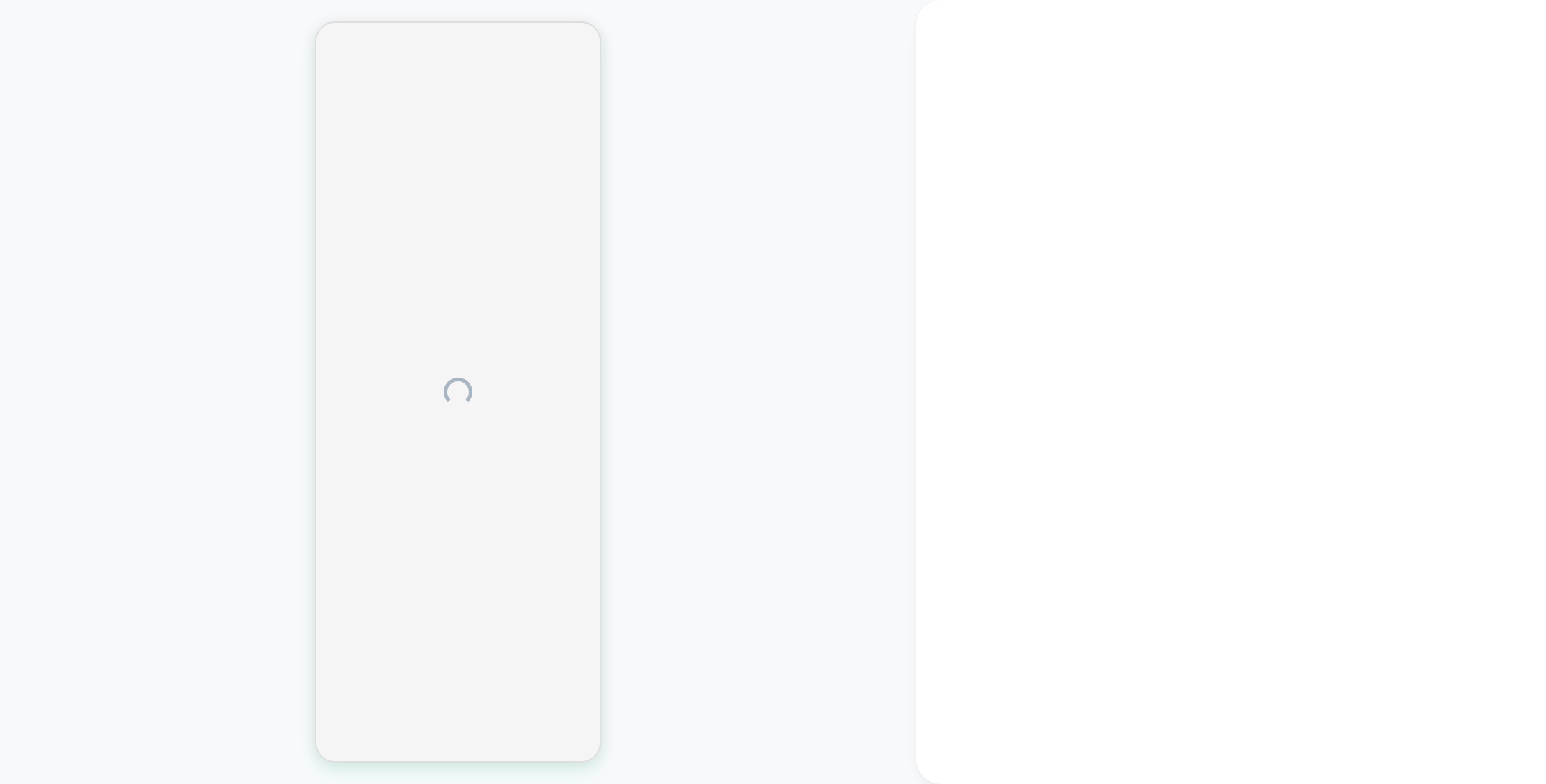
click at [821, 195] on div at bounding box center [458, 392] width 917 height 755
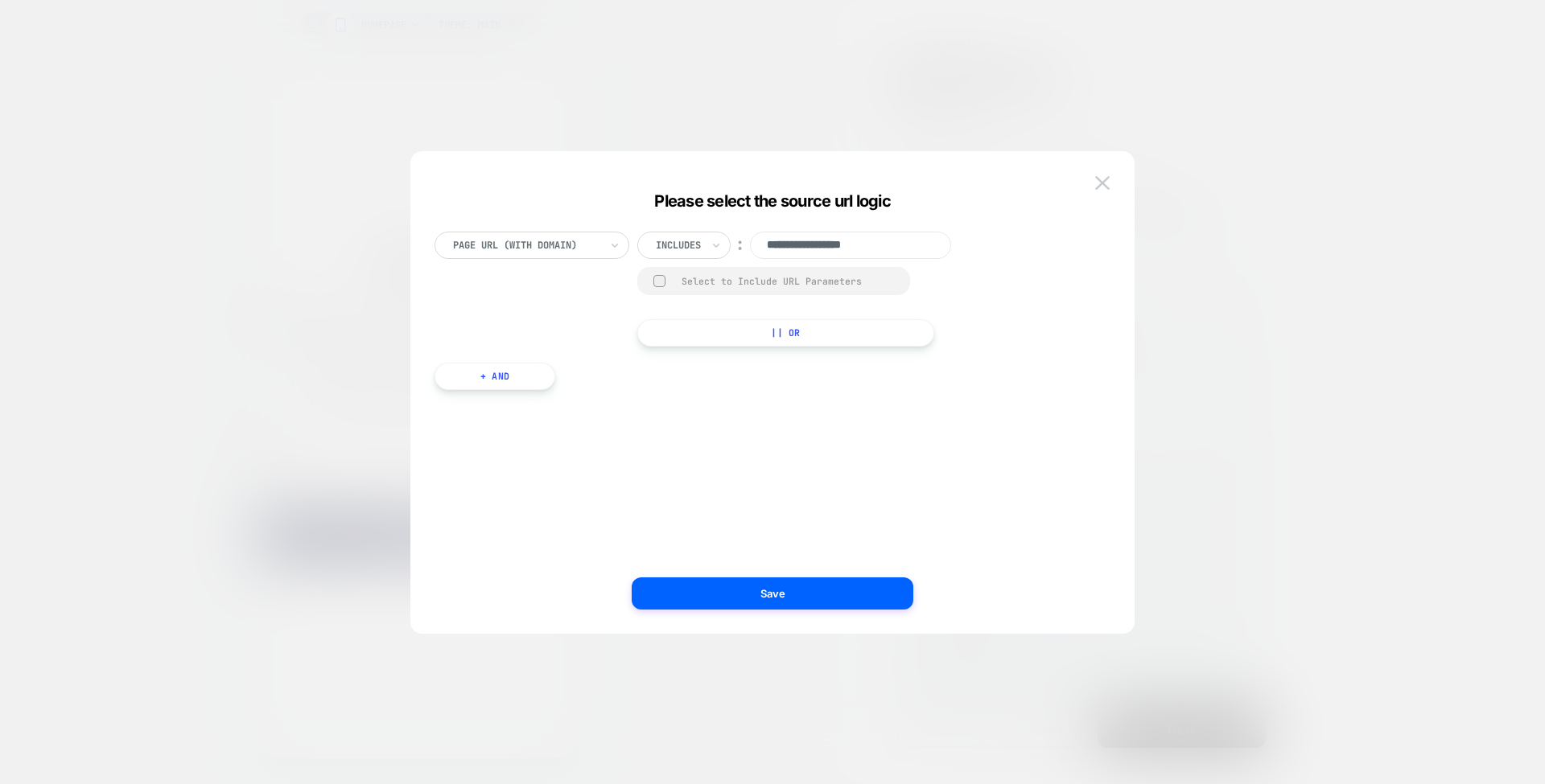
click at [1530, 528] on div at bounding box center [772, 392] width 1545 height 784
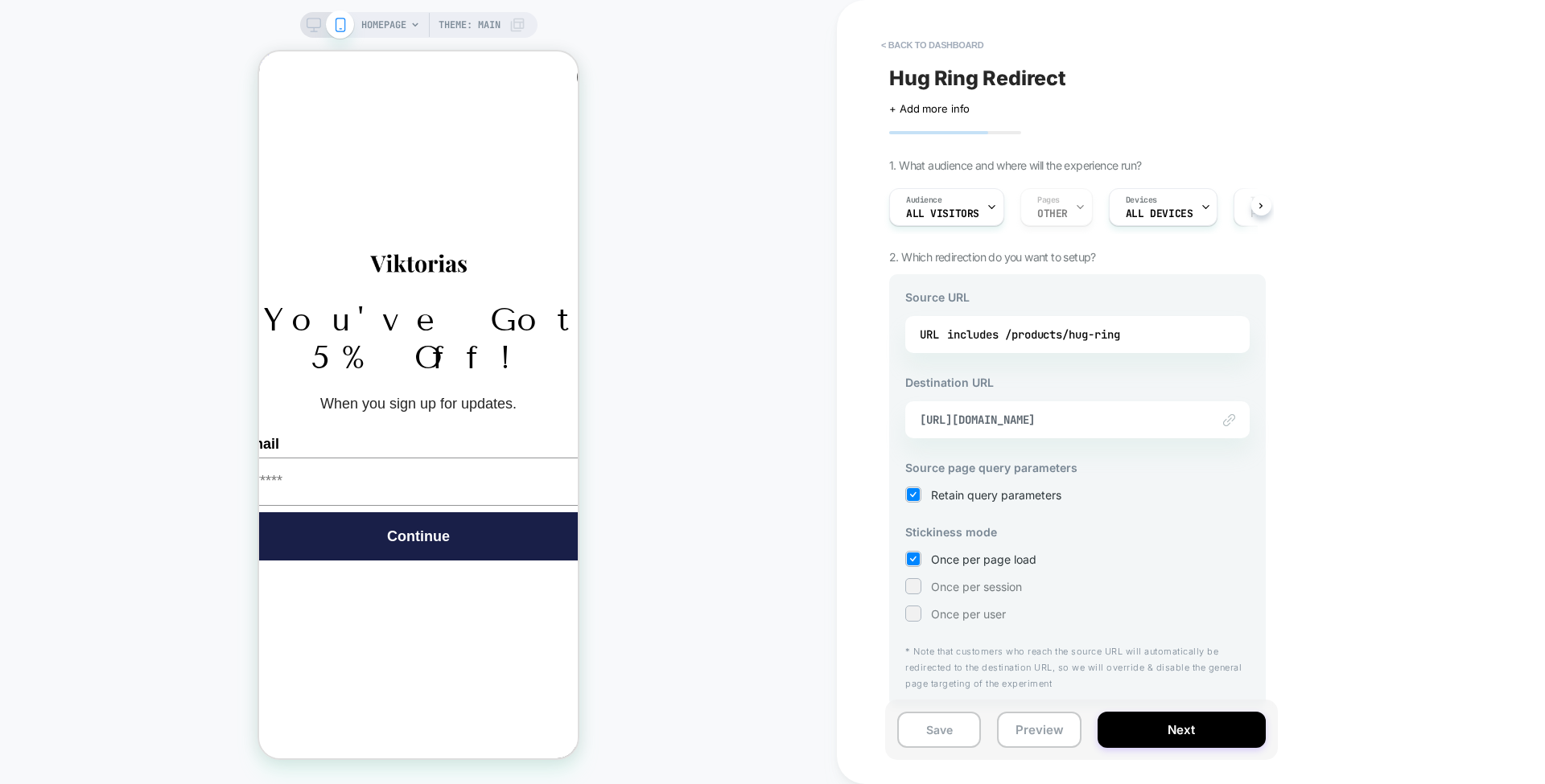
click at [1543, 536] on div "< back to dashboard Hug Ring Redirect Click to edit experience details + Add mo…" at bounding box center [1191, 392] width 708 height 784
